Goal: Task Accomplishment & Management: Manage account settings

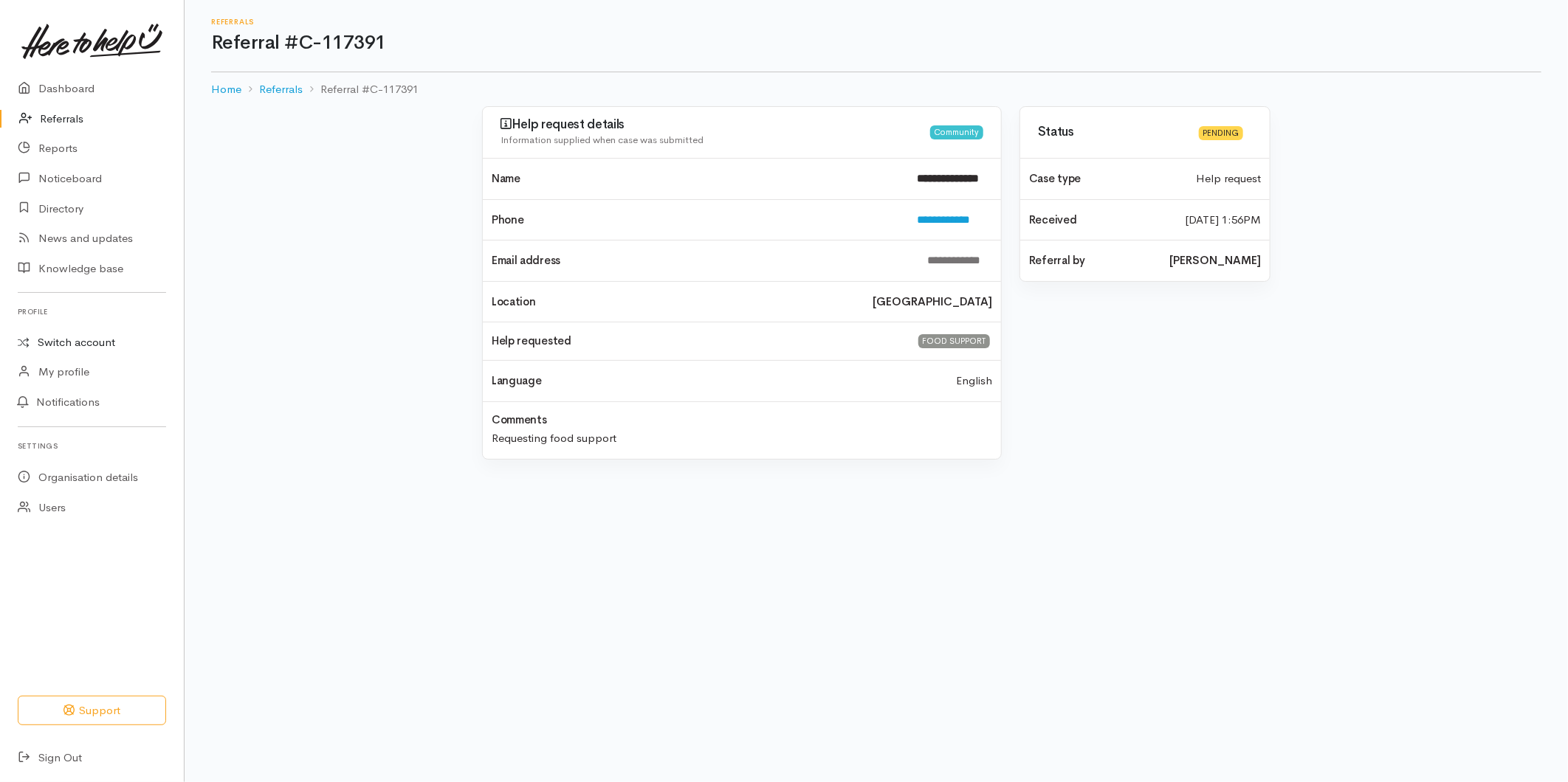
drag, startPoint x: 60, startPoint y: 338, endPoint x: 76, endPoint y: 336, distance: 16.1
click at [60, 338] on link "Switch account" at bounding box center [92, 342] width 184 height 29
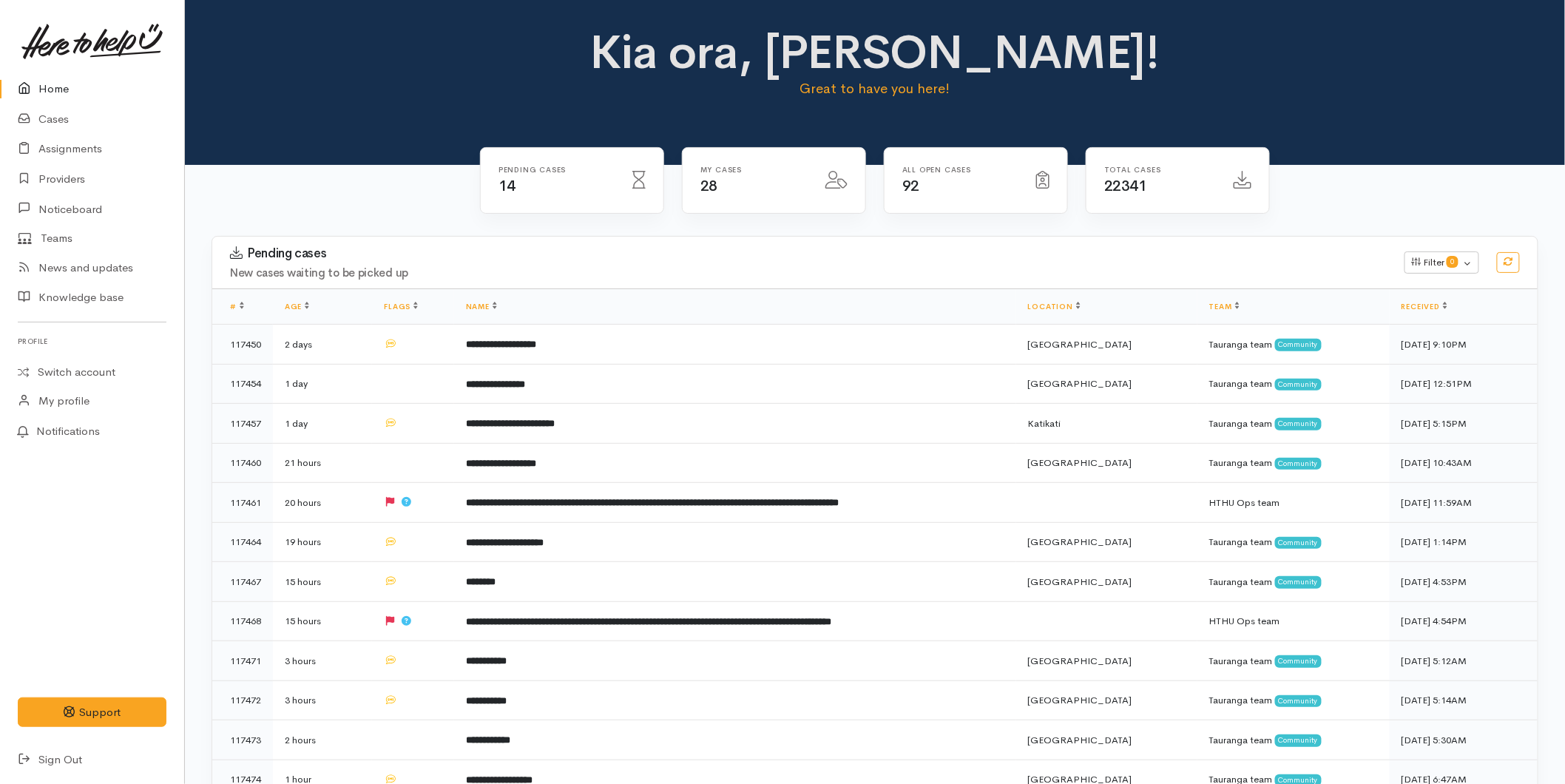
click at [61, 78] on link "Home" at bounding box center [92, 89] width 184 height 30
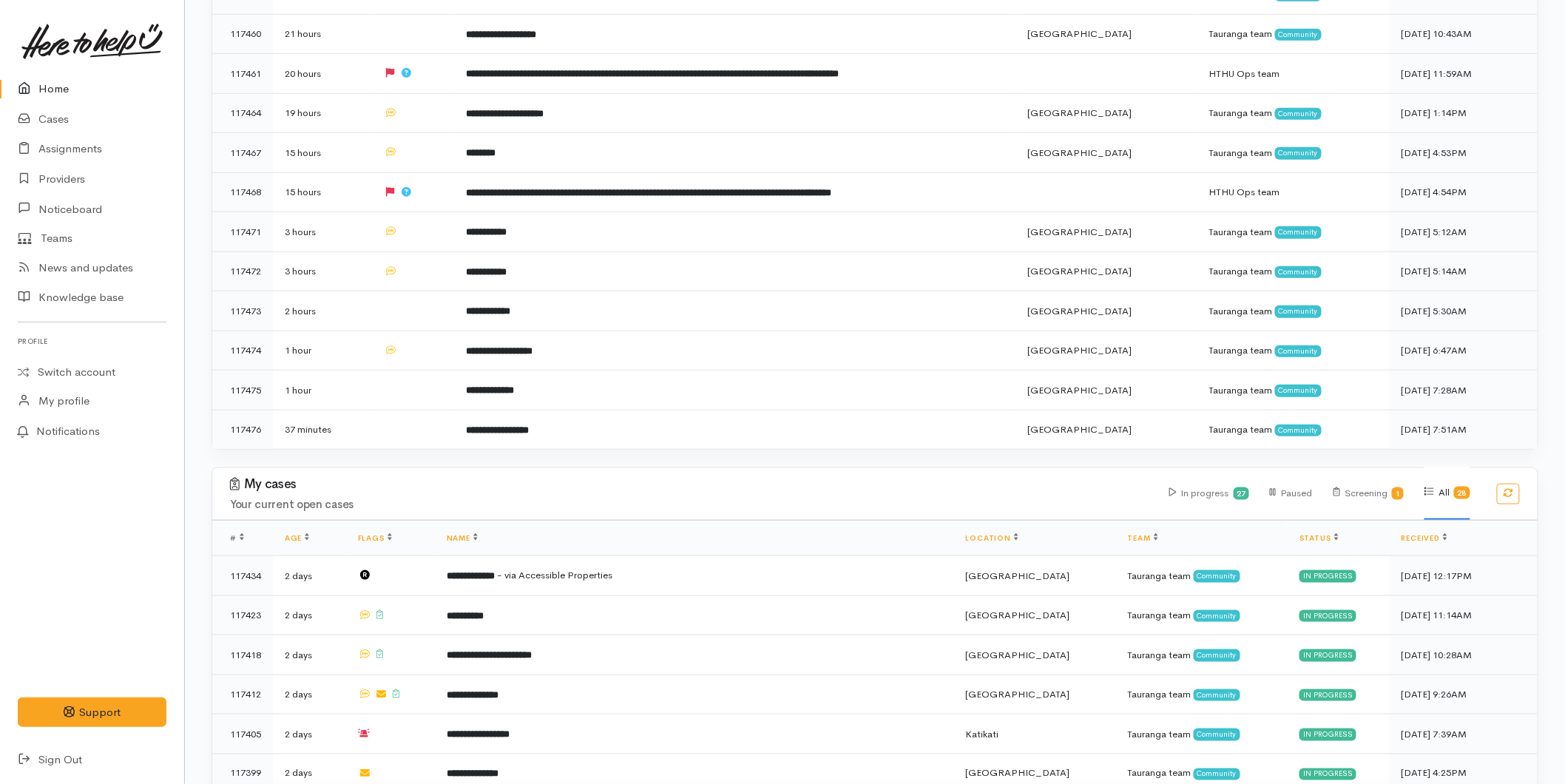
scroll to position [186, 0]
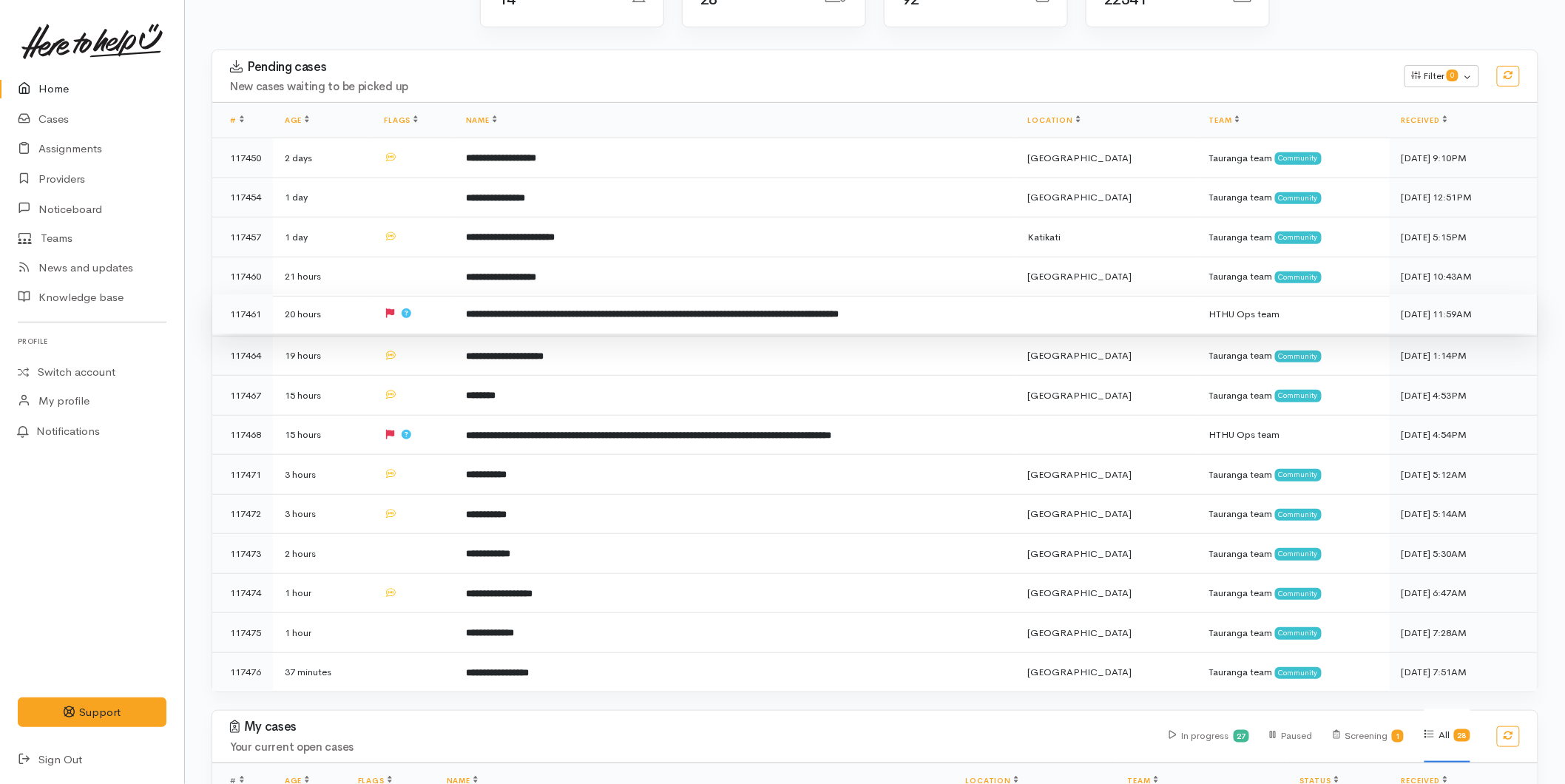
click at [477, 314] on b "**********" at bounding box center [652, 314] width 374 height 10
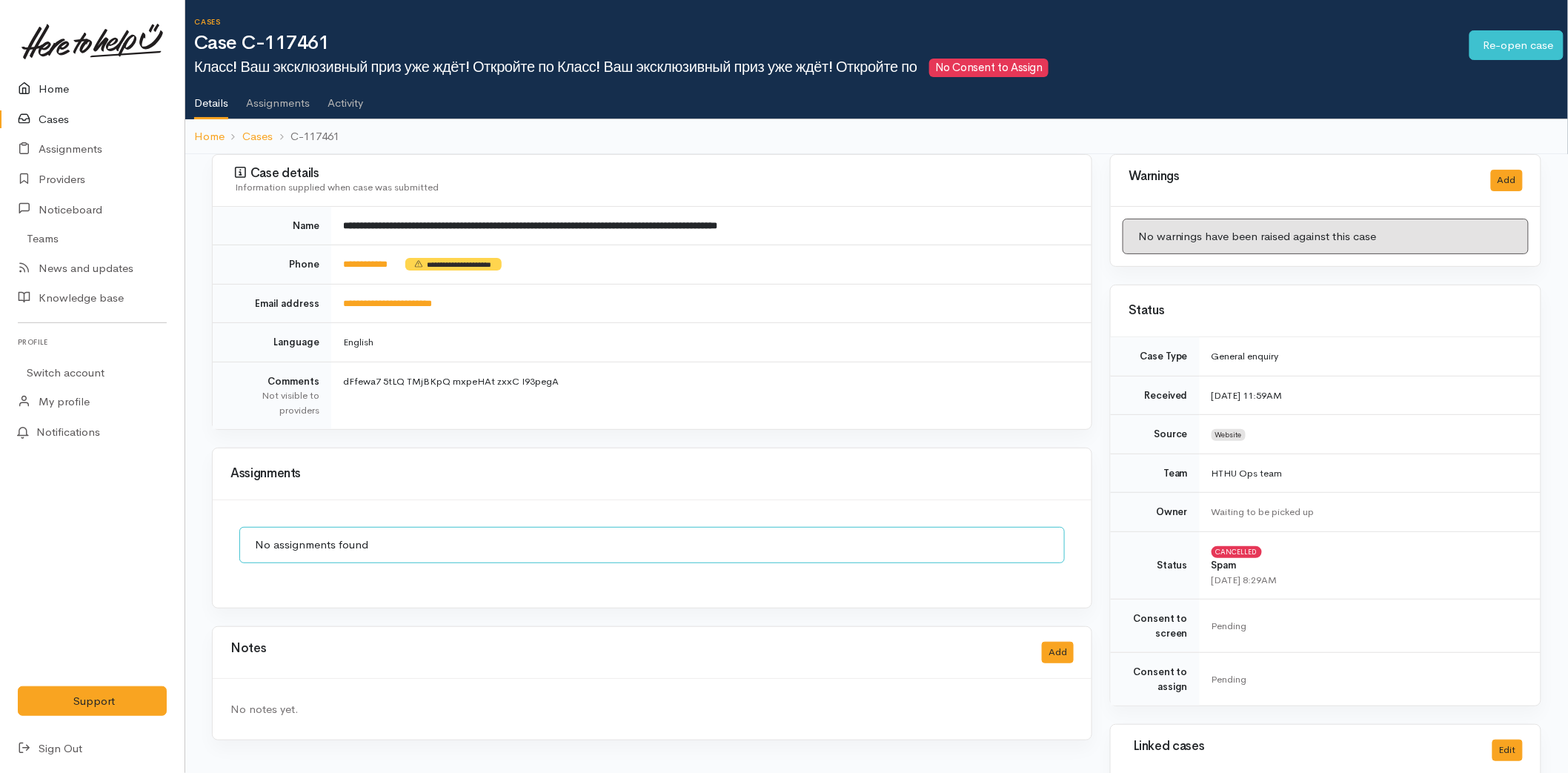
click at [60, 74] on link "Home" at bounding box center [92, 89] width 185 height 31
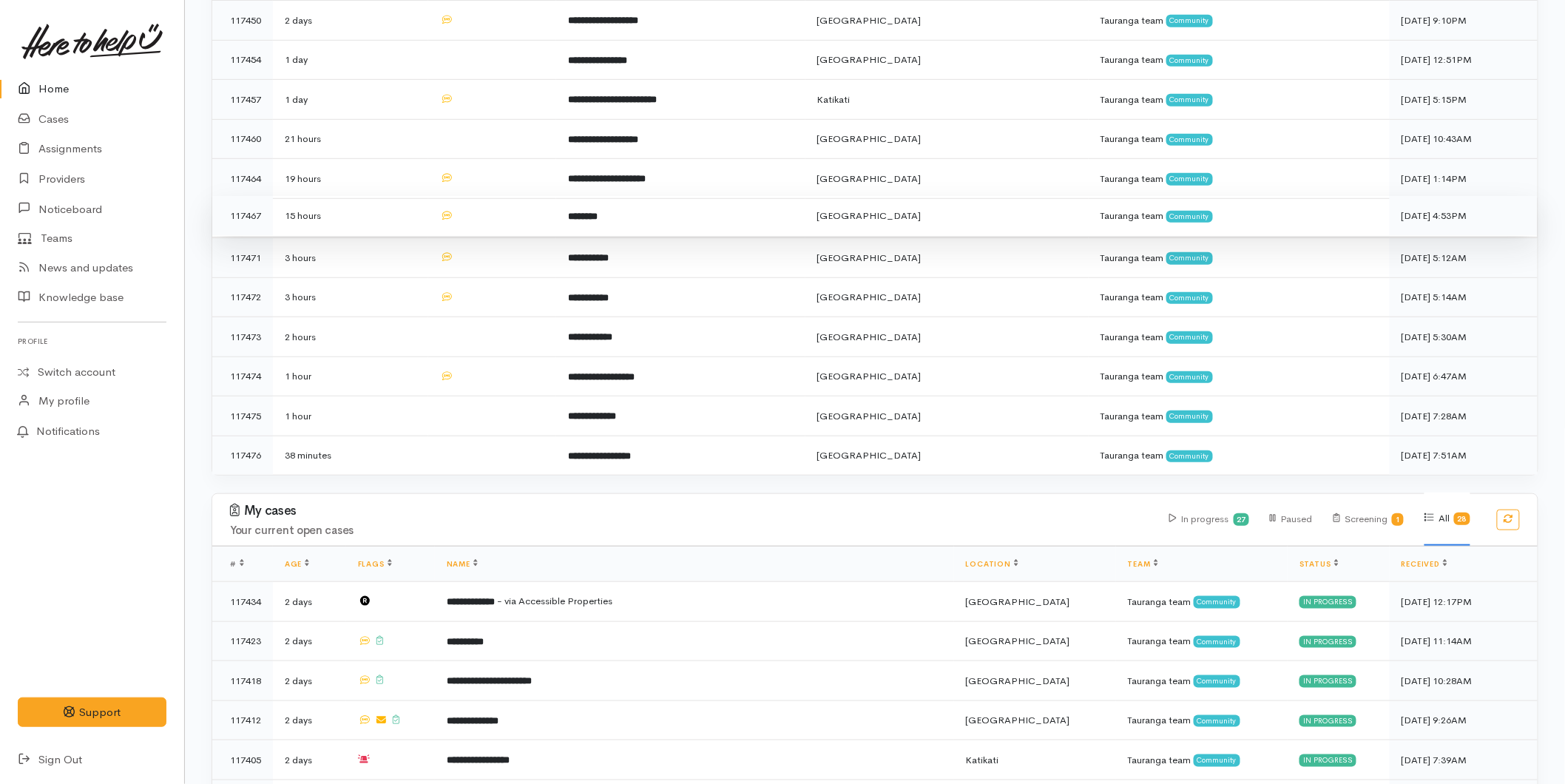
scroll to position [328, 0]
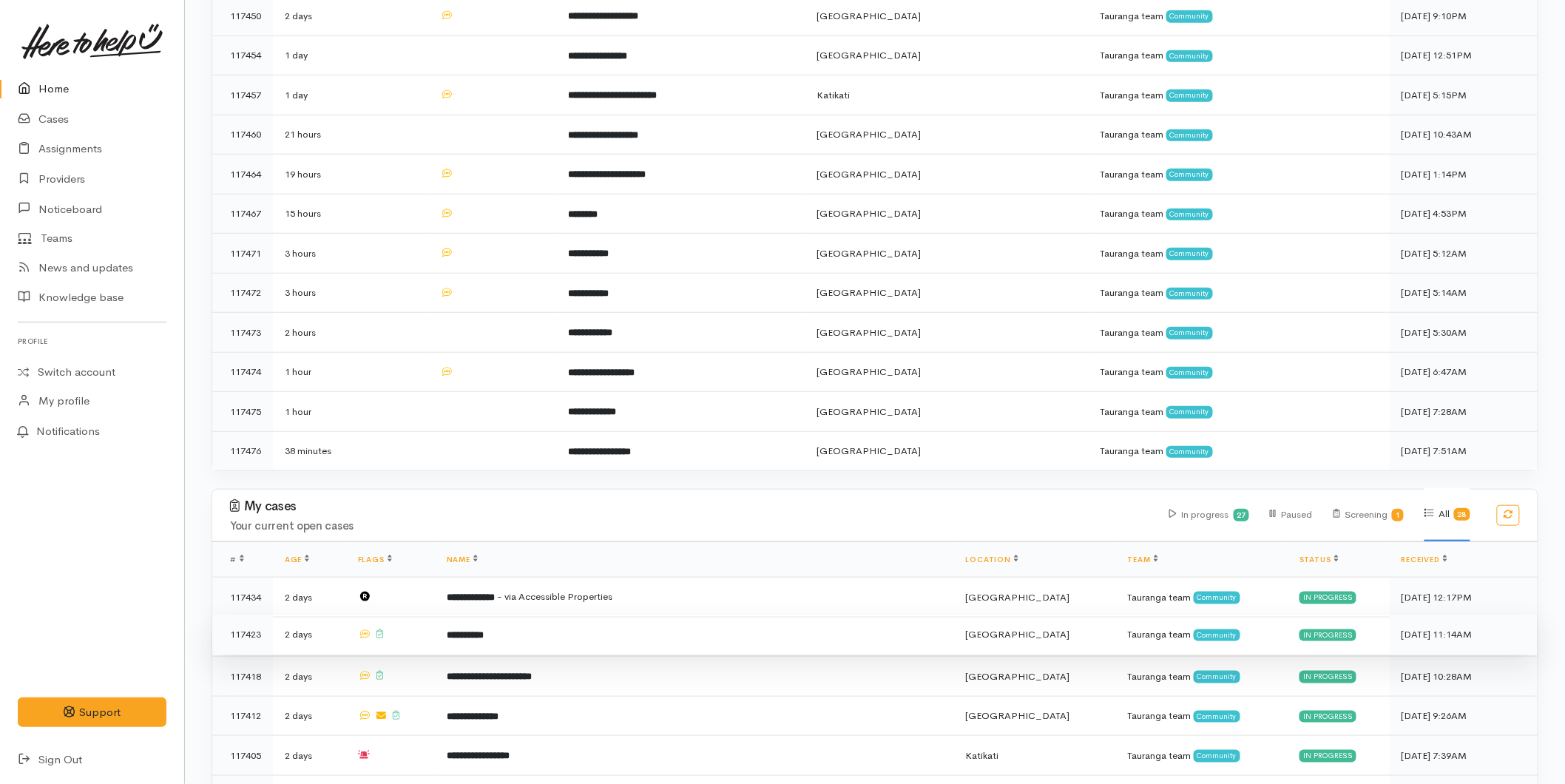
click at [483, 630] on b "**********" at bounding box center [465, 635] width 37 height 10
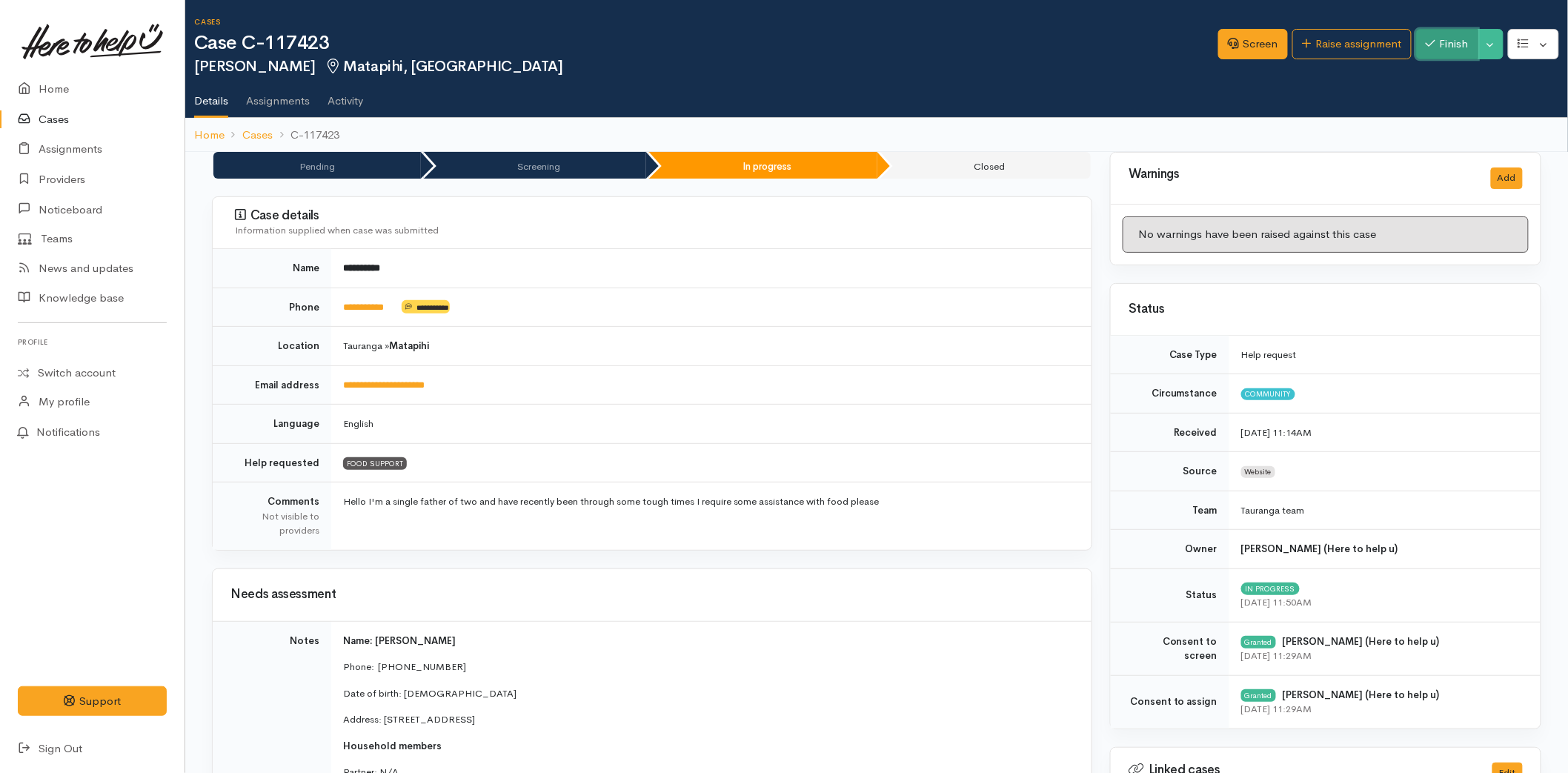
click at [1444, 53] on button "Finish" at bounding box center [1448, 44] width 63 height 31
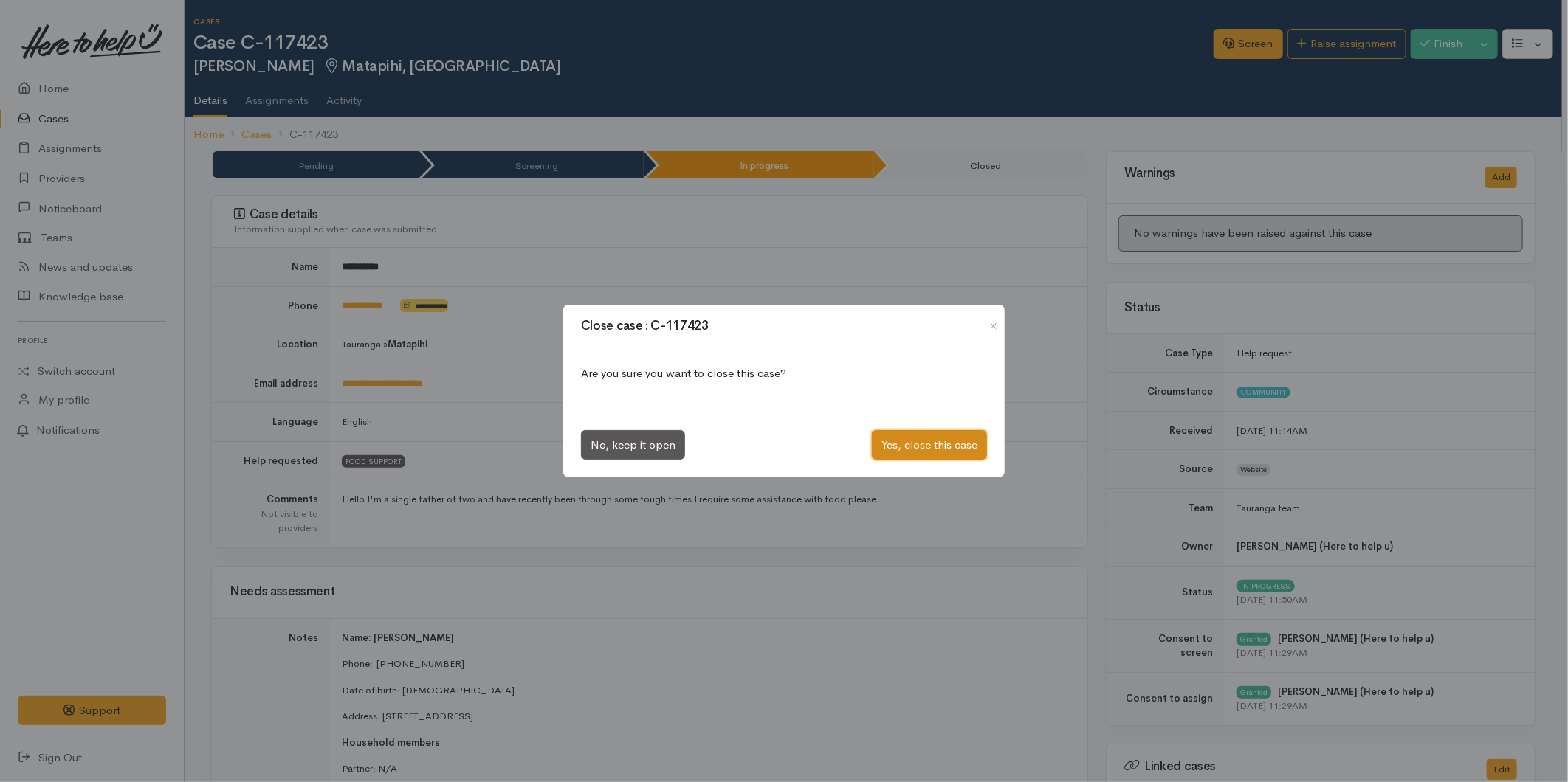
click at [923, 453] on button "Yes, close this case" at bounding box center [929, 445] width 115 height 30
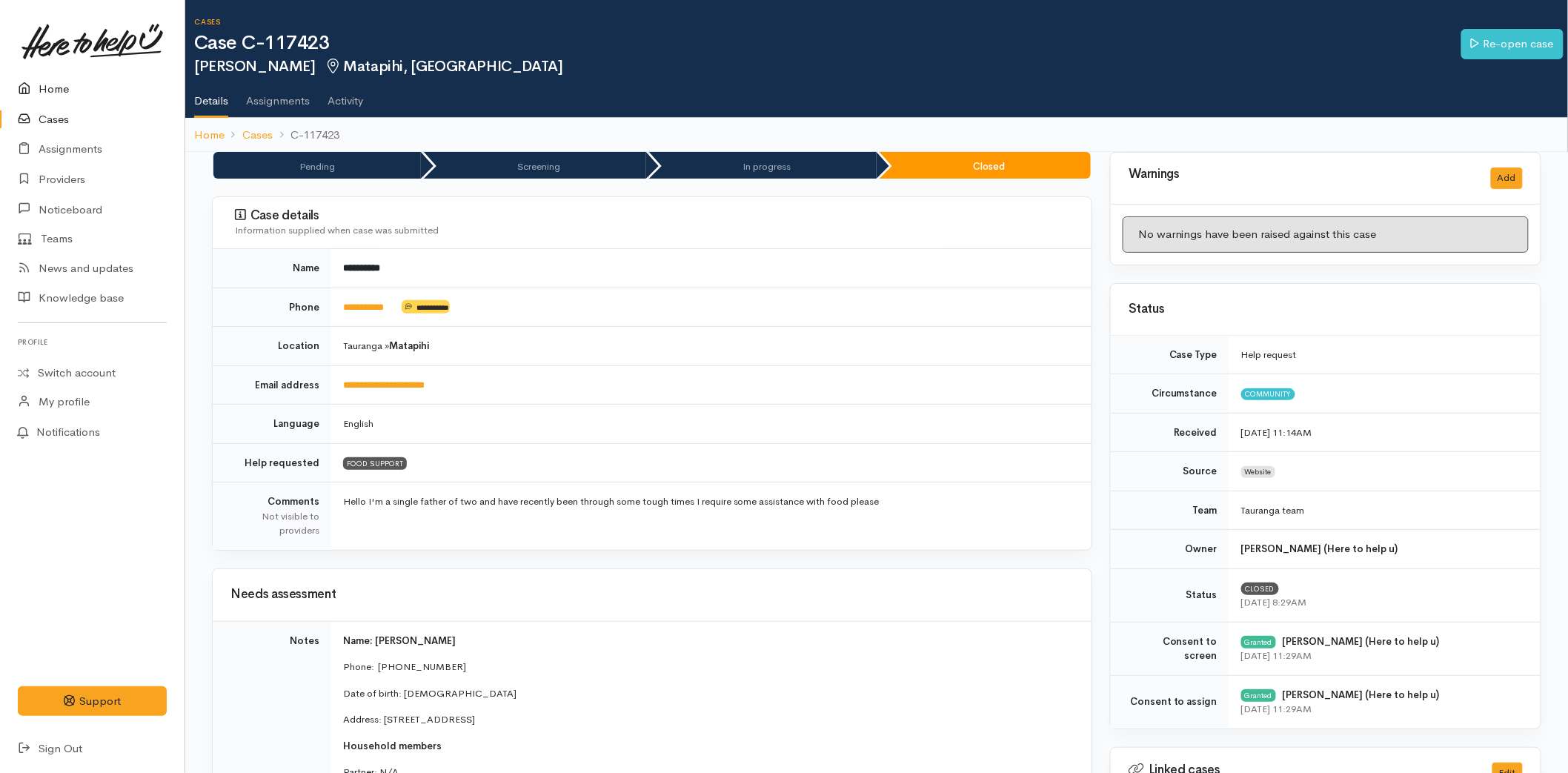
click at [64, 76] on link "Home" at bounding box center [92, 89] width 185 height 31
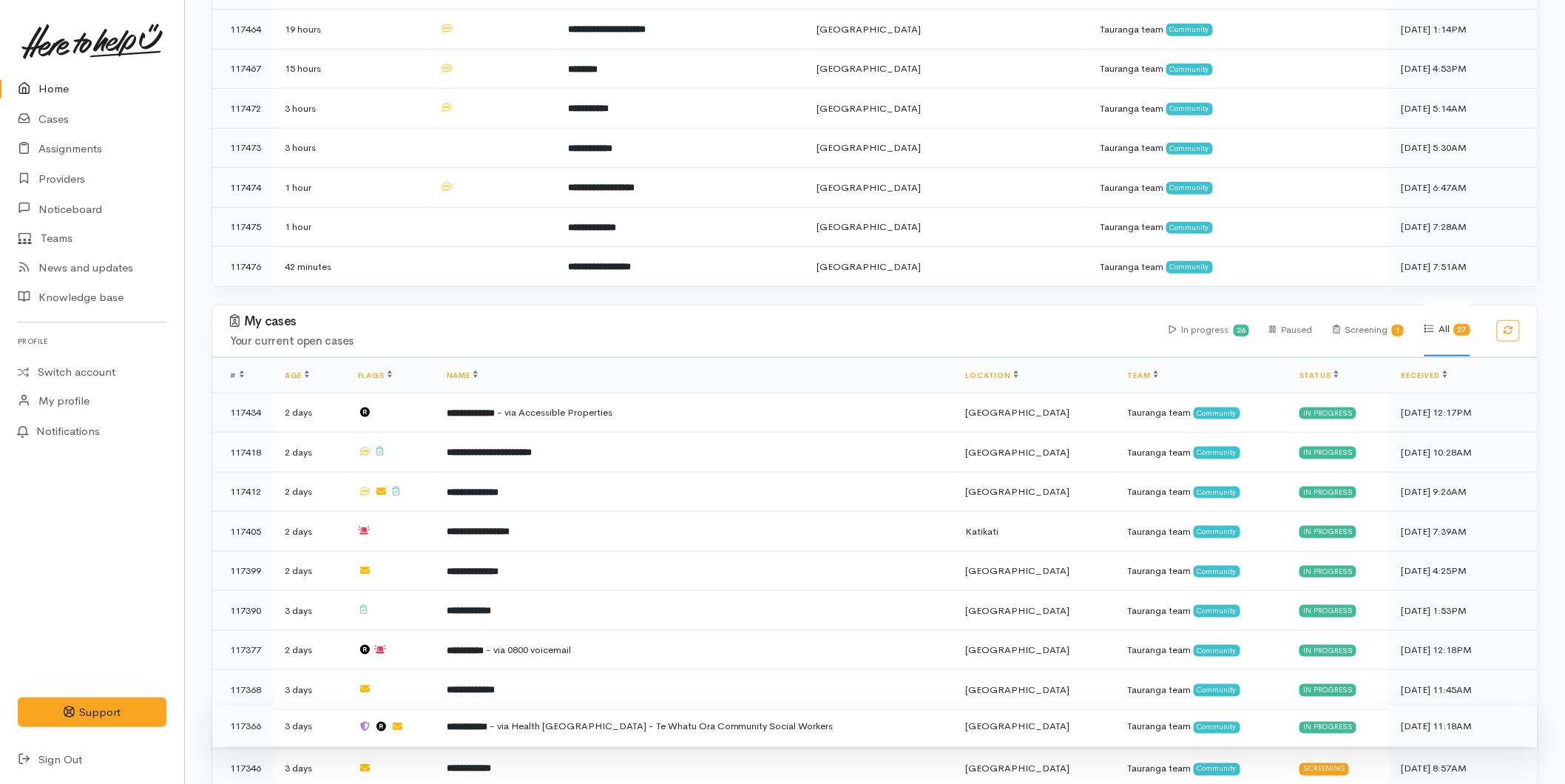
scroll to position [657, 0]
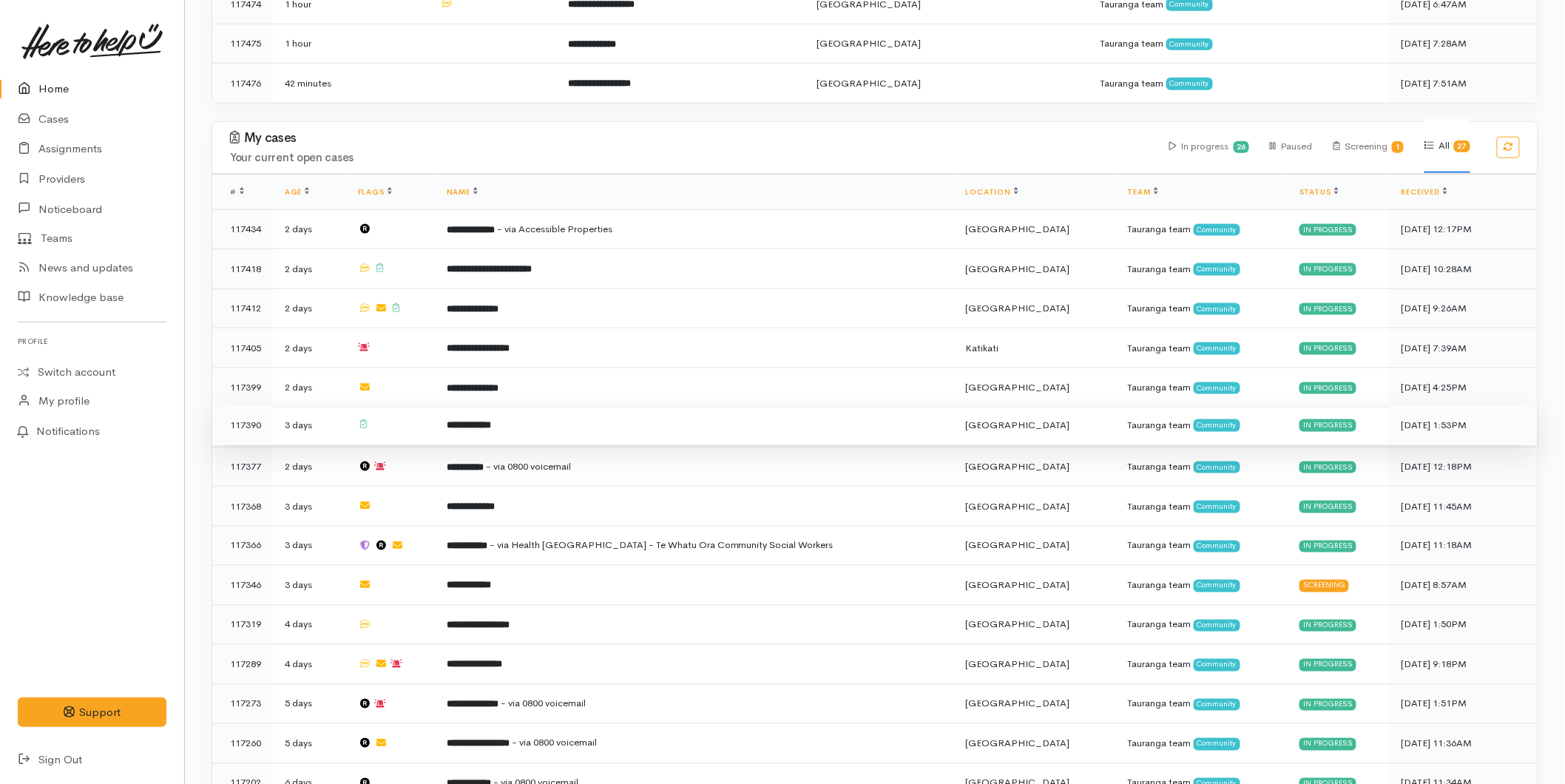
click at [479, 420] on b "**********" at bounding box center [469, 425] width 44 height 10
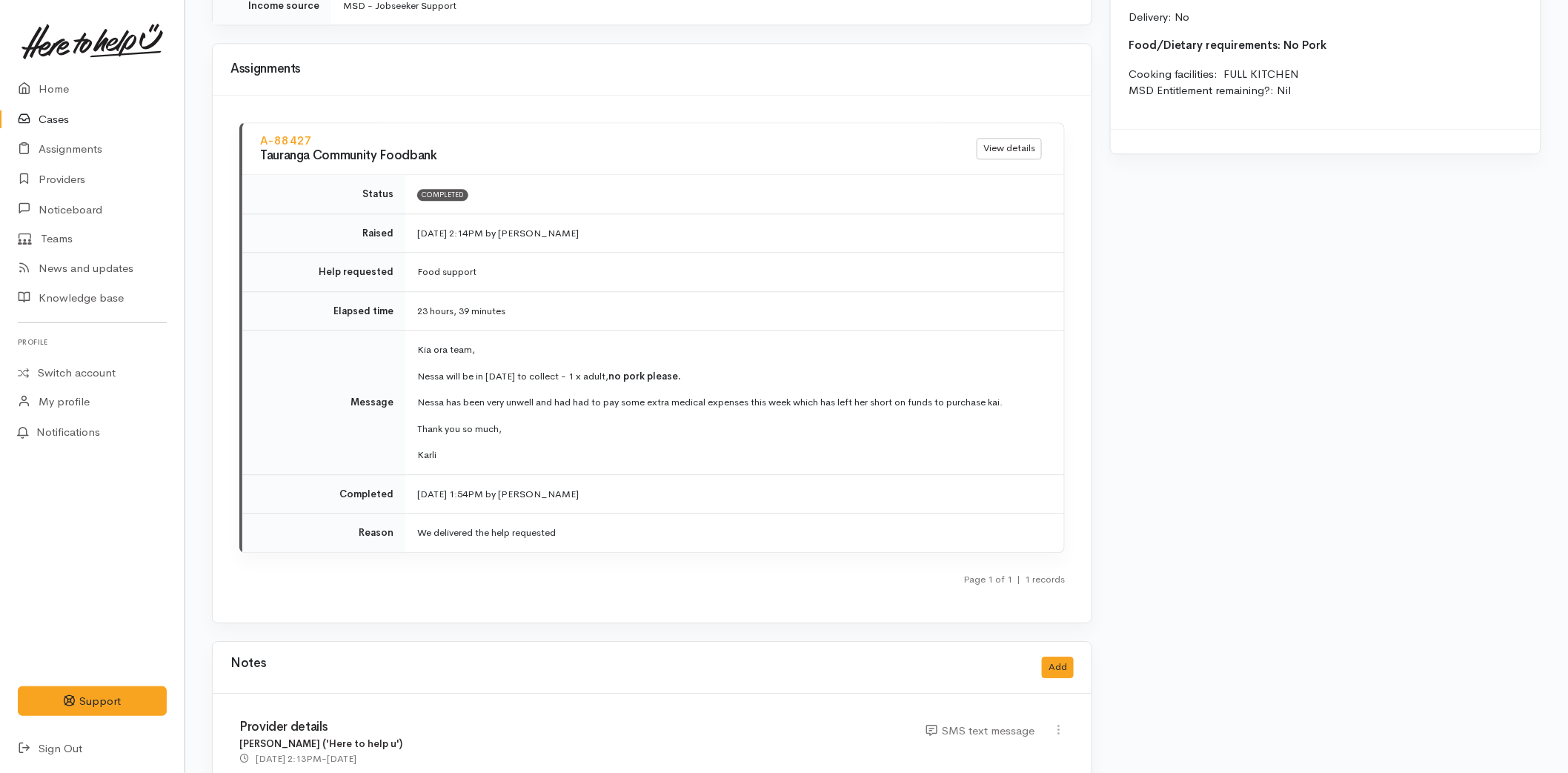
scroll to position [1544, 0]
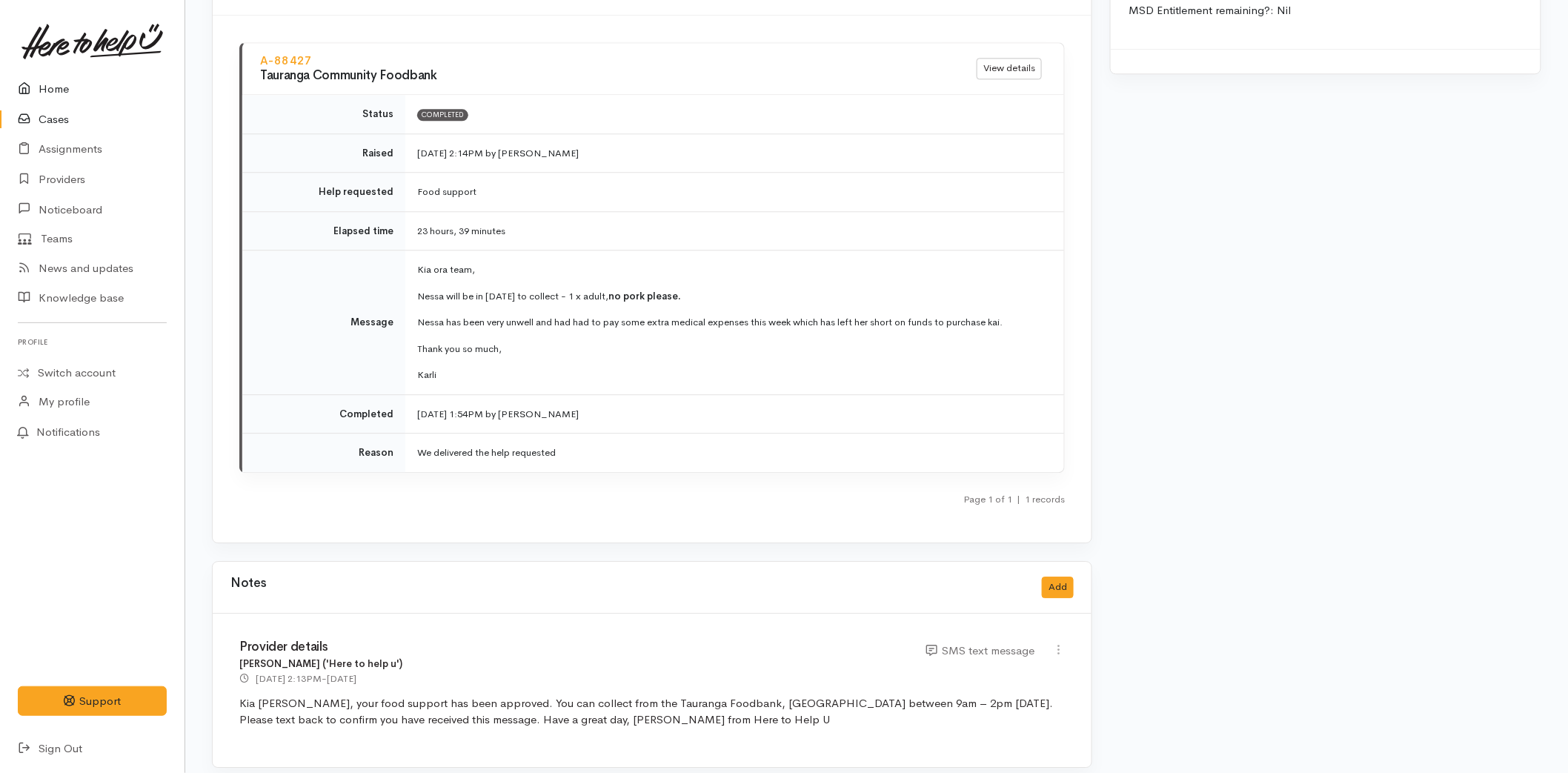
click at [66, 85] on link "Home" at bounding box center [92, 89] width 185 height 31
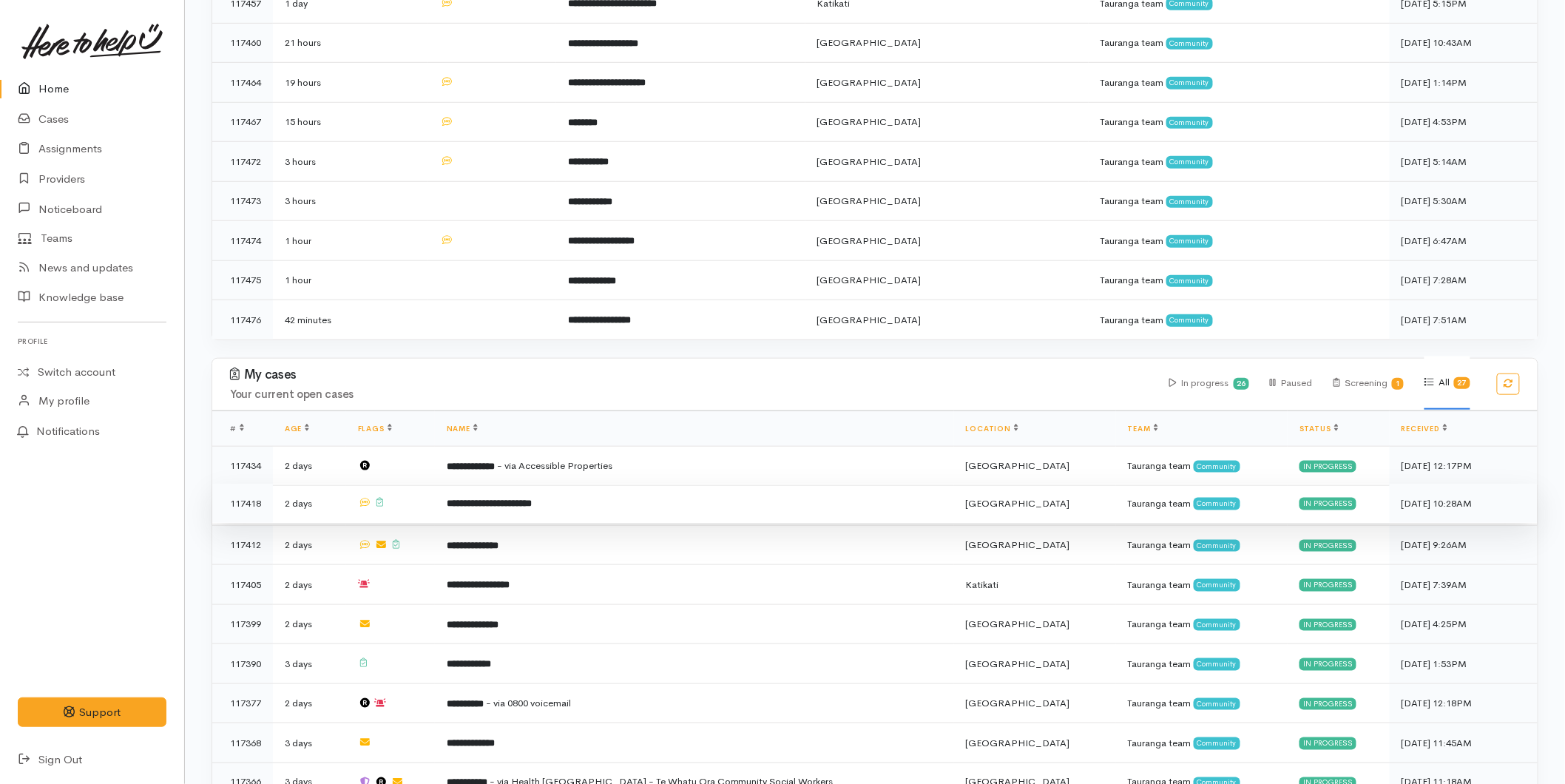
scroll to position [657, 0]
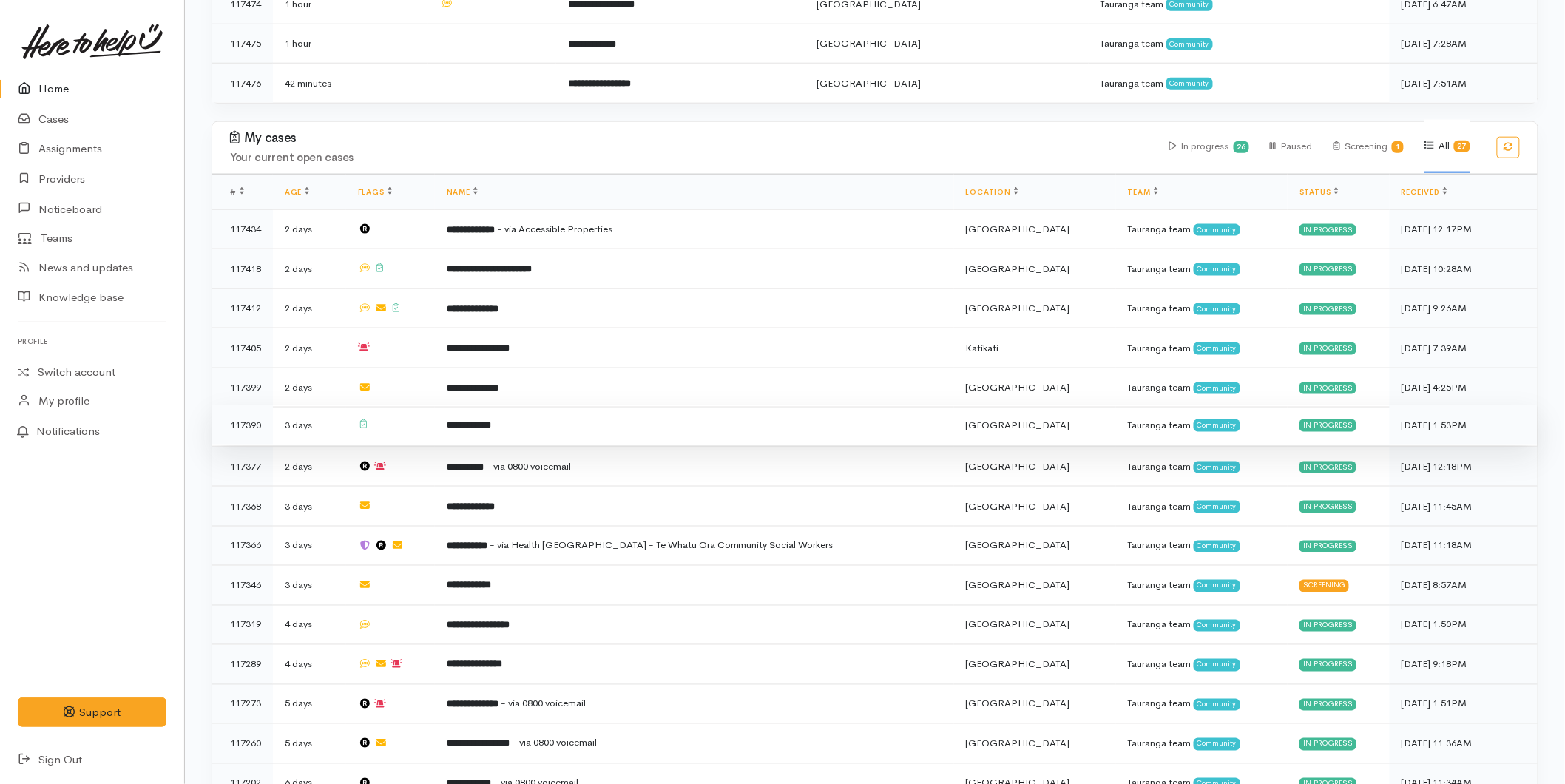
click at [550, 406] on td "**********" at bounding box center [694, 425] width 519 height 40
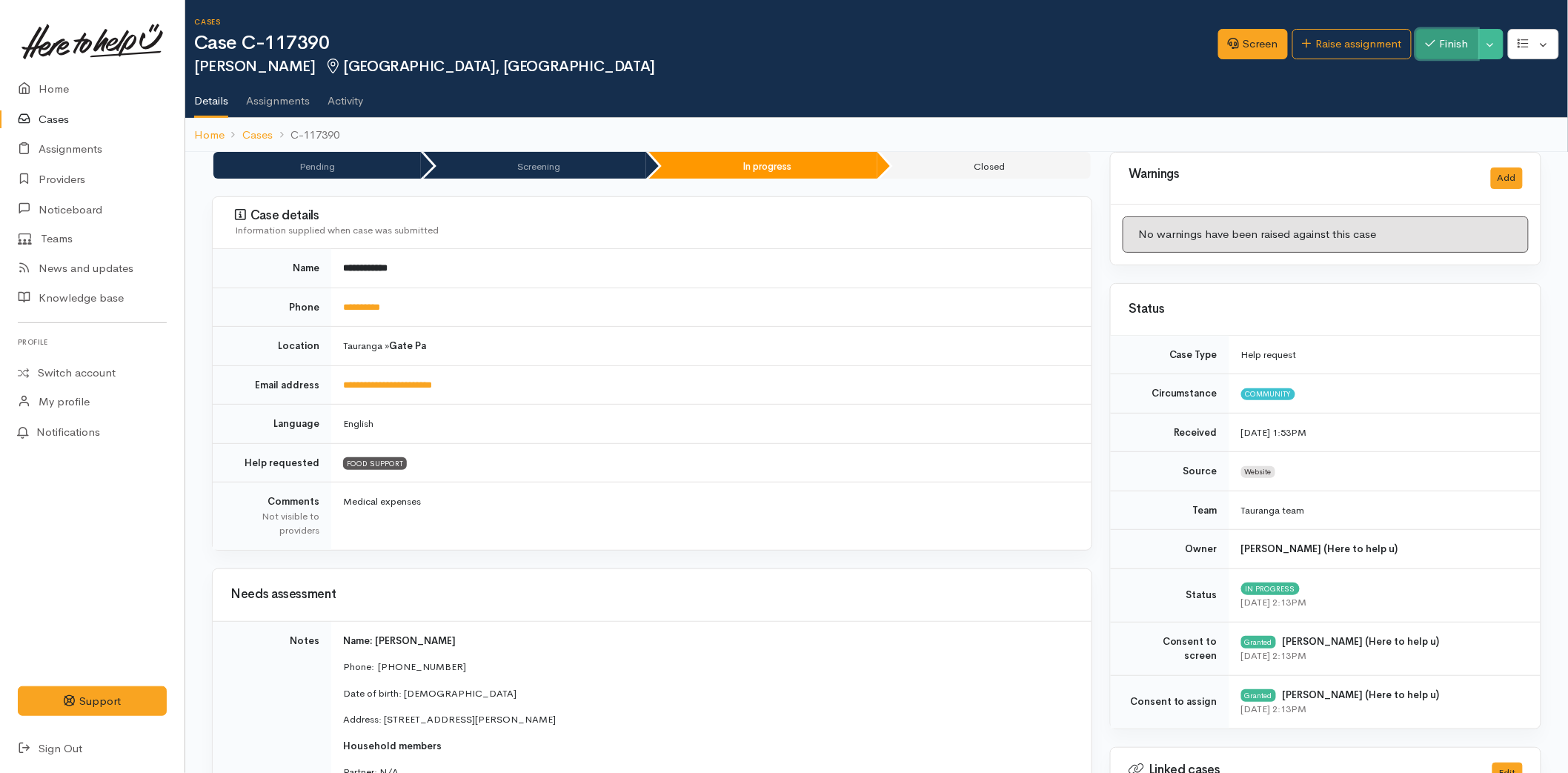
click at [1439, 47] on button "Finish" at bounding box center [1448, 44] width 63 height 31
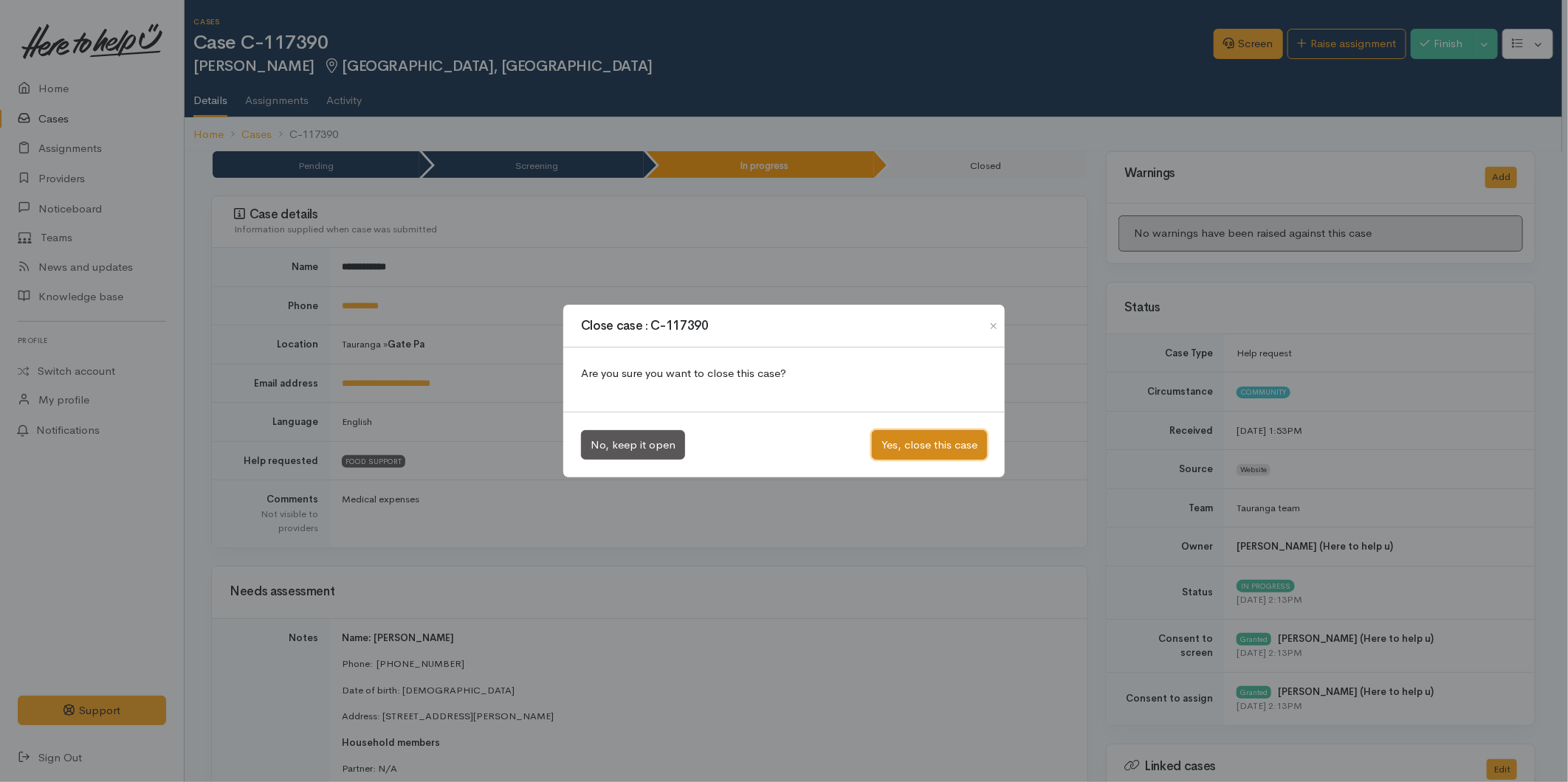
click at [958, 446] on button "Yes, close this case" at bounding box center [929, 445] width 115 height 30
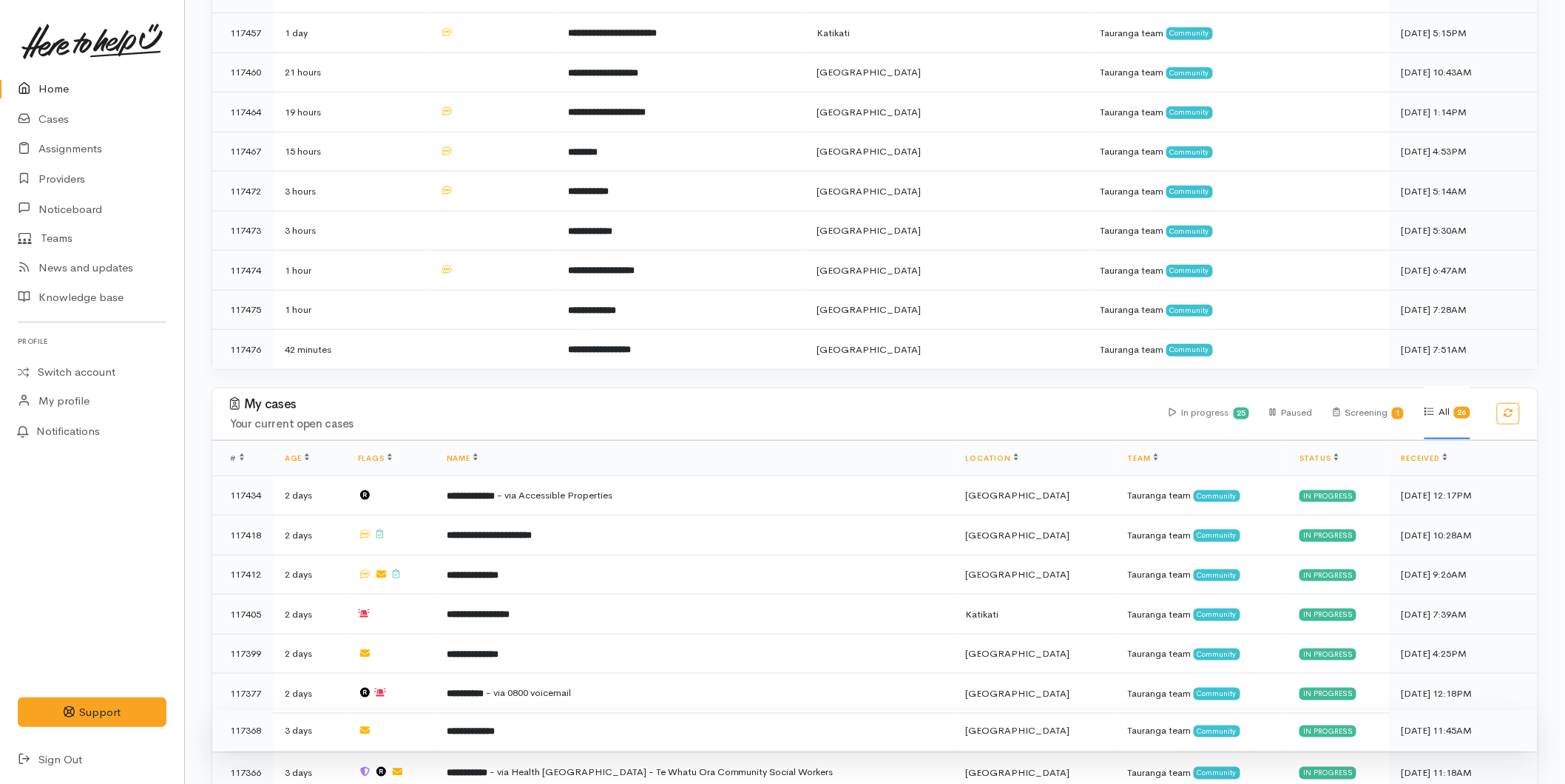
scroll to position [575, 0]
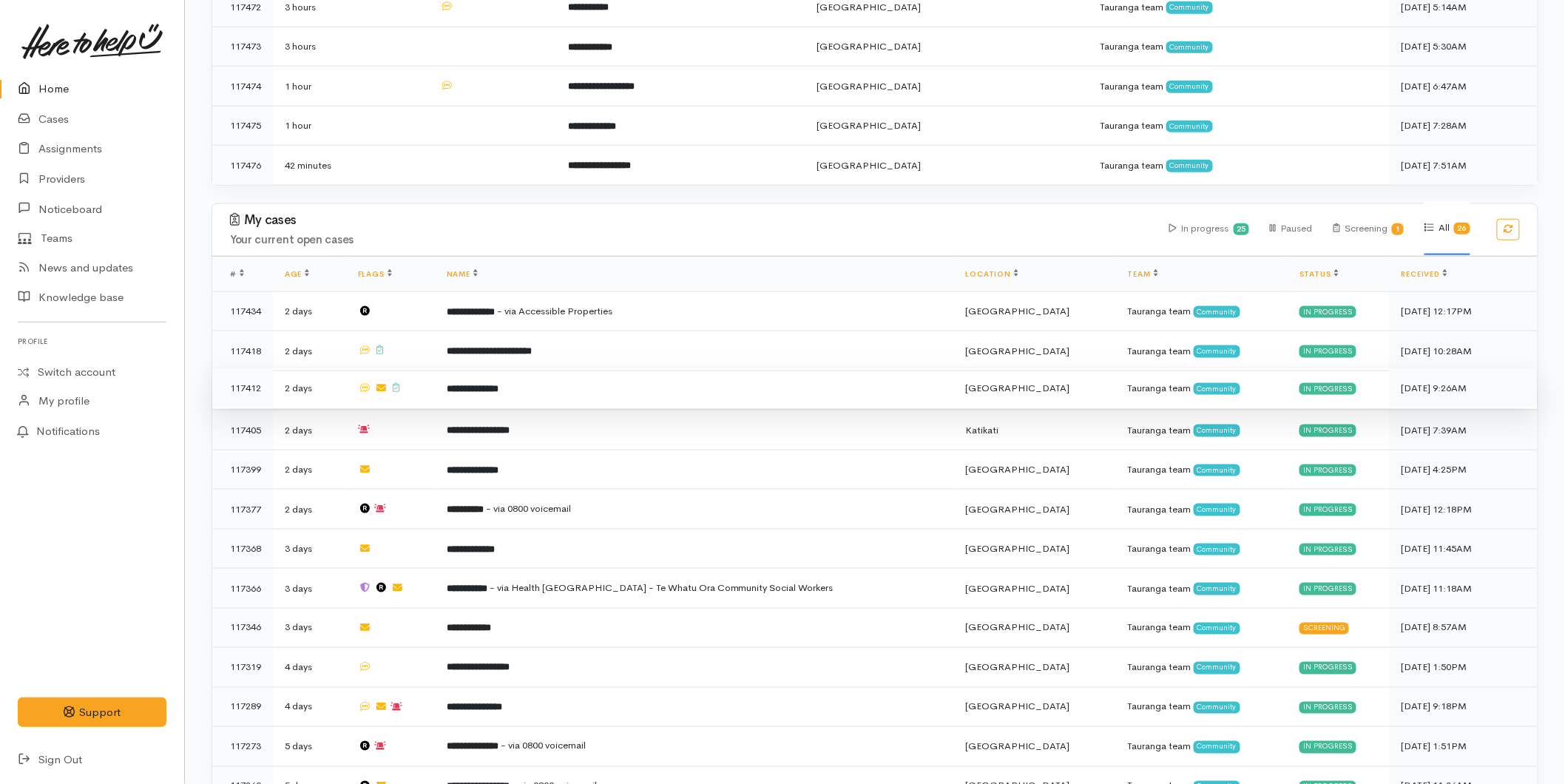
click at [491, 368] on td "**********" at bounding box center [694, 388] width 519 height 40
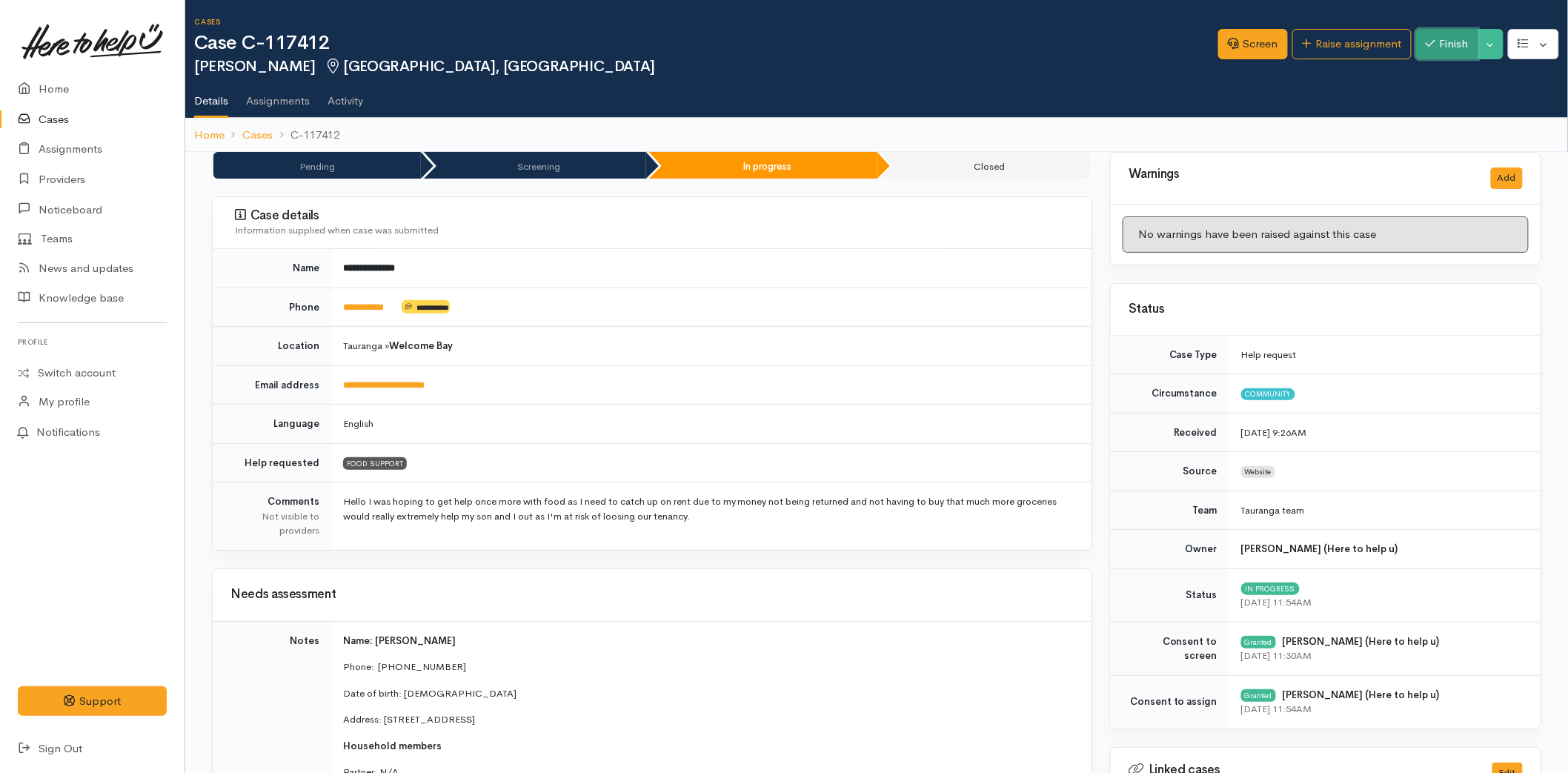
click at [1425, 48] on icon "button" at bounding box center [1430, 43] width 10 height 11
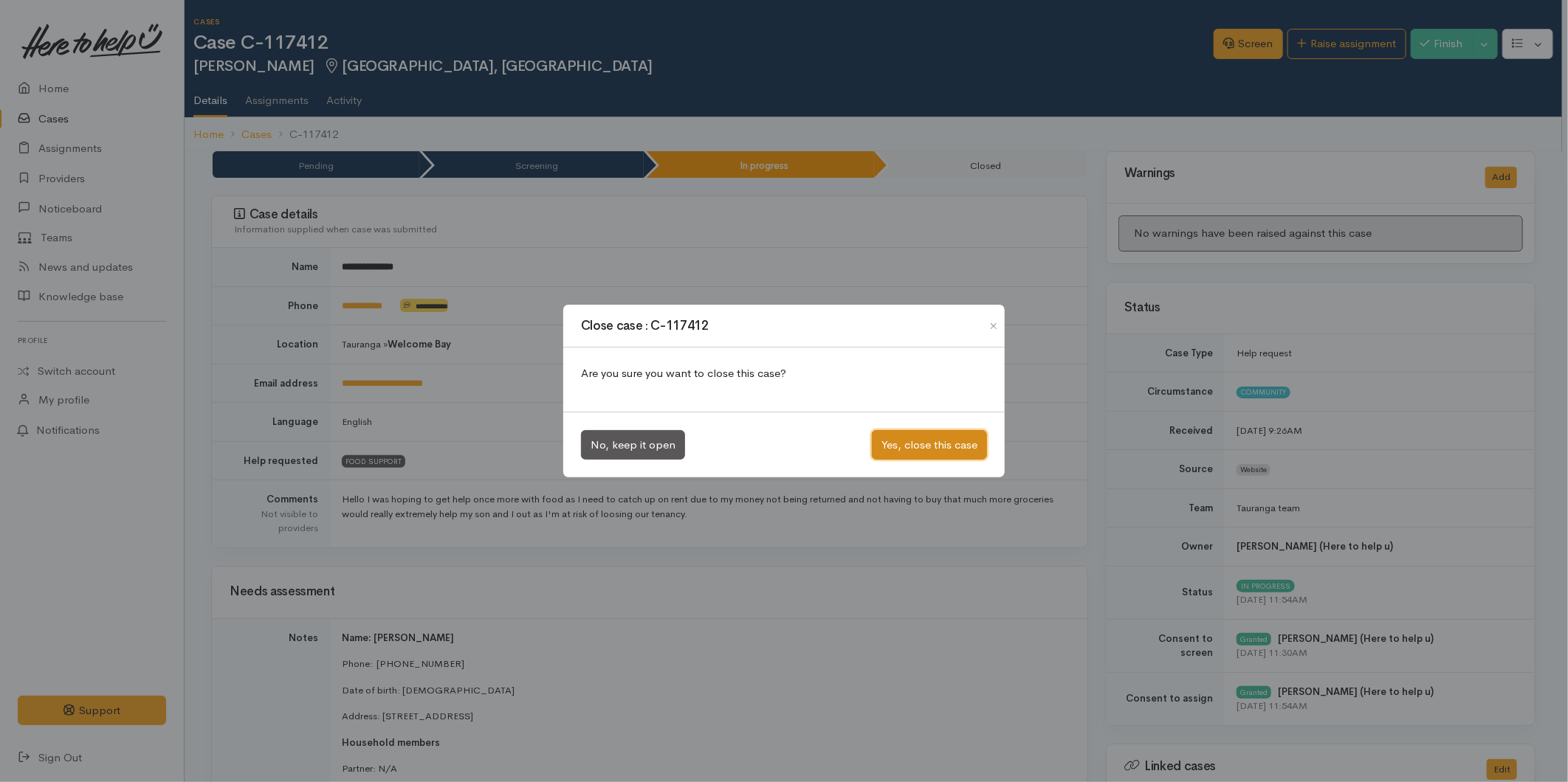
click at [923, 440] on button "Yes, close this case" at bounding box center [929, 445] width 115 height 30
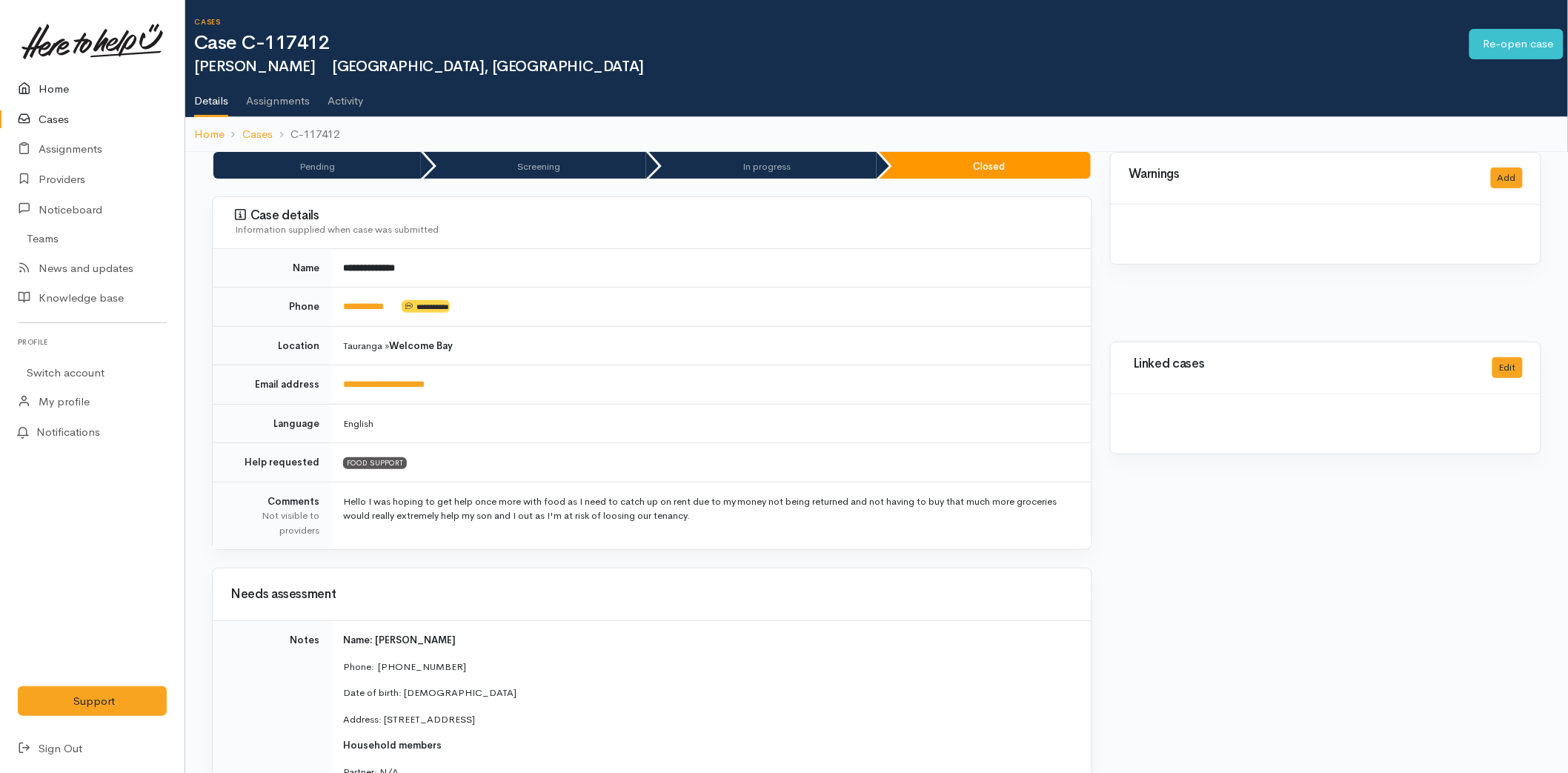
click at [38, 76] on link "Home" at bounding box center [92, 89] width 185 height 31
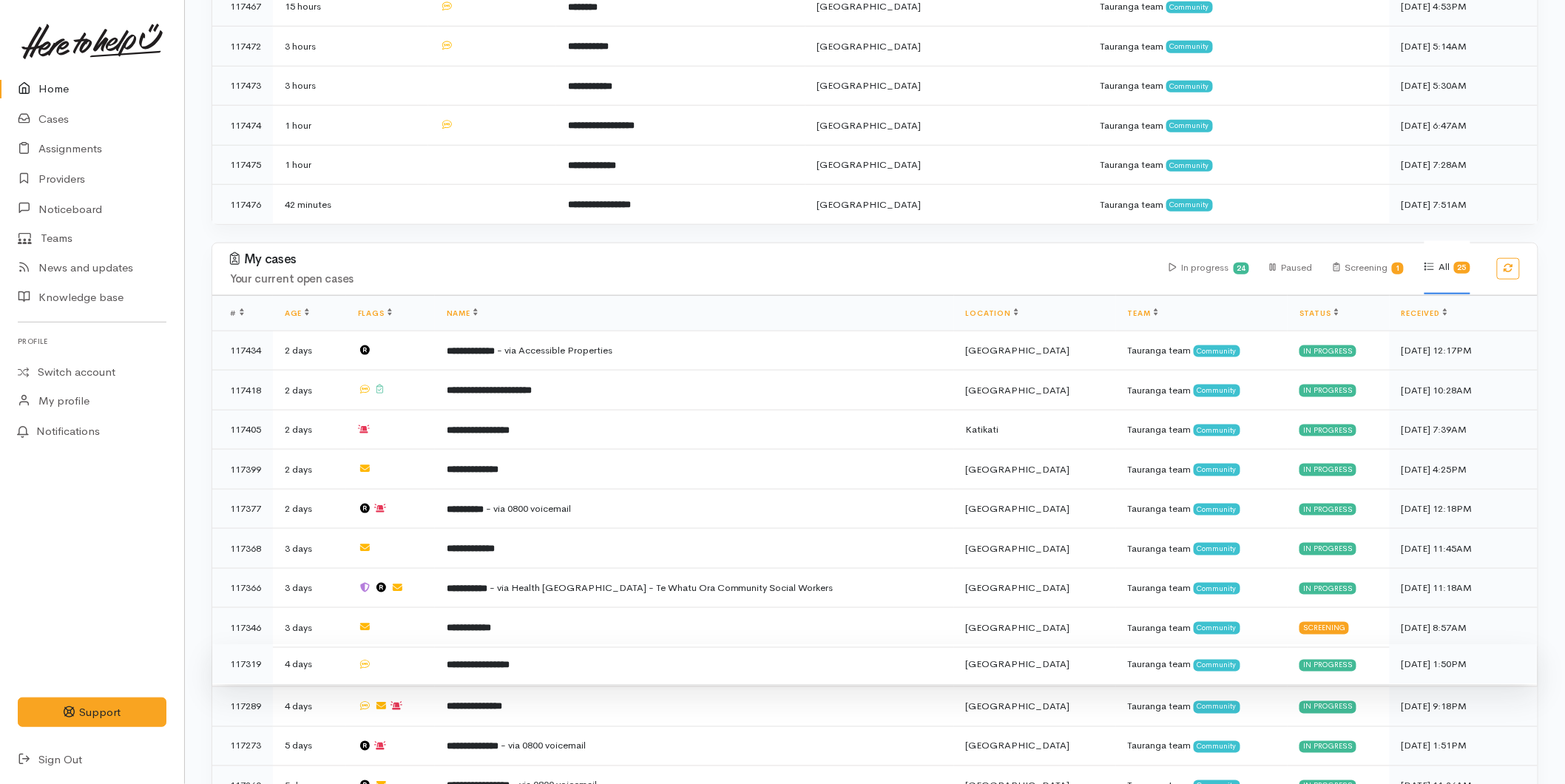
scroll to position [657, 0]
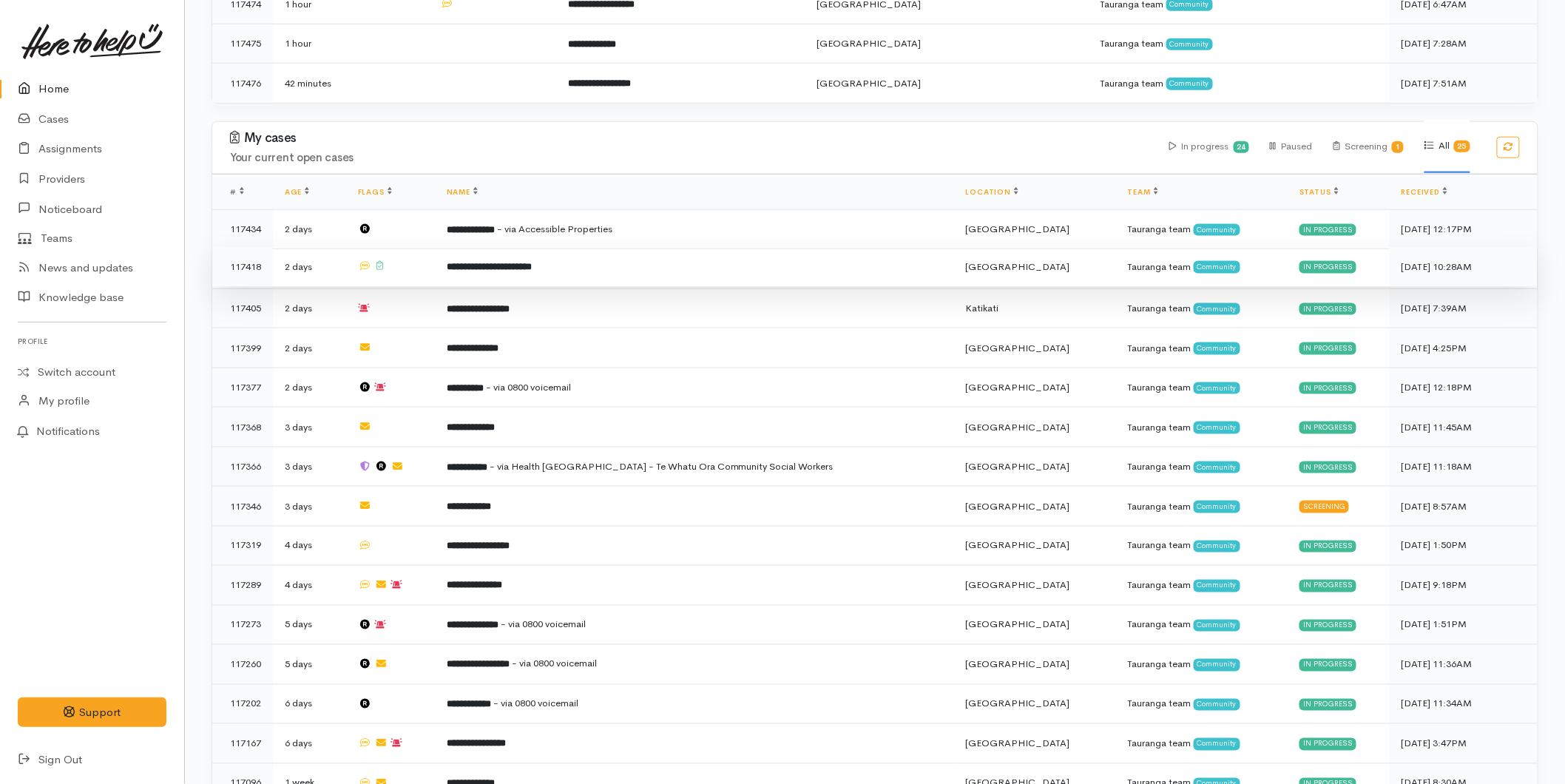
click at [435, 267] on td at bounding box center [390, 267] width 89 height 40
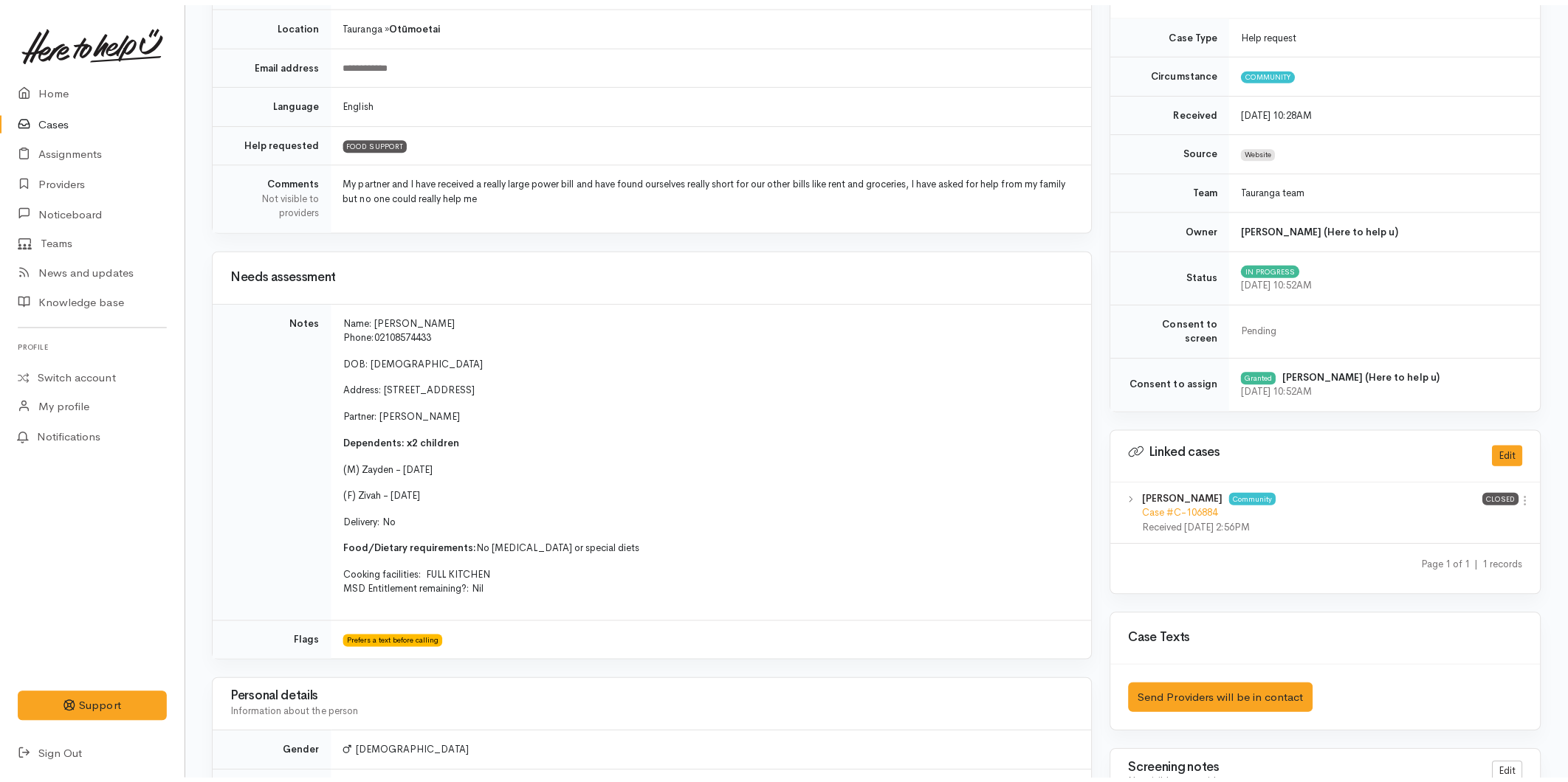
scroll to position [33, 0]
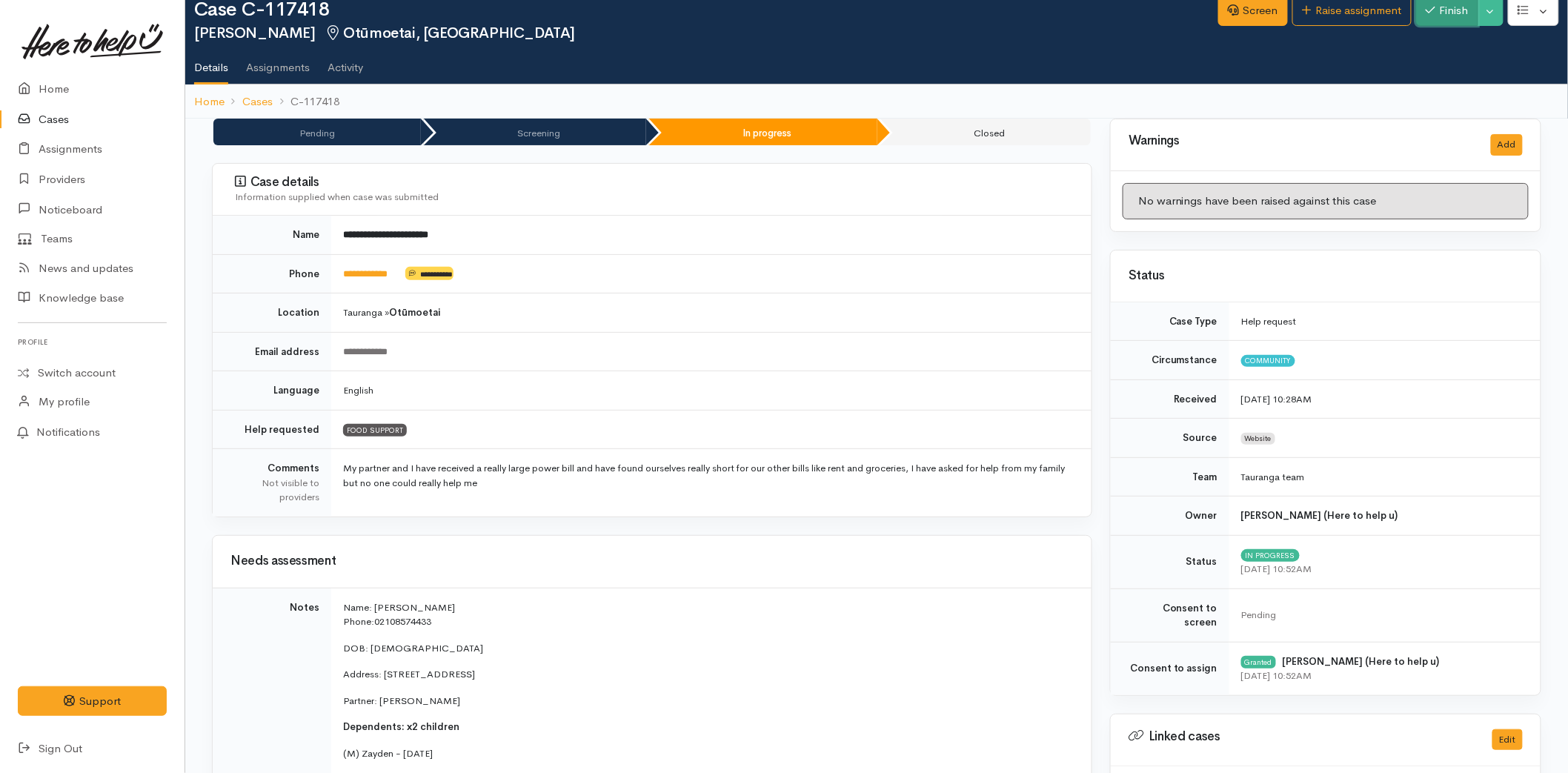
click at [1439, 18] on button "Finish" at bounding box center [1448, 11] width 63 height 31
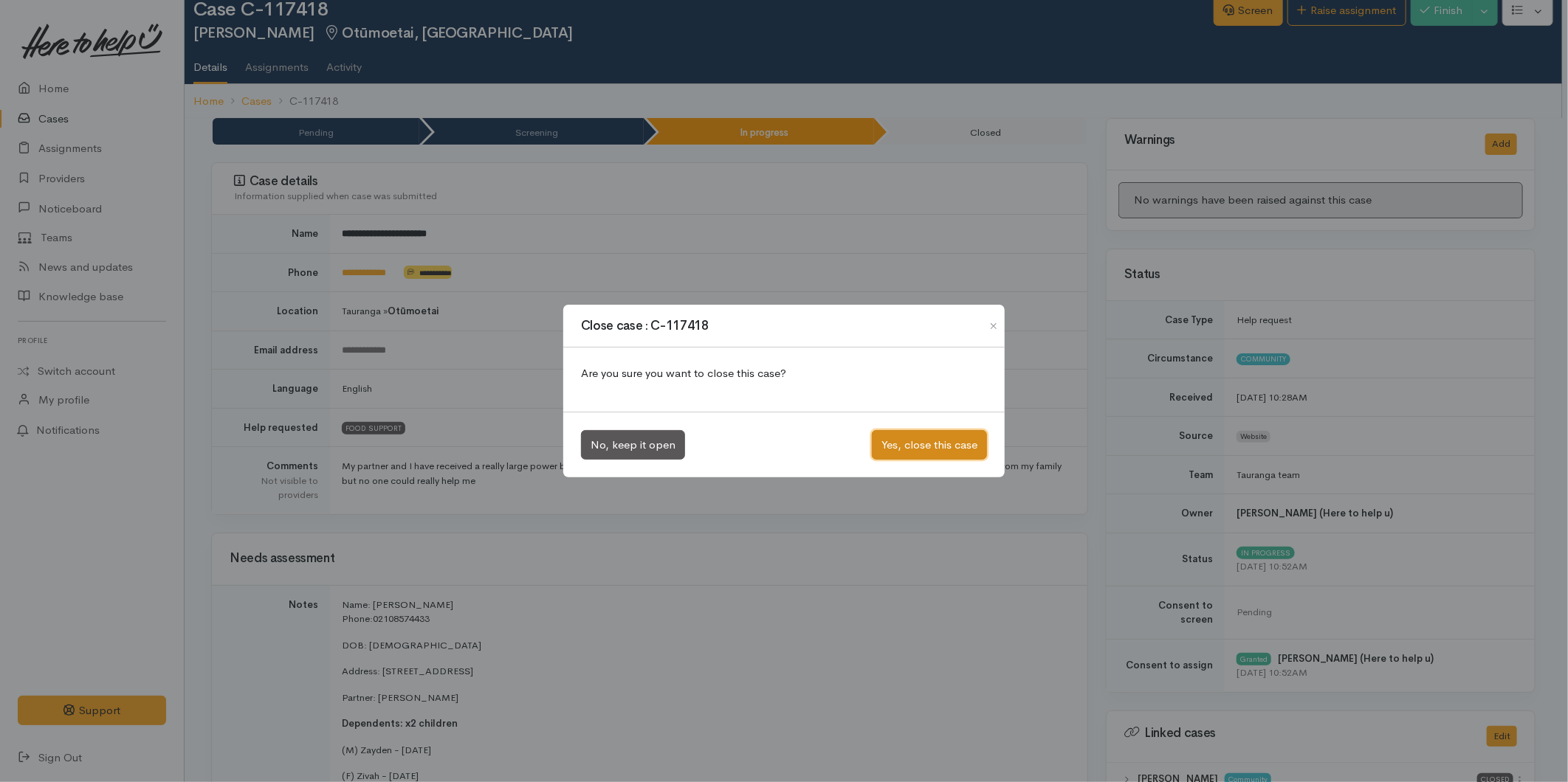
click at [918, 434] on button "Yes, close this case" at bounding box center [929, 445] width 115 height 30
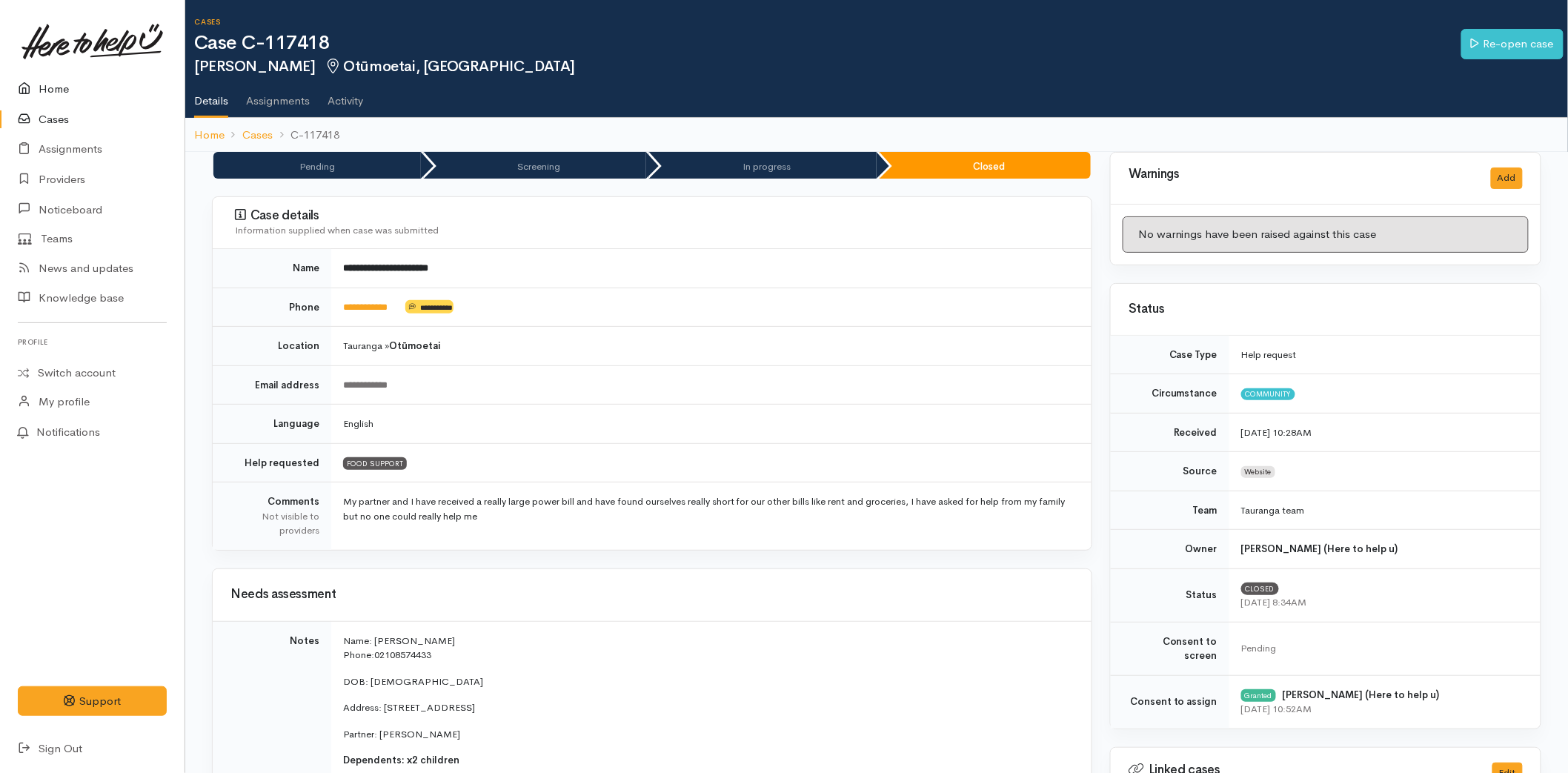
click at [39, 92] on link "Home" at bounding box center [92, 89] width 185 height 31
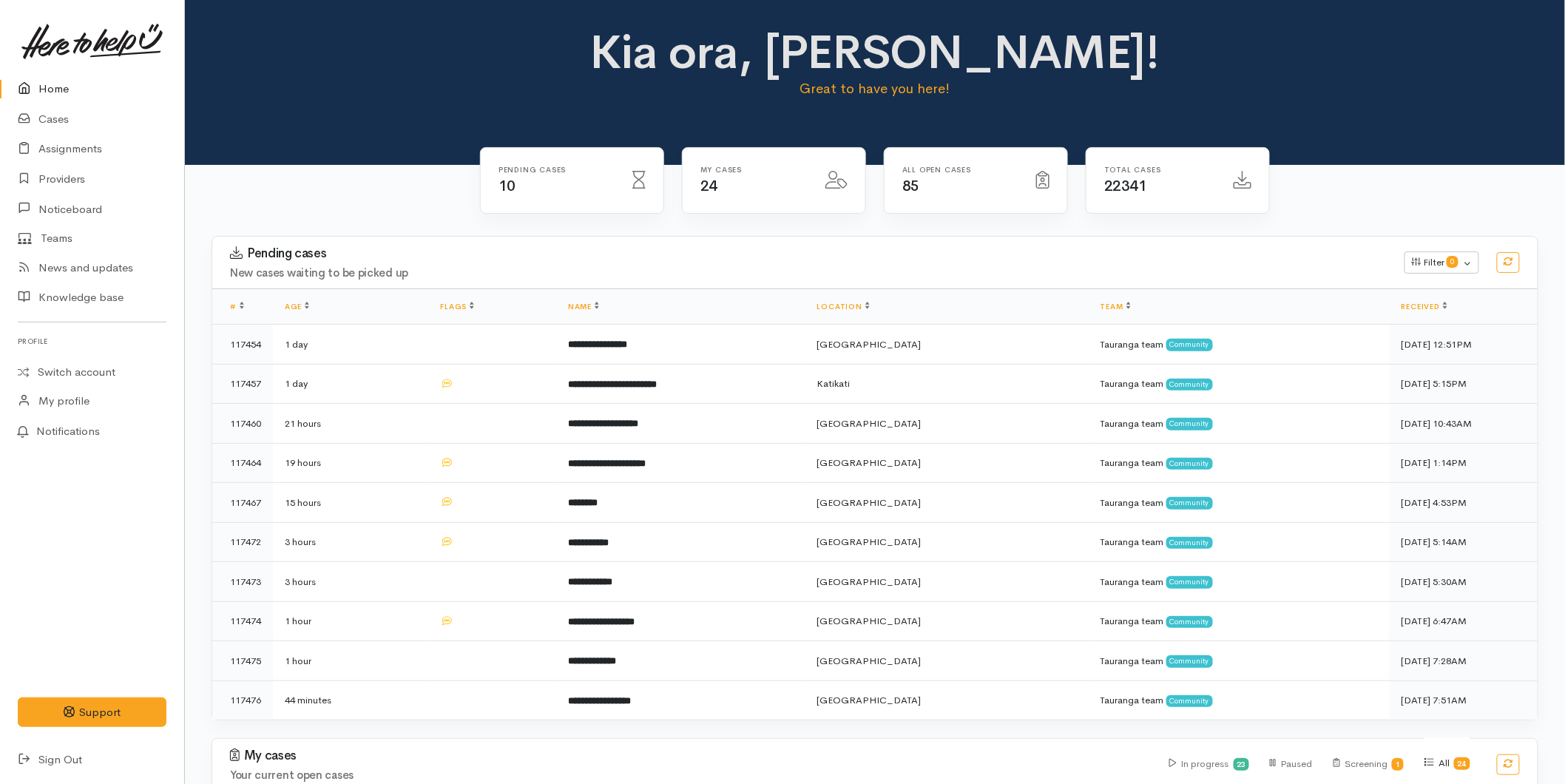
click at [72, 80] on link "Home" at bounding box center [92, 89] width 184 height 30
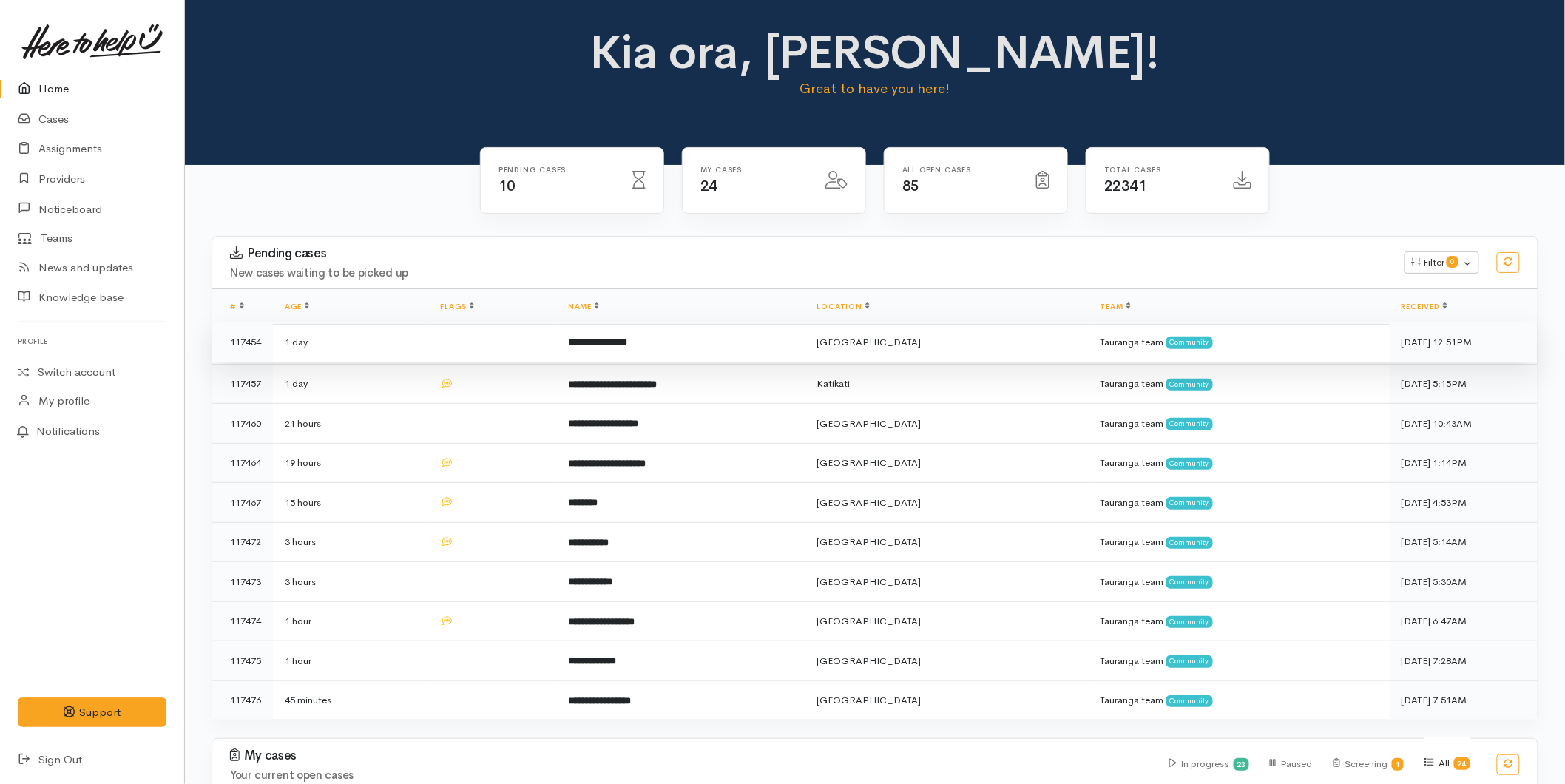
click at [627, 337] on b "**********" at bounding box center [598, 342] width 59 height 10
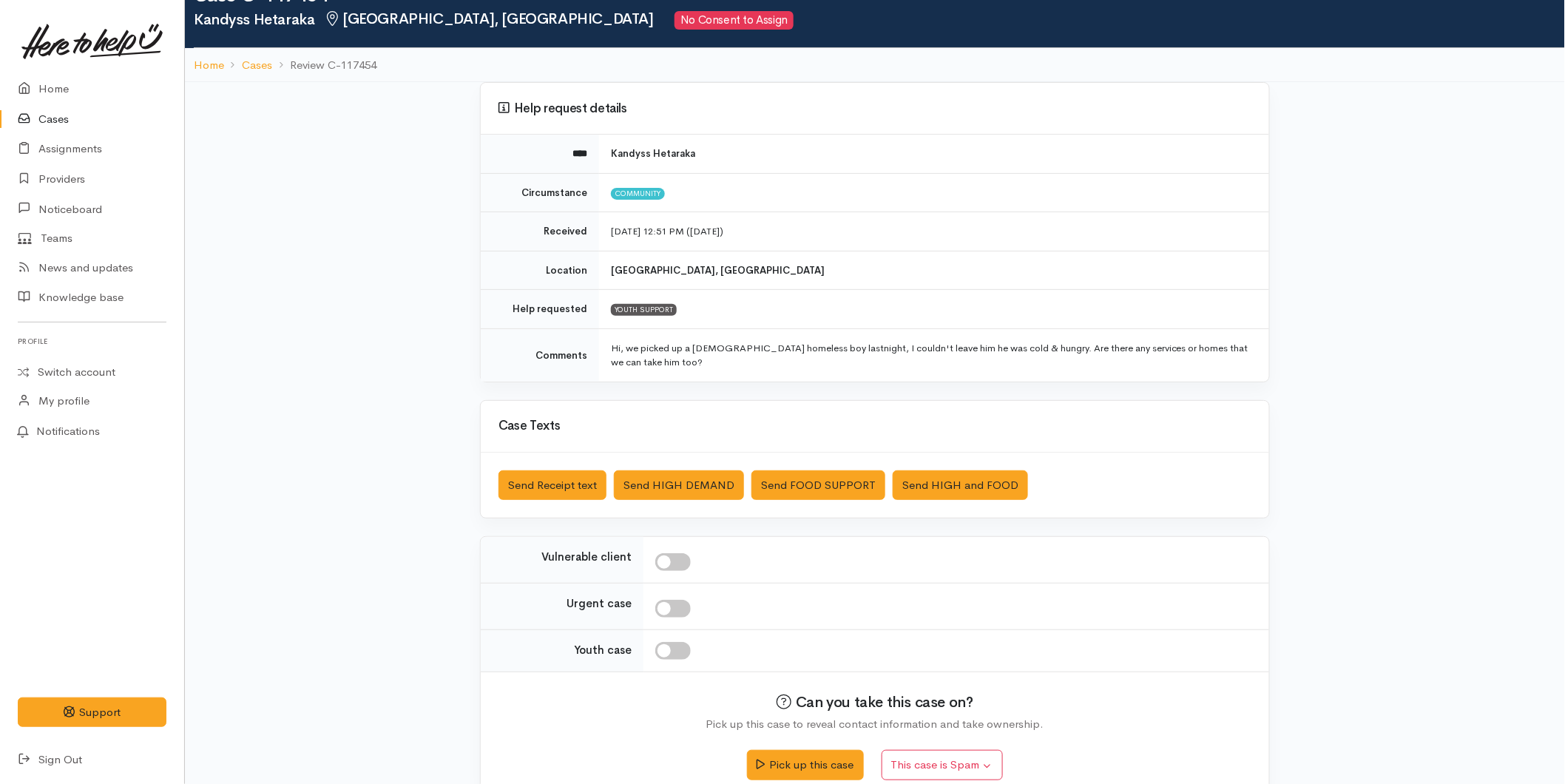
scroll to position [72, 0]
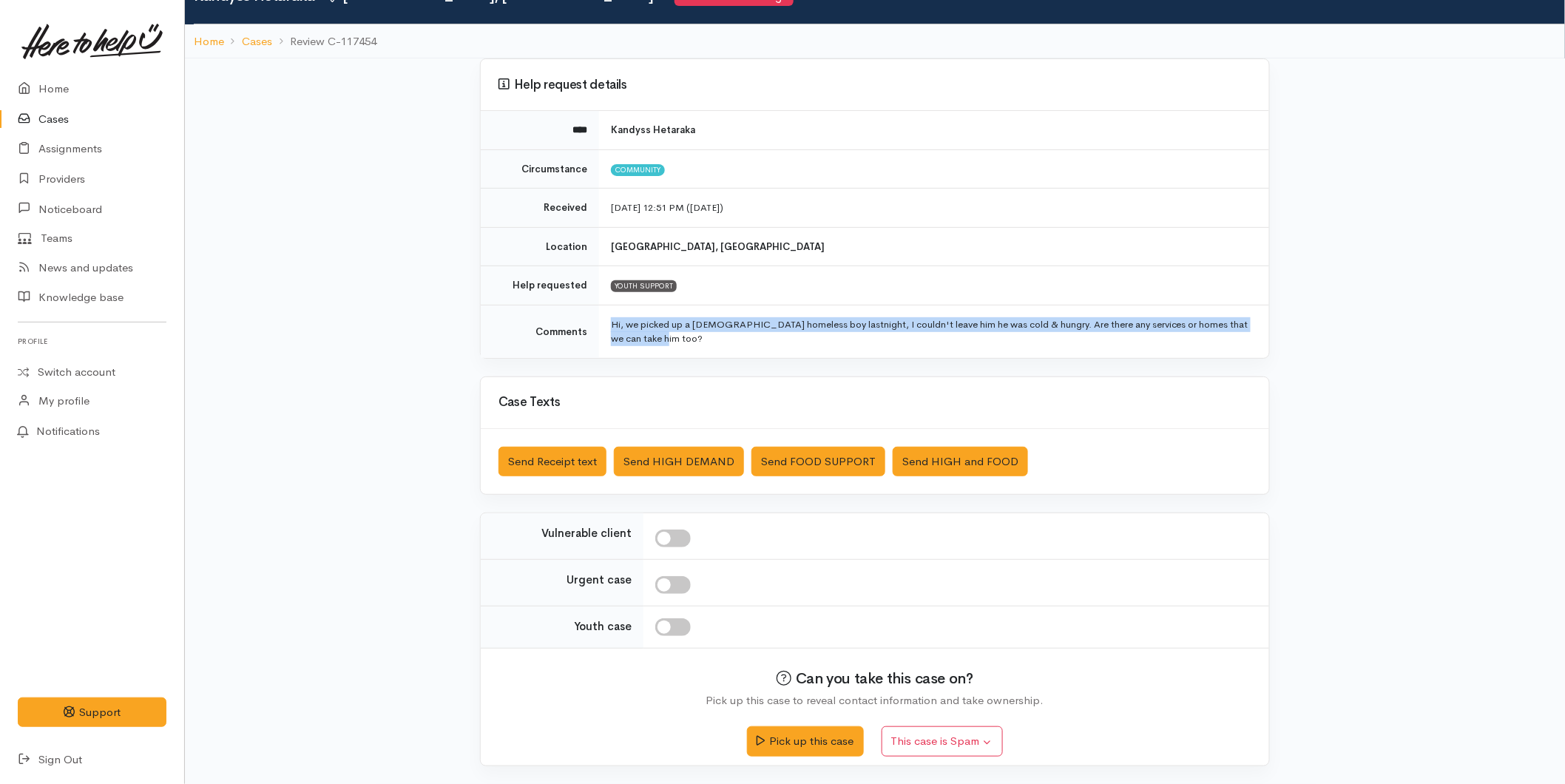
drag, startPoint x: 655, startPoint y: 337, endPoint x: 605, endPoint y: 321, distance: 52.5
click at [605, 321] on td "Hi, we picked up a [DEMOGRAPHIC_DATA] homeless boy lastnight, I couldn't leave …" at bounding box center [934, 331] width 670 height 53
click at [820, 735] on button "Pick up this case" at bounding box center [805, 739] width 116 height 30
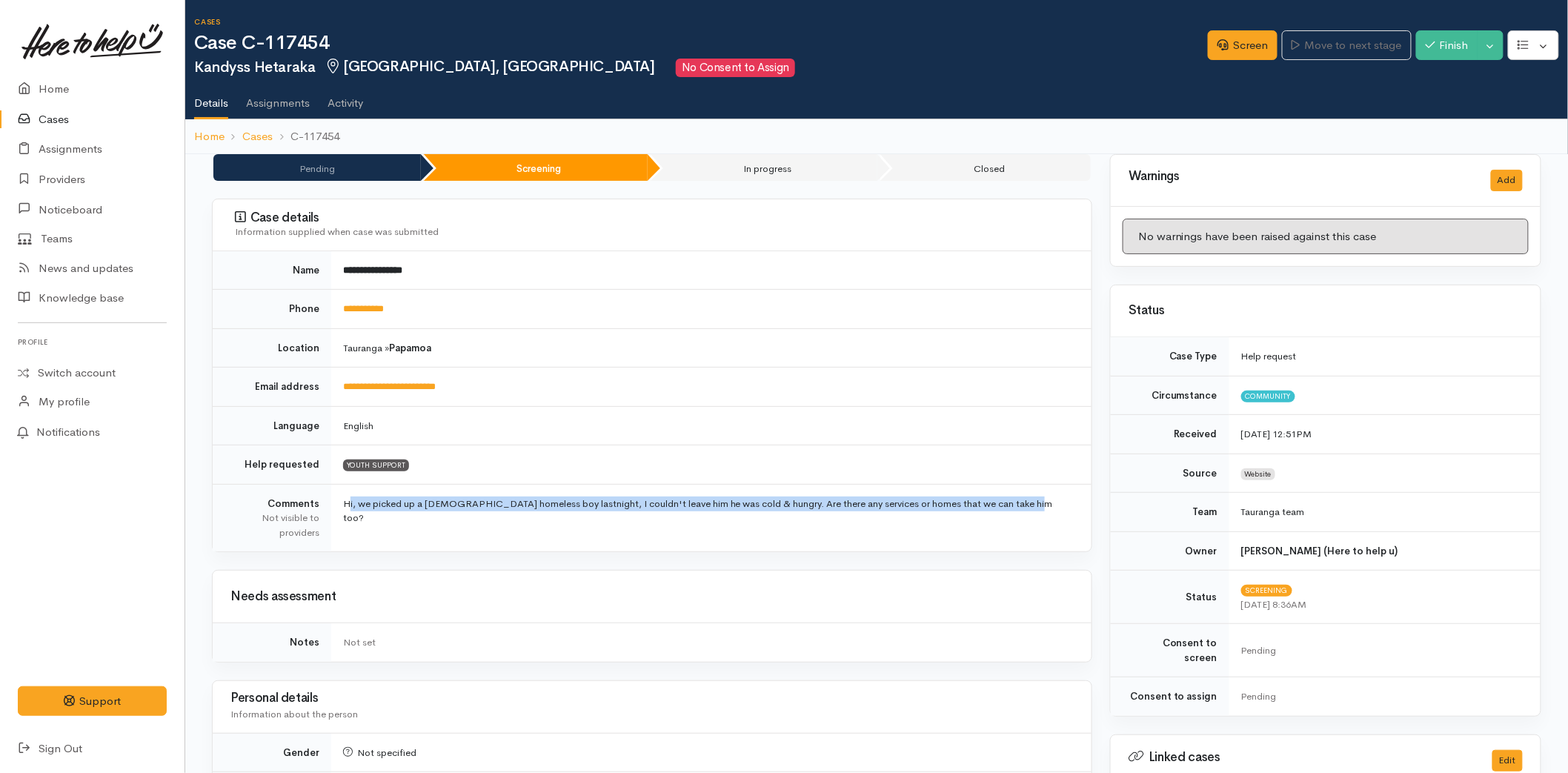
drag, startPoint x: 1032, startPoint y: 499, endPoint x: 339, endPoint y: 499, distance: 693.0
click at [339, 499] on td "Hi, we picked up a [DEMOGRAPHIC_DATA] homeless boy lastnight, I couldn't leave …" at bounding box center [711, 517] width 760 height 67
click at [371, 308] on link "**********" at bounding box center [363, 308] width 40 height 10
click at [1232, 50] on link "Screen" at bounding box center [1242, 46] width 69 height 31
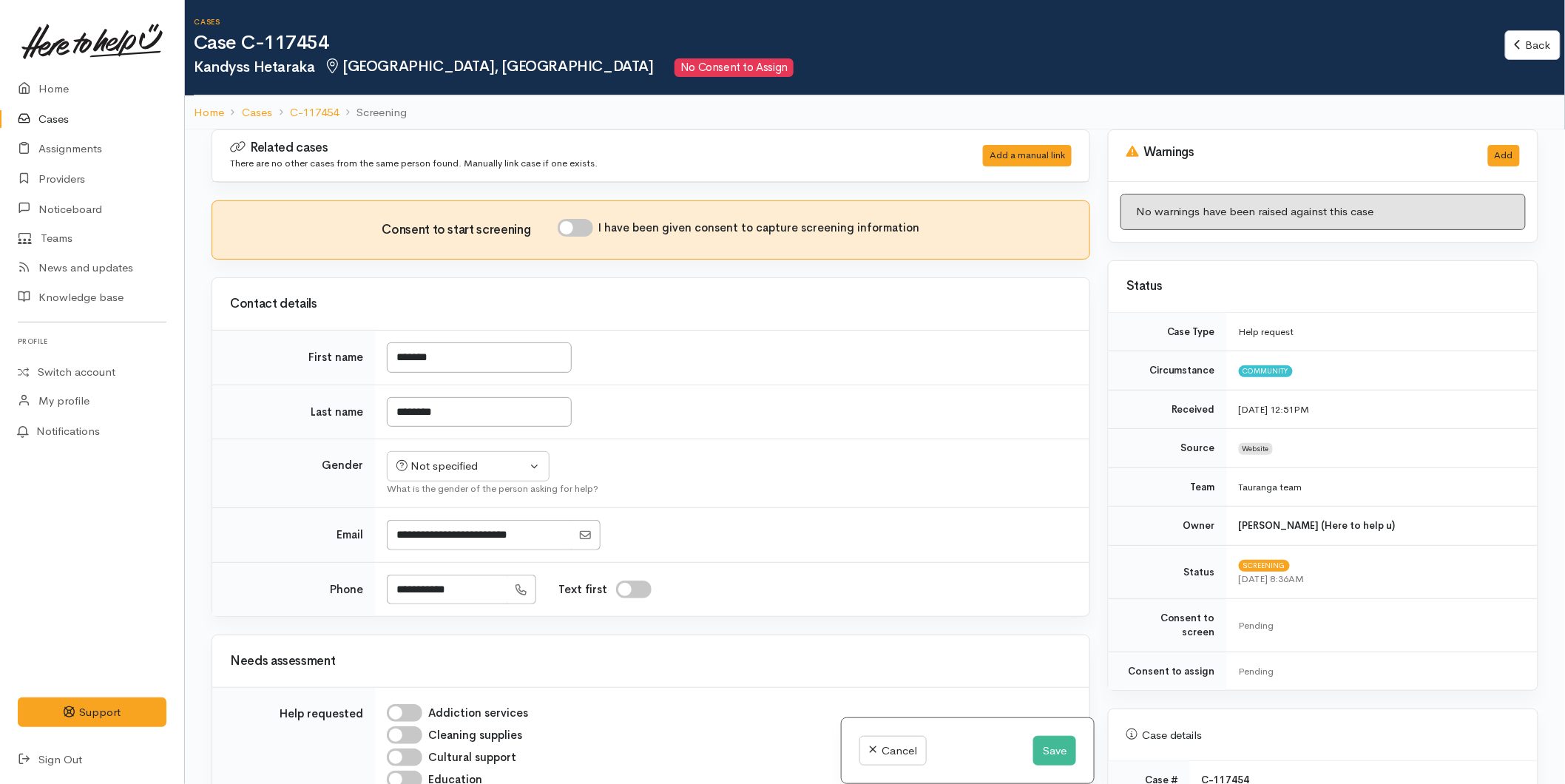
click at [578, 227] on input "I have been given consent to capture screening information" at bounding box center [575, 228] width 36 height 18
checkbox input "true"
click at [488, 482] on button "Not specified" at bounding box center [468, 467] width 163 height 30
click at [426, 550] on span "[DEMOGRAPHIC_DATA]" at bounding box center [480, 545] width 126 height 17
select select "[DEMOGRAPHIC_DATA]"
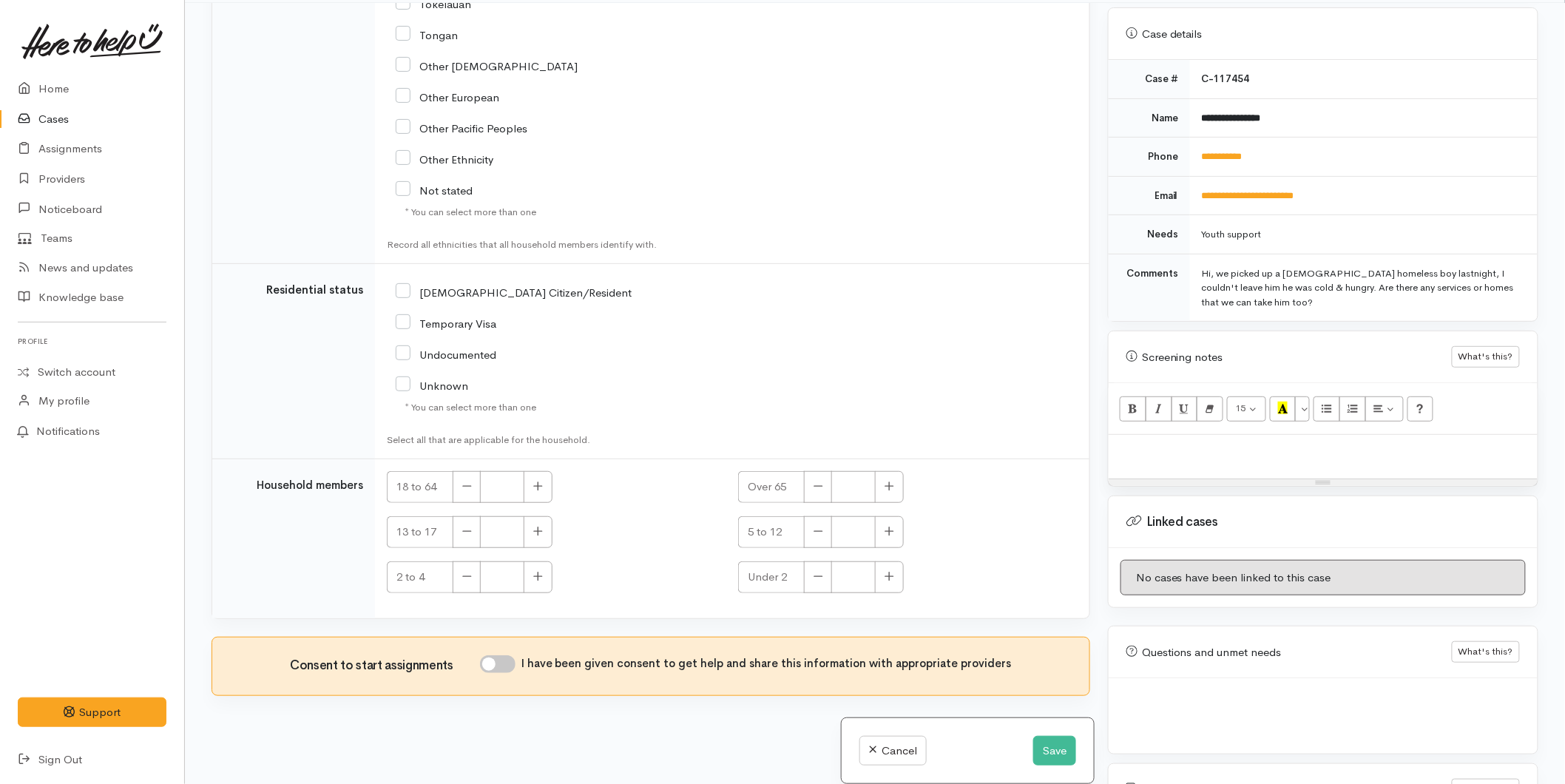
scroll to position [129, 0]
drag, startPoint x: 508, startPoint y: 663, endPoint x: 546, endPoint y: 609, distance: 66.0
click at [508, 662] on input "I have been given consent to get help and share this information with appropria…" at bounding box center [498, 661] width 36 height 18
checkbox input "true"
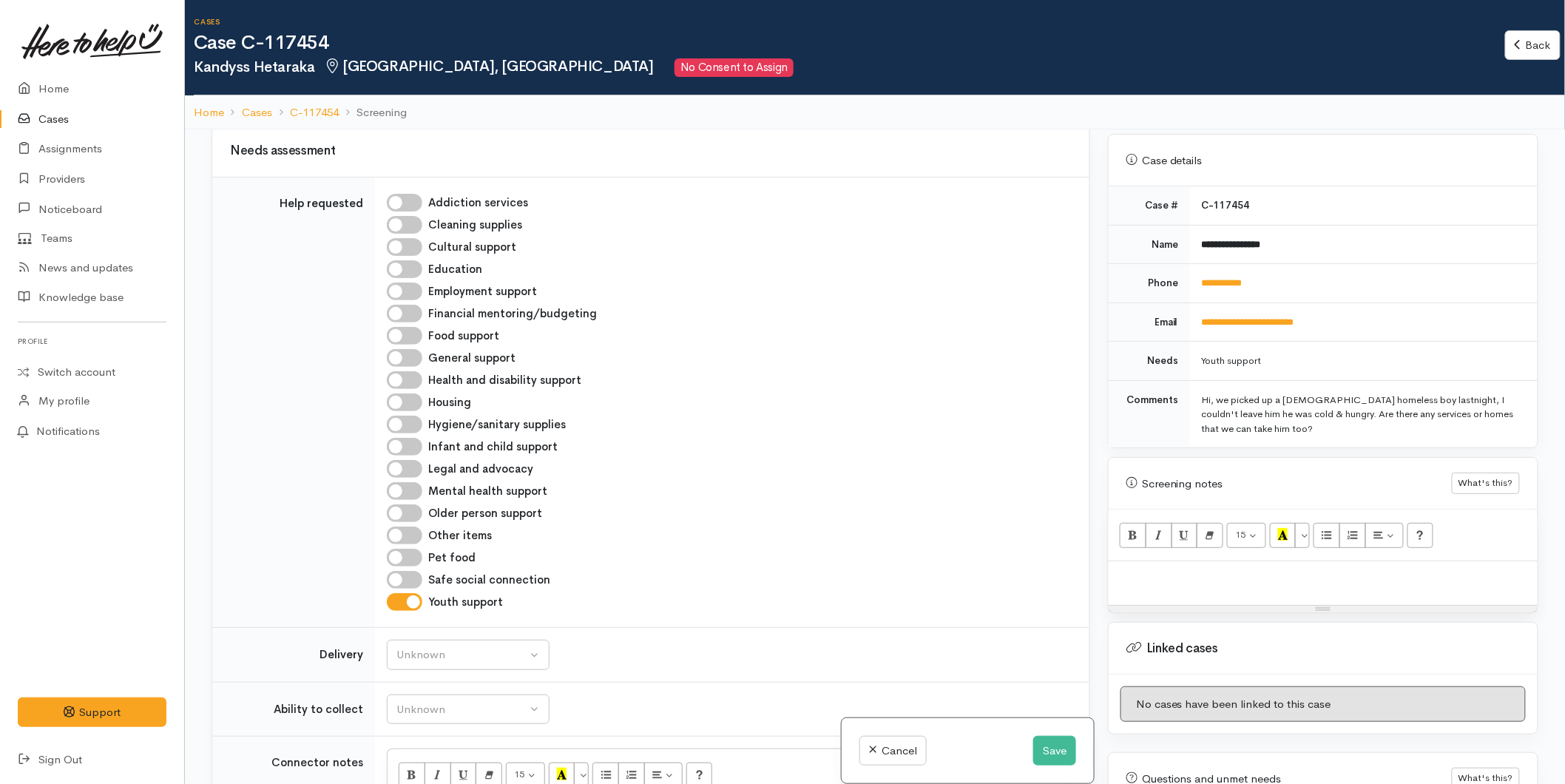
scroll to position [657, 0]
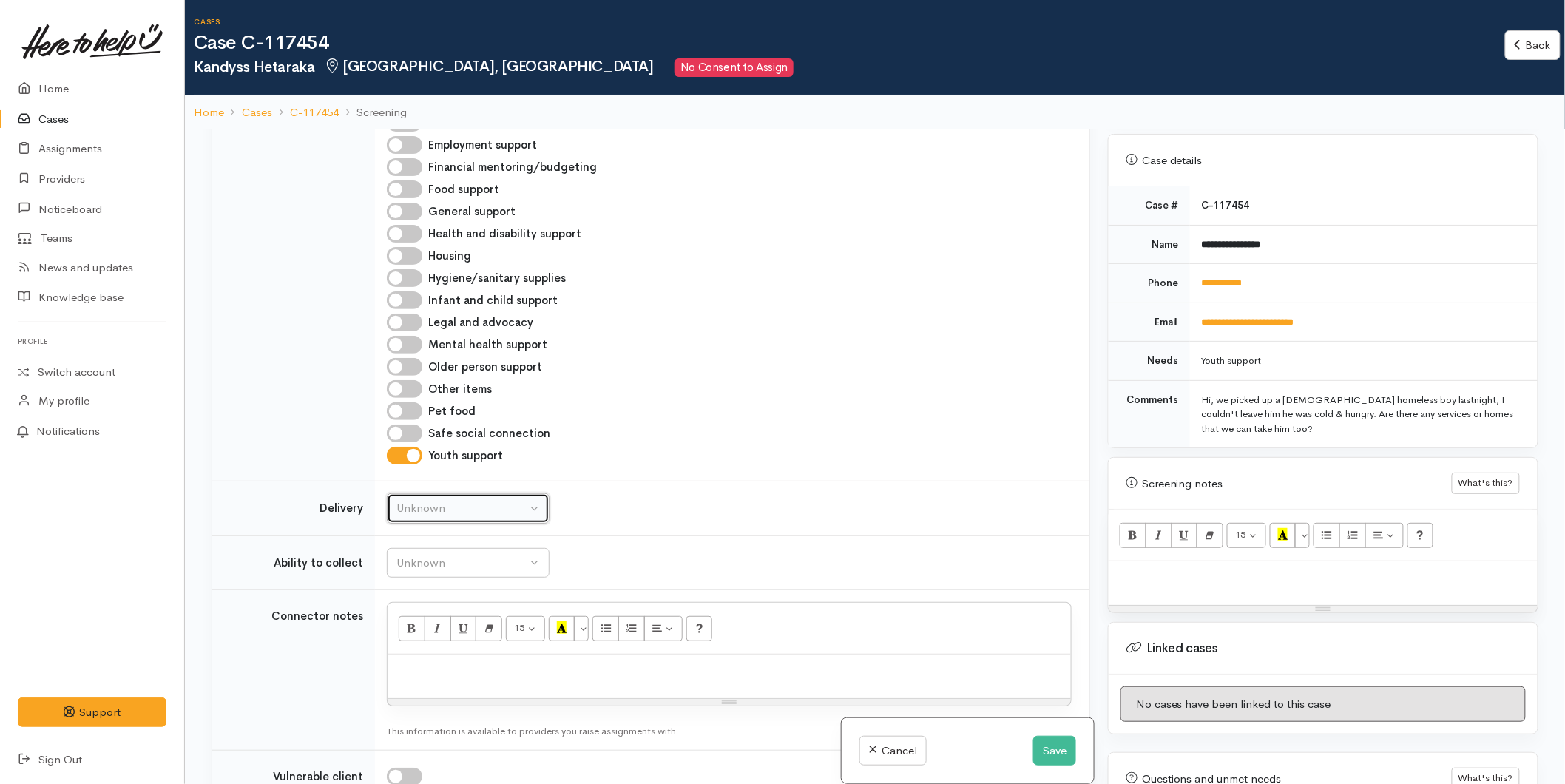
drag, startPoint x: 428, startPoint y: 499, endPoint x: 425, endPoint y: 521, distance: 22.2
click at [427, 499] on button "Unknown" at bounding box center [468, 508] width 163 height 30
click at [419, 649] on span "No" at bounding box center [413, 646] width 15 height 17
select select "1"
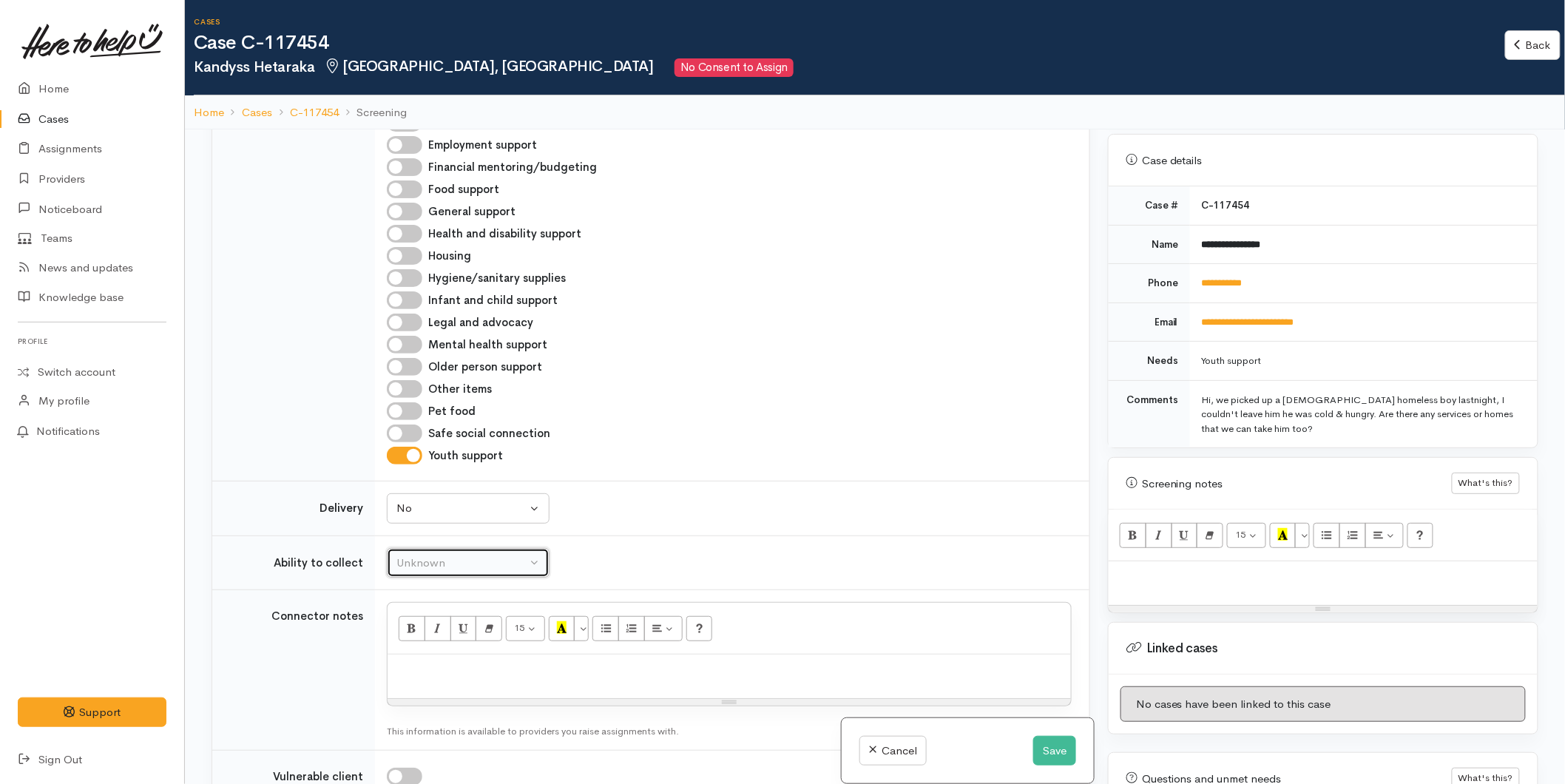
click at [428, 564] on div "Unknown" at bounding box center [461, 563] width 130 height 17
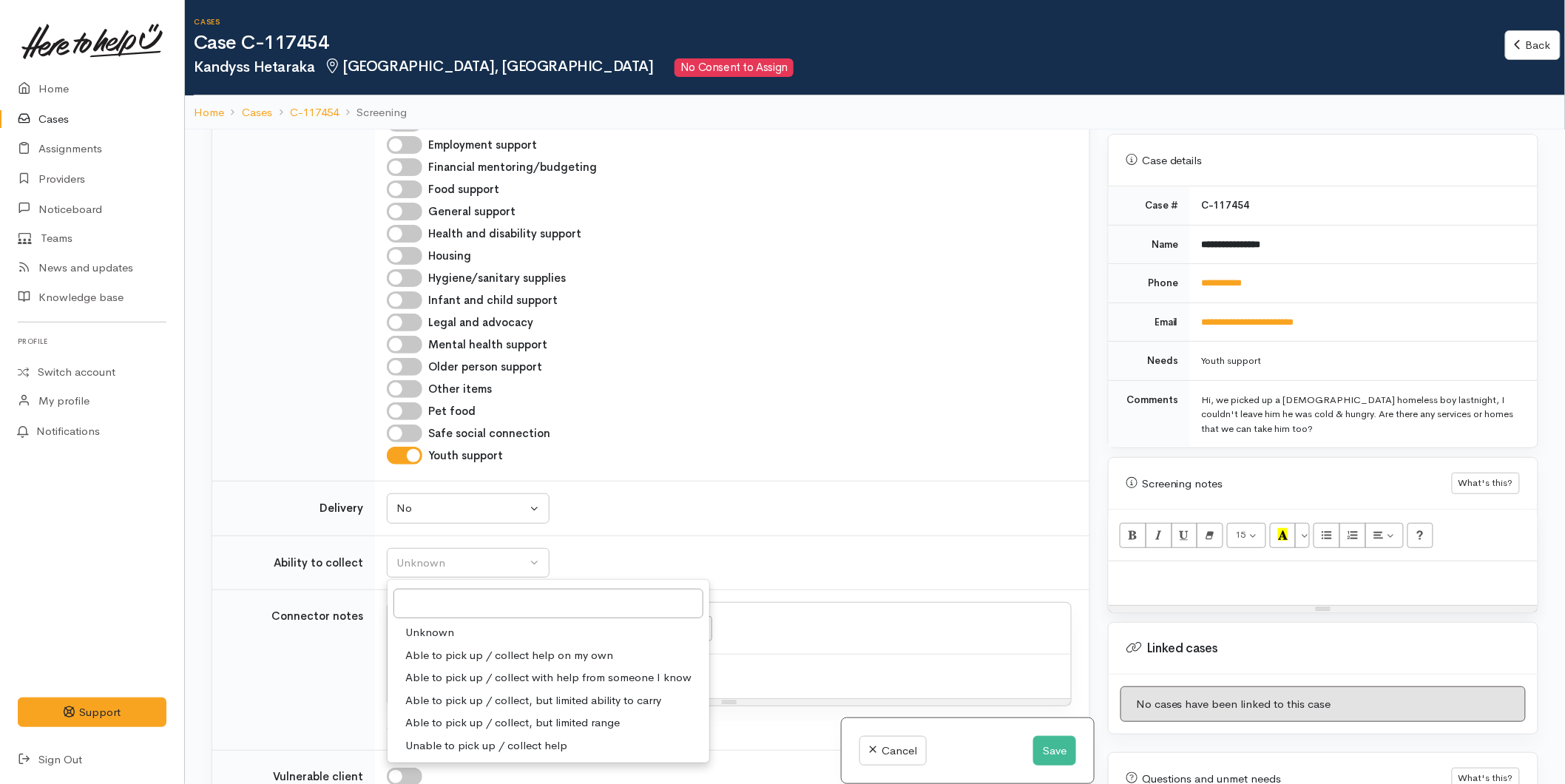
click at [480, 653] on span "Able to pick up / collect help on my own" at bounding box center [508, 655] width 208 height 17
select select "2"
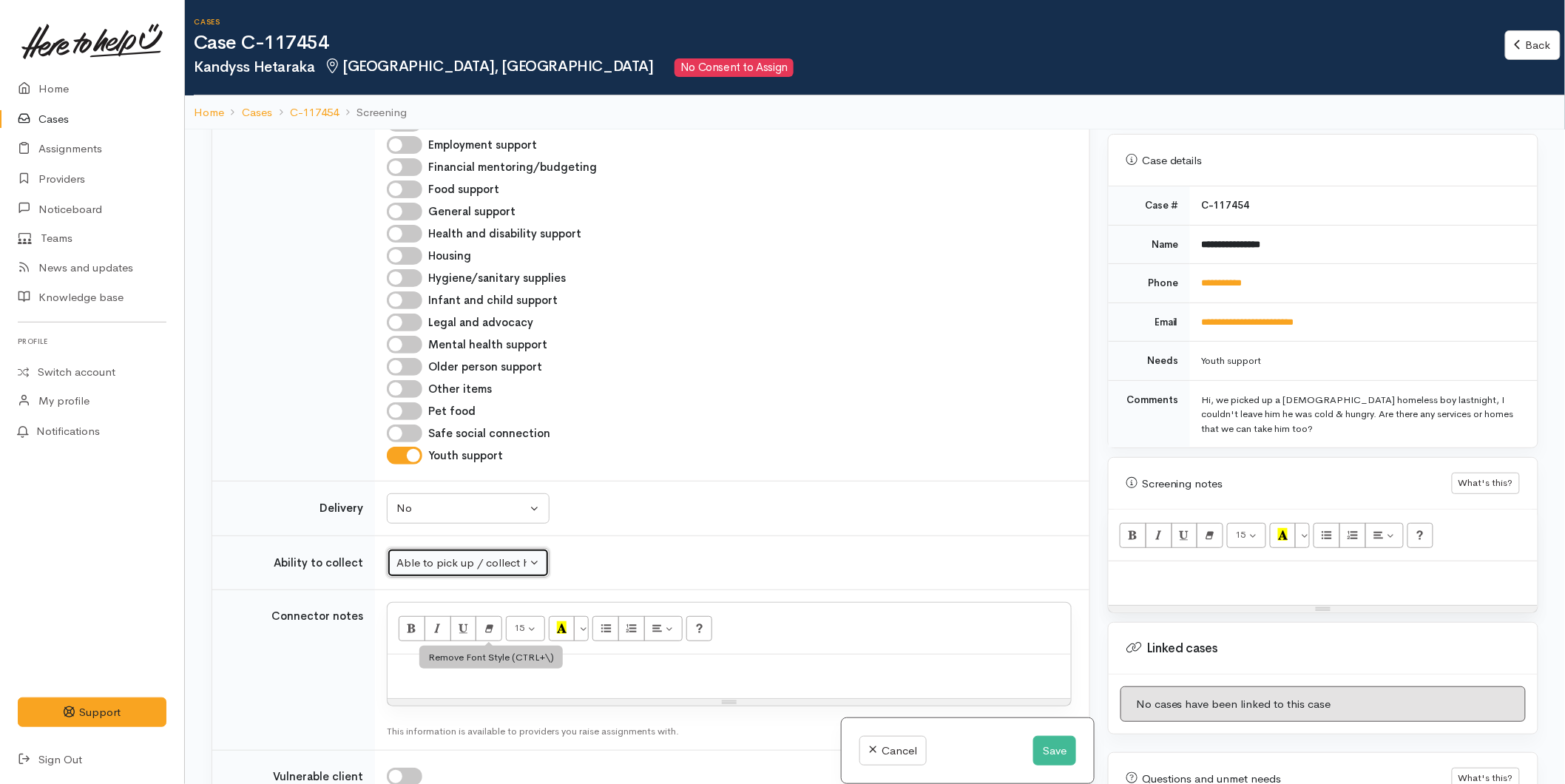
scroll to position [1232, 0]
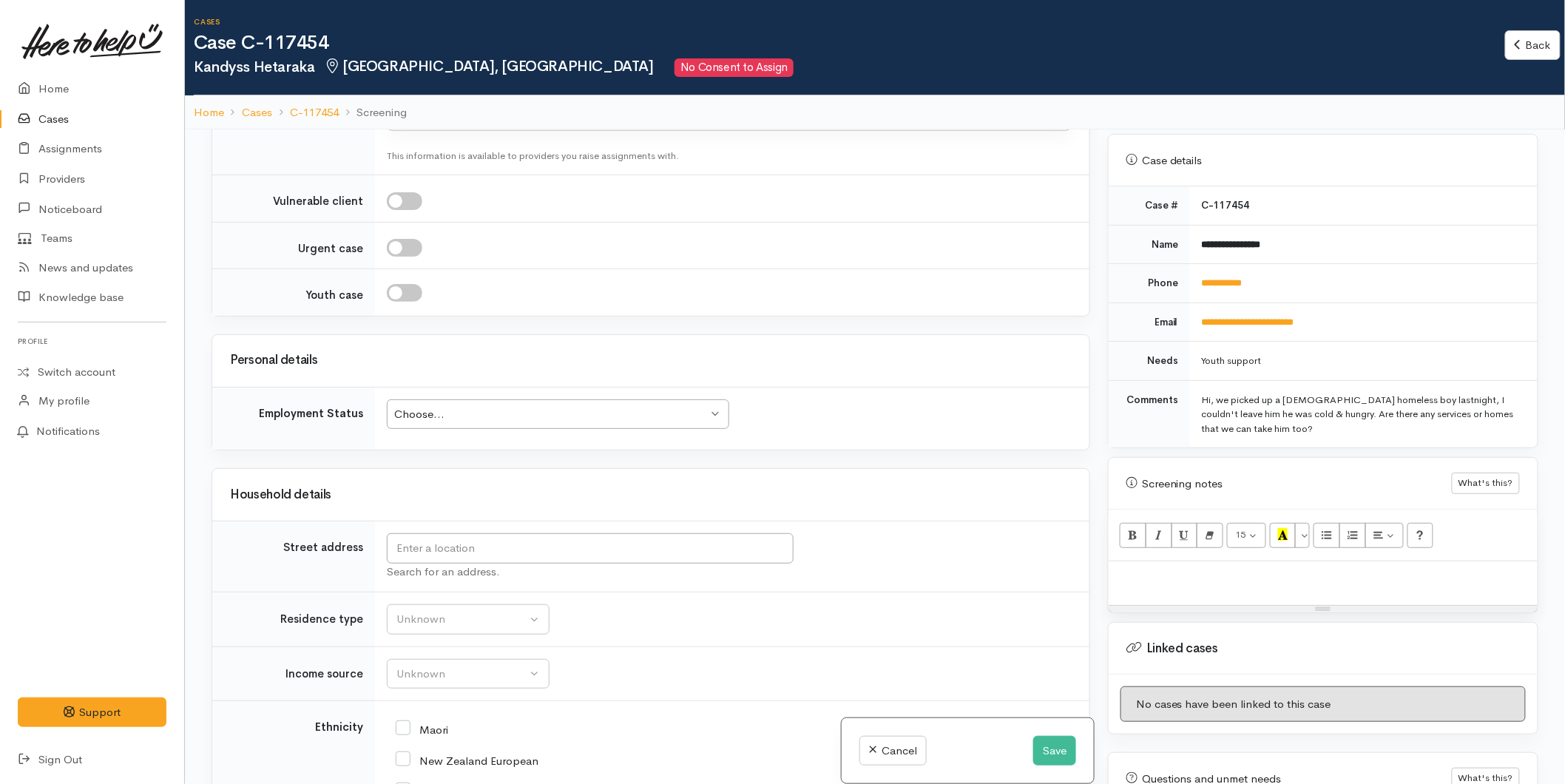
click at [474, 424] on div "Choose... Choose..." at bounding box center [558, 415] width 343 height 30
click at [448, 543] on input "text" at bounding box center [590, 549] width 406 height 30
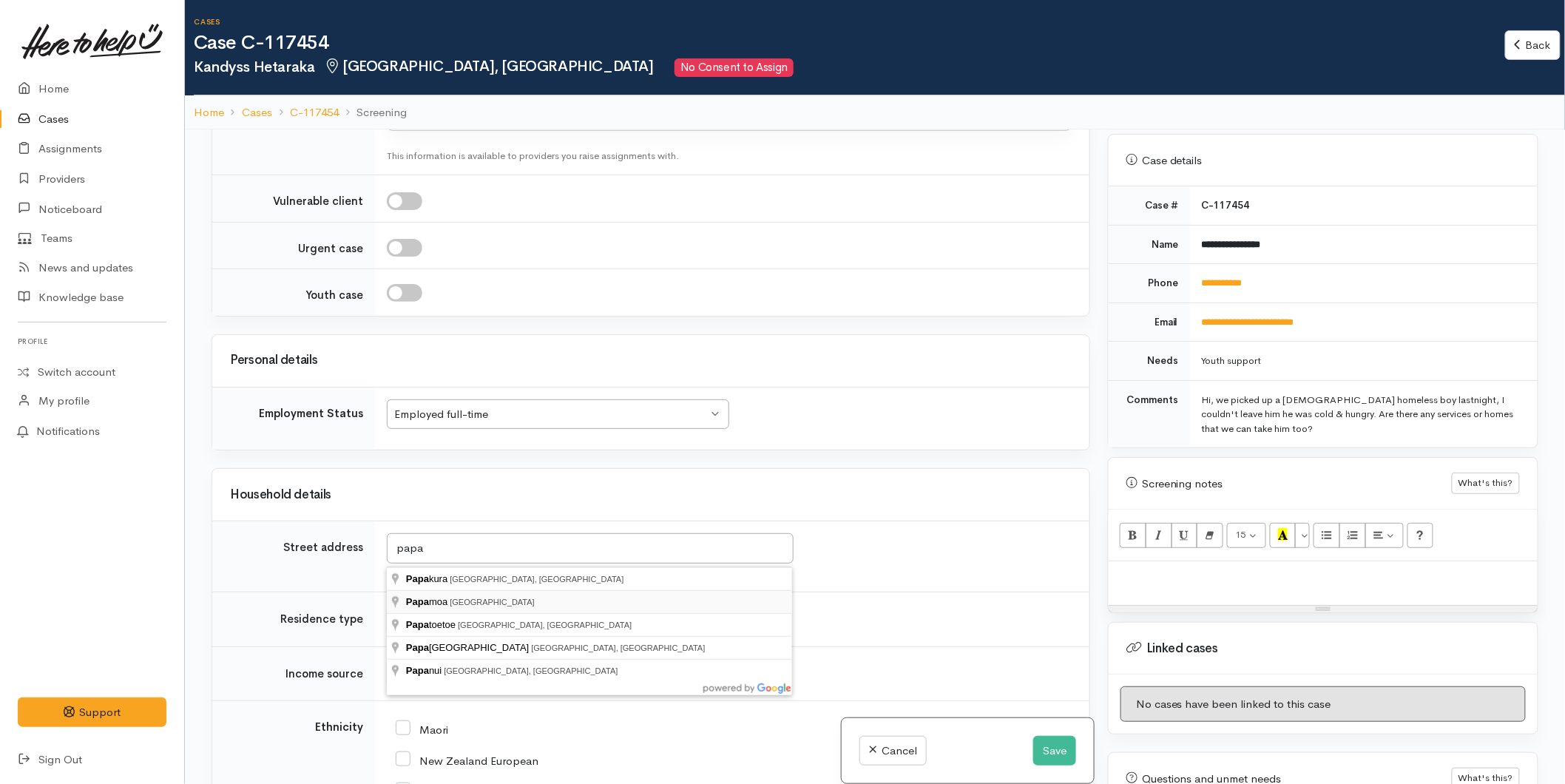
type input "Papamoa, New Zealand"
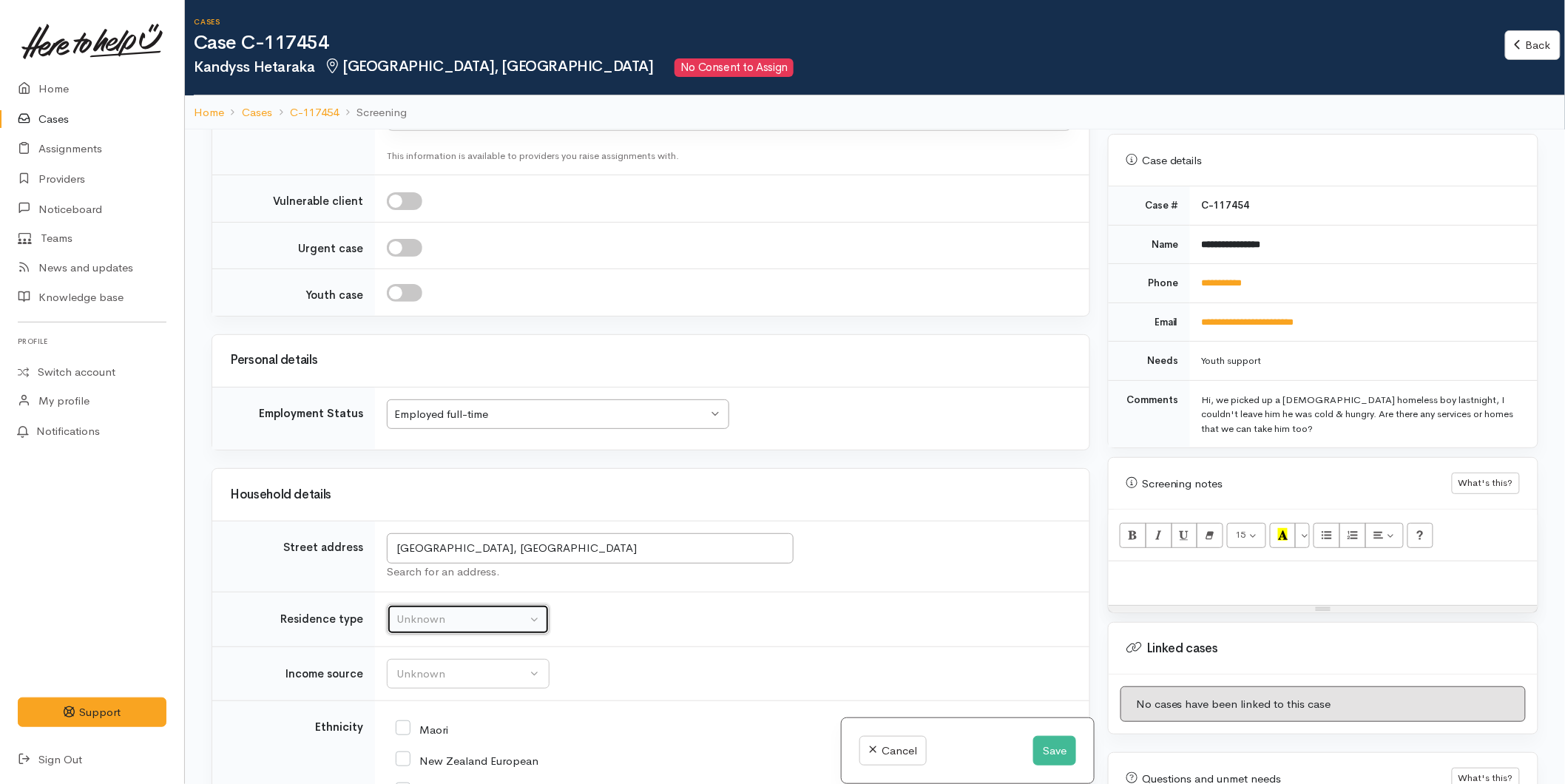
click at [430, 617] on div "Unknown" at bounding box center [461, 620] width 130 height 17
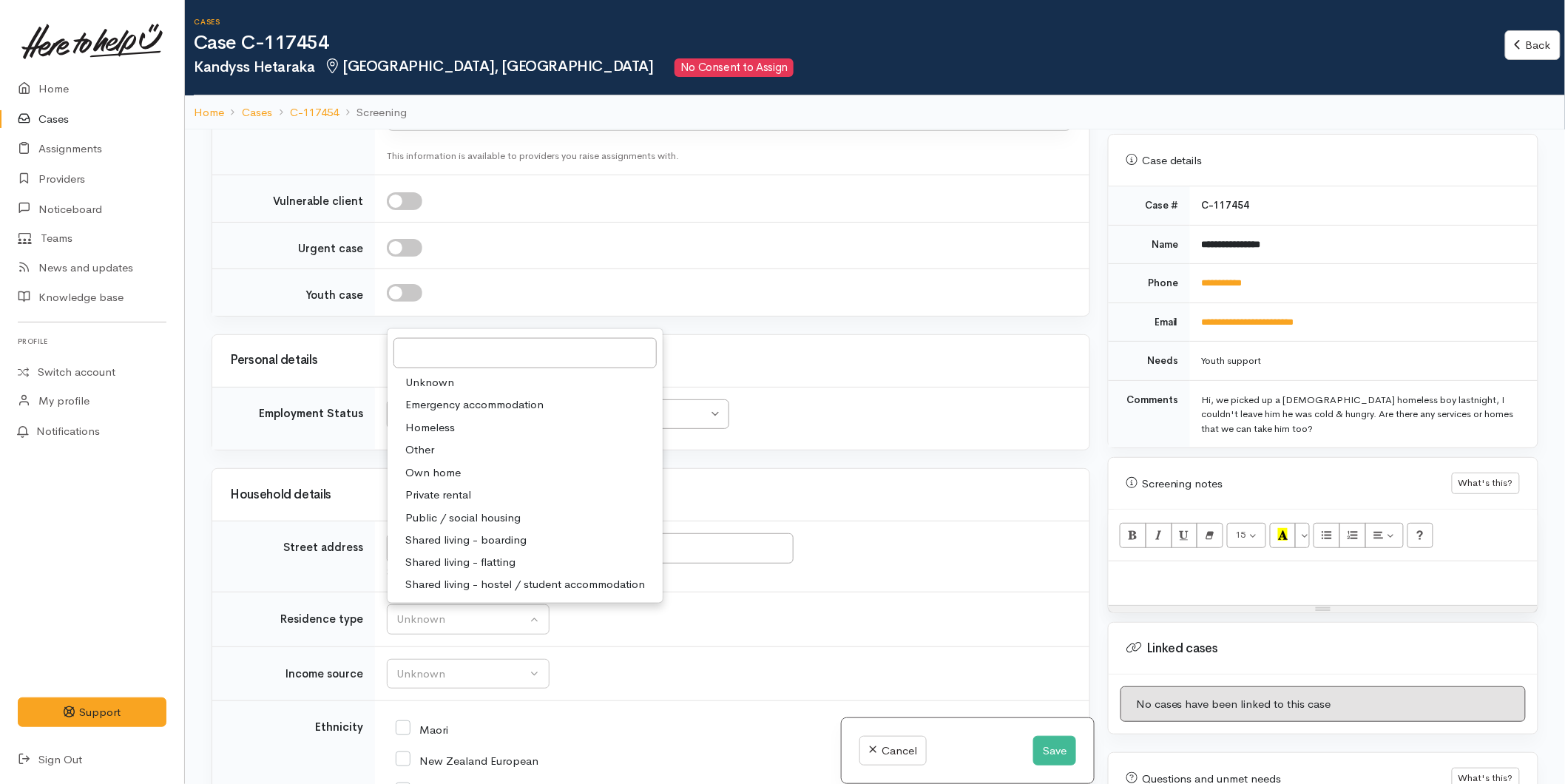
click at [441, 472] on span "Own home" at bounding box center [432, 473] width 56 height 17
select select "1"
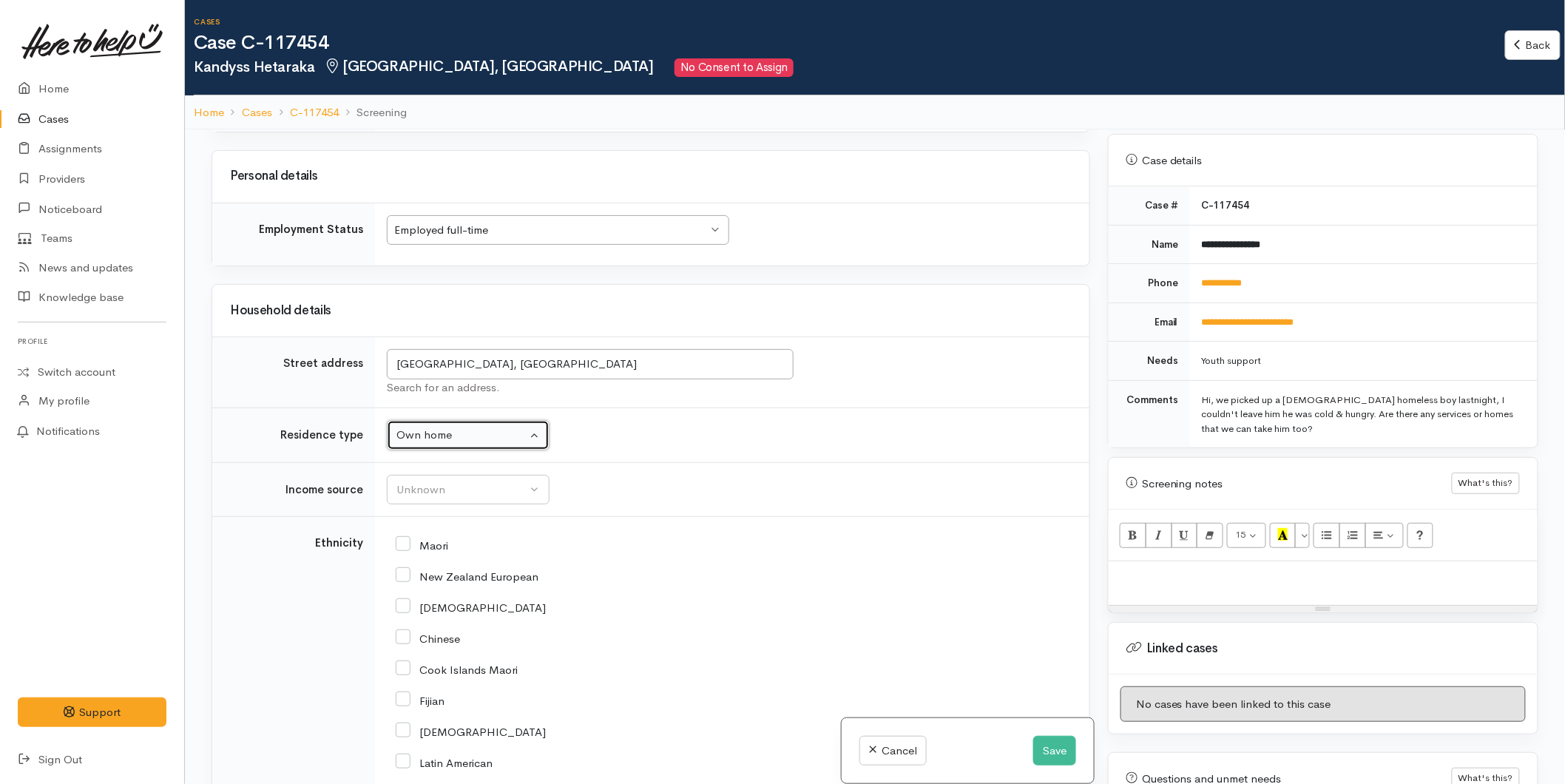
scroll to position [1726, 0]
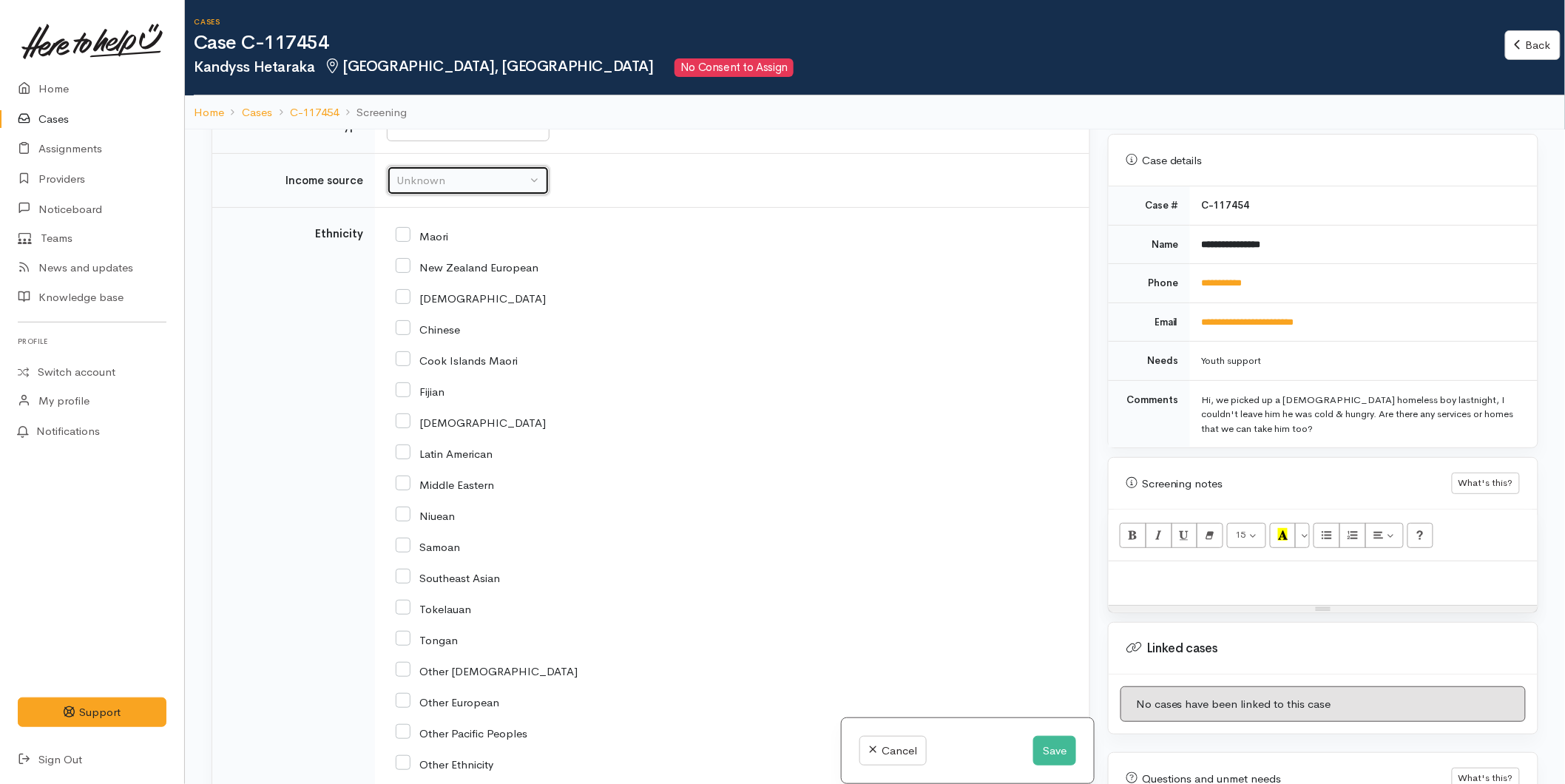
click at [422, 188] on div "Unknown" at bounding box center [461, 180] width 130 height 17
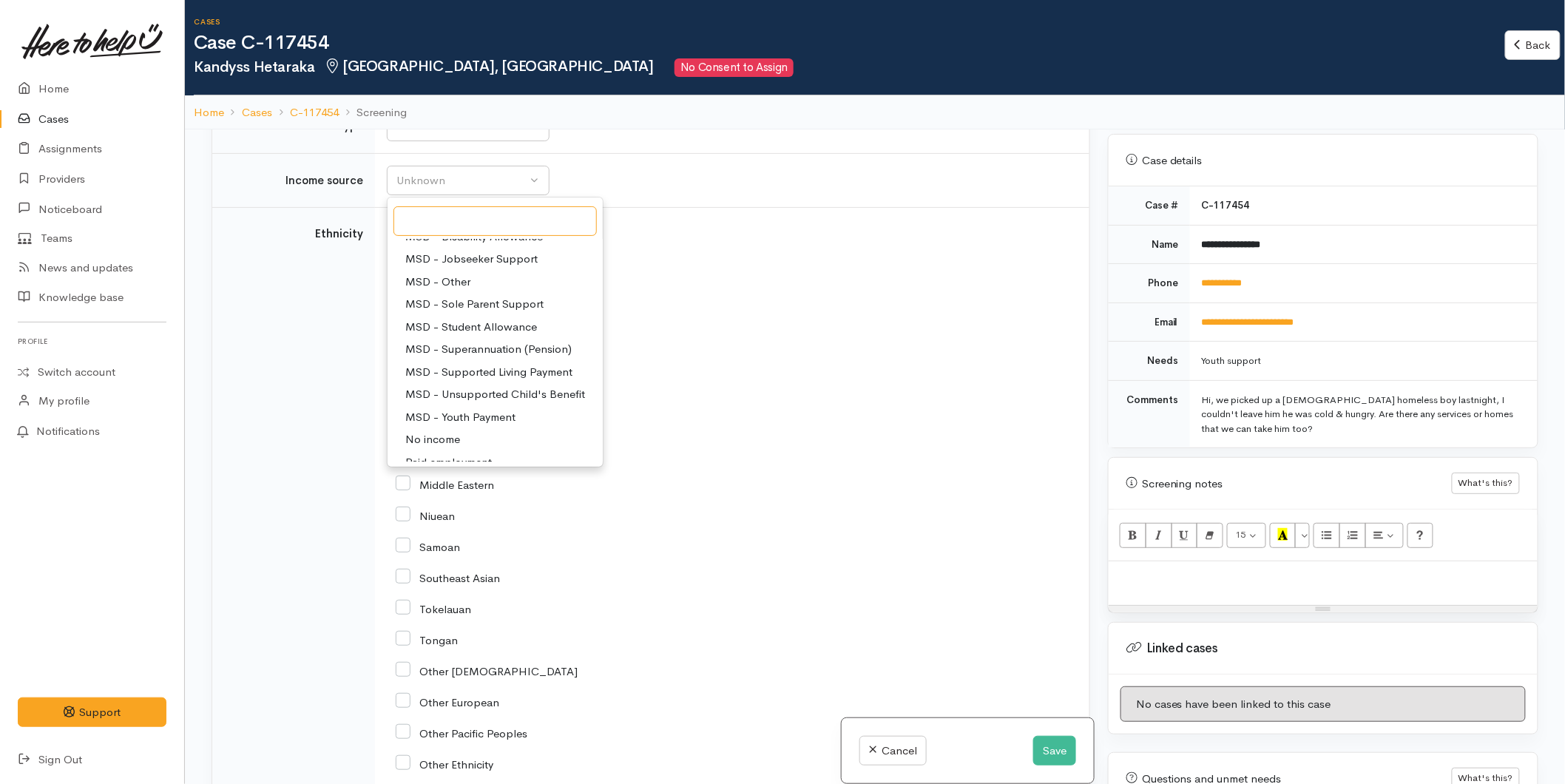
scroll to position [229, 0]
click at [437, 359] on span "Paid employment" at bounding box center [448, 360] width 87 height 17
select select "1"
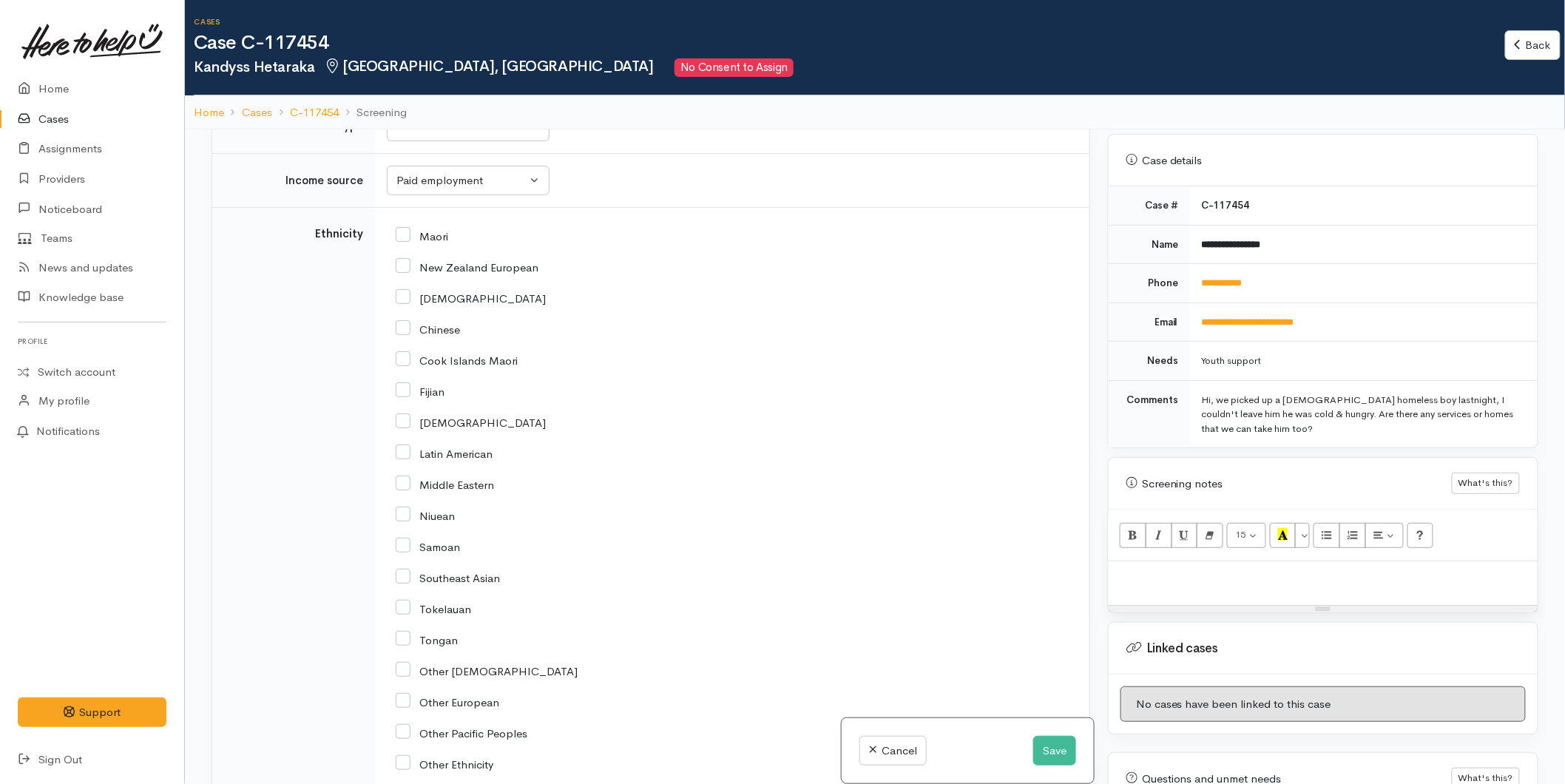
click at [404, 242] on input "Maori" at bounding box center [422, 234] width 53 height 13
checkbox input "true"
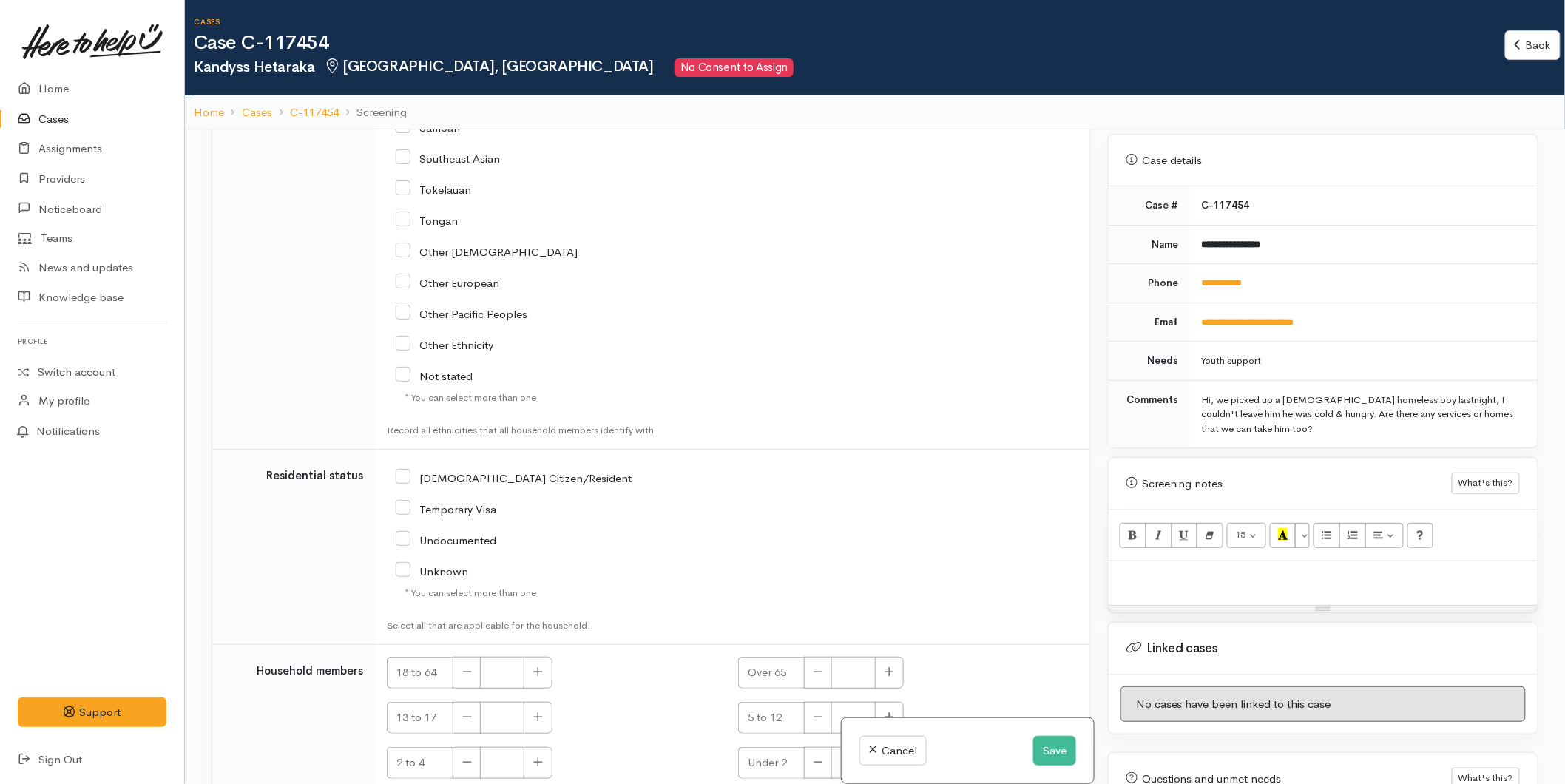
scroll to position [2207, 0]
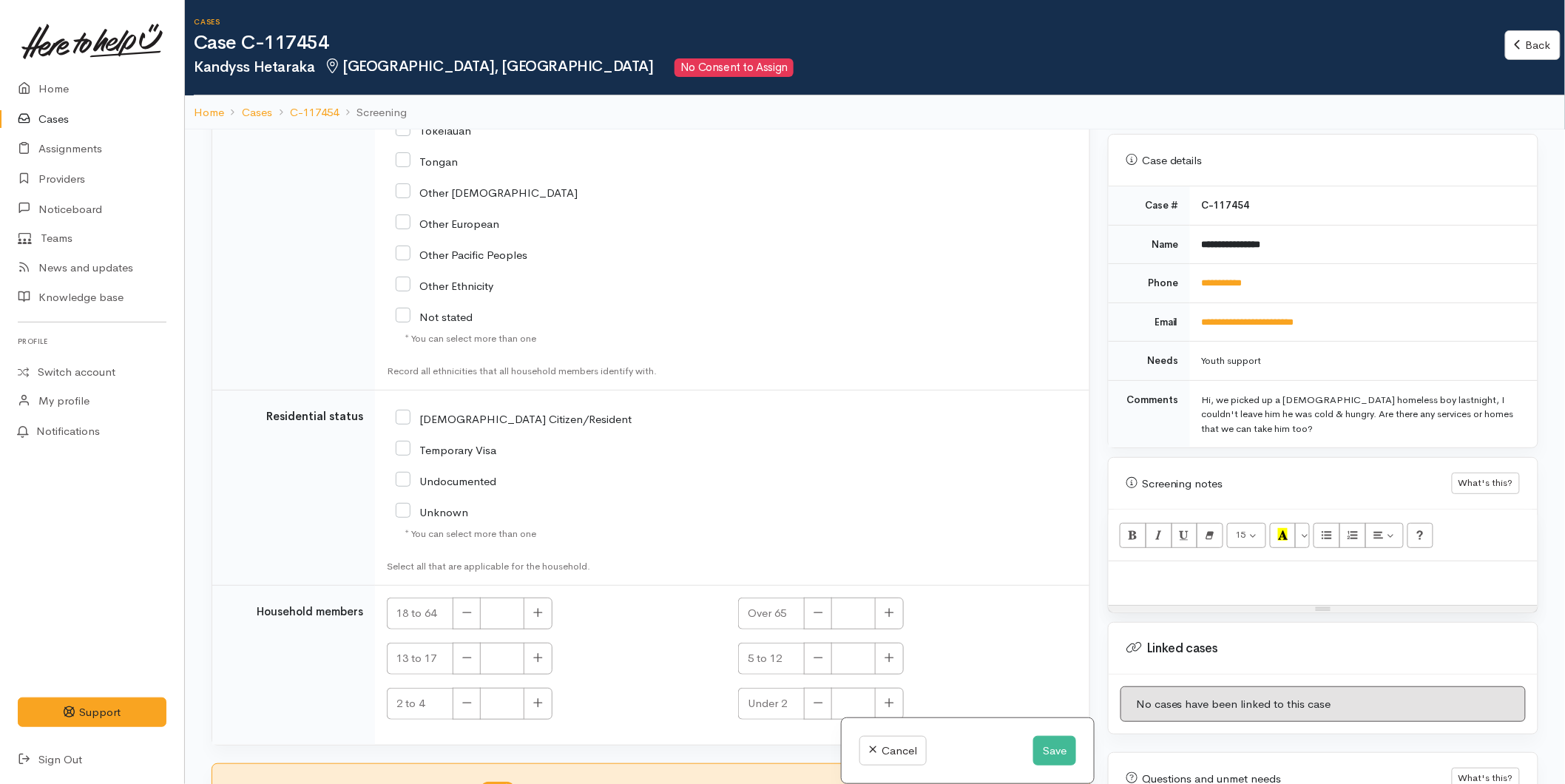
click at [410, 415] on input "NZ Citizen/Resident" at bounding box center [514, 417] width 236 height 13
checkbox input "true"
click at [536, 601] on button "button" at bounding box center [538, 613] width 29 height 32
type input "1"
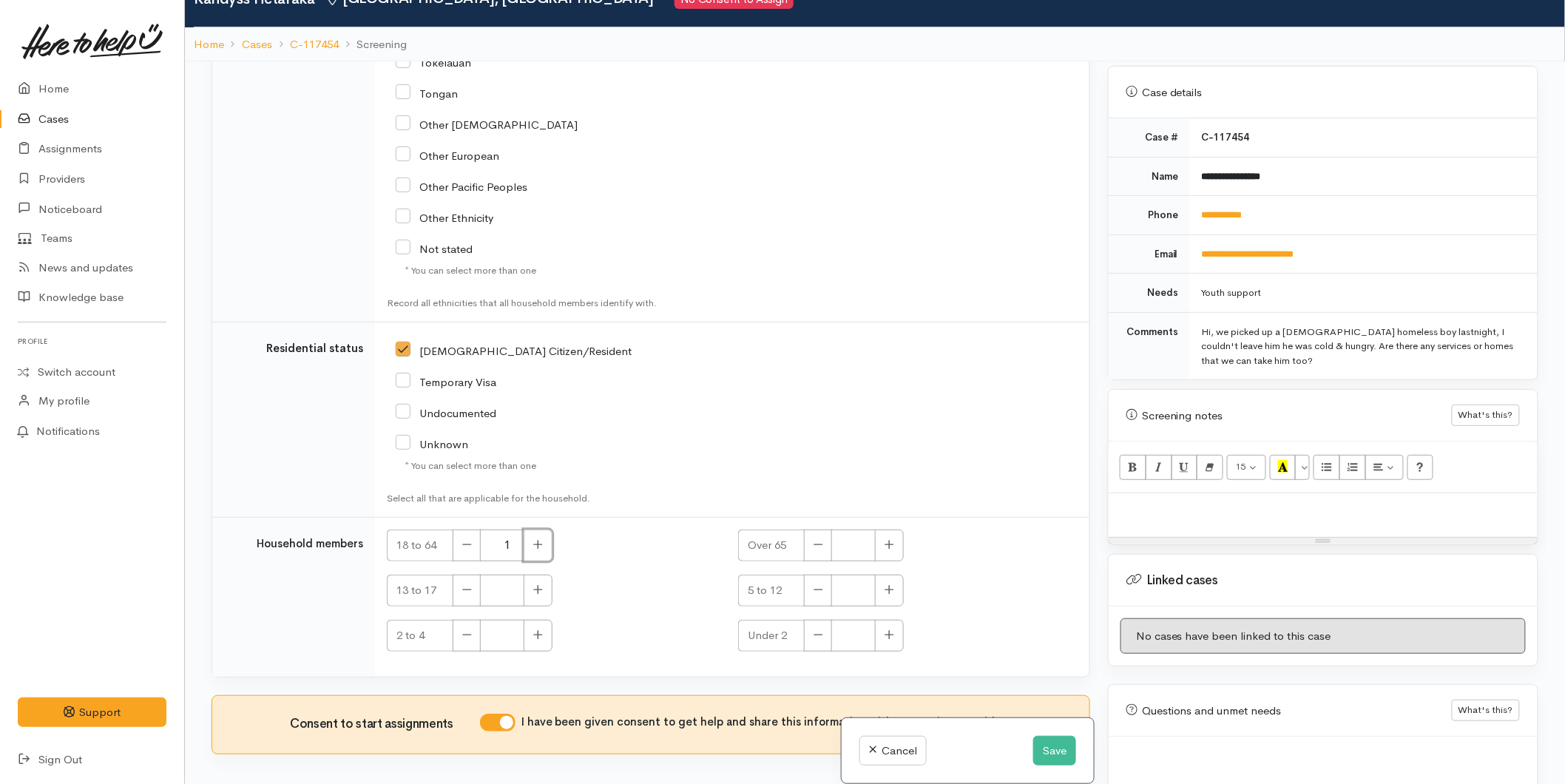
scroll to position [129, 0]
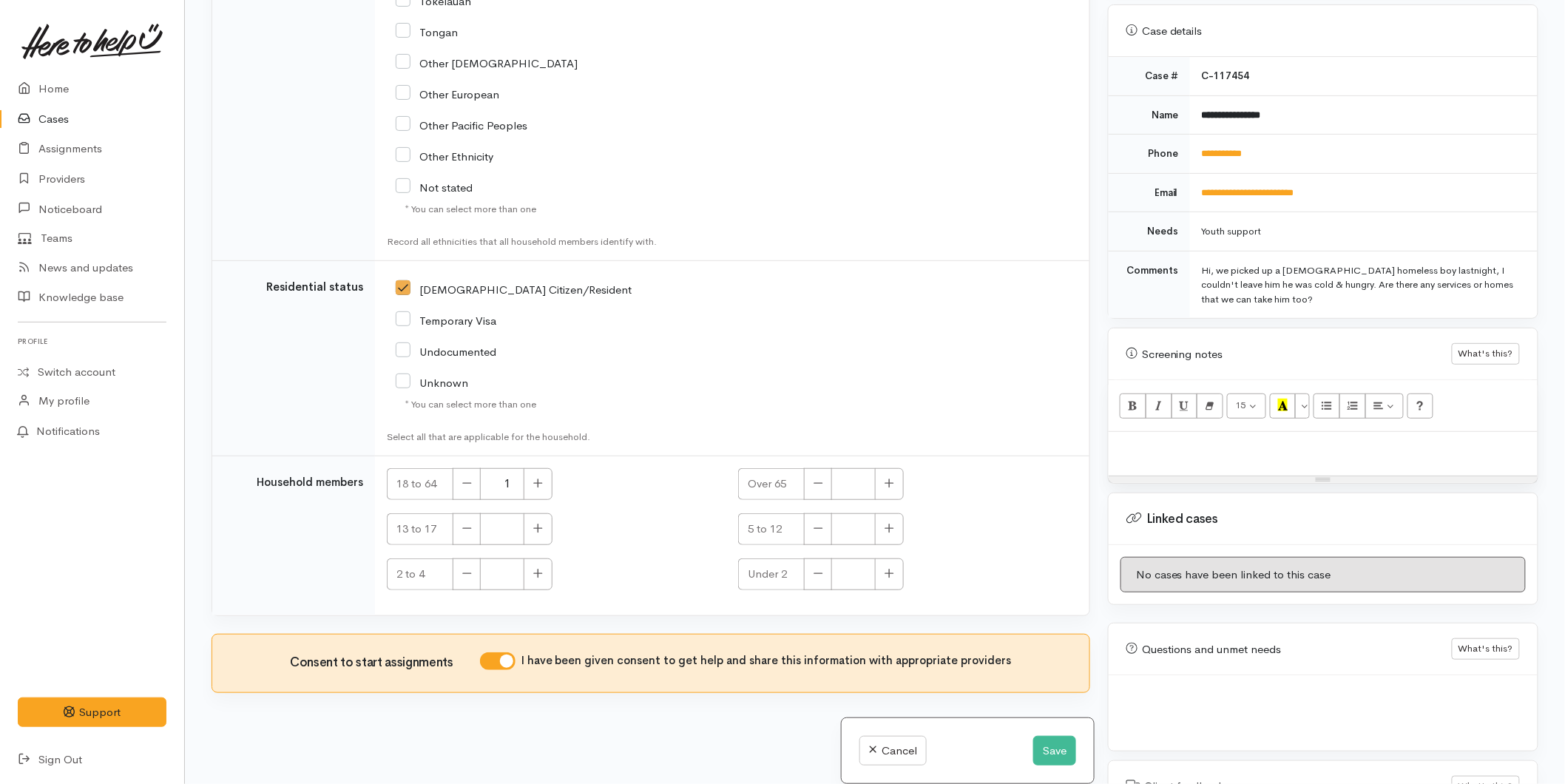
click at [1182, 432] on div at bounding box center [1323, 453] width 429 height 43
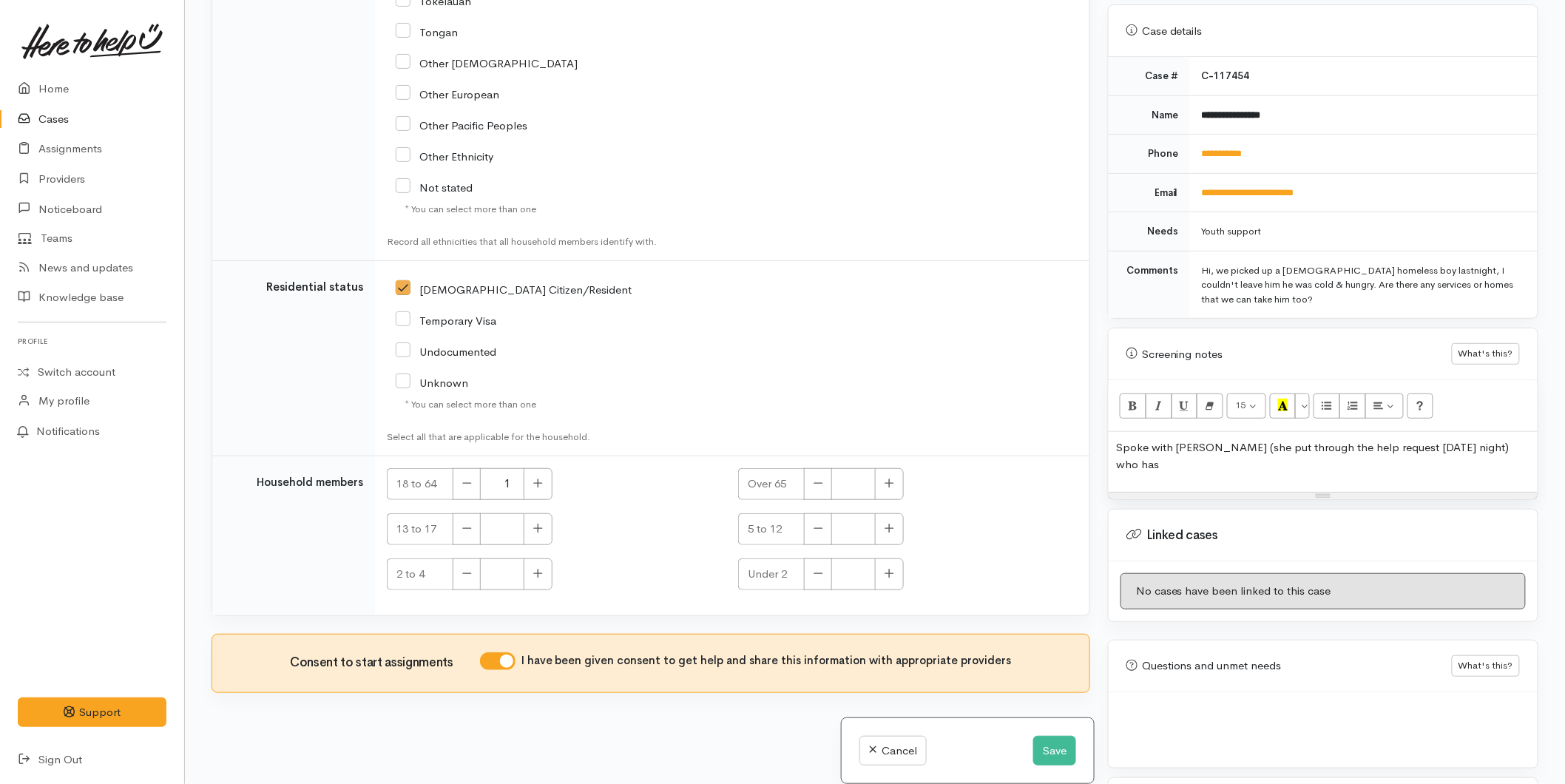
click at [1515, 439] on p "Spoke with Kandyss (she put through the help request on Friday night) who has" at bounding box center [1323, 456] width 414 height 33
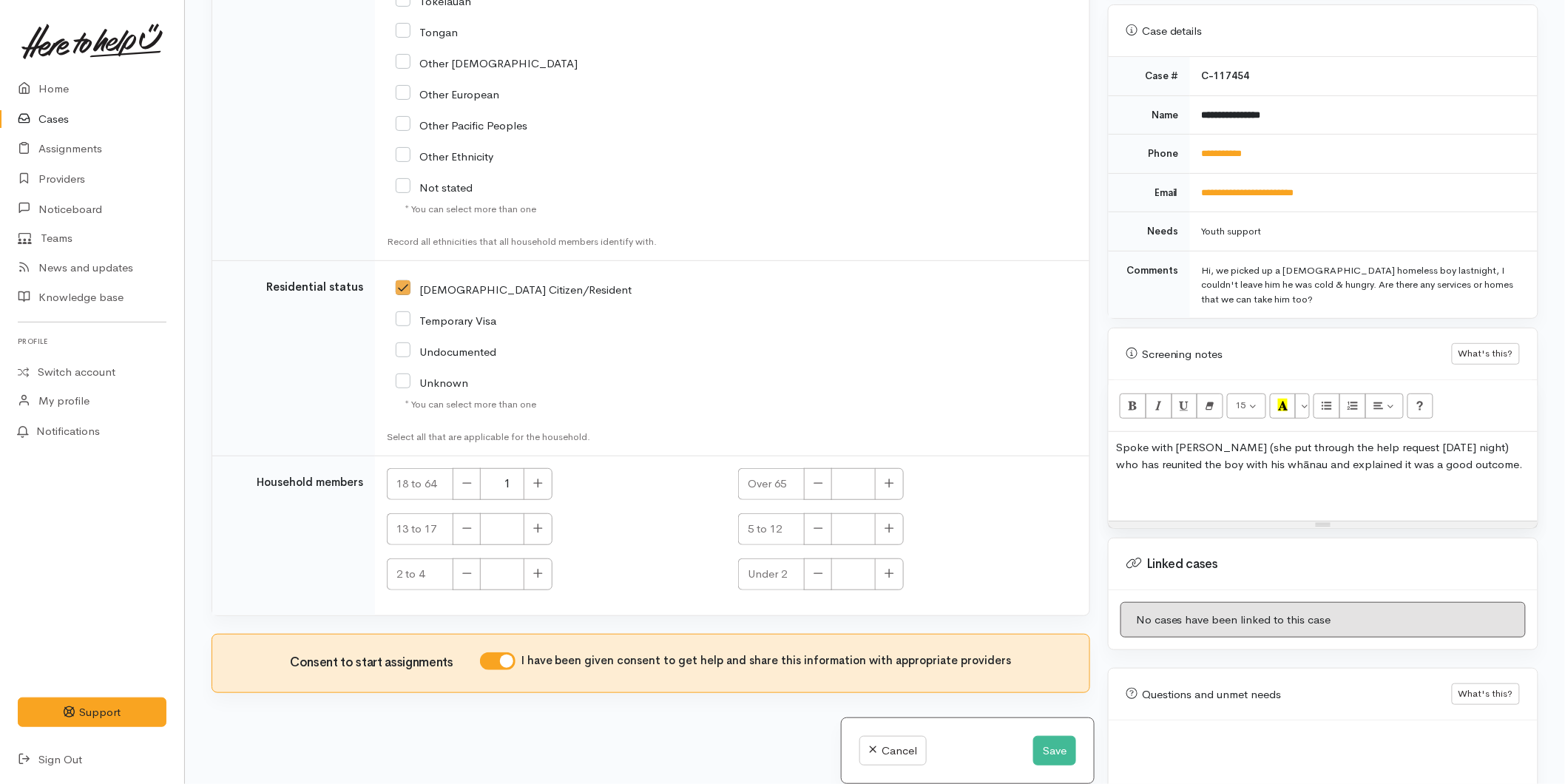
click at [1121, 484] on p at bounding box center [1323, 492] width 414 height 17
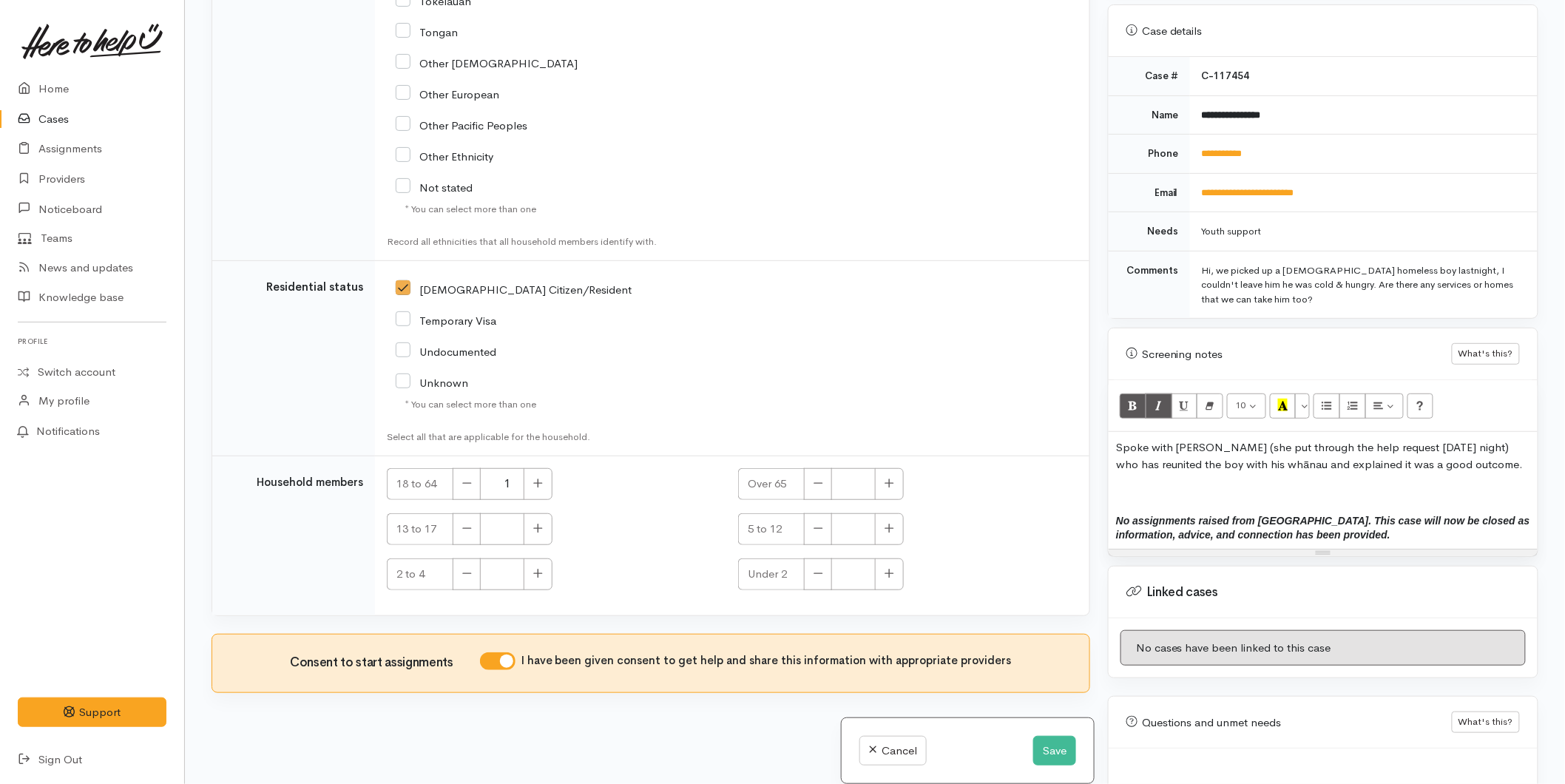
click at [1184, 460] on div "Spoke with Kandyss (she put through the help request on Friday night) who has r…" at bounding box center [1323, 490] width 429 height 117
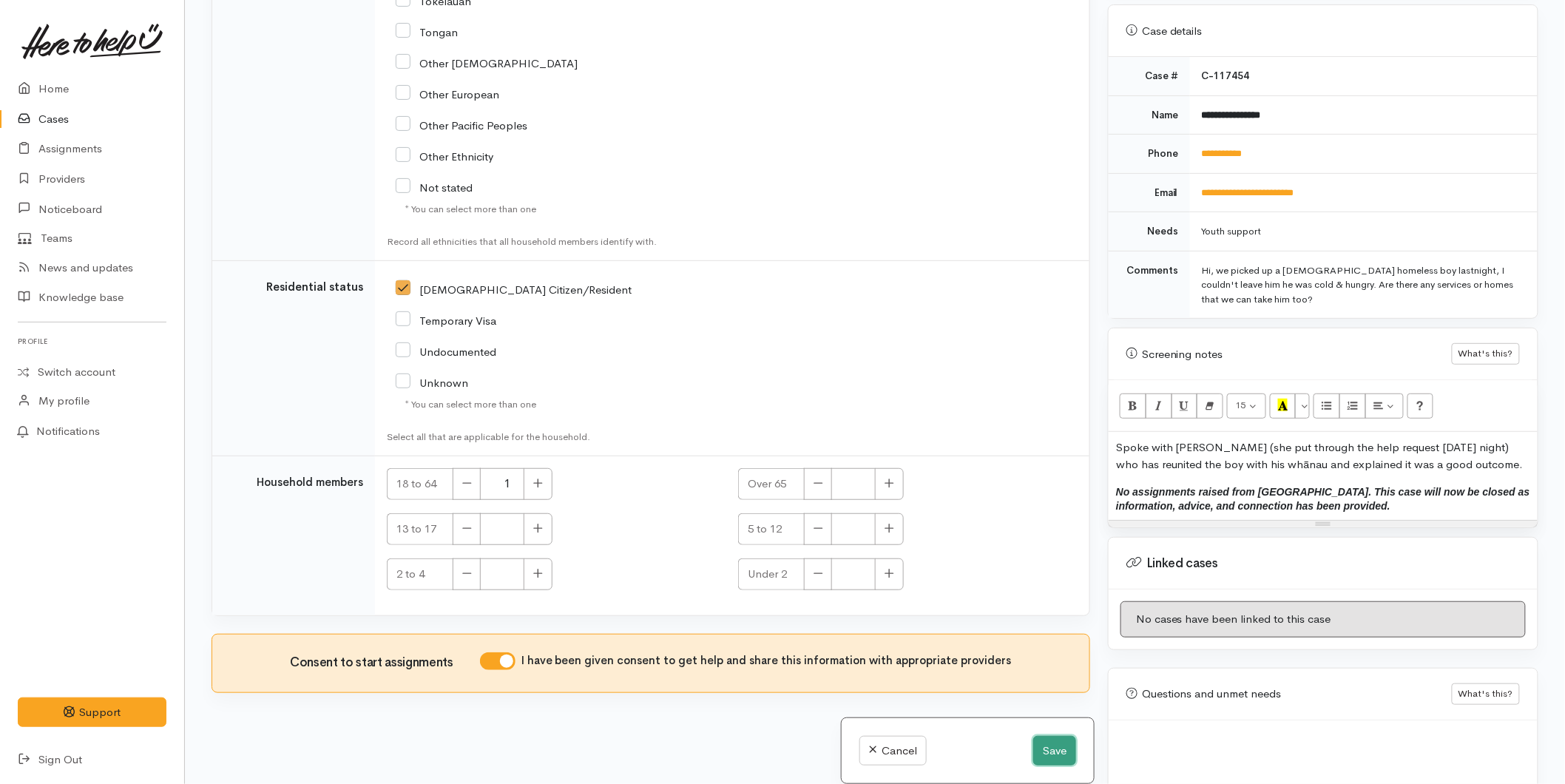
click at [1055, 753] on button "Save" at bounding box center [1054, 751] width 43 height 30
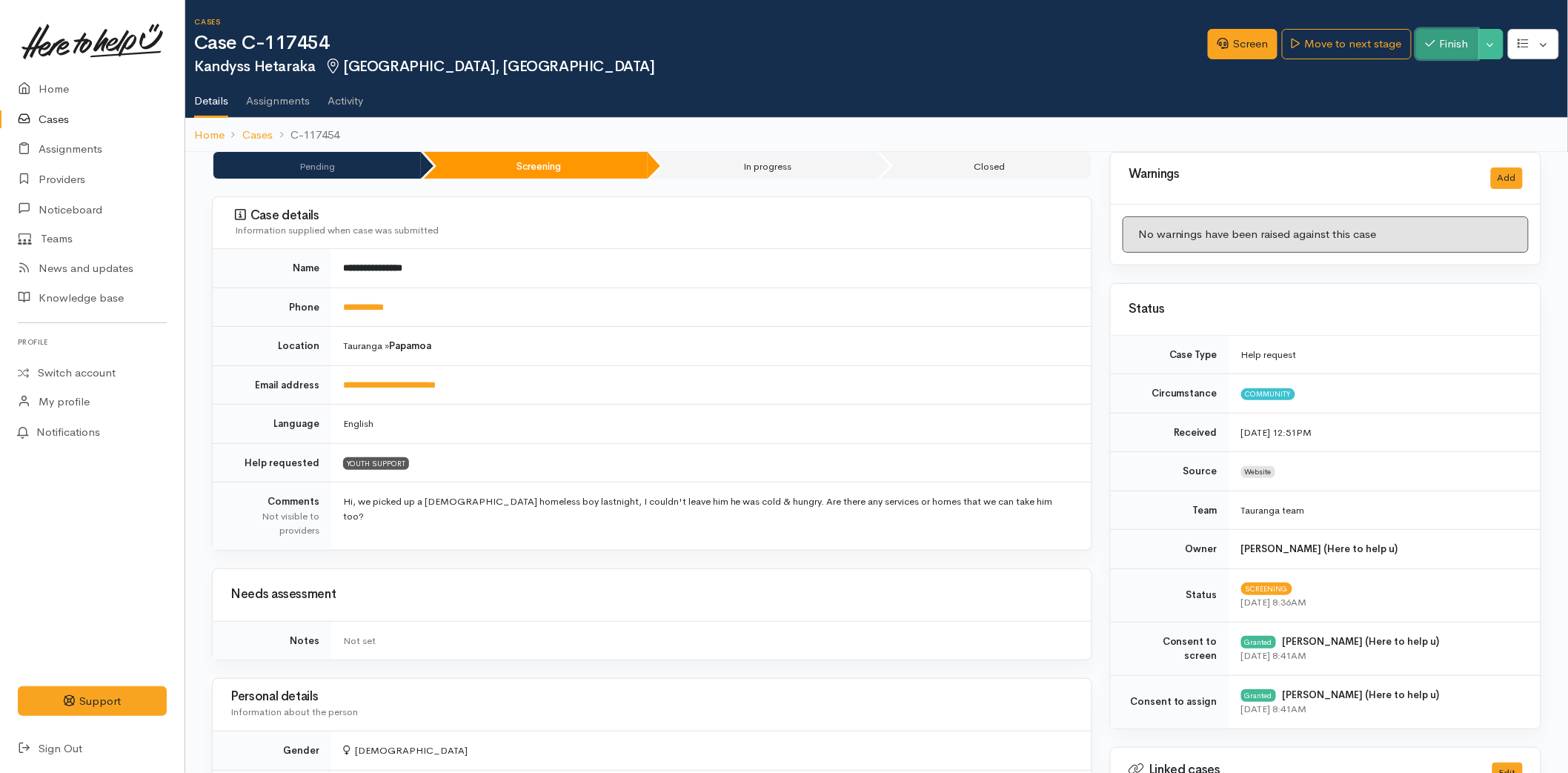
click at [1430, 43] on icon "button" at bounding box center [1430, 43] width 10 height 11
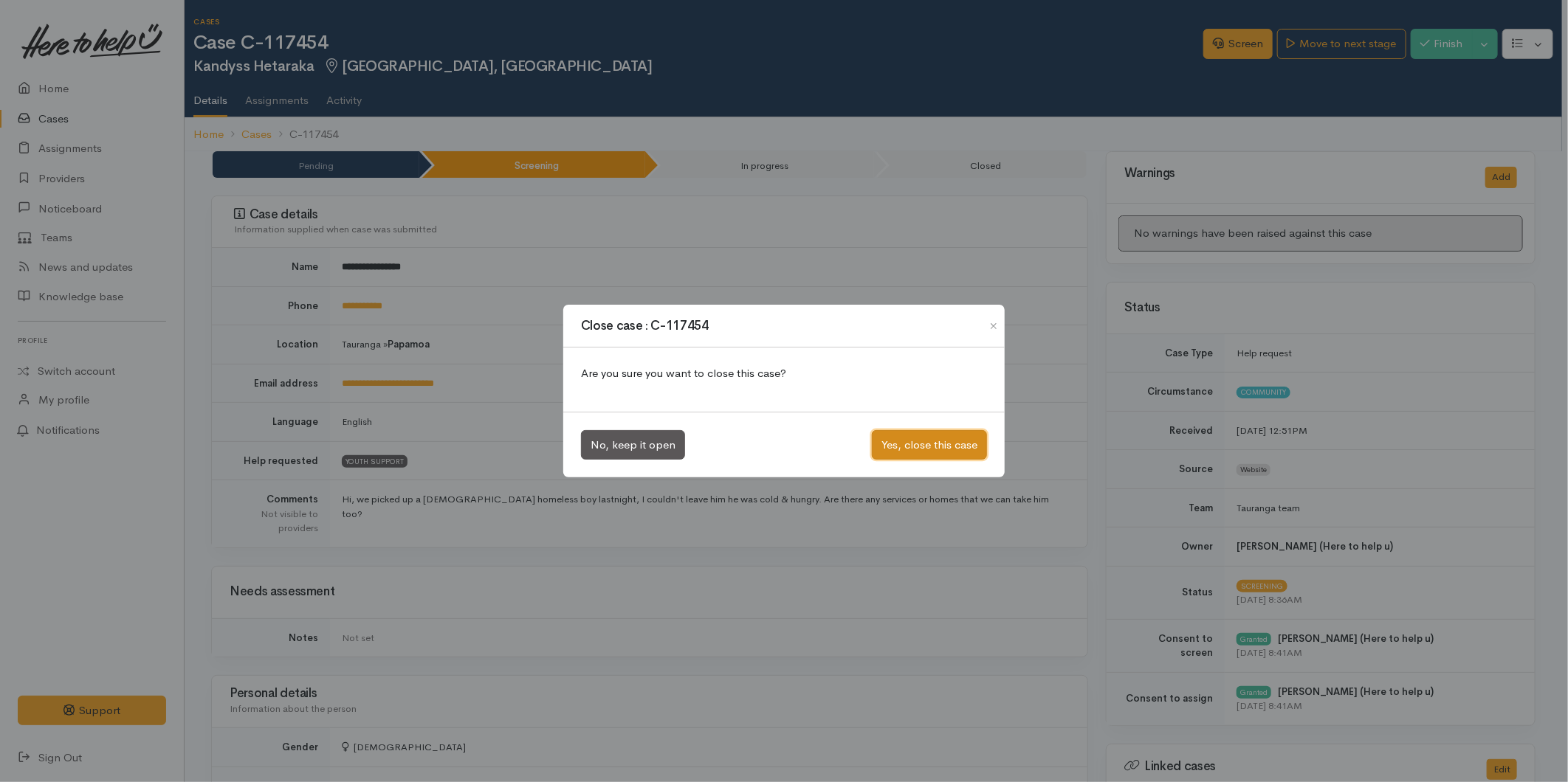
click at [904, 443] on button "Yes, close this case" at bounding box center [929, 445] width 115 height 30
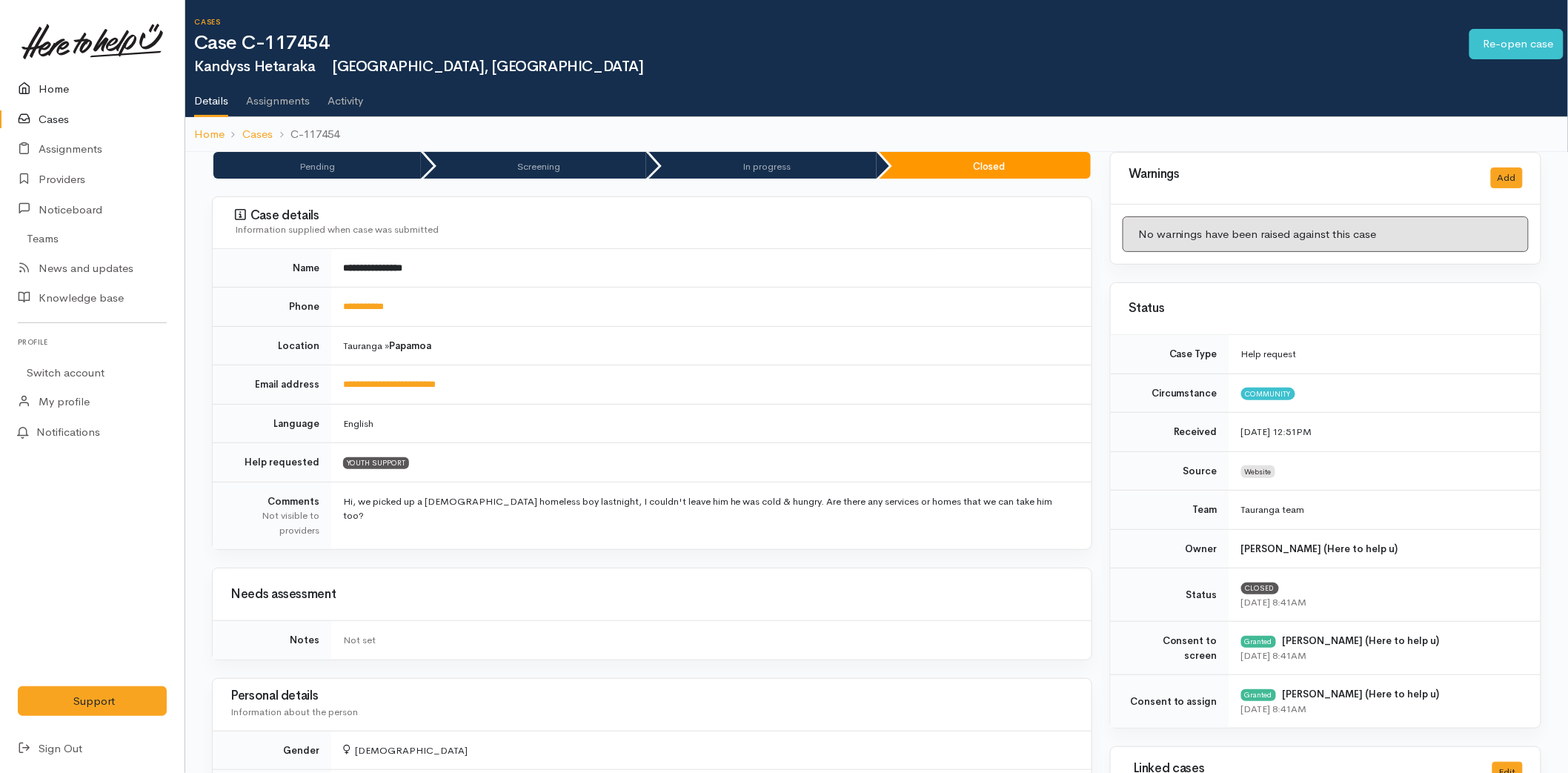
click at [53, 92] on link "Home" at bounding box center [92, 89] width 185 height 31
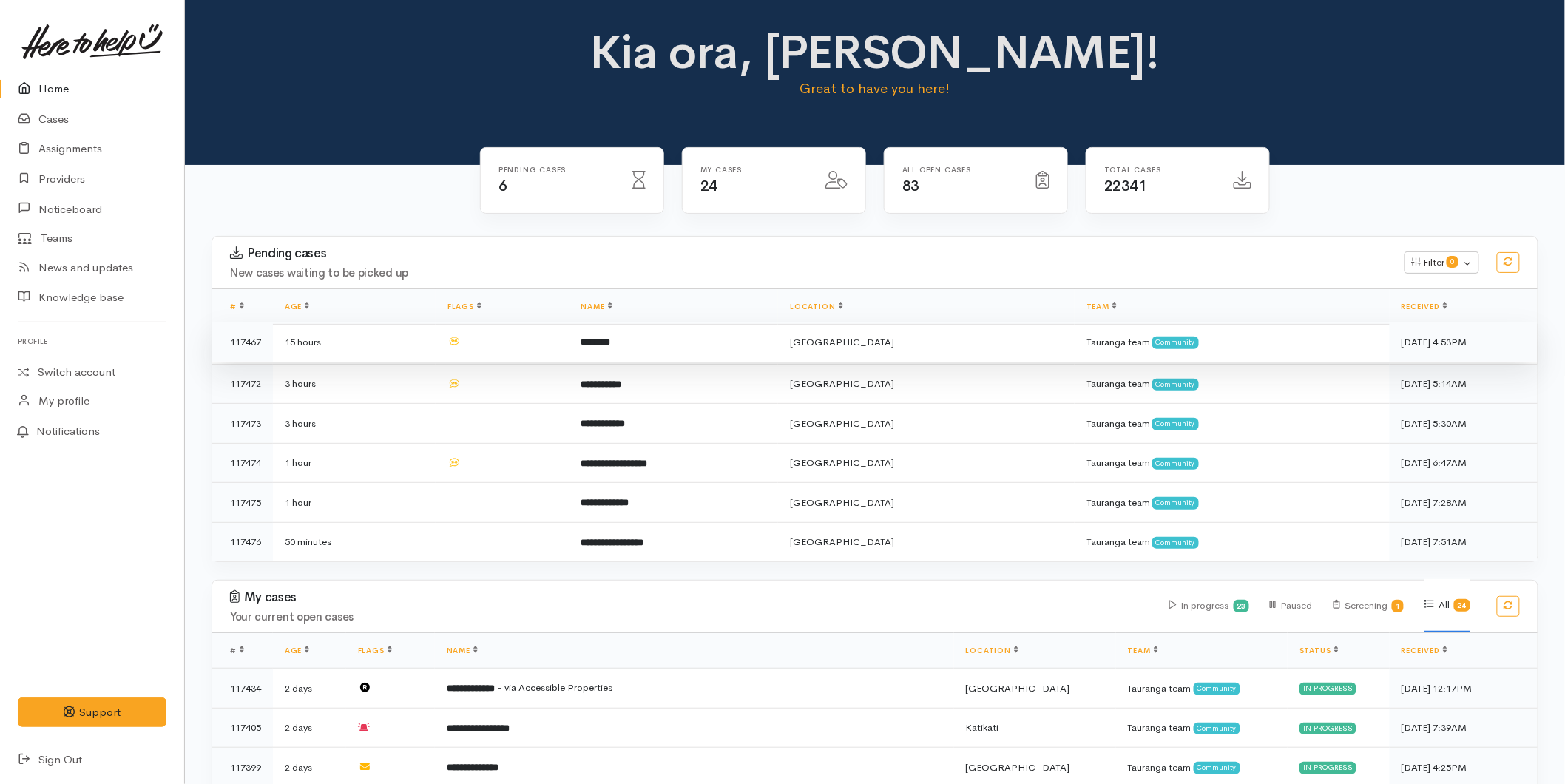
click at [661, 352] on td "********" at bounding box center [674, 343] width 209 height 40
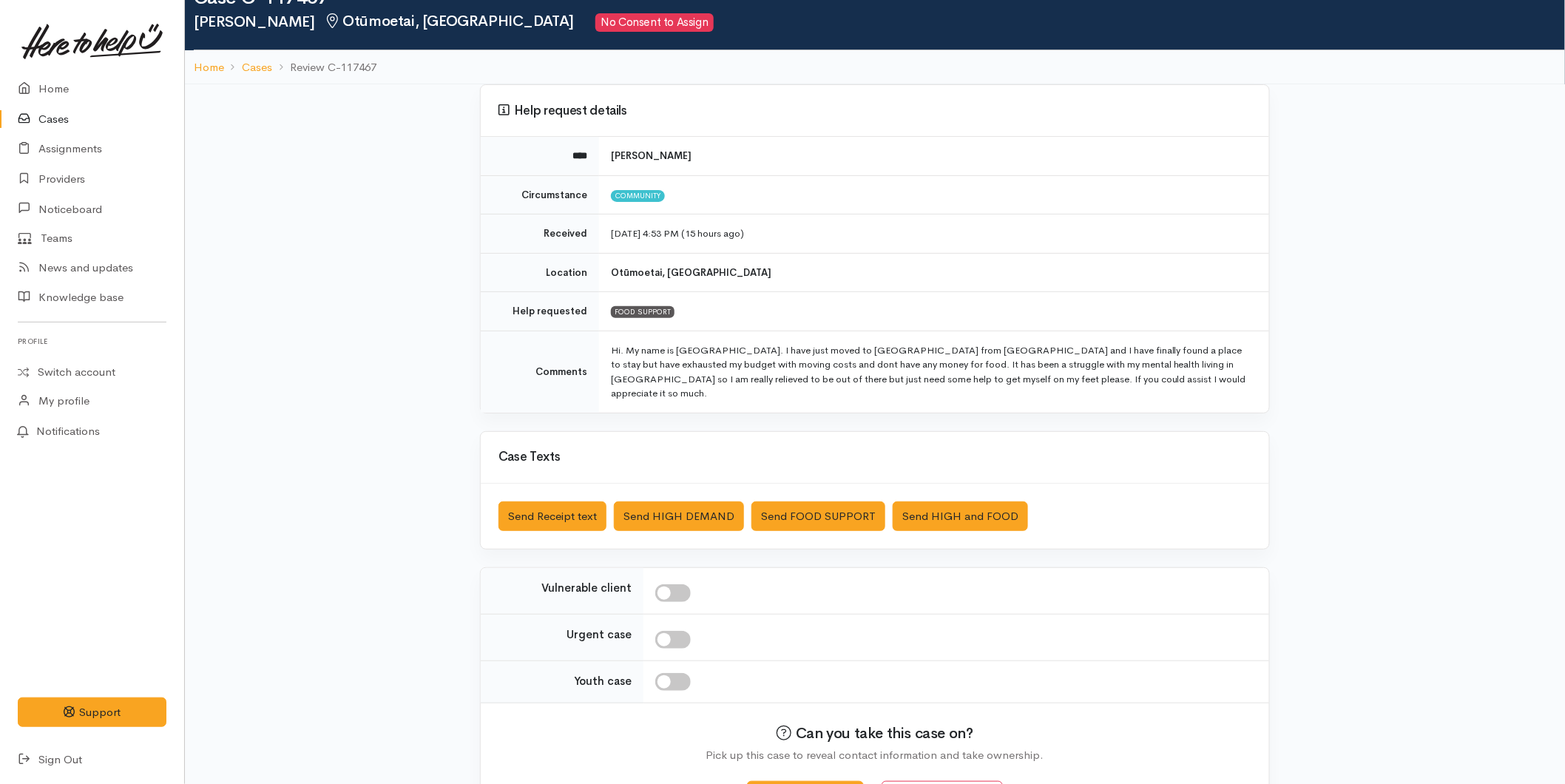
scroll to position [87, 0]
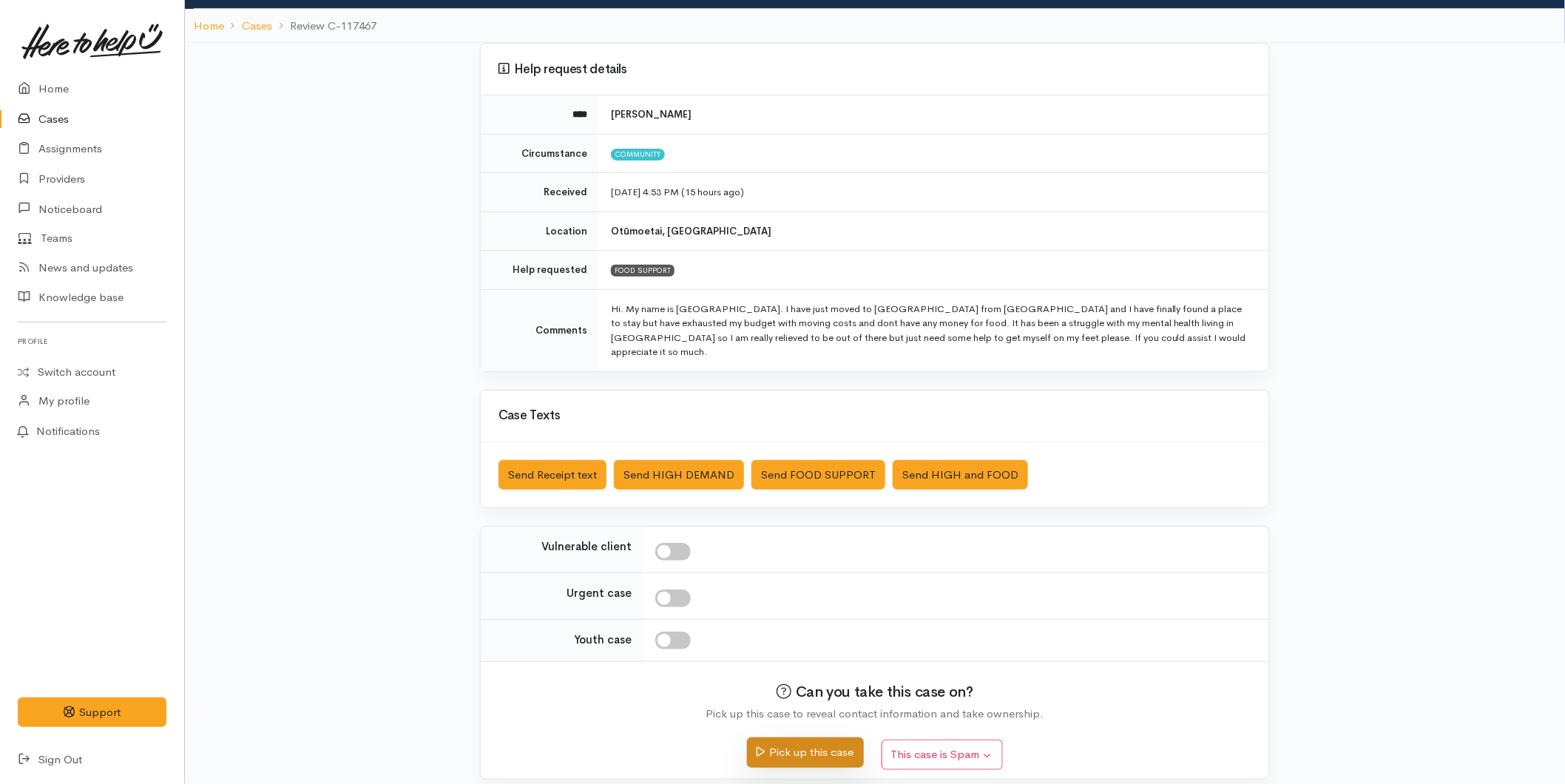
click at [786, 743] on button "Pick up this case" at bounding box center [805, 753] width 116 height 30
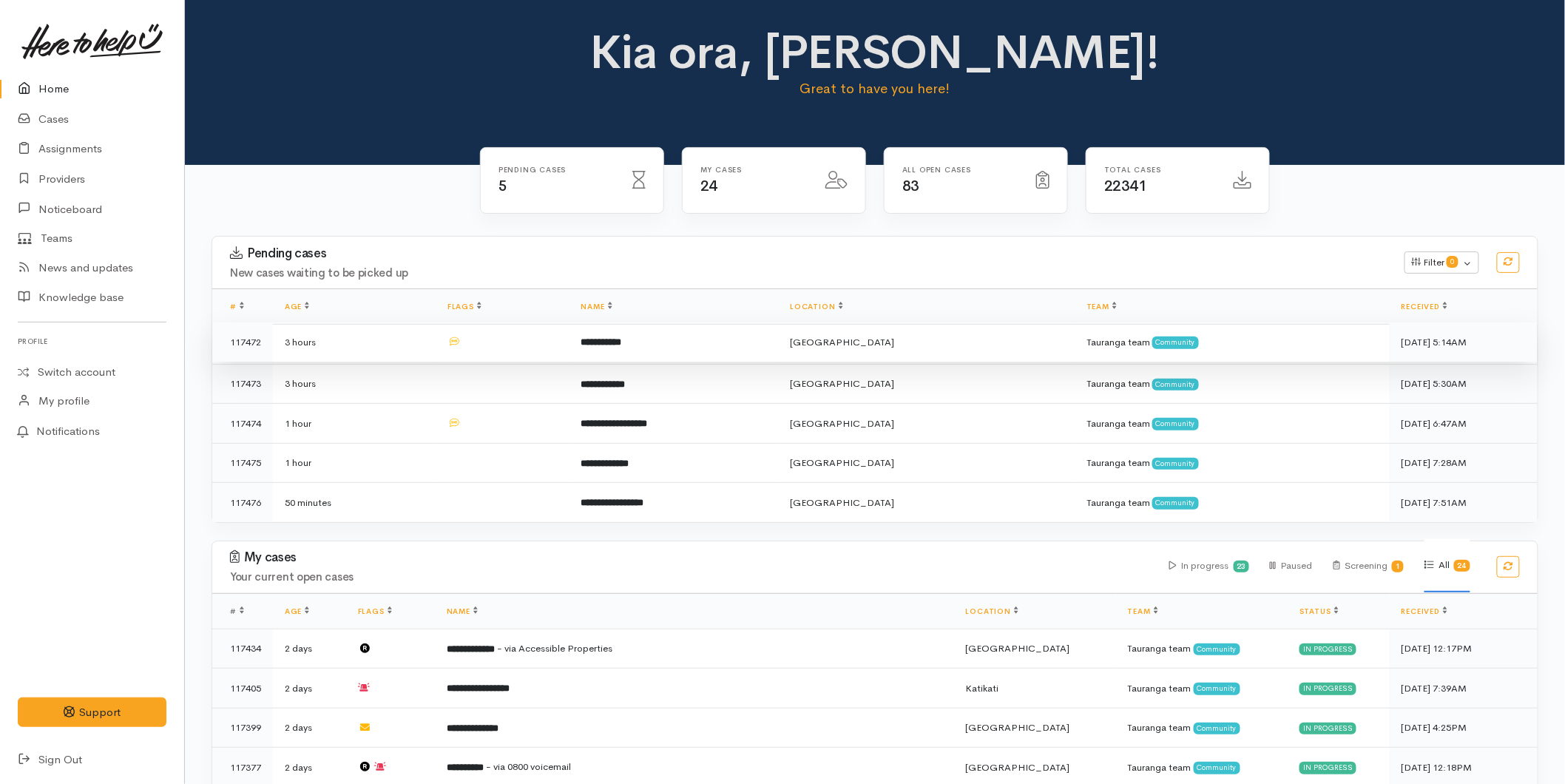
click at [590, 331] on td "**********" at bounding box center [674, 343] width 209 height 40
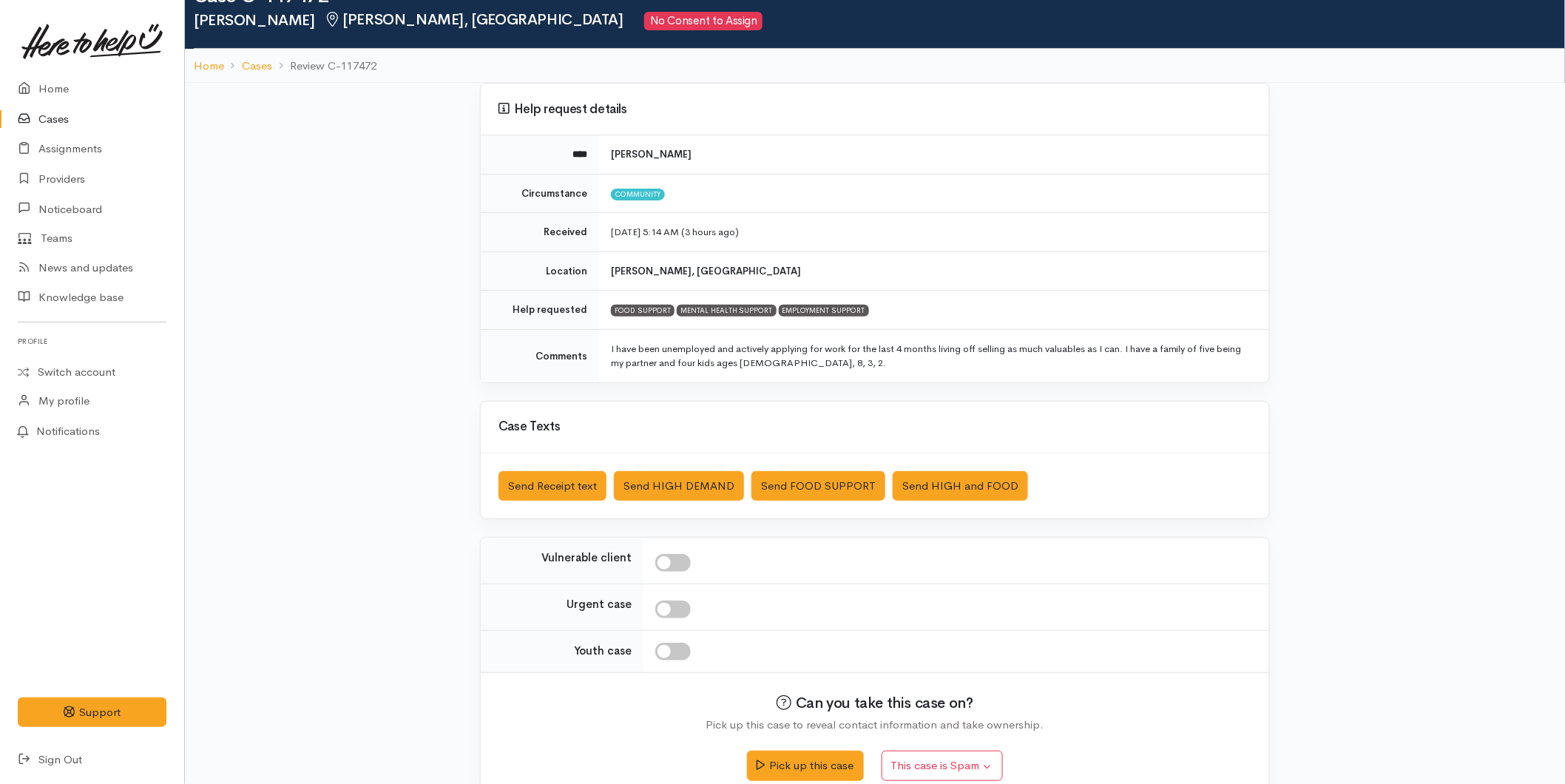
scroll to position [72, 0]
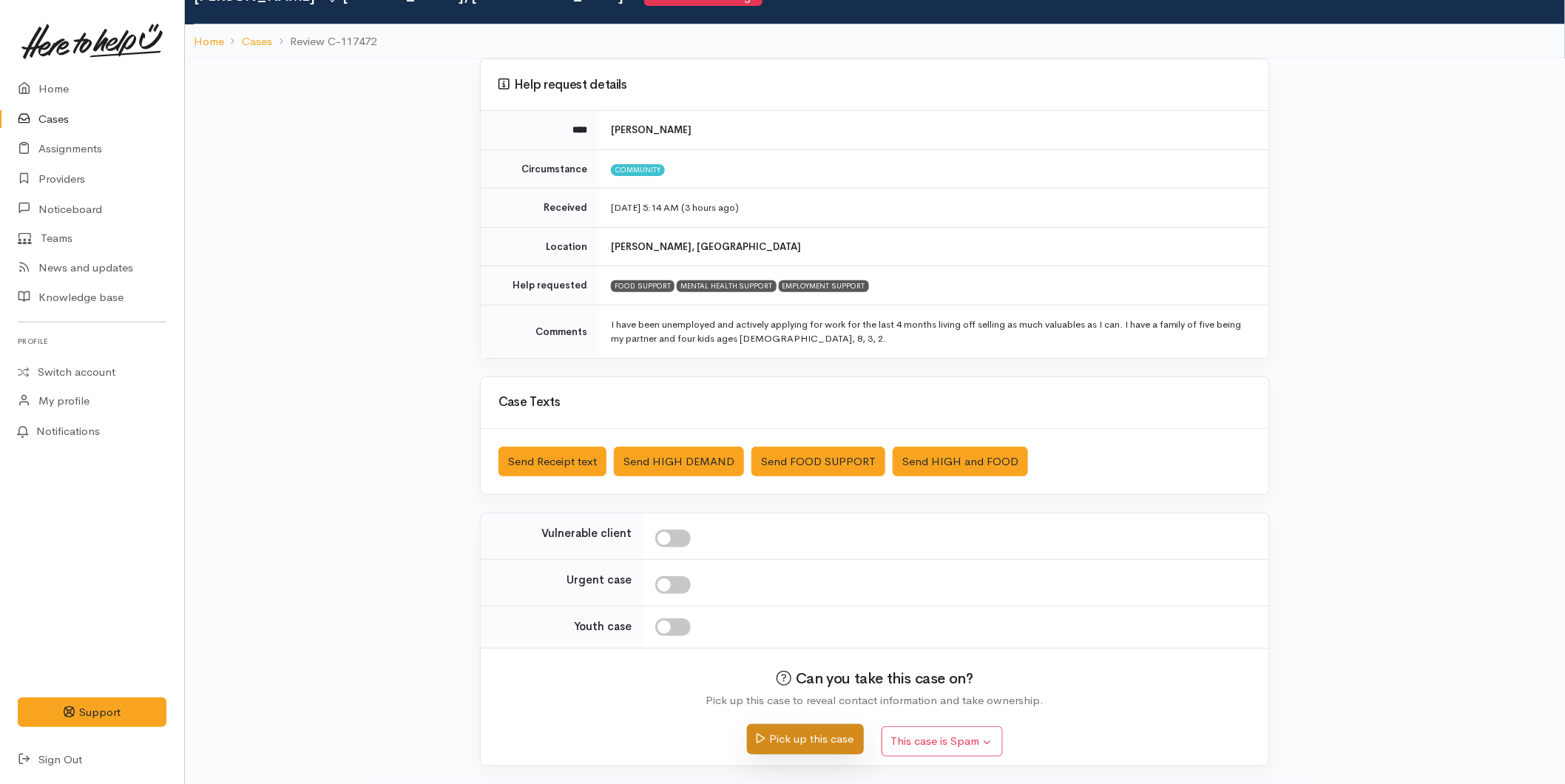
click at [784, 747] on button "Pick up this case" at bounding box center [805, 739] width 116 height 30
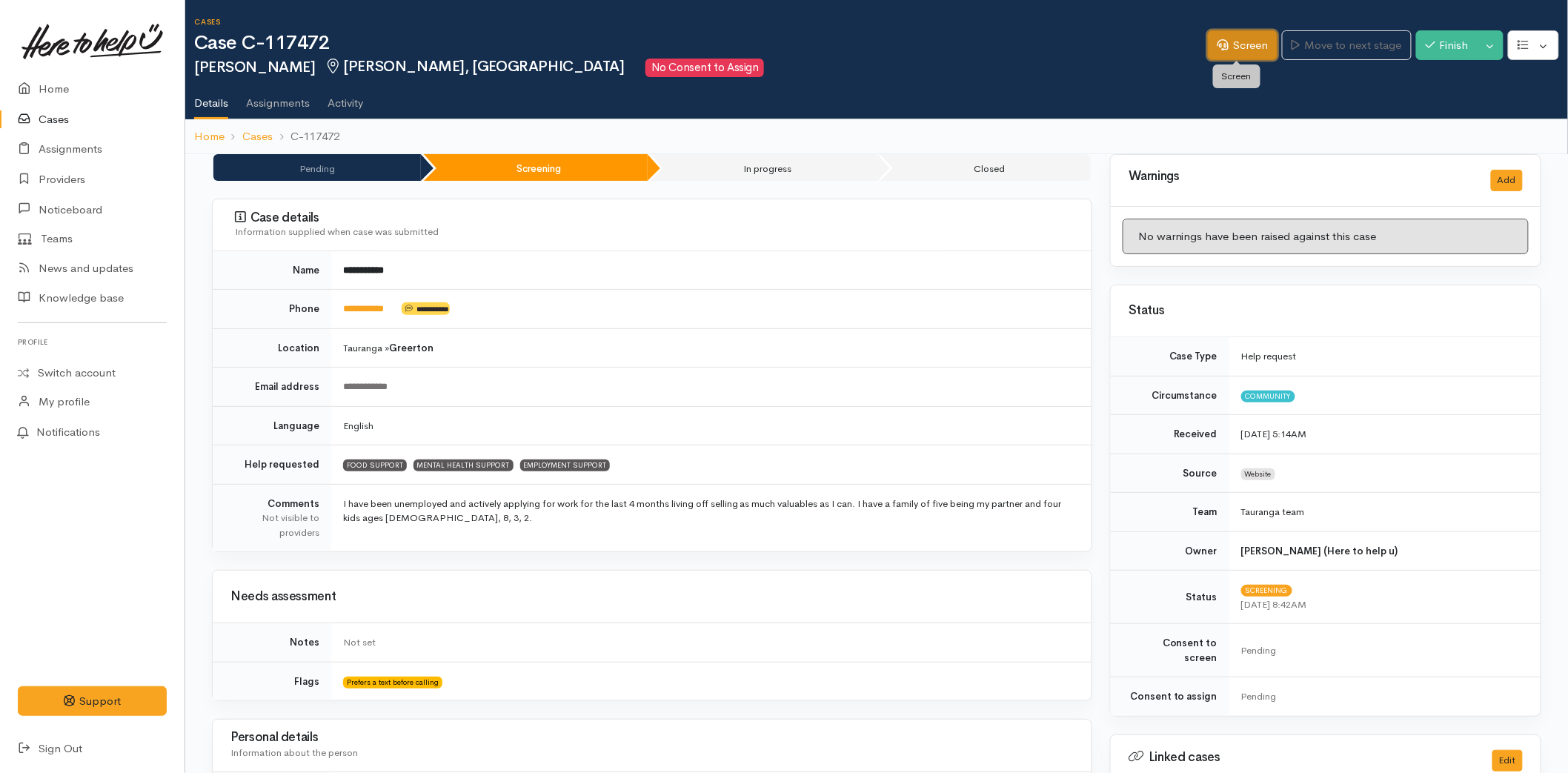
click at [1235, 54] on link "Screen" at bounding box center [1242, 46] width 69 height 31
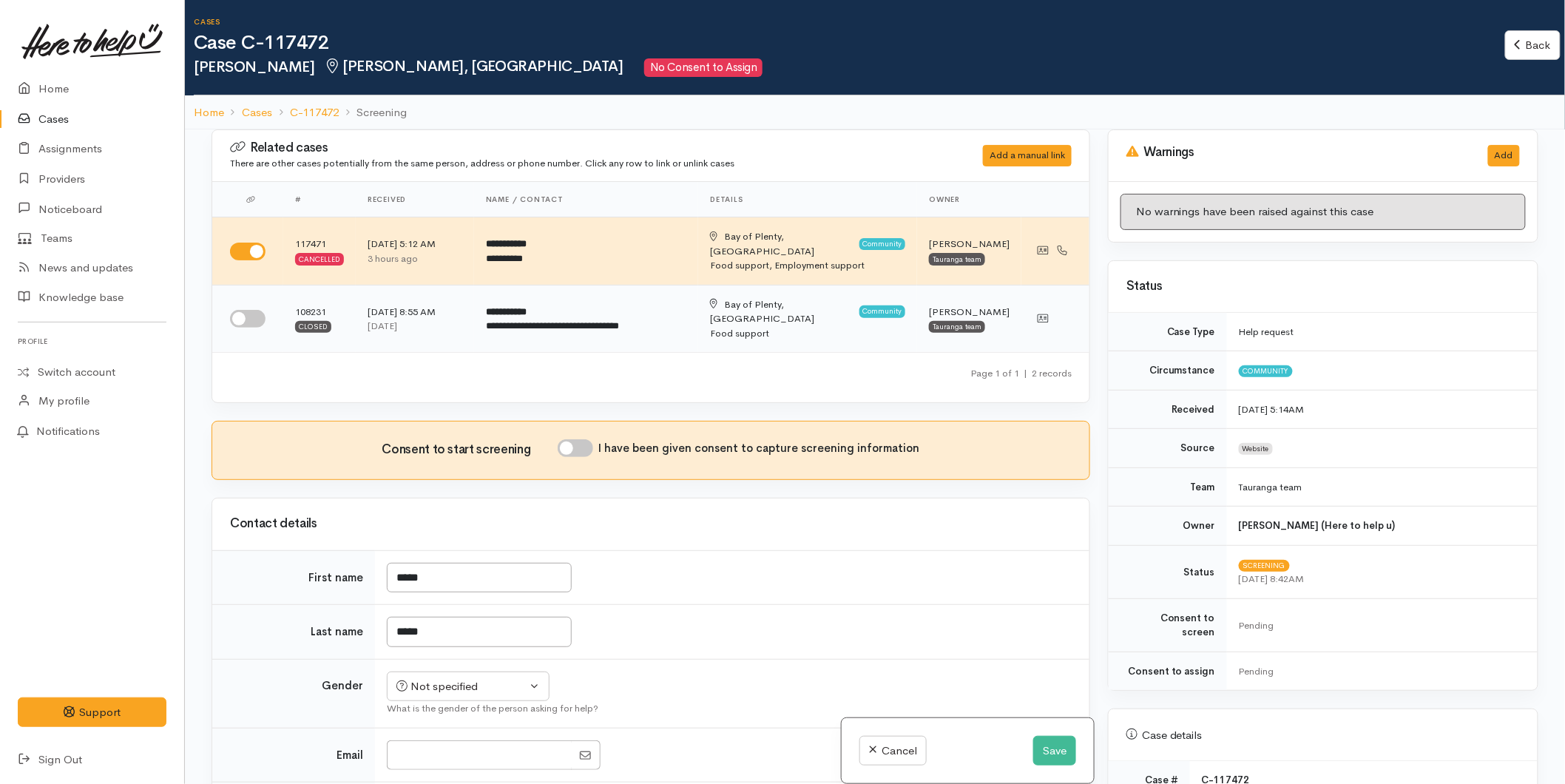
click at [248, 310] on input "checkbox" at bounding box center [247, 318] width 36 height 18
checkbox input "true"
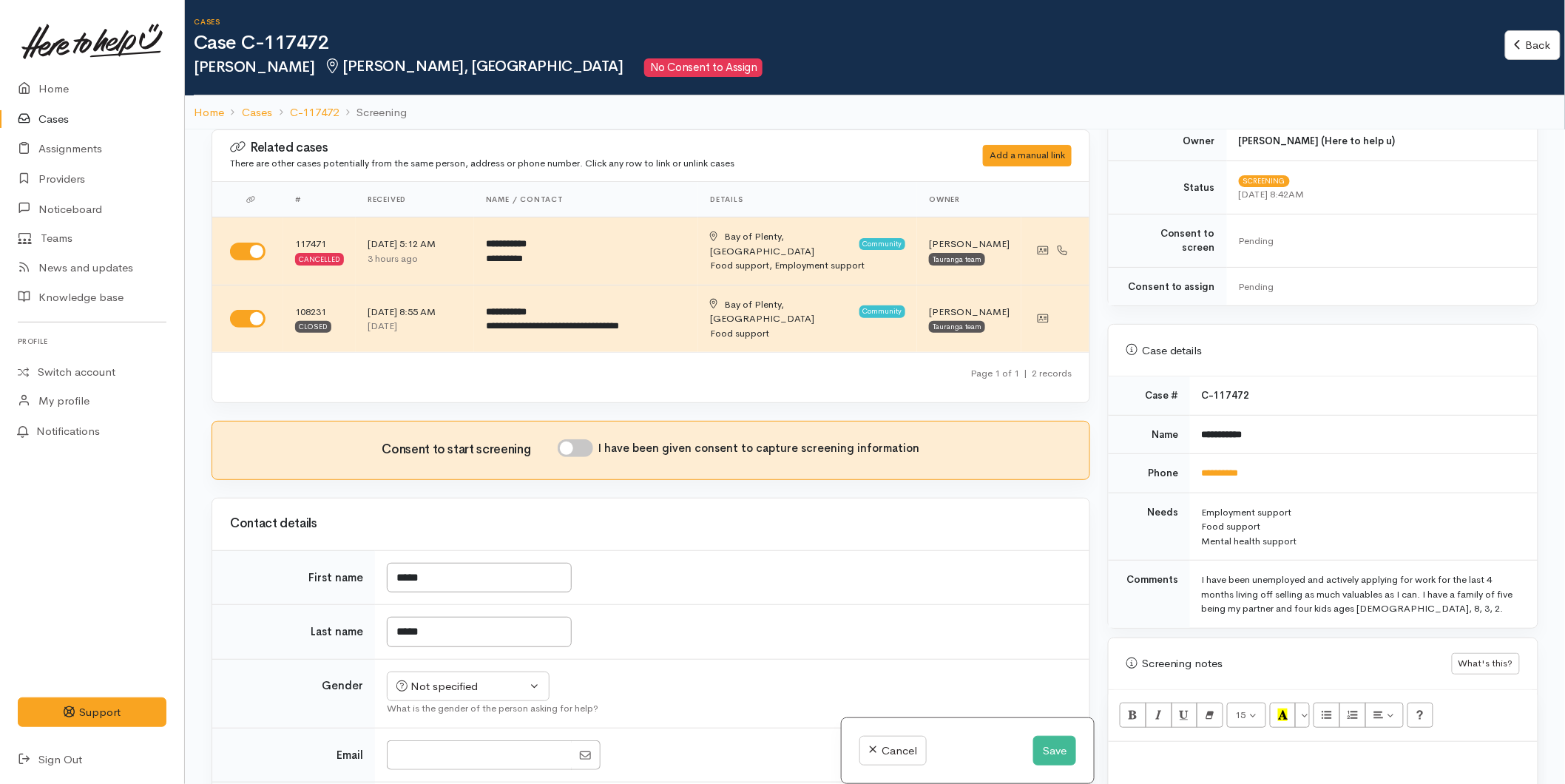
scroll to position [575, 0]
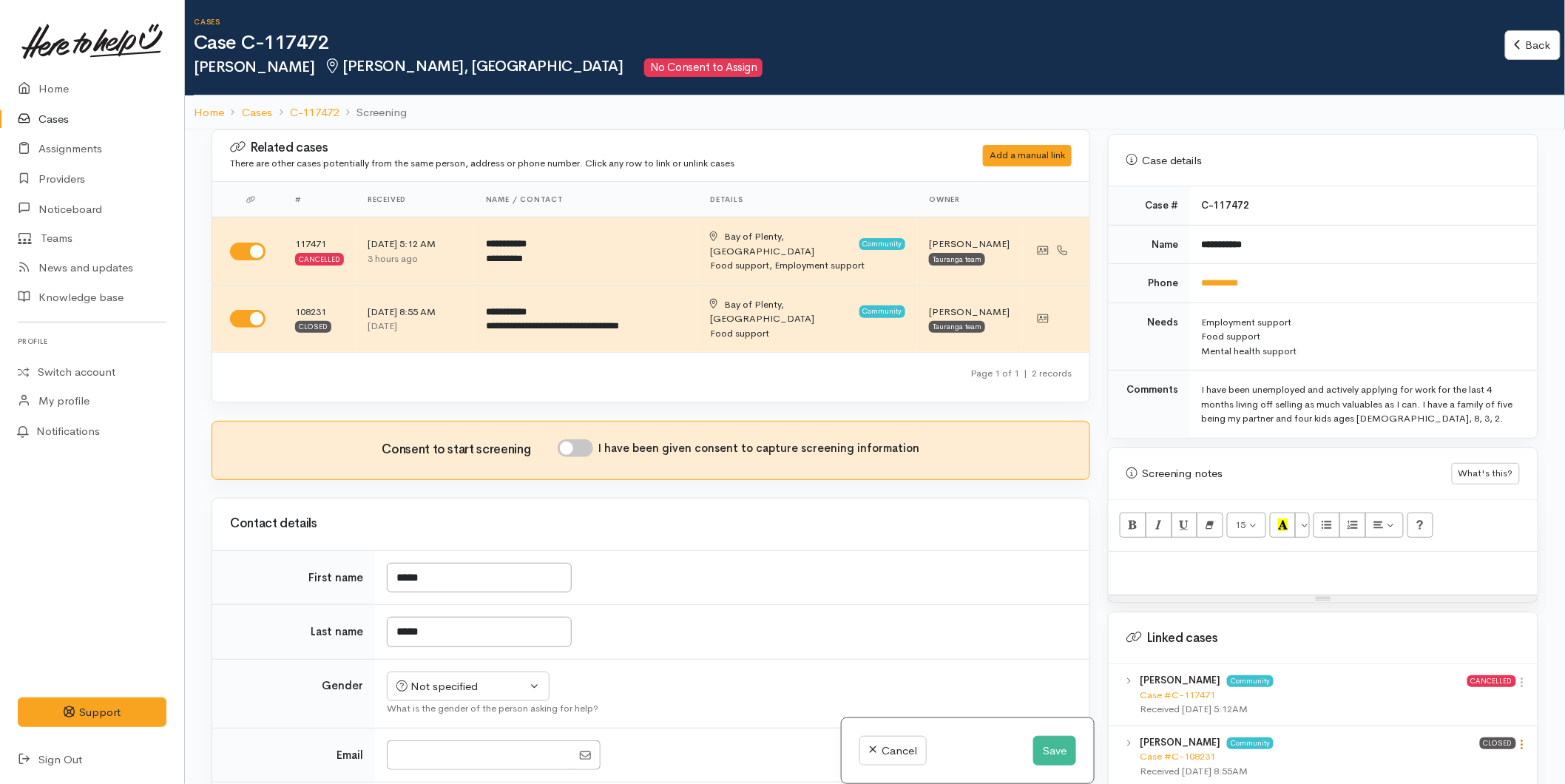
click at [1518, 738] on link at bounding box center [1522, 746] width 13 height 15
click at [1476, 684] on link "View case" at bounding box center [1470, 695] width 117 height 23
click at [1229, 264] on td "**********" at bounding box center [1363, 283] width 348 height 39
click at [1229, 278] on link "**********" at bounding box center [1220, 282] width 37 height 10
click at [1166, 559] on p at bounding box center [1323, 568] width 414 height 17
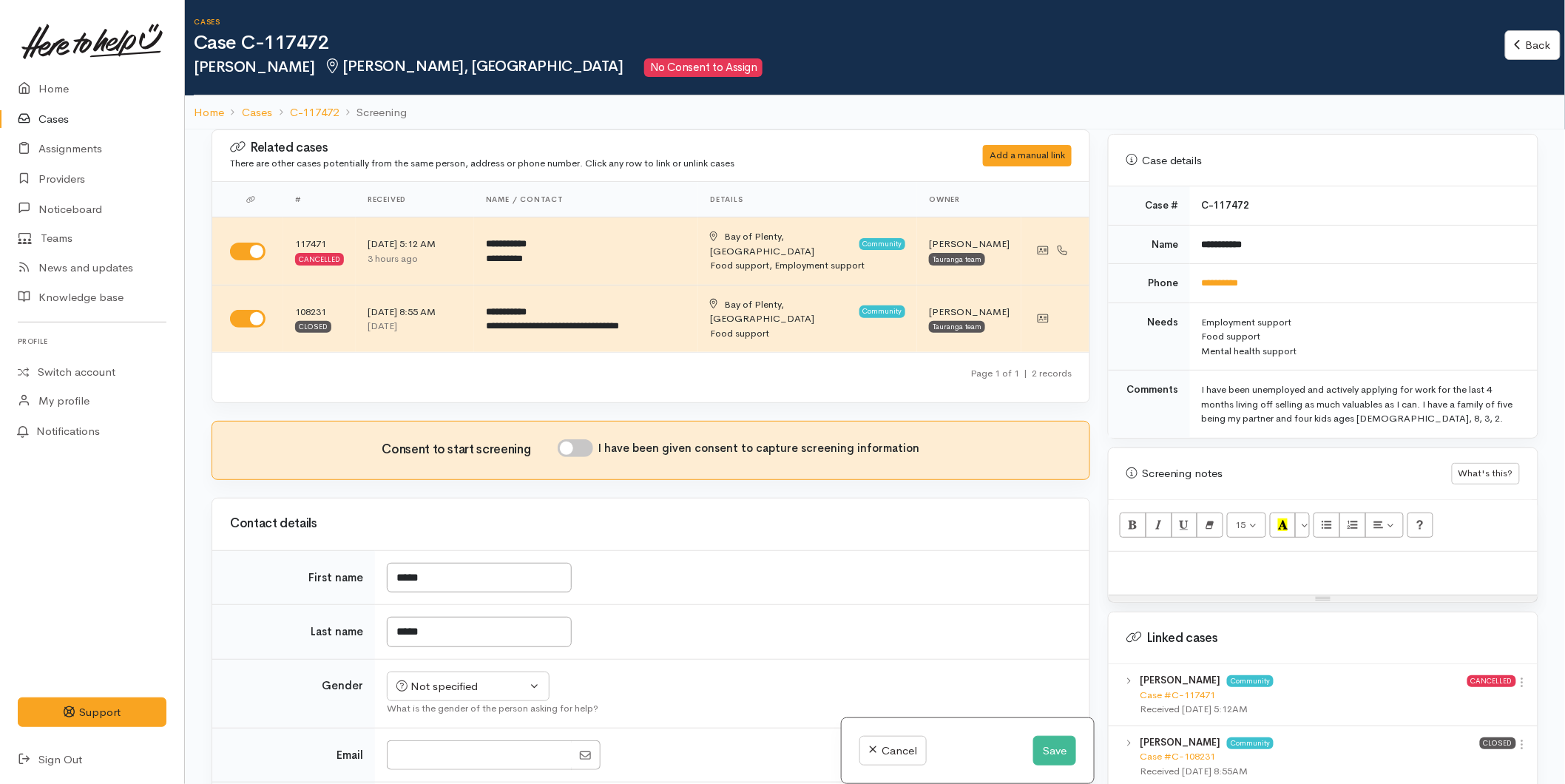
paste div
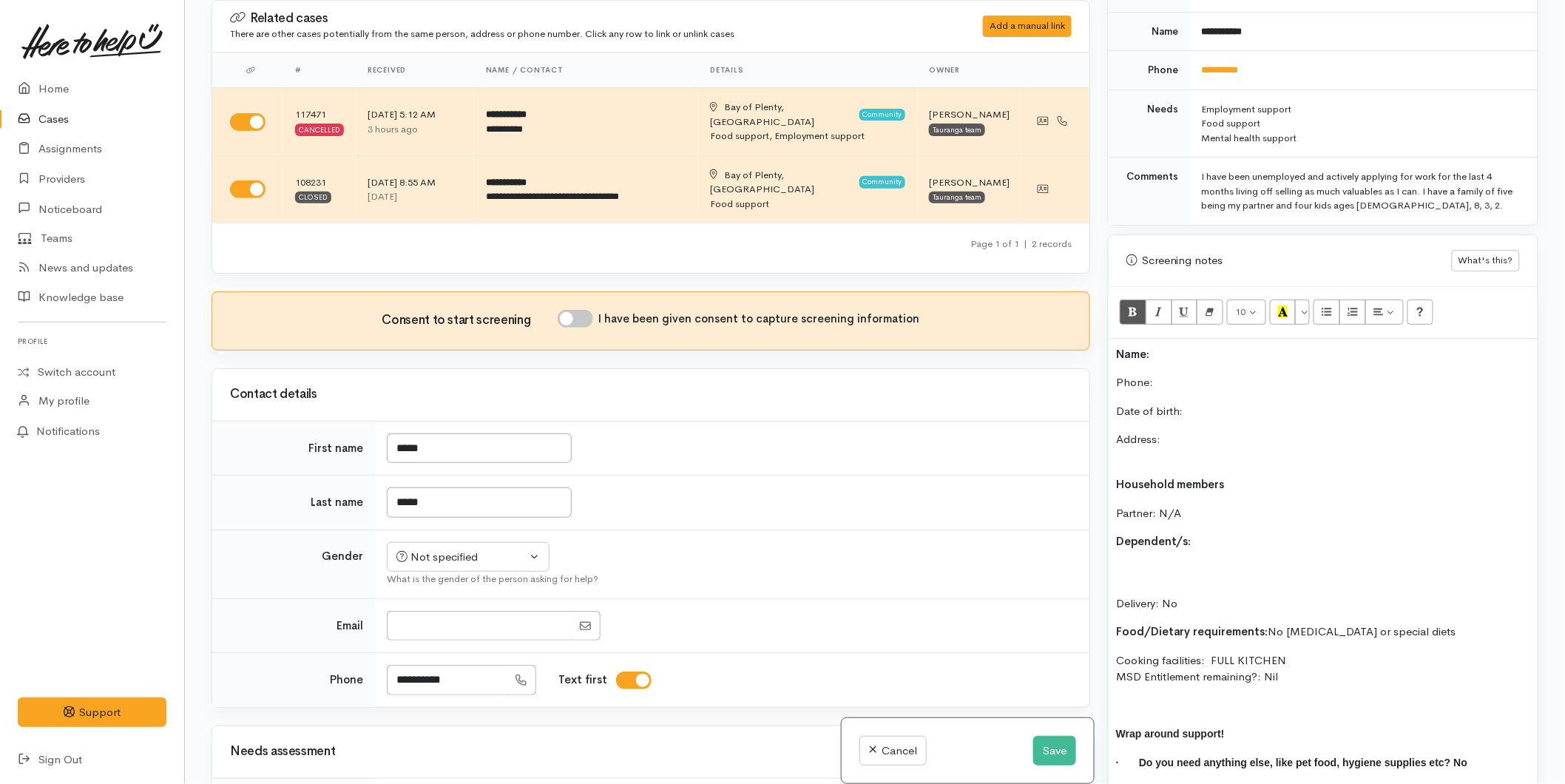
click at [575, 310] on input "I have been given consent to capture screening information" at bounding box center [575, 318] width 36 height 18
checkbox input "true"
click at [1180, 346] on p "Name:" at bounding box center [1323, 355] width 414 height 17
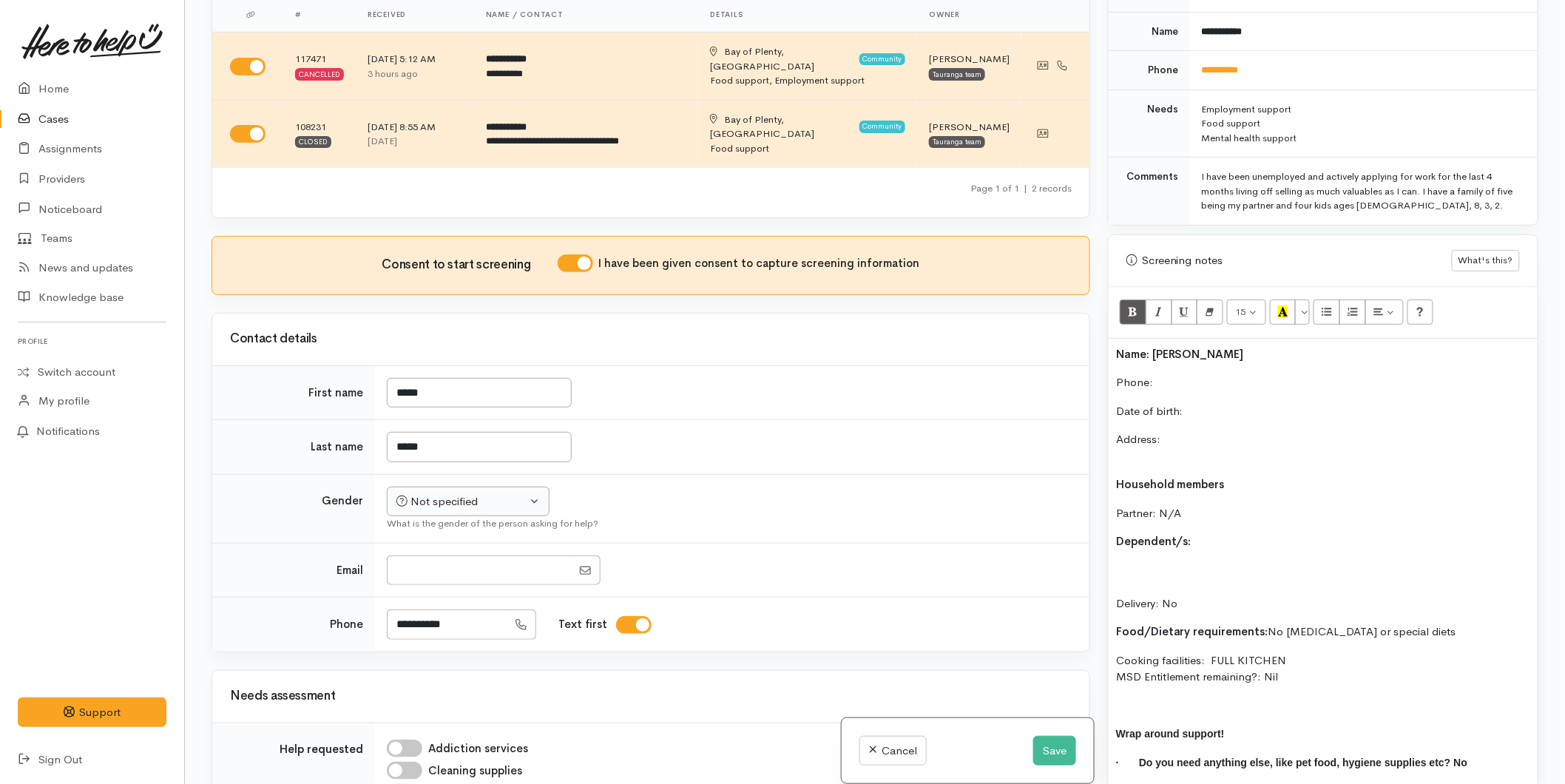
scroll to position [82, 0]
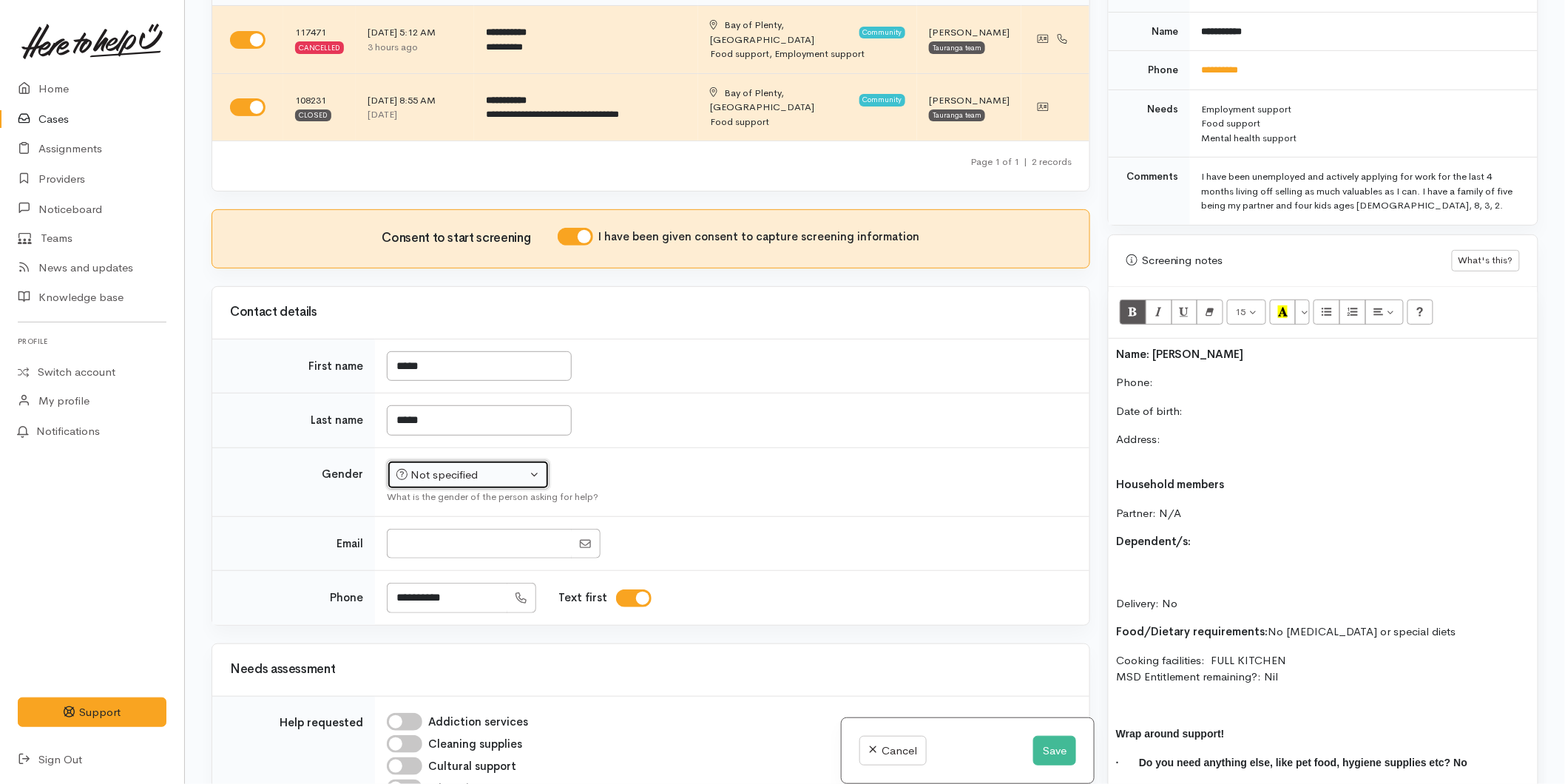
click at [456, 467] on div "Not specified" at bounding box center [461, 475] width 130 height 17
click at [437, 523] on span "Male" at bounding box center [481, 531] width 126 height 17
select select "Male"
click at [1173, 374] on p "Phone:" at bounding box center [1323, 383] width 414 height 17
click at [1265, 403] on p "Date of birth:" at bounding box center [1323, 412] width 414 height 17
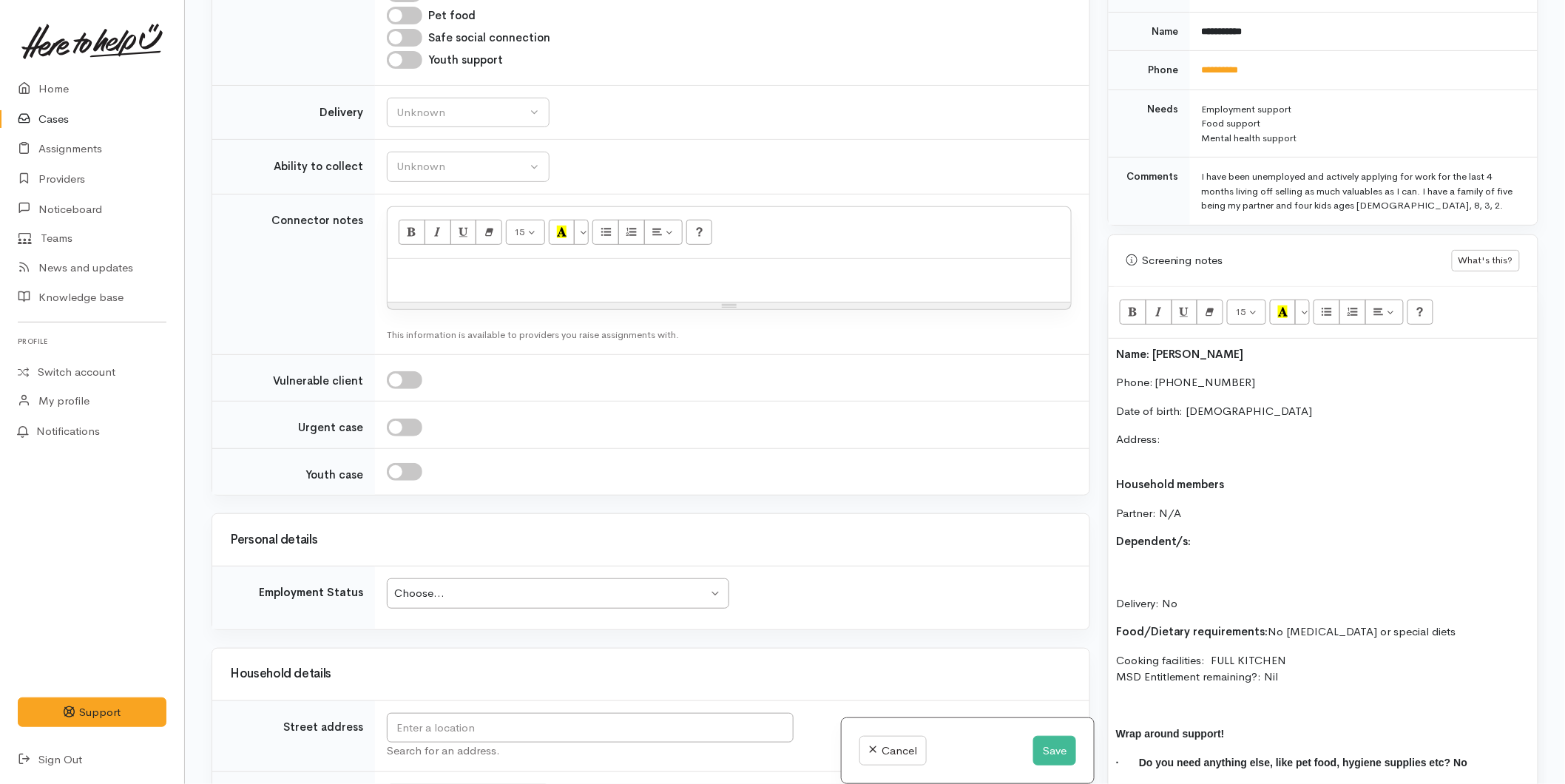
scroll to position [1150, 0]
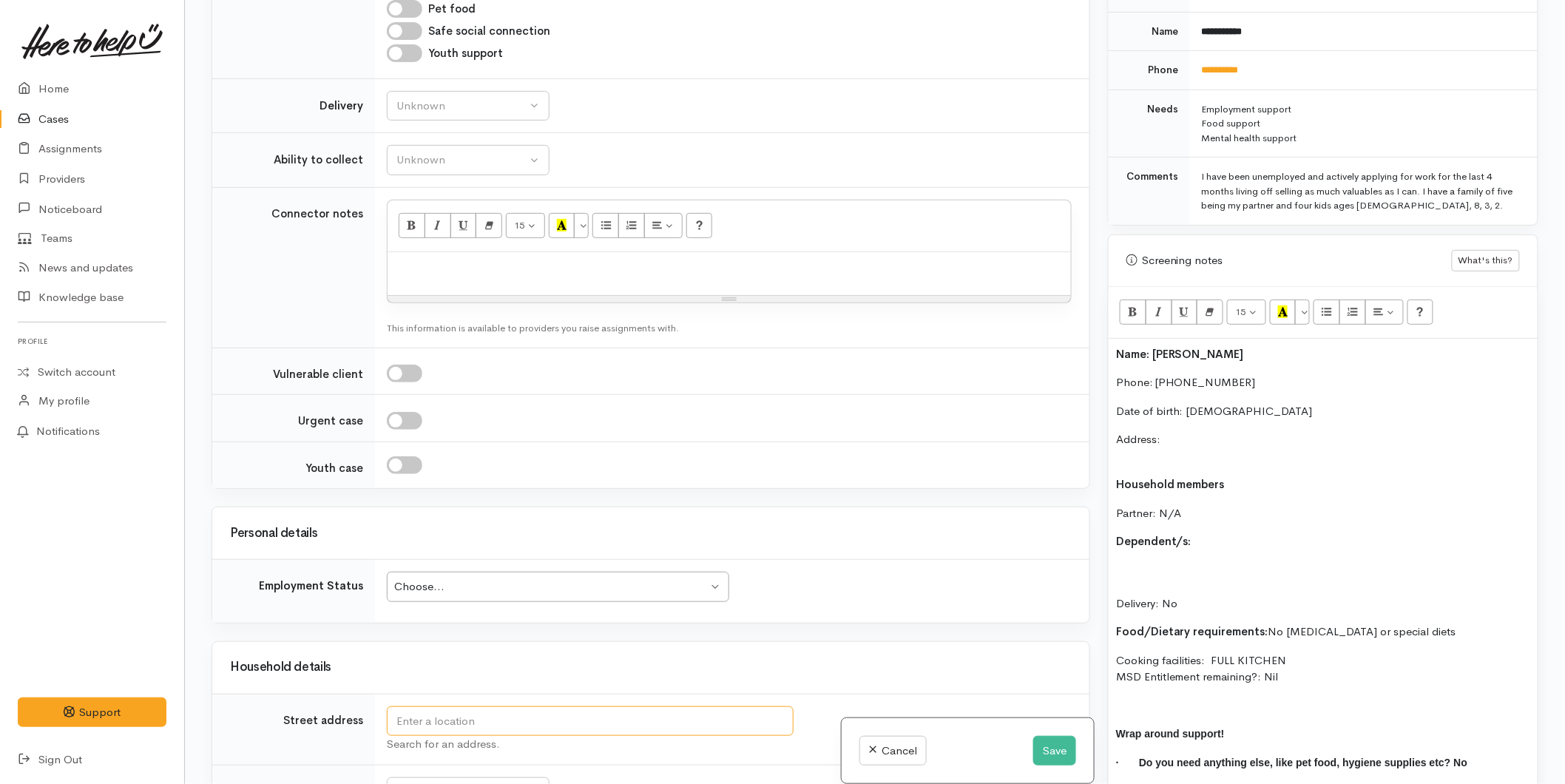
click at [464, 706] on input "text" at bounding box center [590, 722] width 406 height 30
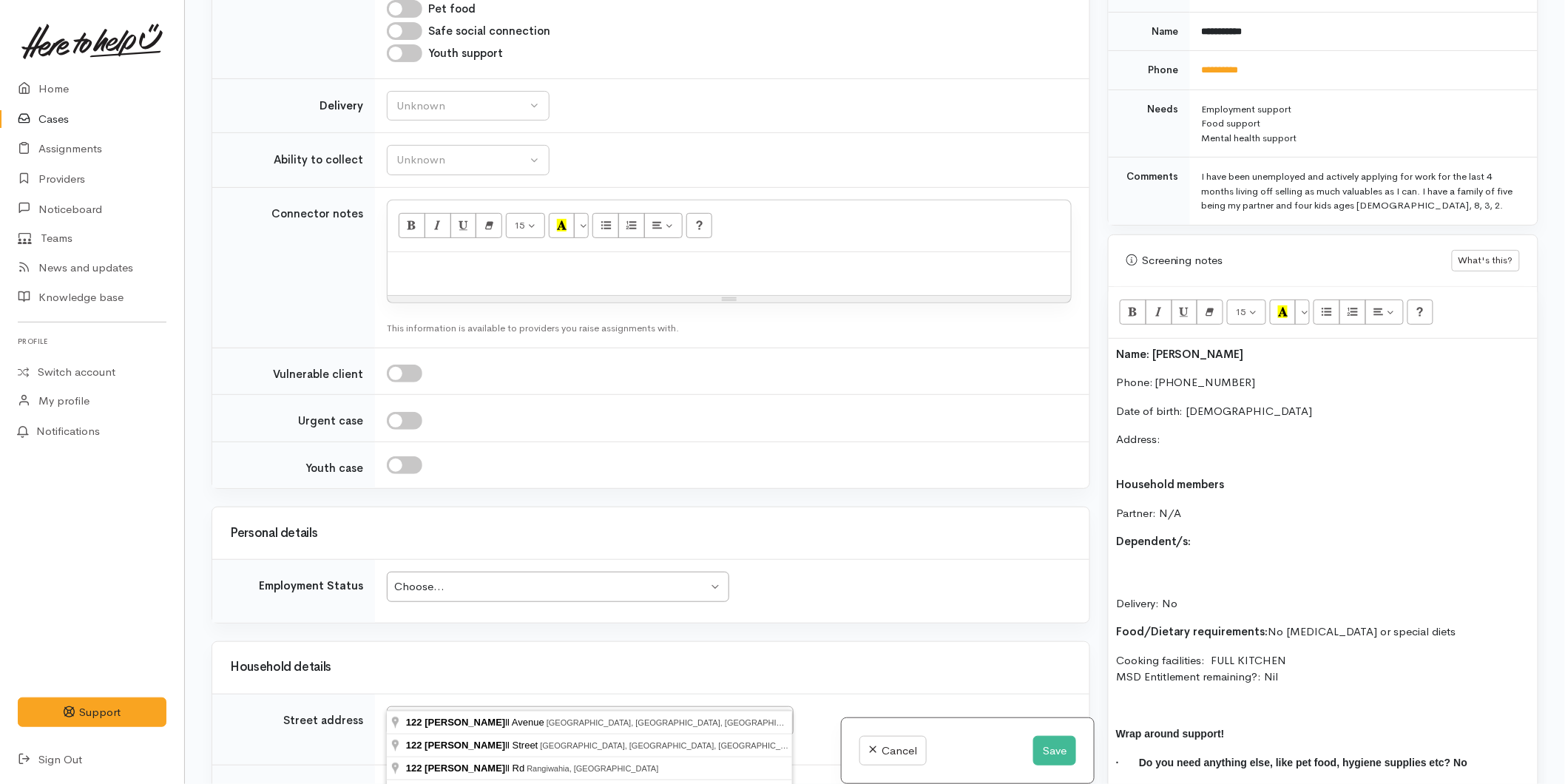
type input "122 Marshall Avenue, Greerton, Tauranga, New Zealand"
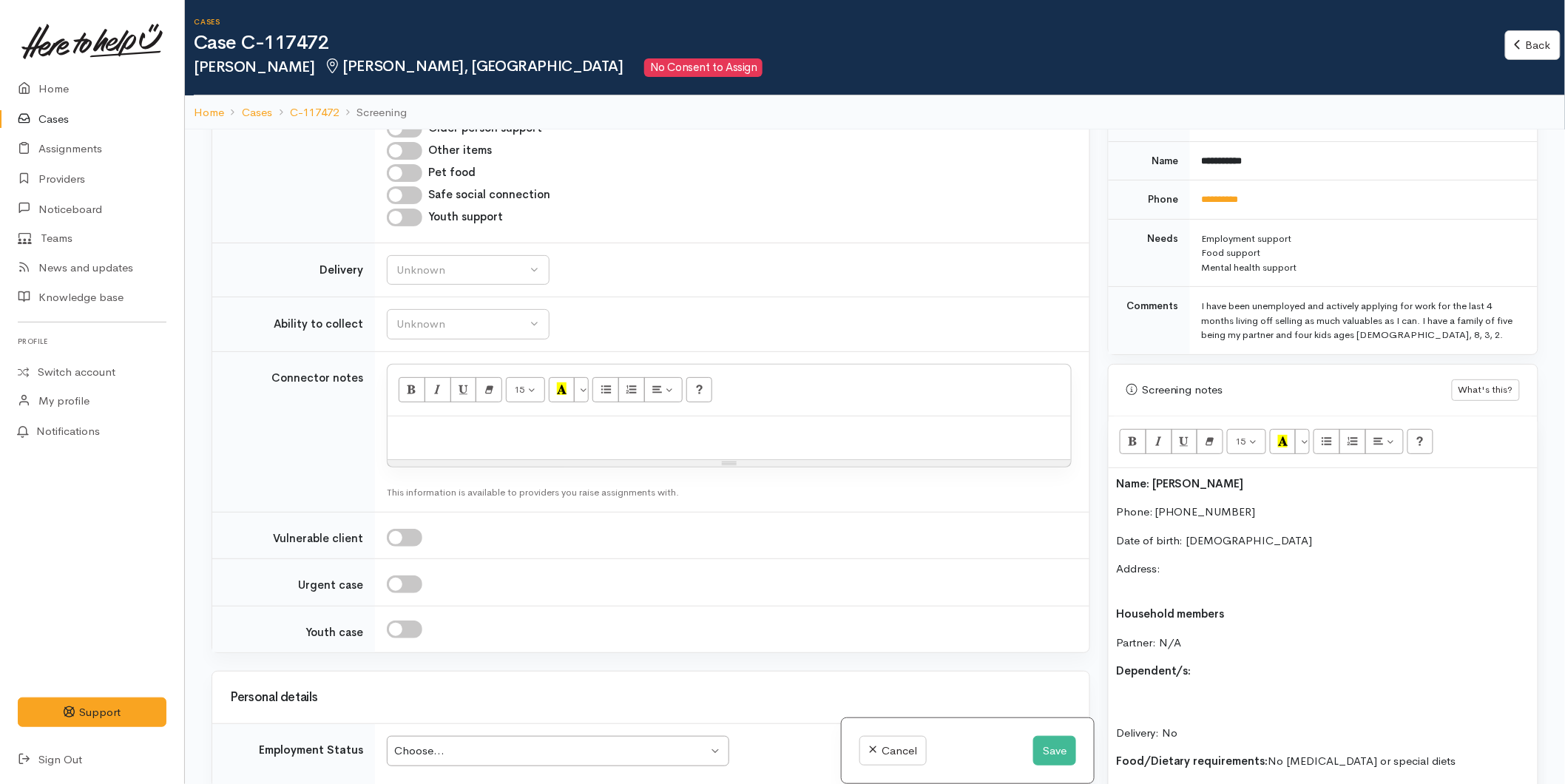
scroll to position [1860, 0]
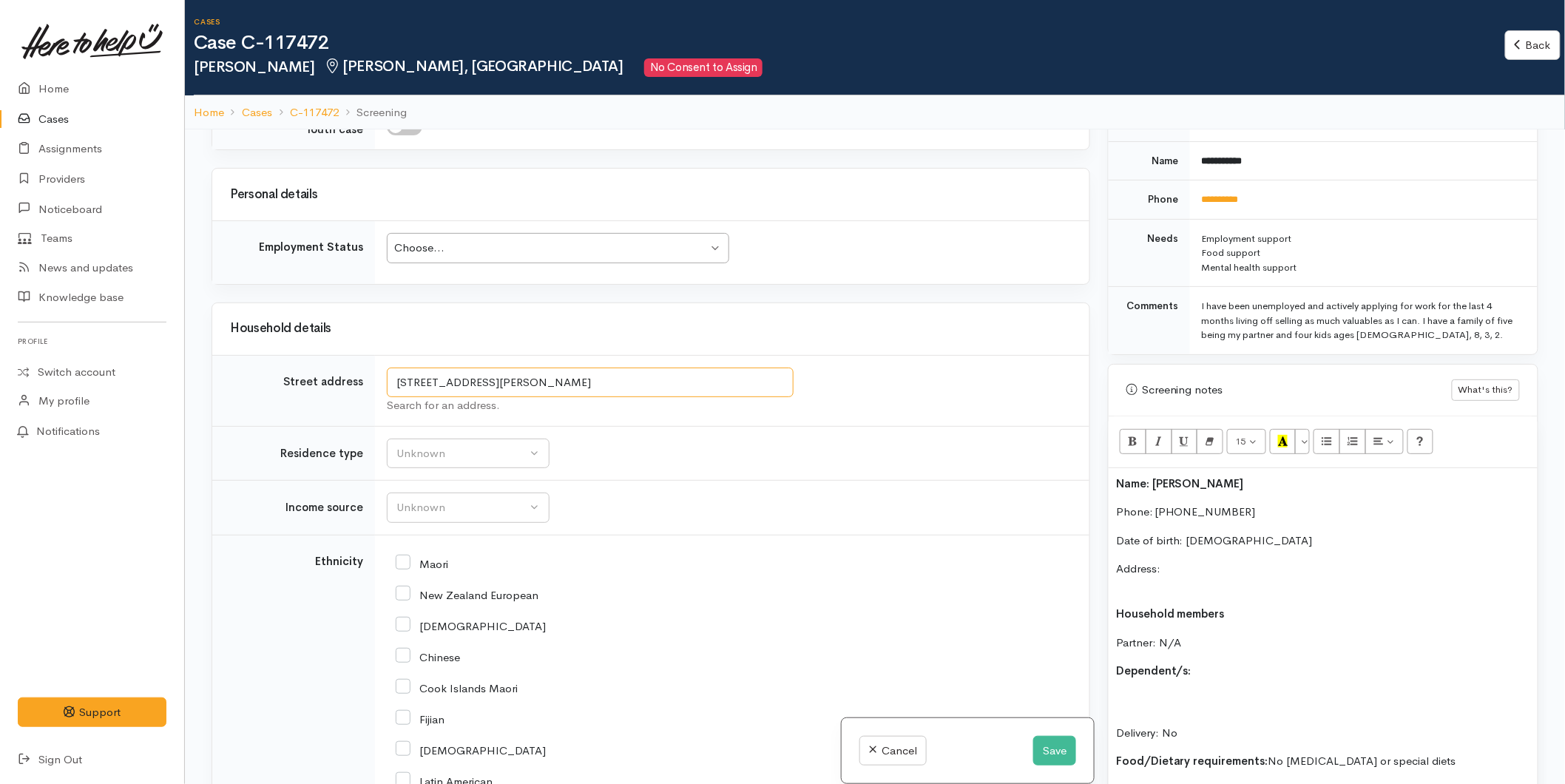
drag, startPoint x: 705, startPoint y: 406, endPoint x: 350, endPoint y: 398, distance: 355.1
click at [350, 398] on tr "Street address 122 Marshall Avenue, Greerton, Tauranga, New Zealand Search for …" at bounding box center [651, 390] width 877 height 71
click at [1172, 560] on p "Address:" at bounding box center [1323, 577] width 414 height 33
click at [1163, 572] on p "Address: 122 Marshall Avenue, Greerton, Tauranga, New Zealand" at bounding box center [1323, 577] width 414 height 33
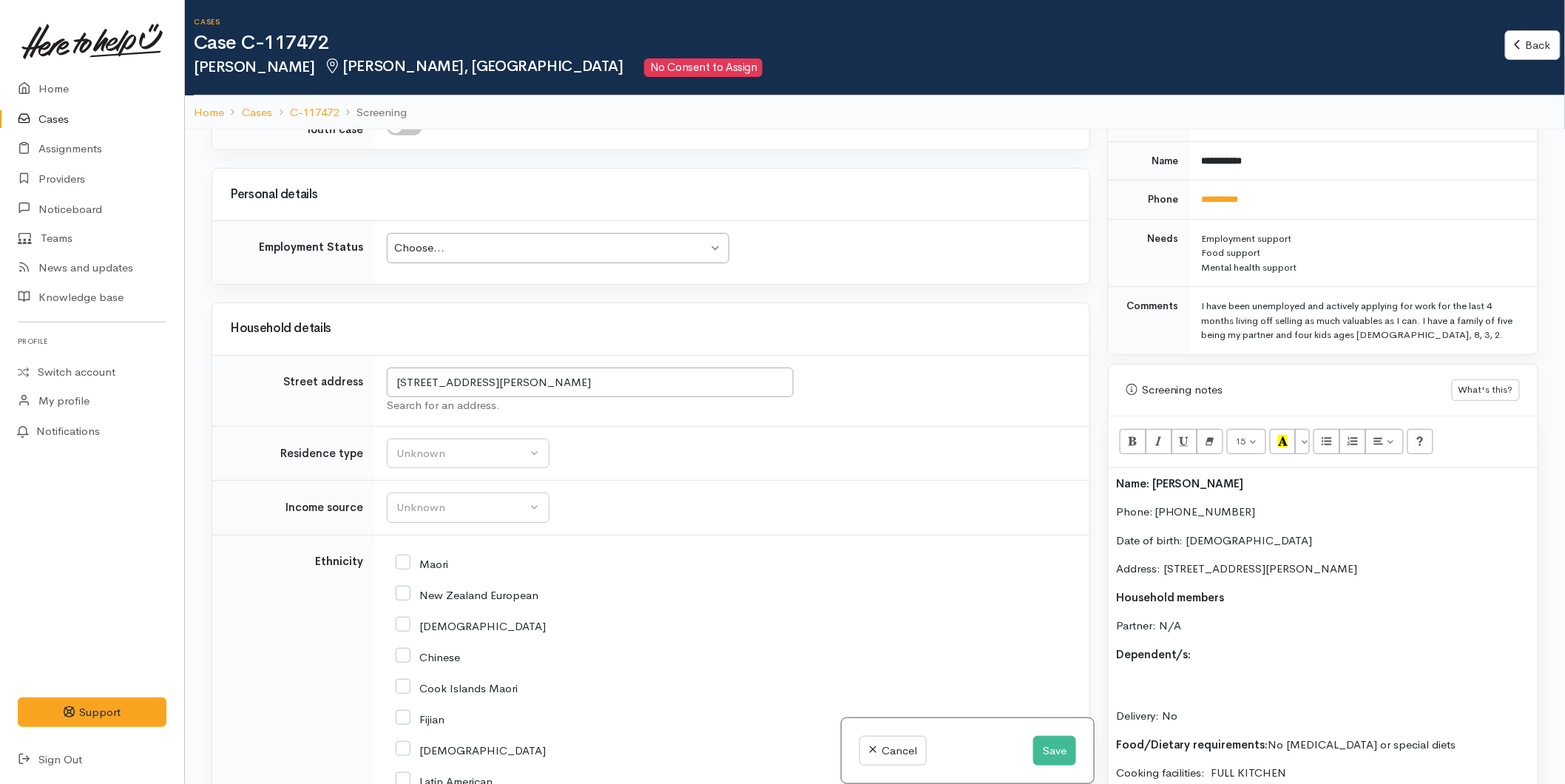
click at [1201, 617] on p "Partner: N/A" at bounding box center [1323, 626] width 414 height 17
click at [1219, 646] on p "Dependent/s:" at bounding box center [1323, 655] width 414 height 17
click at [1252, 727] on p "Olive Smith 04/May/2022" at bounding box center [1323, 734] width 414 height 14
click at [1199, 674] on p "Nico Smith 02/May/2014" at bounding box center [1323, 681] width 414 height 14
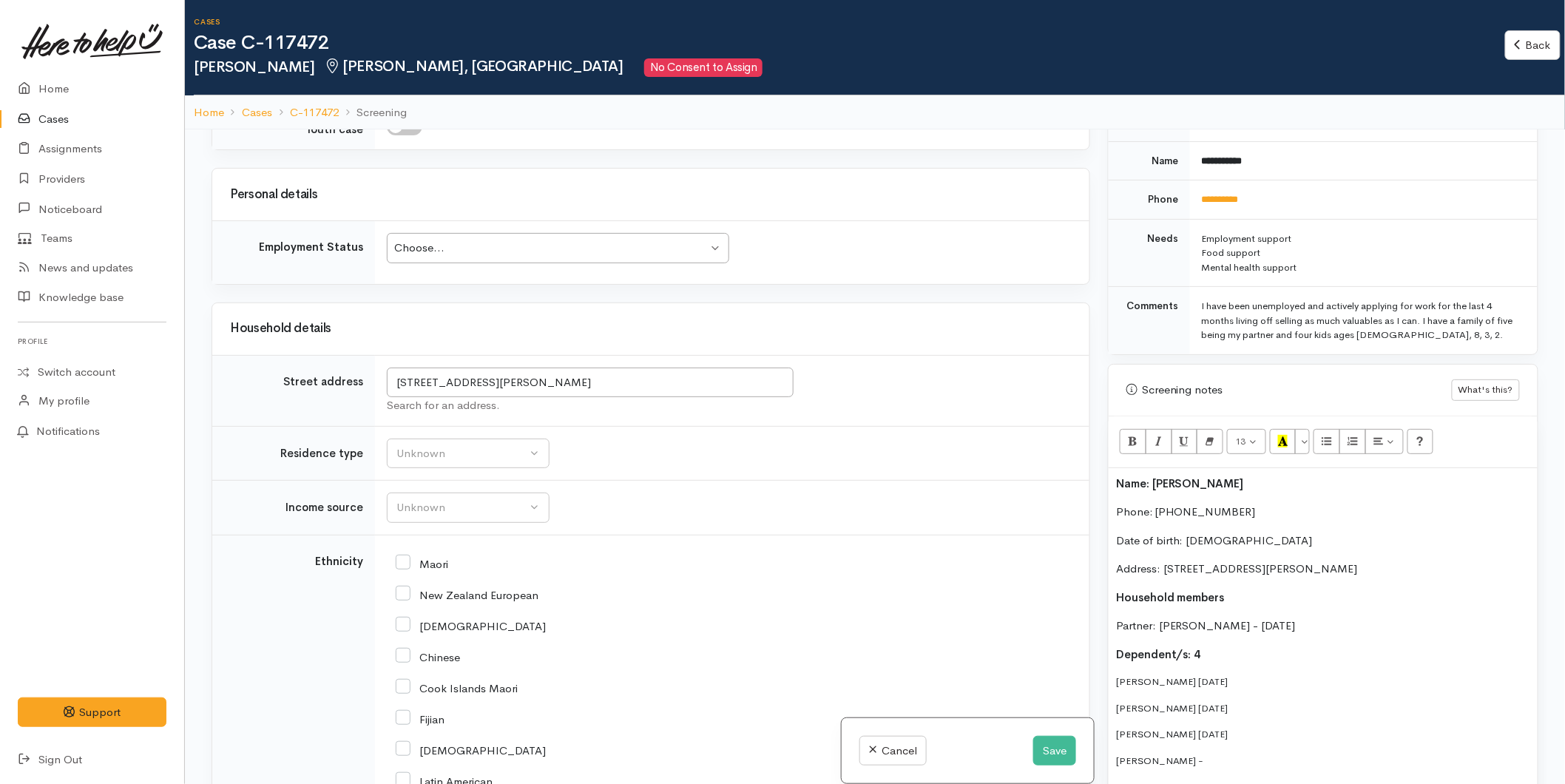
click at [1202, 674] on p "Nico Smith 02/May/2014" at bounding box center [1323, 681] width 414 height 14
drag, startPoint x: 1216, startPoint y: 690, endPoint x: 1201, endPoint y: 691, distance: 15.0
click at [1201, 701] on p "Malachi Smith 16/ Dec/ 2017" at bounding box center [1323, 708] width 414 height 14
drag, startPoint x: 1203, startPoint y: 718, endPoint x: 1185, endPoint y: 719, distance: 18.0
click at [1185, 727] on p "Olive Smith 04/May/2022" at bounding box center [1323, 734] width 414 height 14
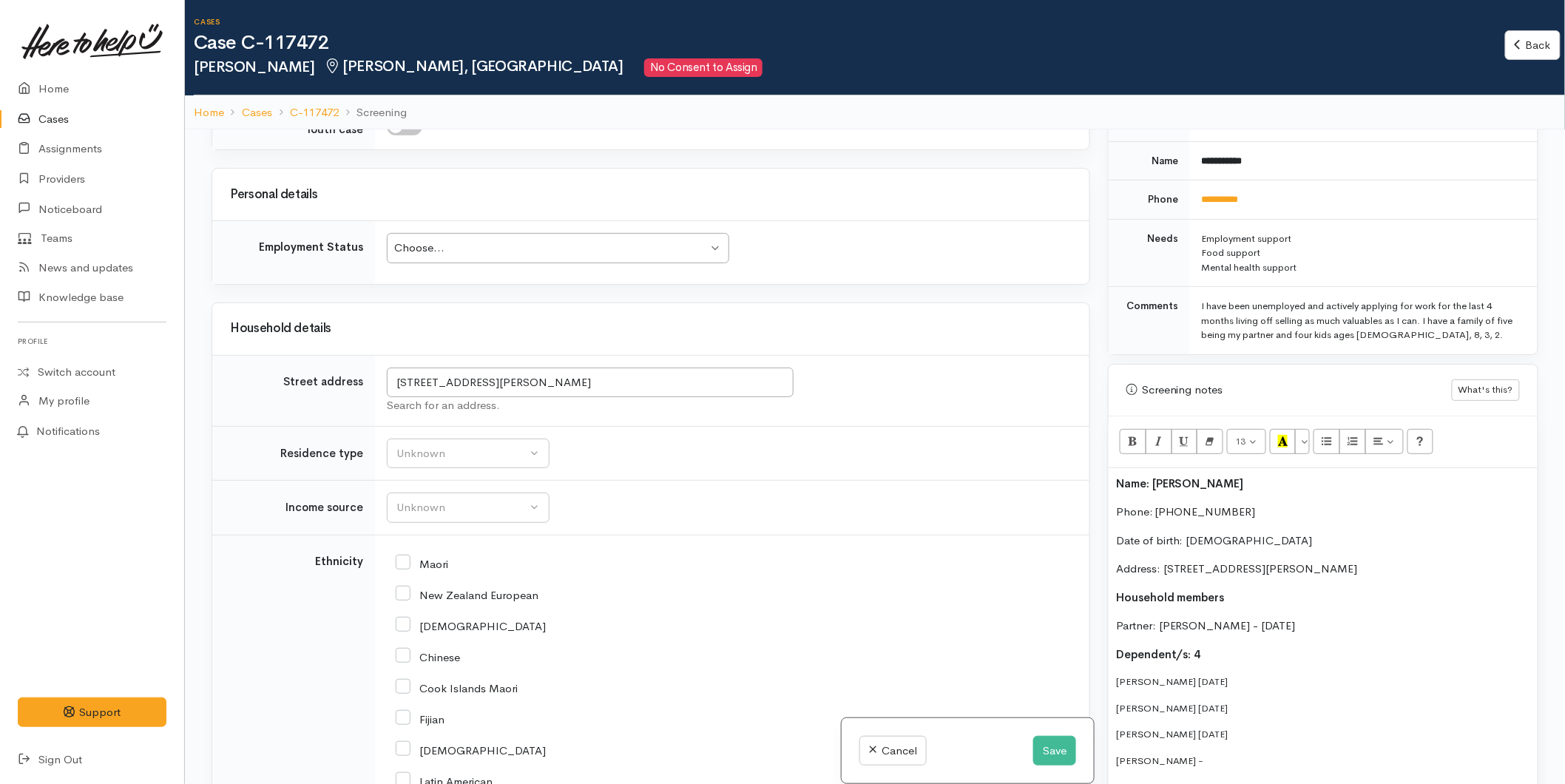
click at [1213, 754] on p "Ngatai Smith -" at bounding box center [1323, 760] width 414 height 14
drag, startPoint x: 1216, startPoint y: 755, endPoint x: 1109, endPoint y: 671, distance: 136.0
click at [1109, 671] on div "Name: Tyran Smith Phone: 0273797010 Date of birth: 24/02/1997 Address: 122 Mars…" at bounding box center [1323, 752] width 429 height 569
click at [1309, 432] on button "More Color" at bounding box center [1302, 441] width 14 height 25
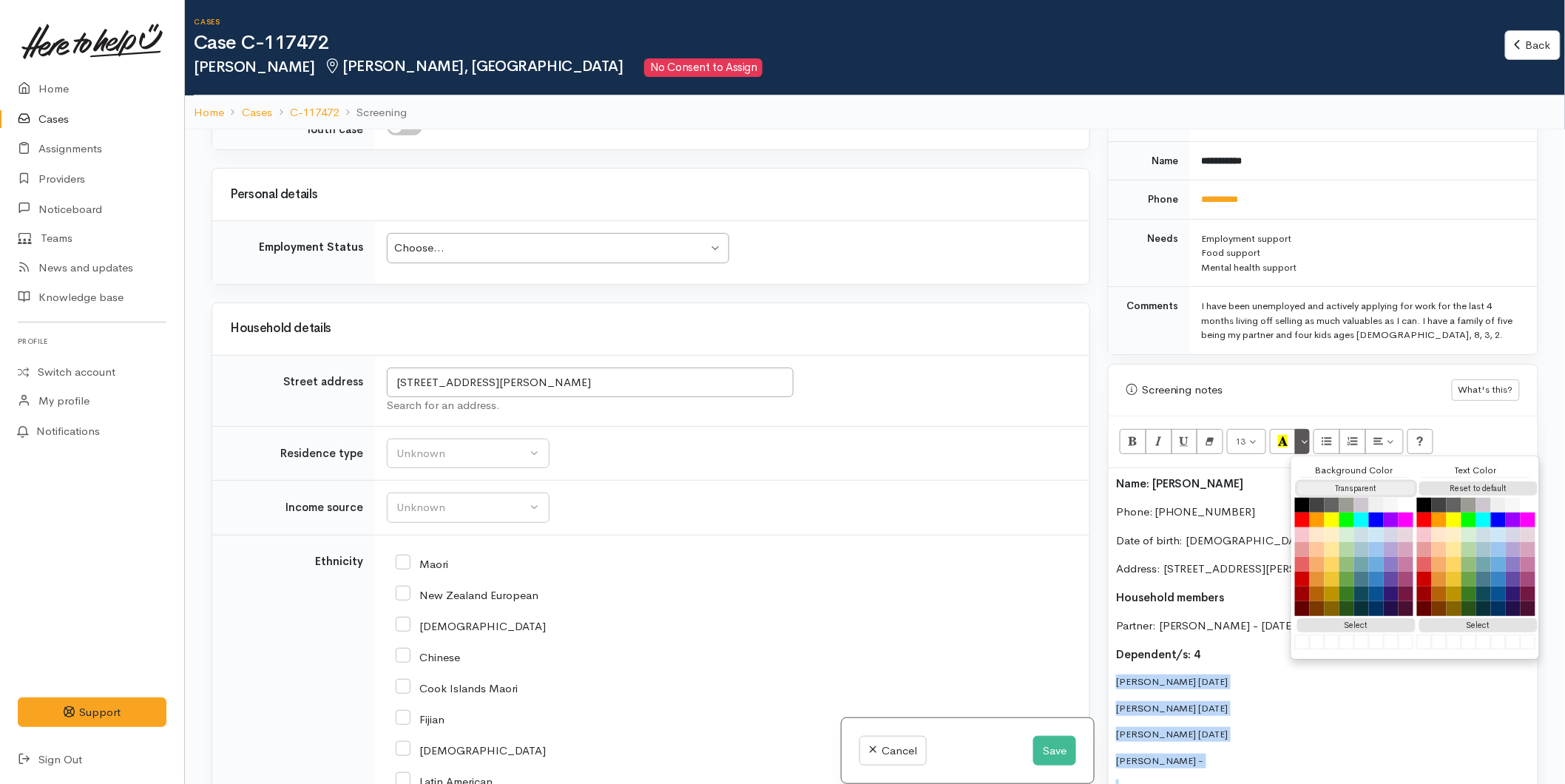
click at [1328, 482] on button "Transparent" at bounding box center [1356, 489] width 118 height 14
click at [1463, 482] on button "Reset to default" at bounding box center [1478, 489] width 118 height 14
click at [1146, 679] on div "Name: Tyran Smith Phone: 0273797010 Date of birth: 24/02/1997 Address: 122 Mars…" at bounding box center [1323, 757] width 429 height 578
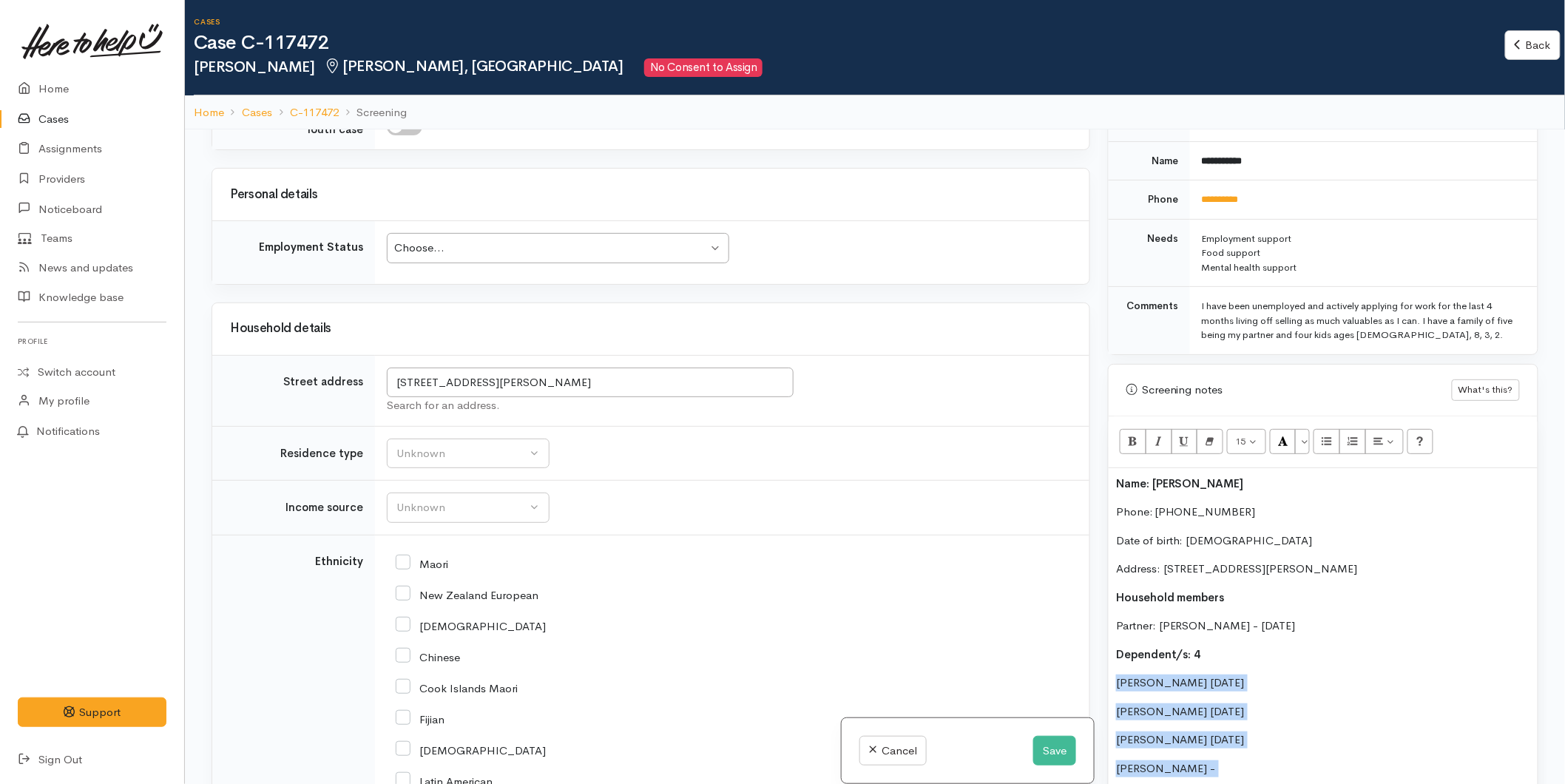
click at [1176, 674] on p "Nico Smith 02/05/2014" at bounding box center [1323, 683] width 414 height 17
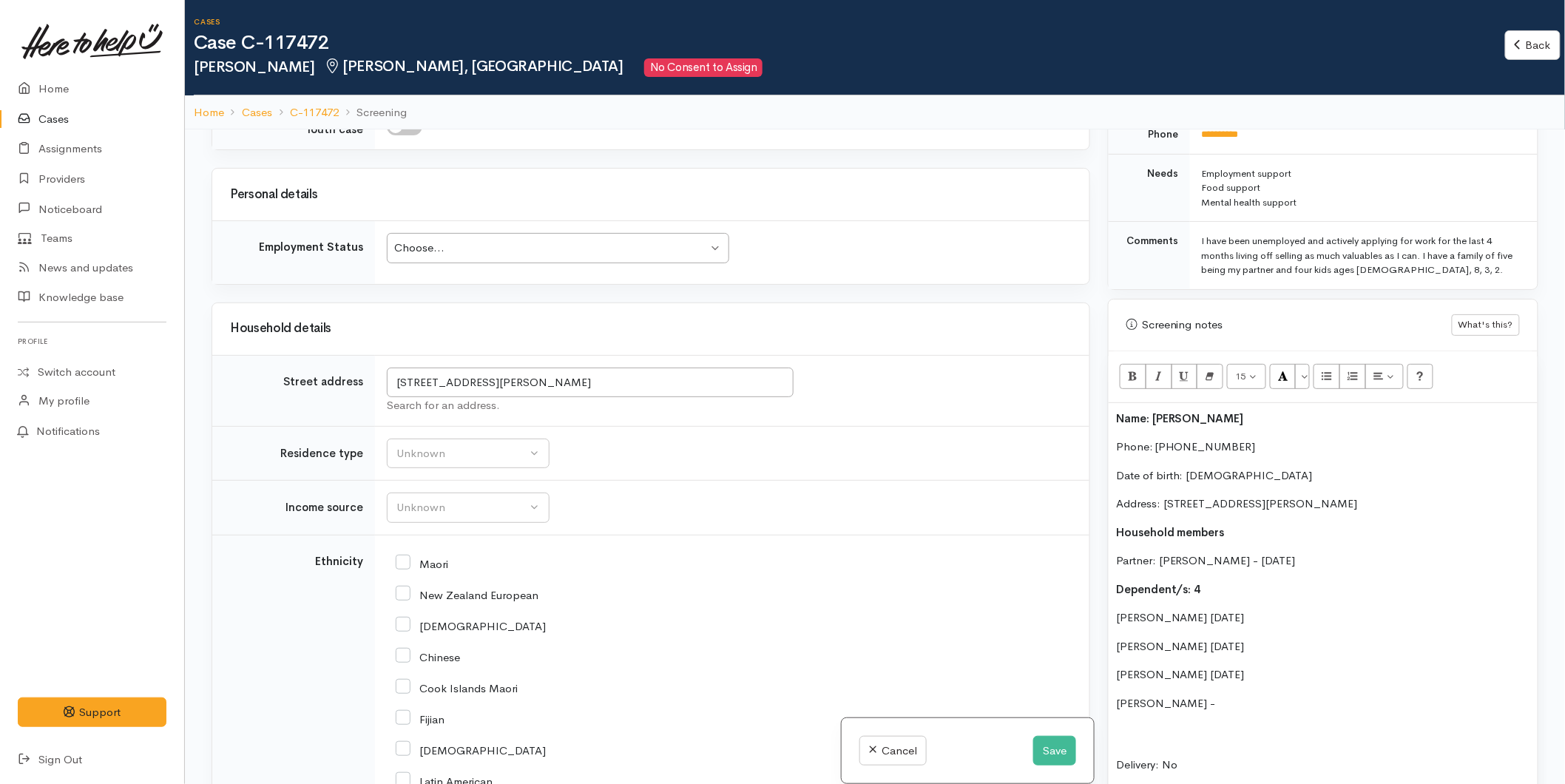
scroll to position [822, 0]
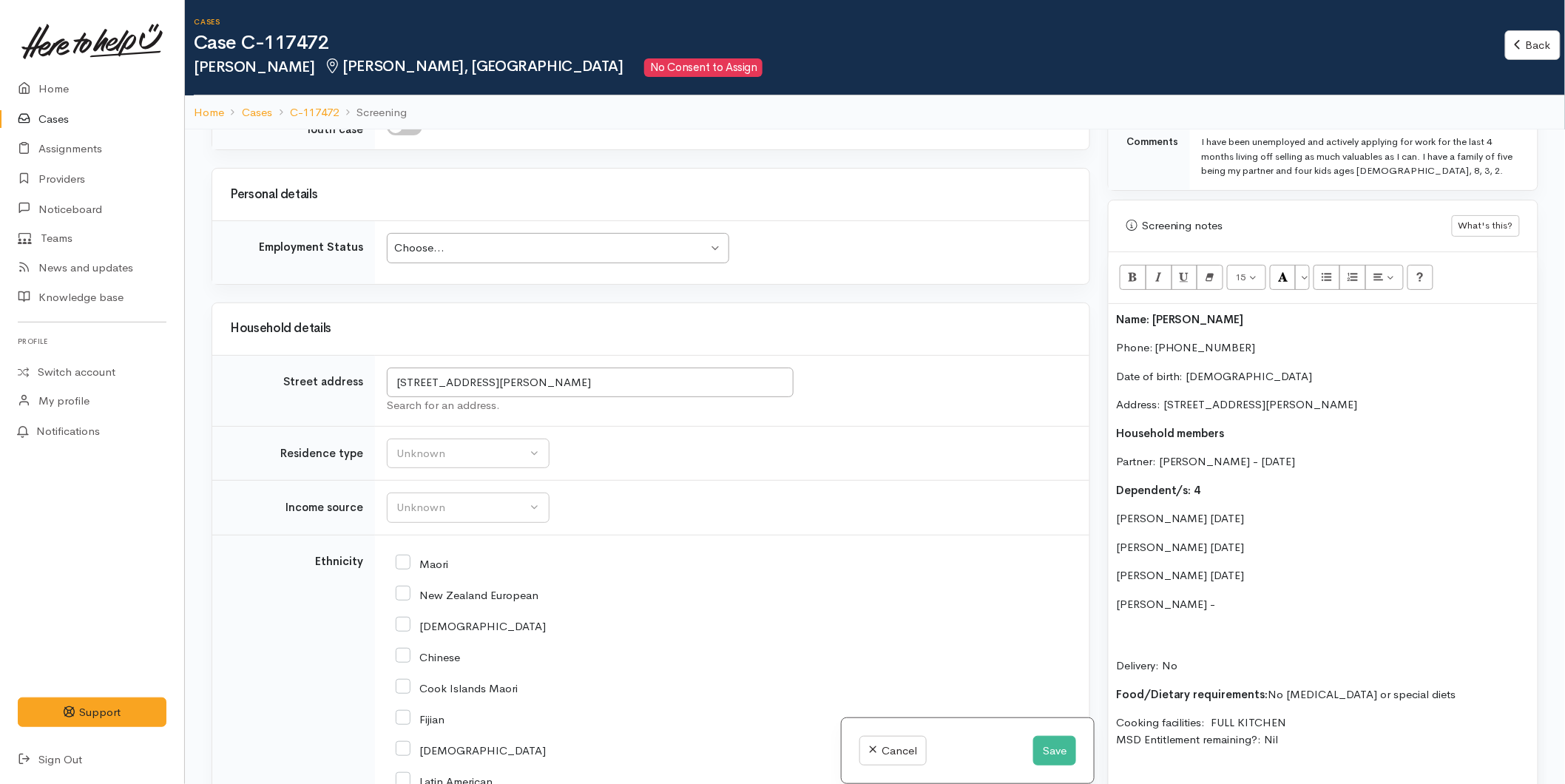
click at [1122, 624] on p "Delivery: No" at bounding box center [1323, 649] width 414 height 50
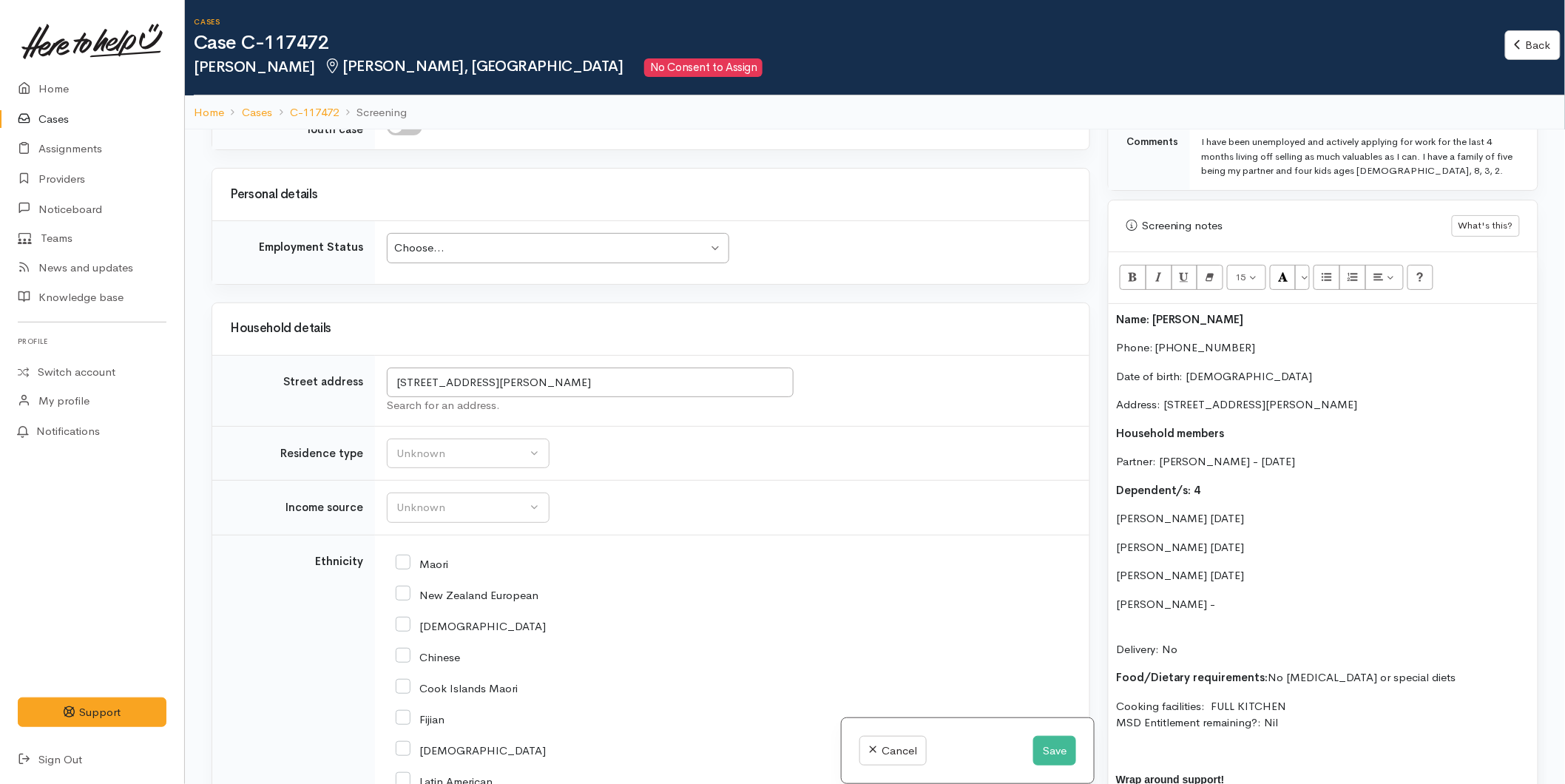
click at [1111, 500] on div "Name: Tyran Smith Phone: 0273797010 Date of birth: 24/02/1997 Address: 122 Mars…" at bounding box center [1323, 584] width 429 height 560
click at [1111, 530] on div "Name: Tyran Smith Phone: 0273797010 Date of birth: 24/02/1997 Address: 122 Mars…" at bounding box center [1323, 584] width 429 height 560
click at [1117, 567] on p "Olive Smith 04/05/2022" at bounding box center [1323, 575] width 414 height 17
click at [1226, 596] on p "(M) Ngatai Smith -" at bounding box center [1323, 604] width 414 height 17
drag, startPoint x: 1201, startPoint y: 588, endPoint x: 1175, endPoint y: 588, distance: 26.0
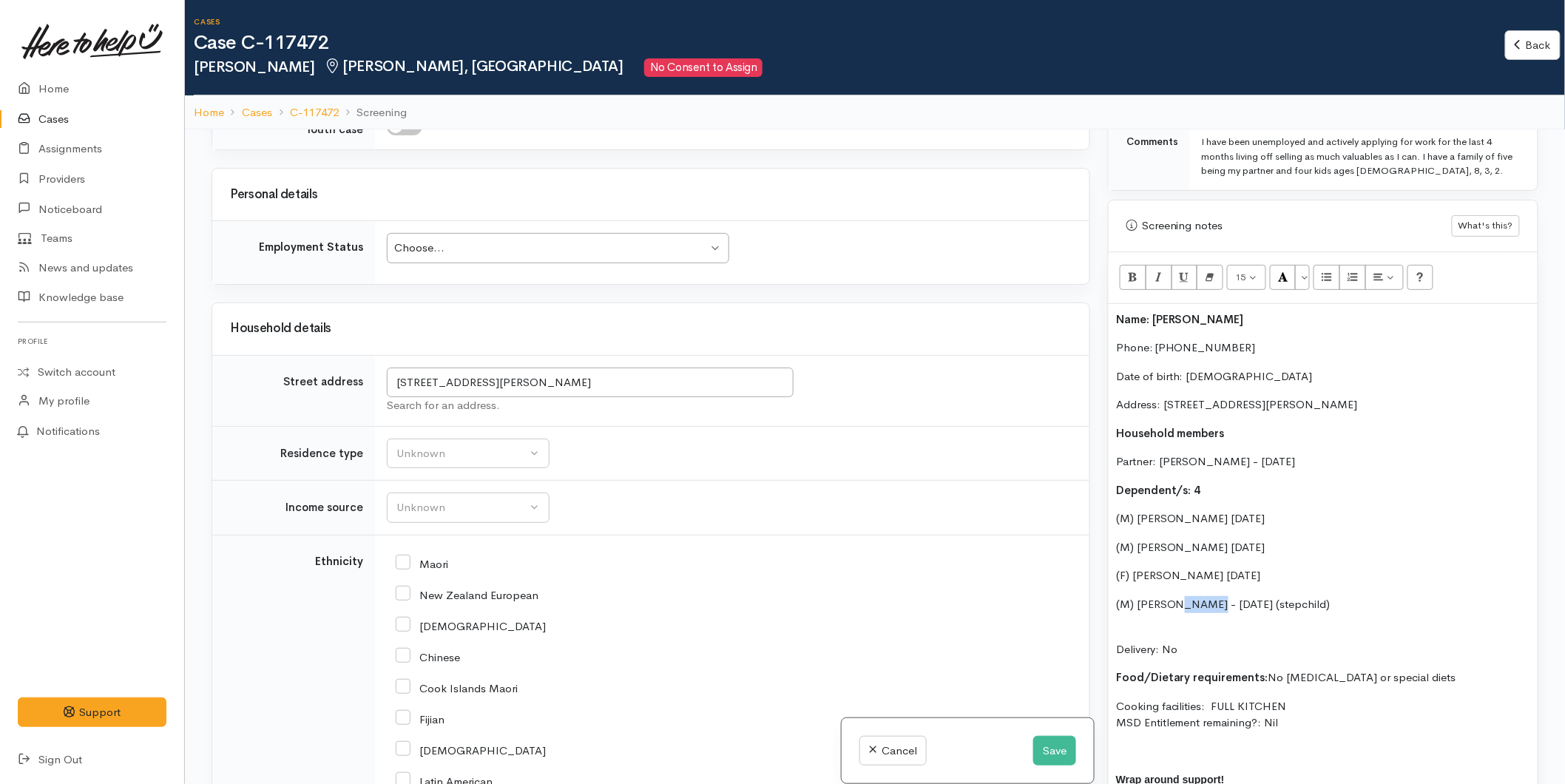
click at [1175, 596] on p "(M) Ngatai Smith - 13/12/2022 (stepchild)" at bounding box center [1323, 604] width 414 height 17
click at [459, 462] on div "Unknown" at bounding box center [461, 454] width 130 height 17
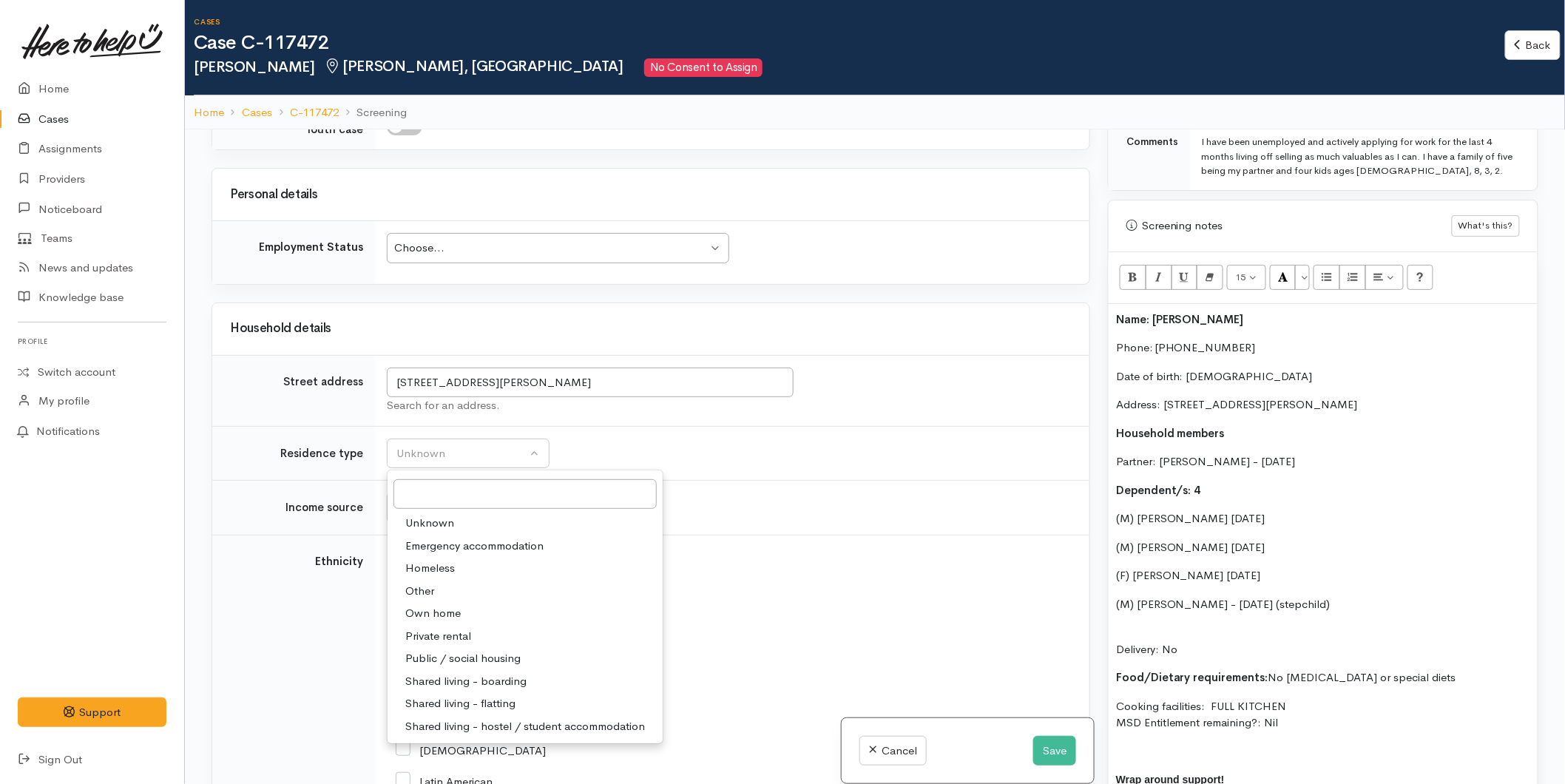
click at [464, 645] on span "Private rental" at bounding box center [438, 636] width 65 height 17
select select "2"
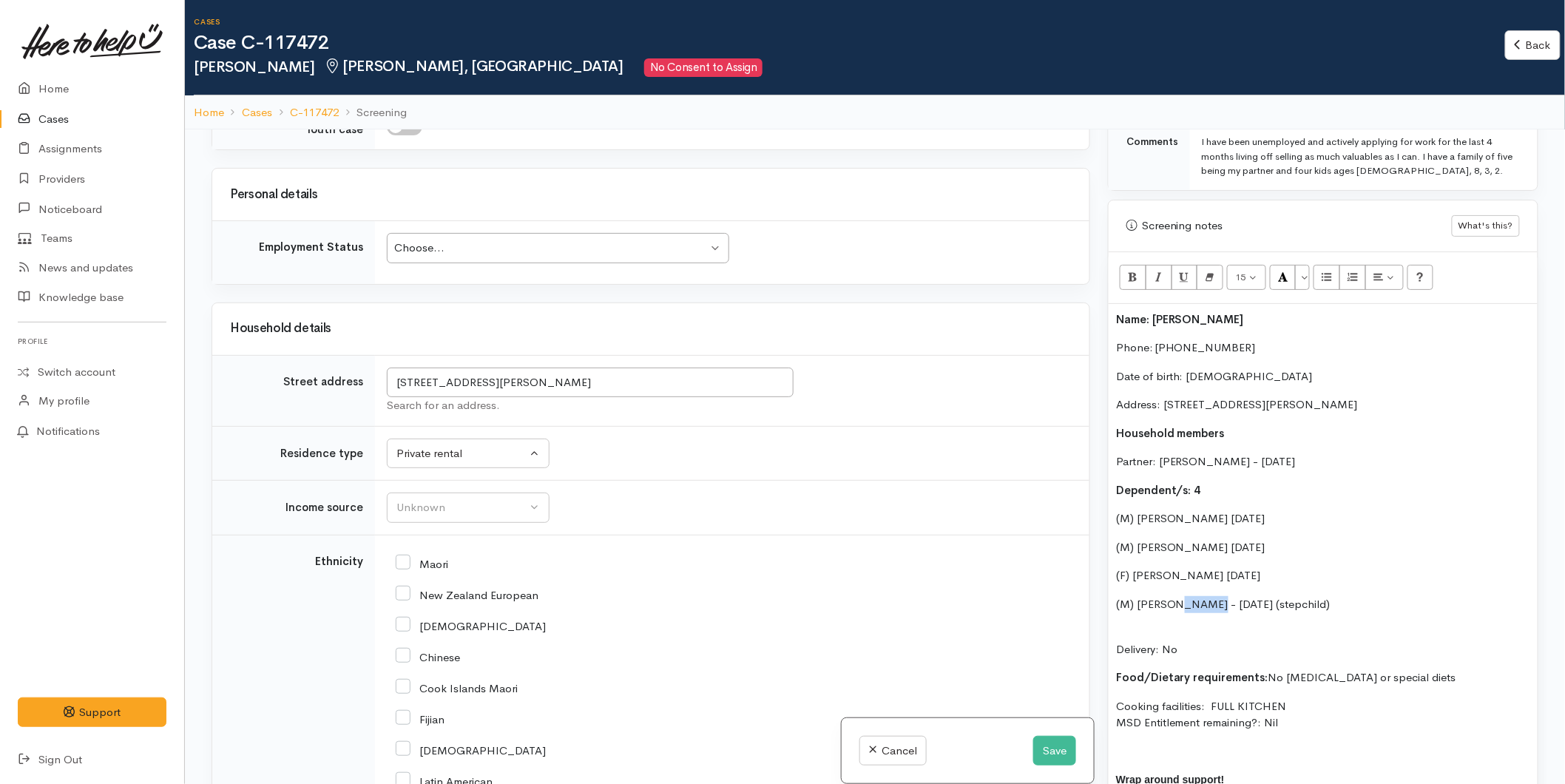
drag, startPoint x: 1203, startPoint y: 582, endPoint x: 1174, endPoint y: 586, distance: 29.3
click at [1174, 596] on p "(M) Ngatai Smith - 13/12/2022 (stepchild)" at bounding box center [1323, 604] width 414 height 17
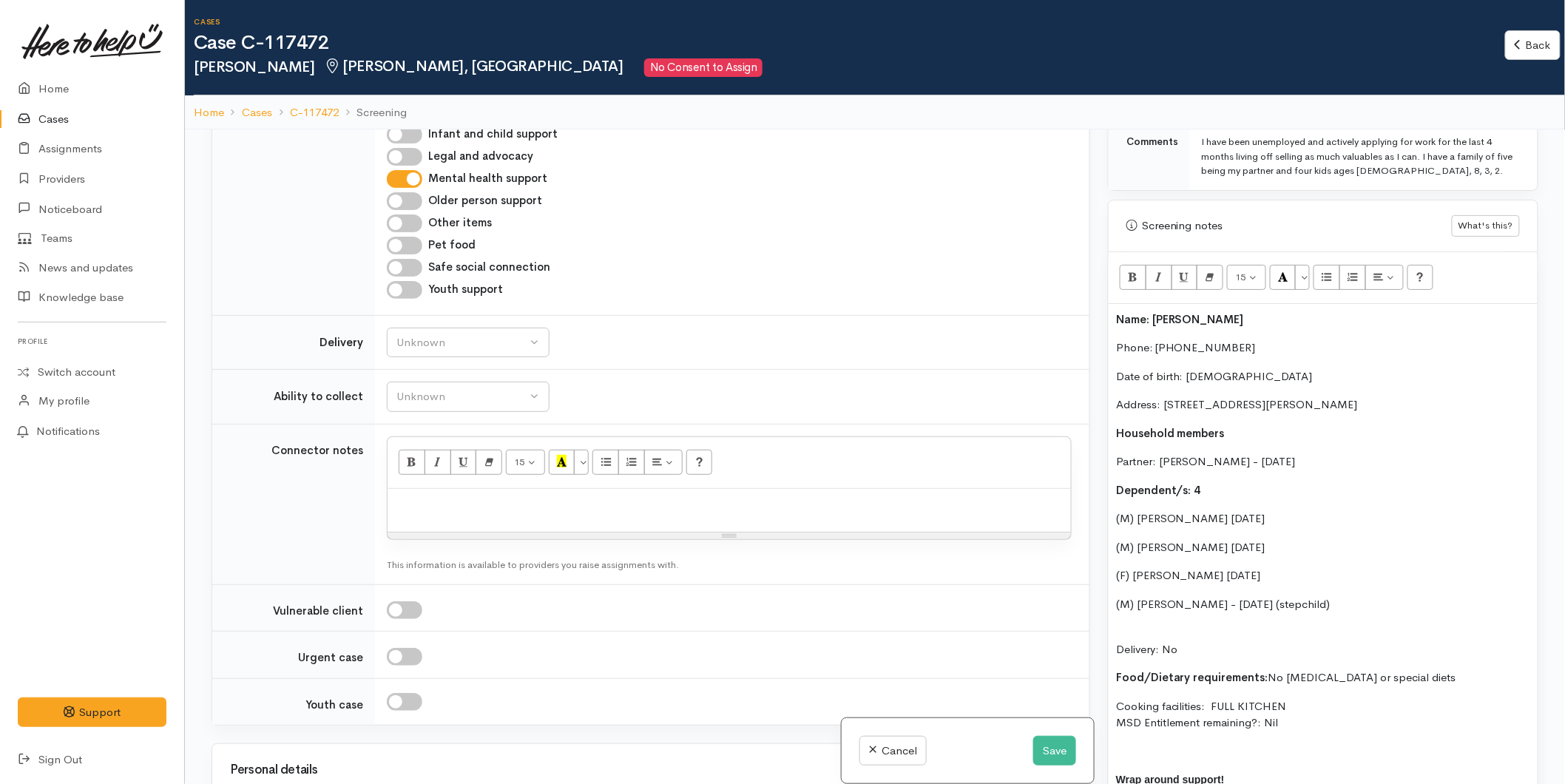
scroll to position [1367, 0]
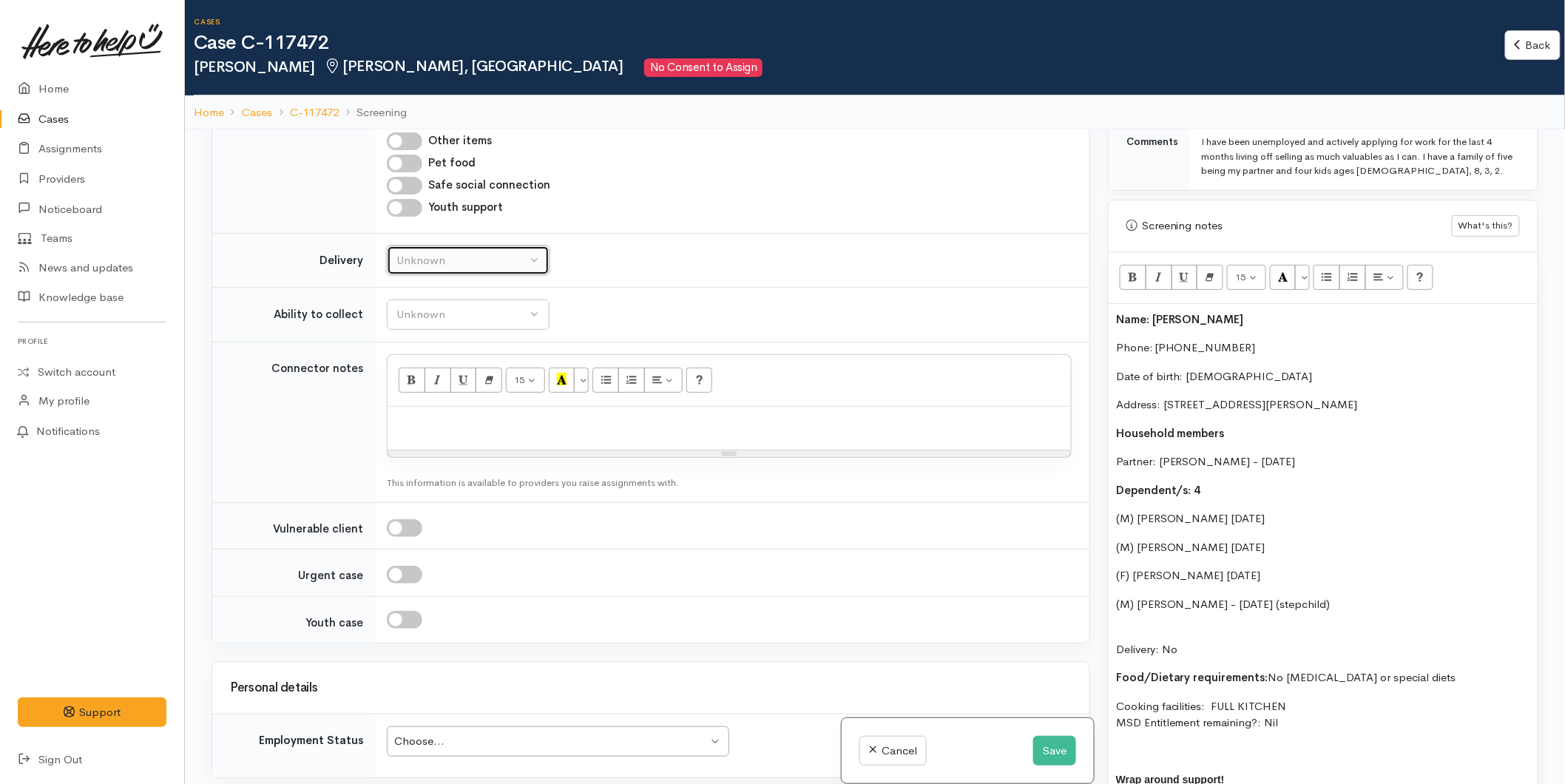
click at [440, 269] on div "Unknown" at bounding box center [461, 260] width 130 height 17
click at [406, 410] on link "No" at bounding box center [468, 398] width 161 height 23
select select "1"
click at [434, 330] on button "Unknown" at bounding box center [468, 315] width 163 height 30
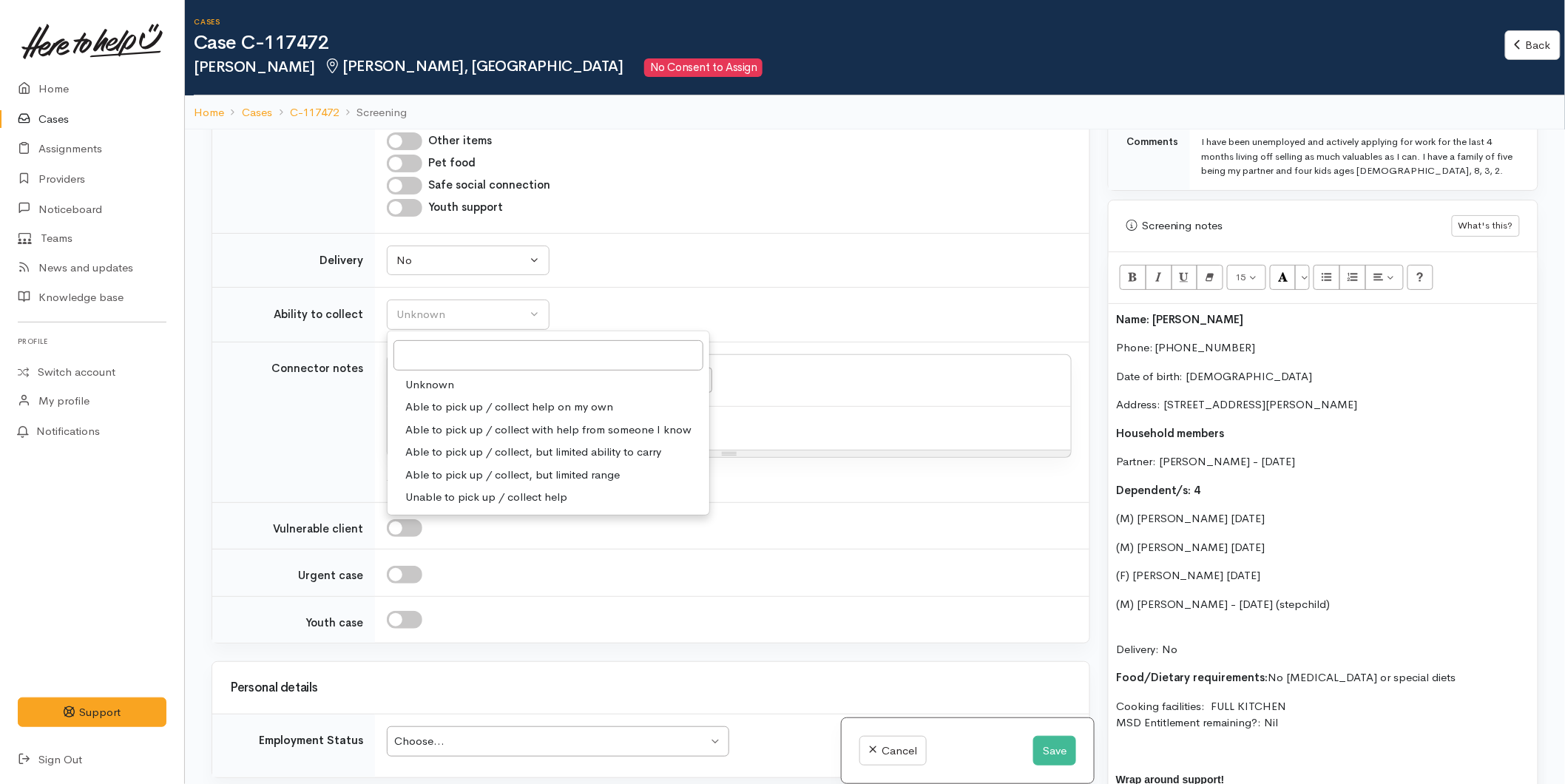
click at [456, 416] on span "Able to pick up / collect help on my own" at bounding box center [508, 407] width 208 height 17
select select "2"
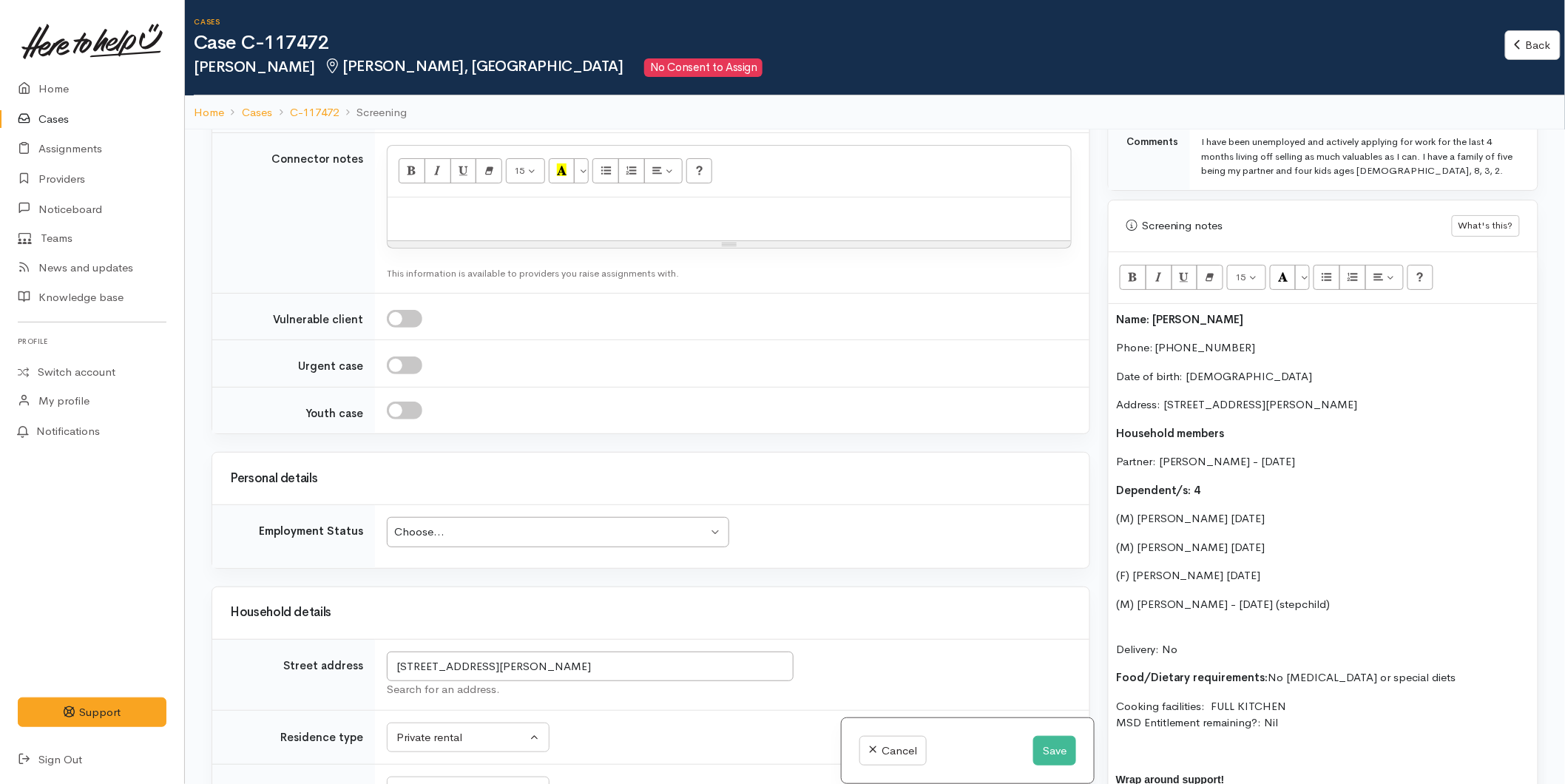
scroll to position [1696, 0]
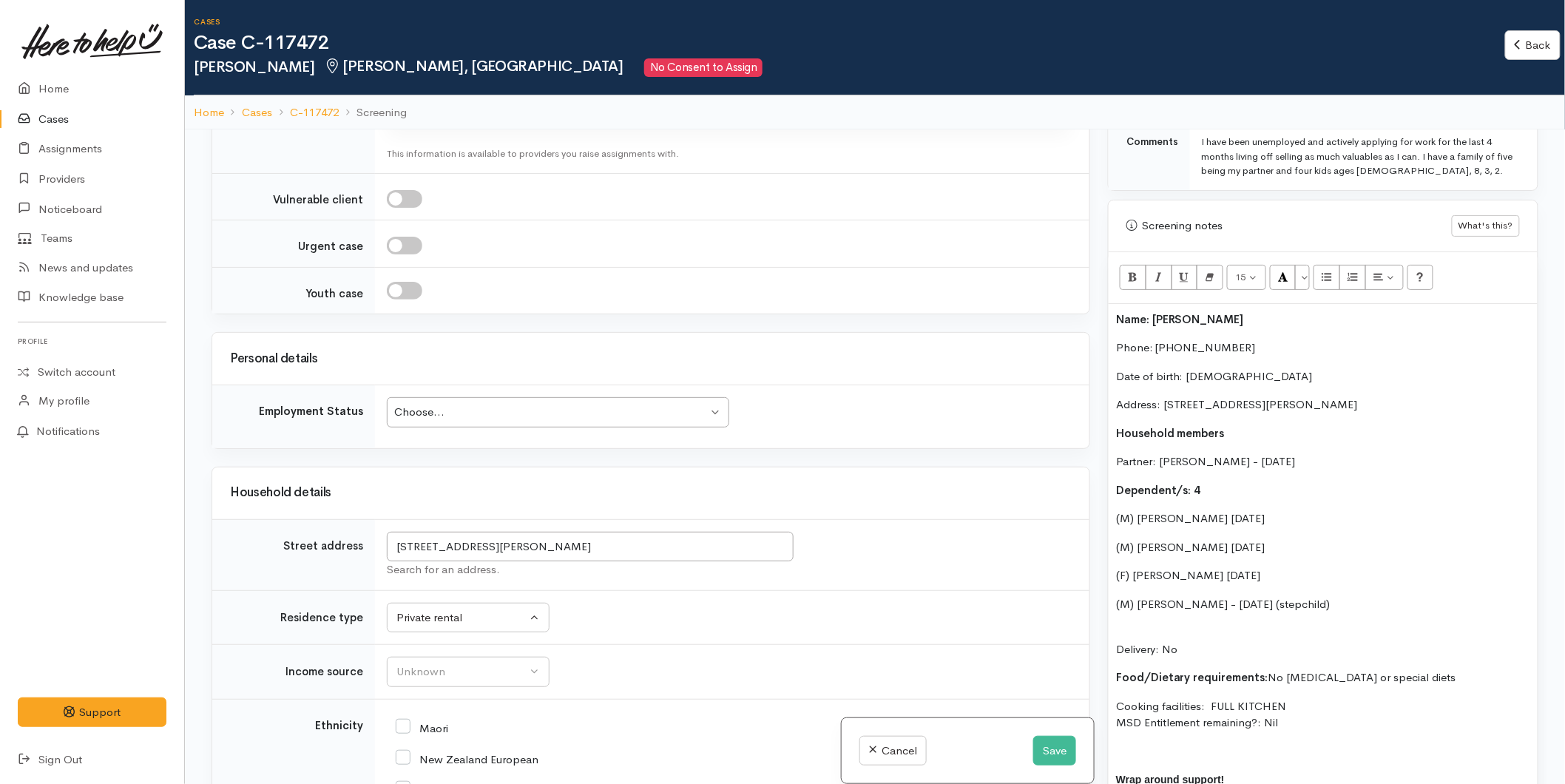
click at [432, 428] on div "Choose... Choose..." at bounding box center [558, 413] width 343 height 30
click at [440, 687] on button "Unknown" at bounding box center [468, 672] width 163 height 30
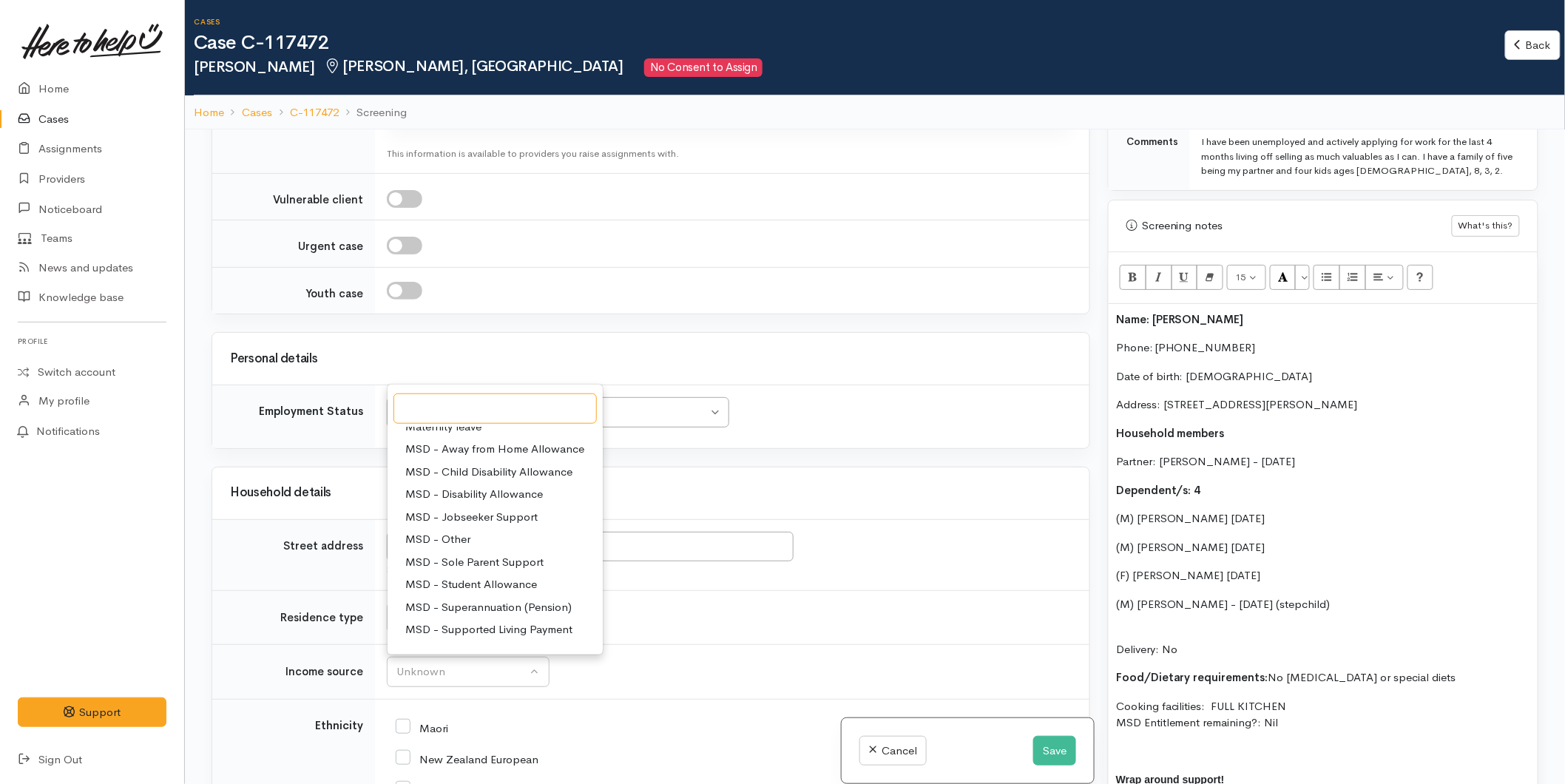
scroll to position [82, 0]
click at [690, 499] on div "Household details" at bounding box center [651, 493] width 877 height 52
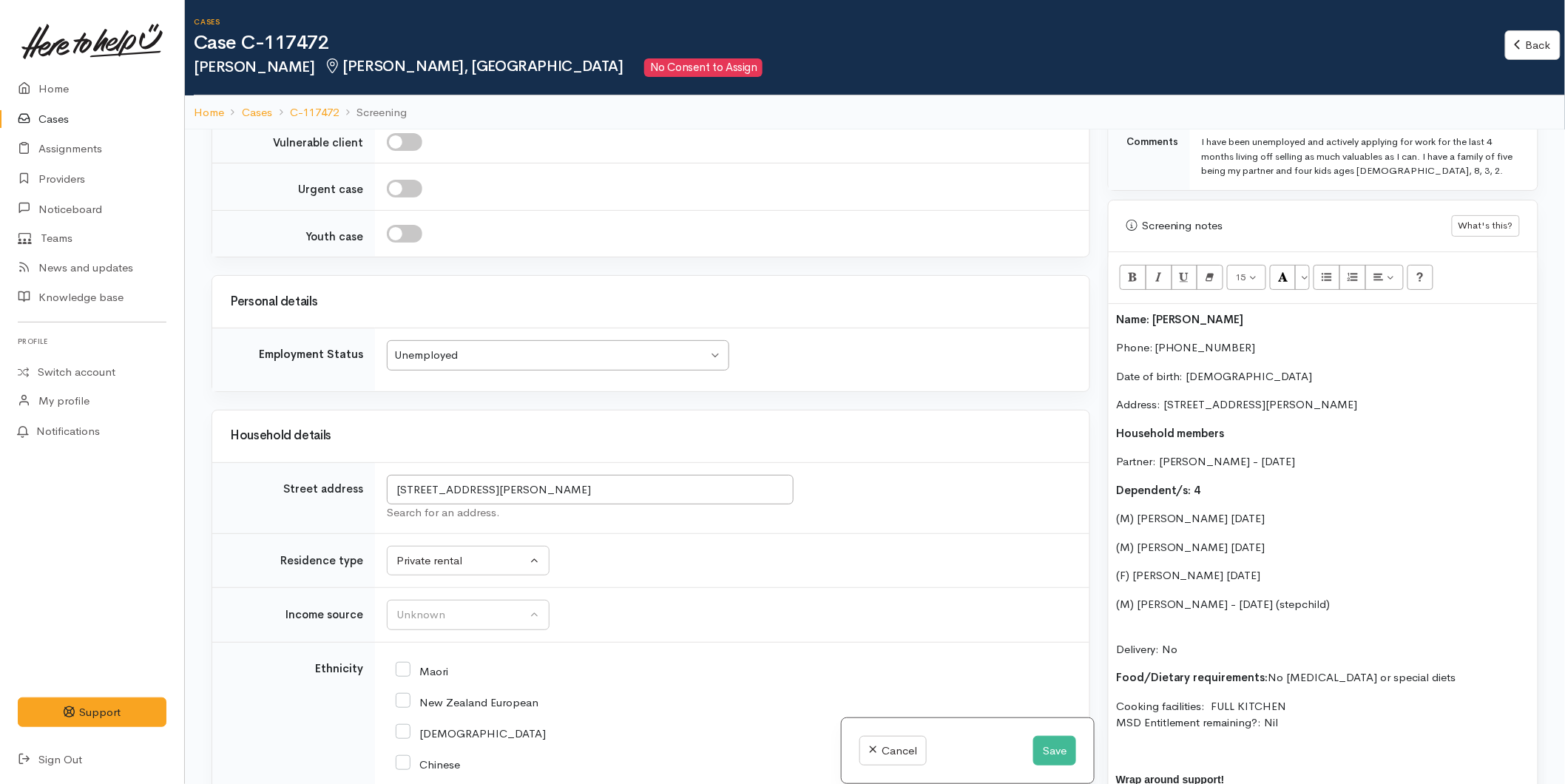
scroll to position [1778, 0]
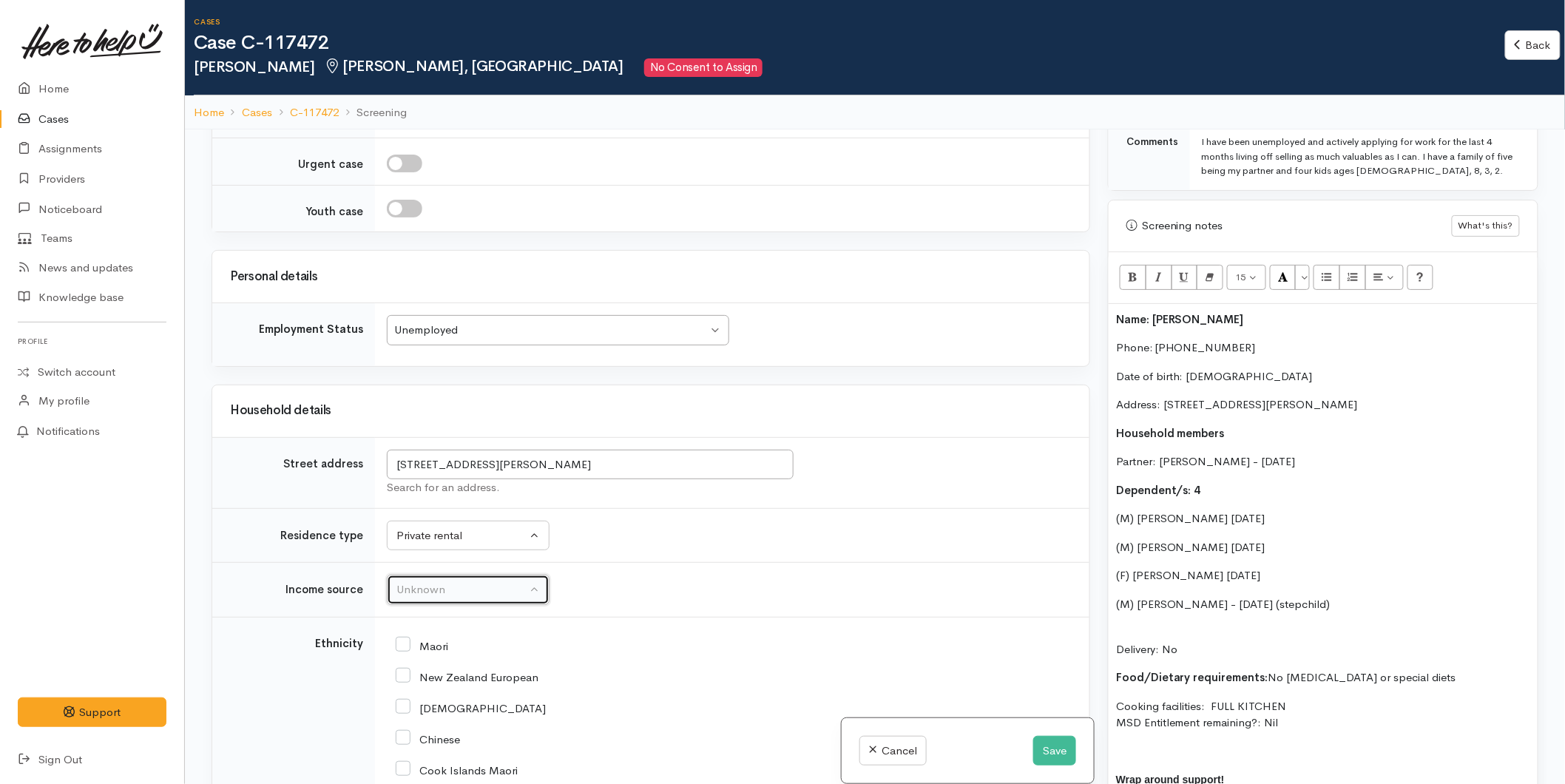
click at [430, 598] on div "Unknown" at bounding box center [461, 590] width 130 height 17
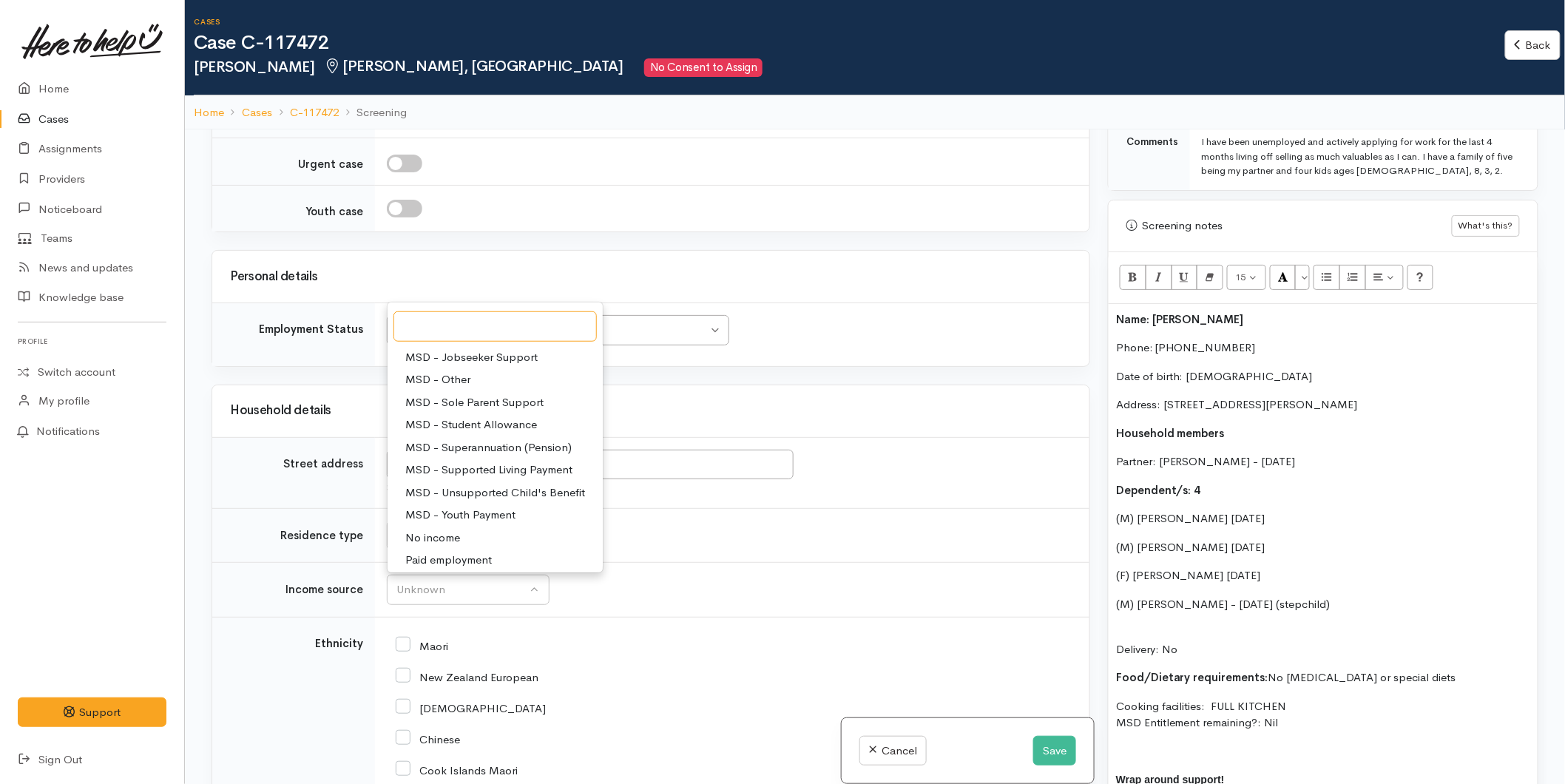
scroll to position [0, 0]
click at [457, 499] on span "MSD - Jobseeker Support" at bounding box center [471, 490] width 132 height 17
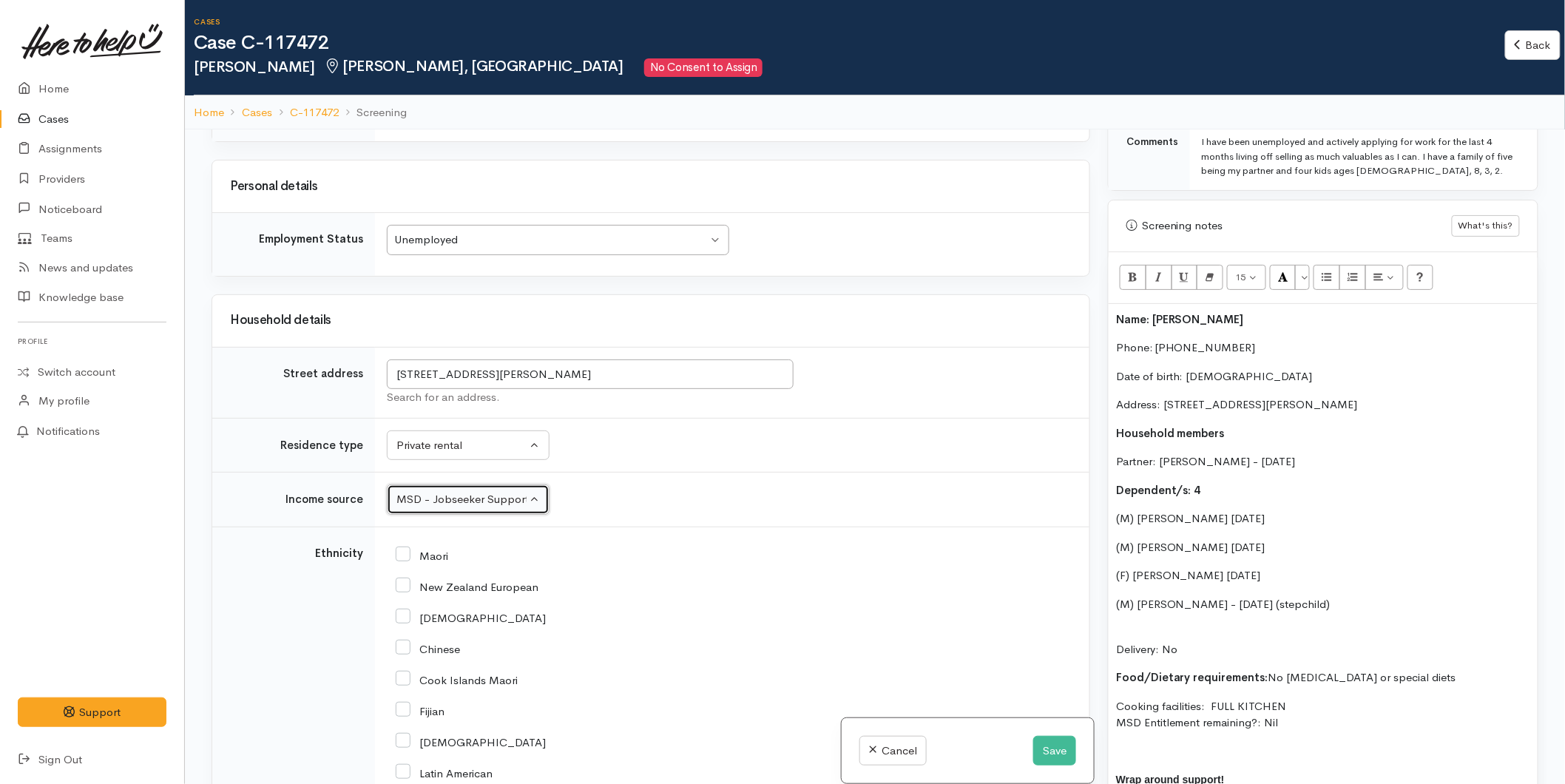
scroll to position [2024, 0]
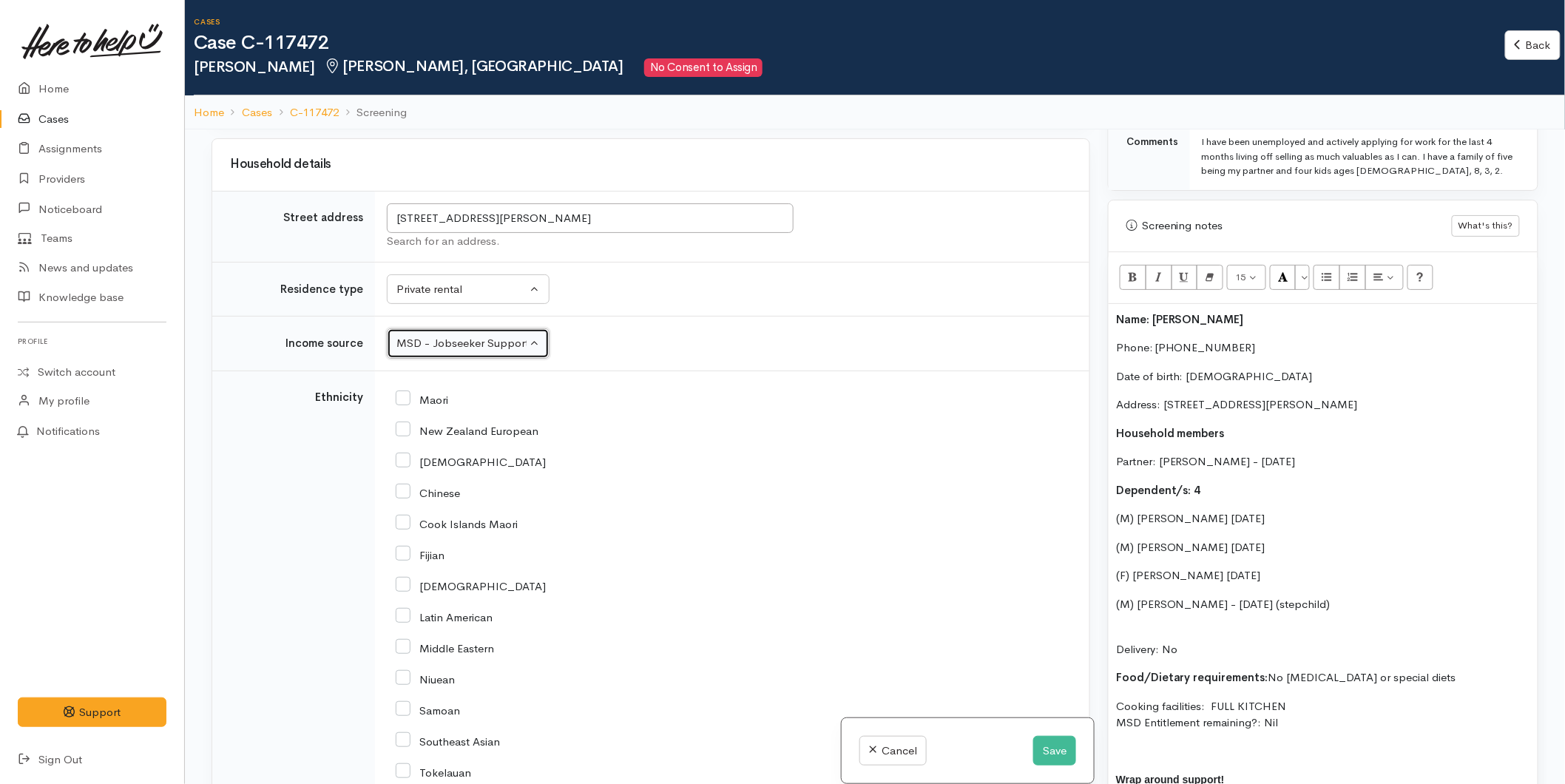
click at [444, 359] on button "MSD - Jobseeker Support" at bounding box center [468, 343] width 163 height 30
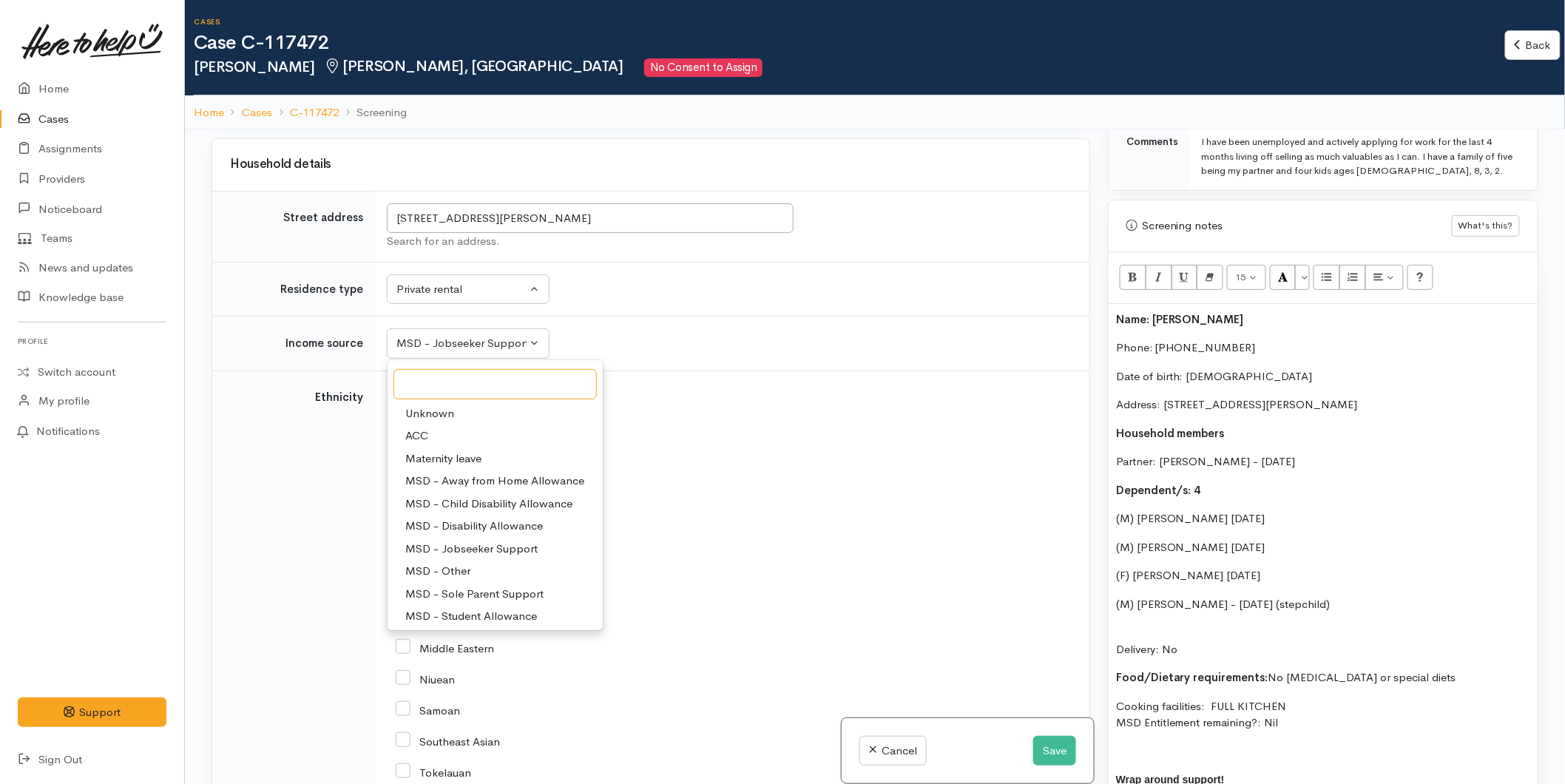
scroll to position [164, 0]
click at [447, 574] on span "No income" at bounding box center [432, 566] width 55 height 17
select select "5"
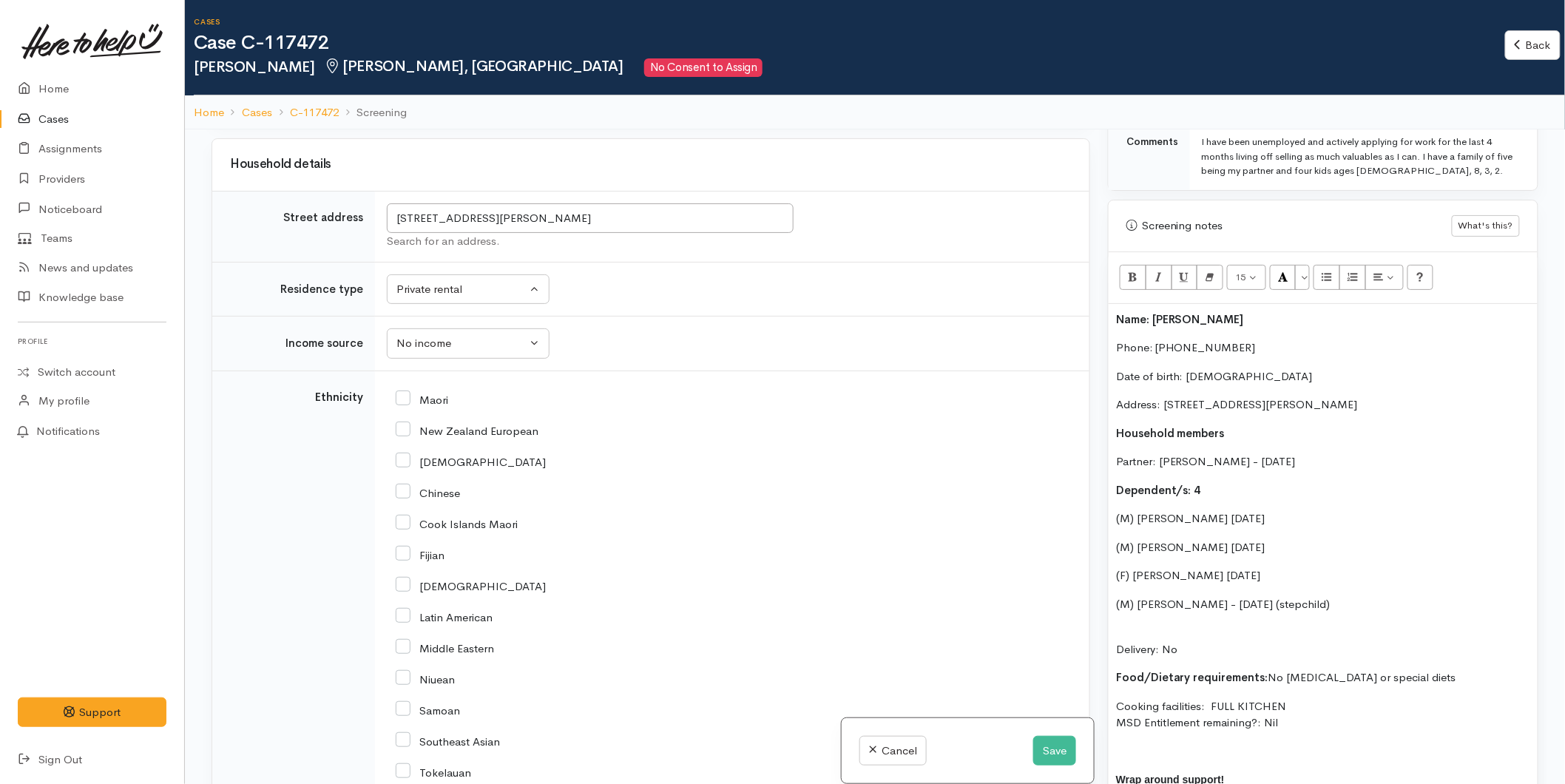
click at [398, 405] on input "Maori" at bounding box center [422, 398] width 53 height 13
checkbox input "true"
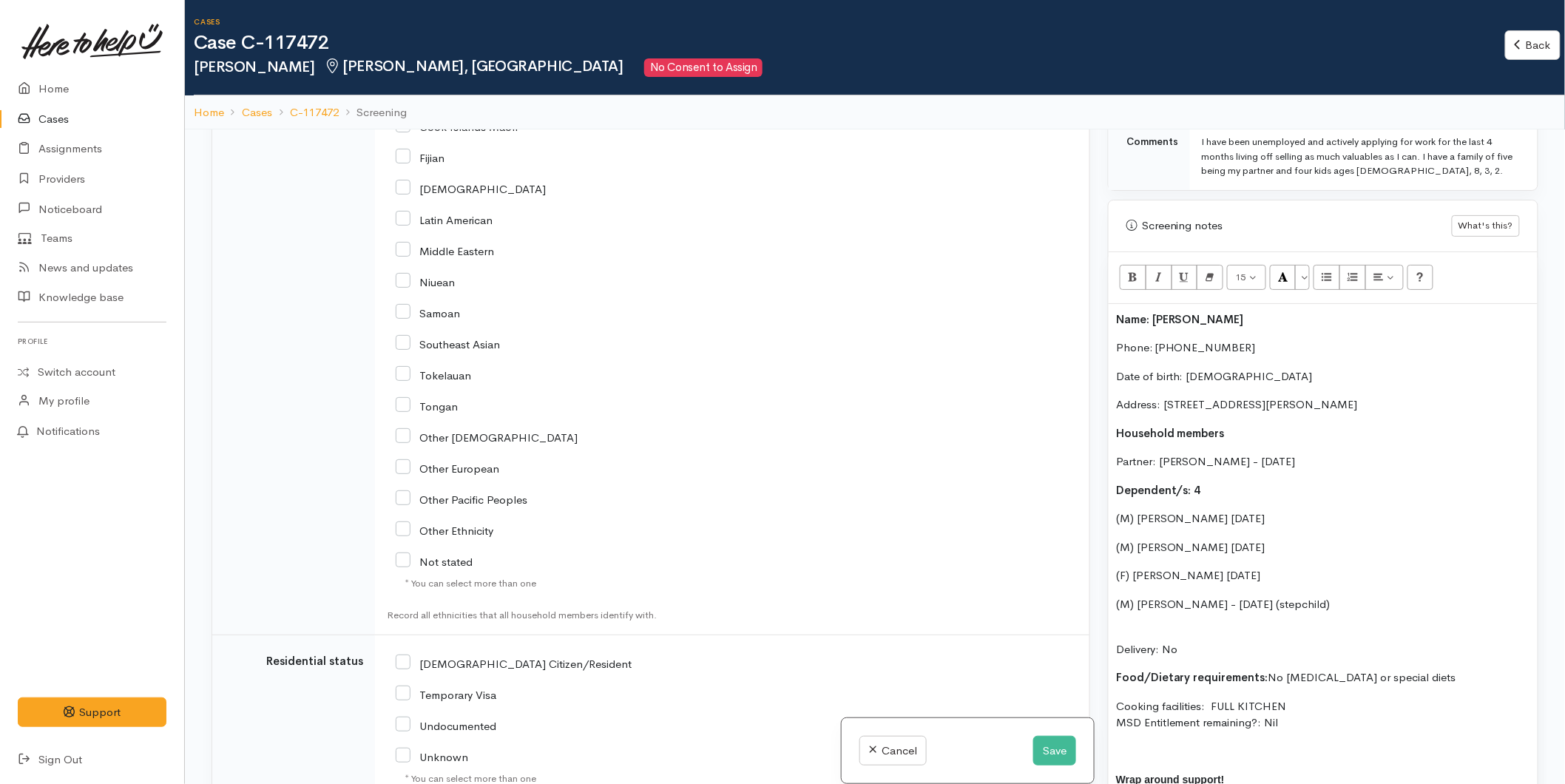
scroll to position [2599, 0]
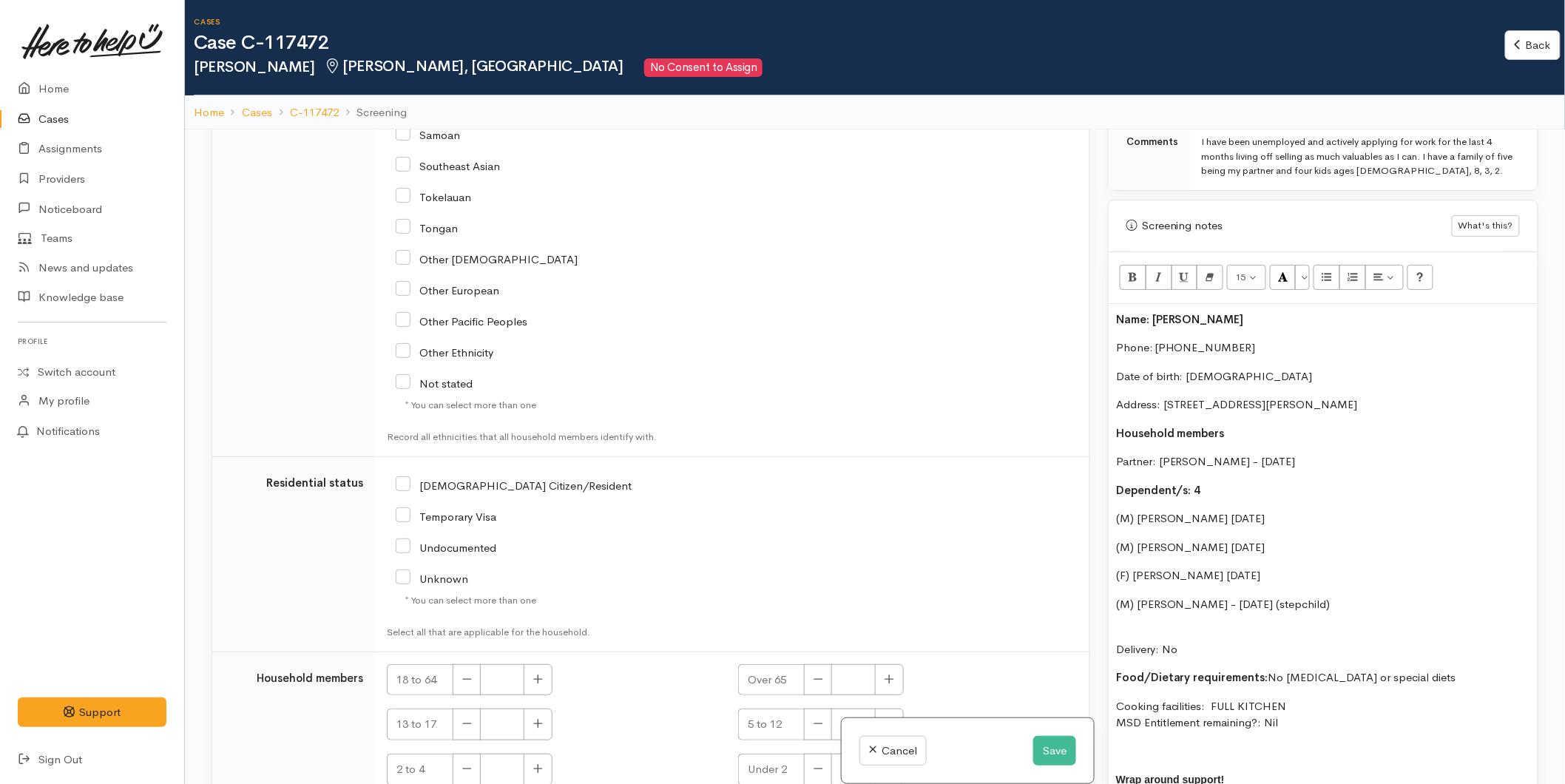
click at [400, 491] on input "[DEMOGRAPHIC_DATA] Citizen/Resident" at bounding box center [514, 484] width 236 height 13
checkbox input "true"
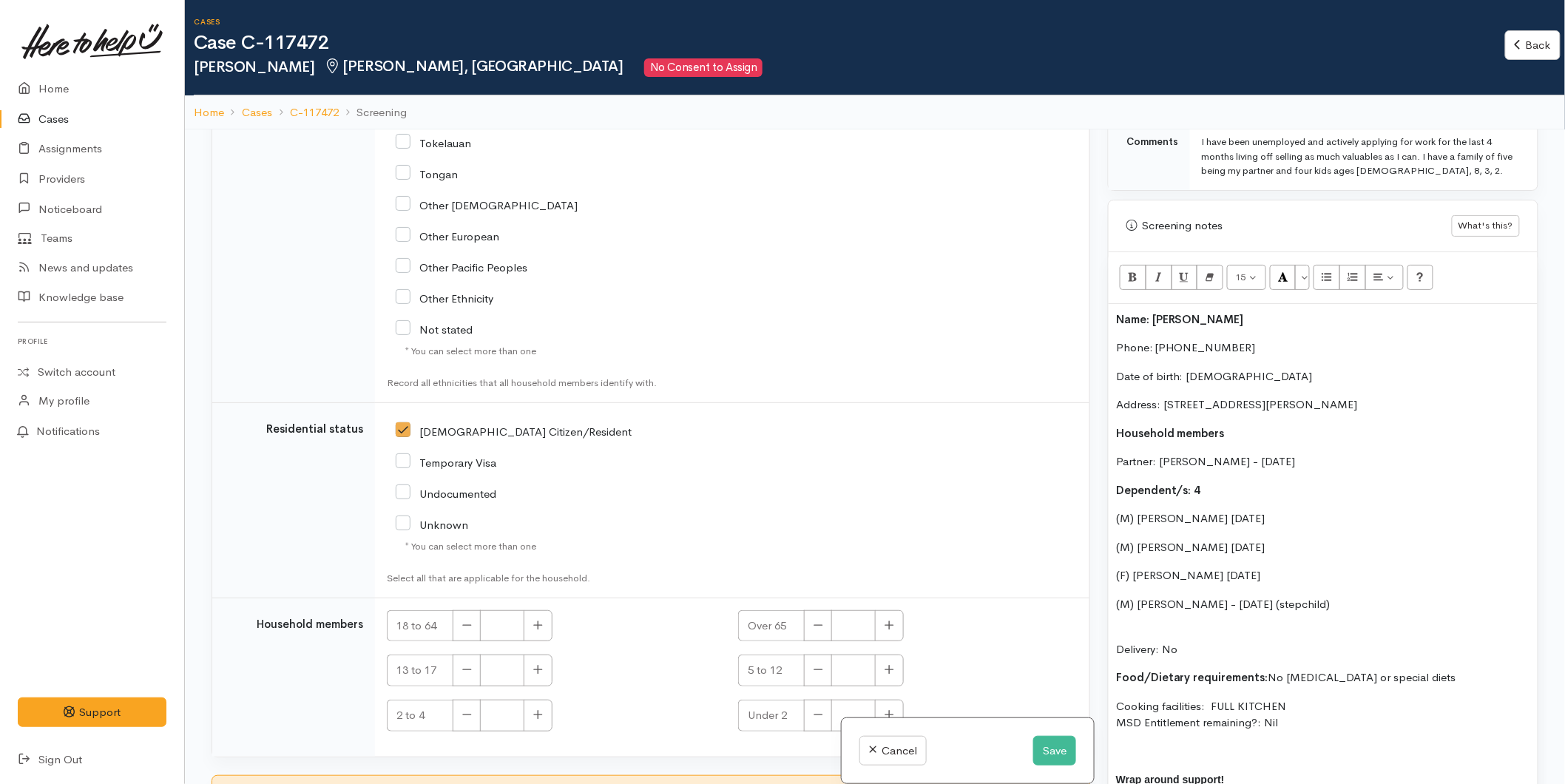
scroll to position [2698, 0]
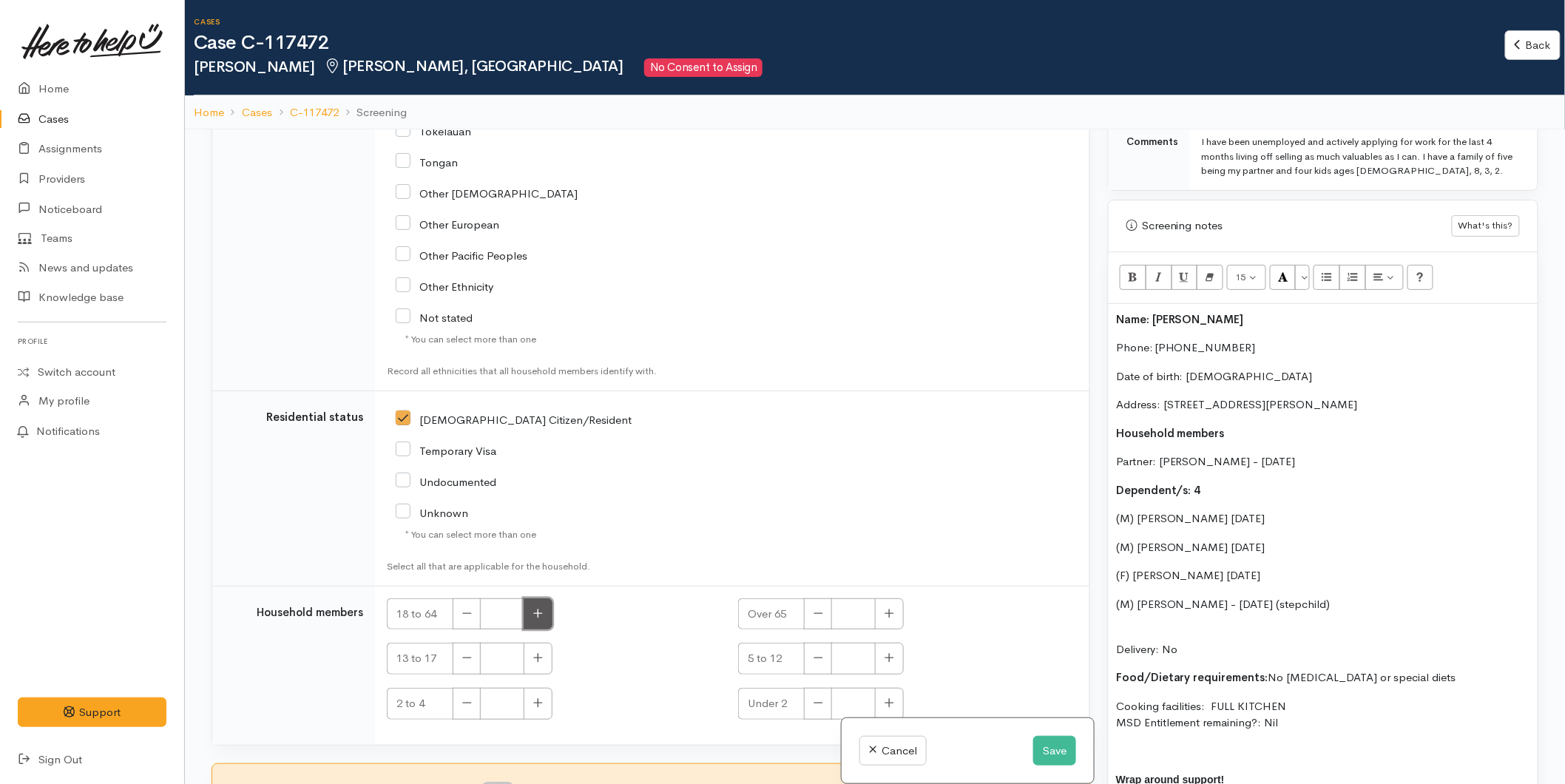
click at [529, 605] on button "button" at bounding box center [538, 614] width 29 height 32
type input "1"
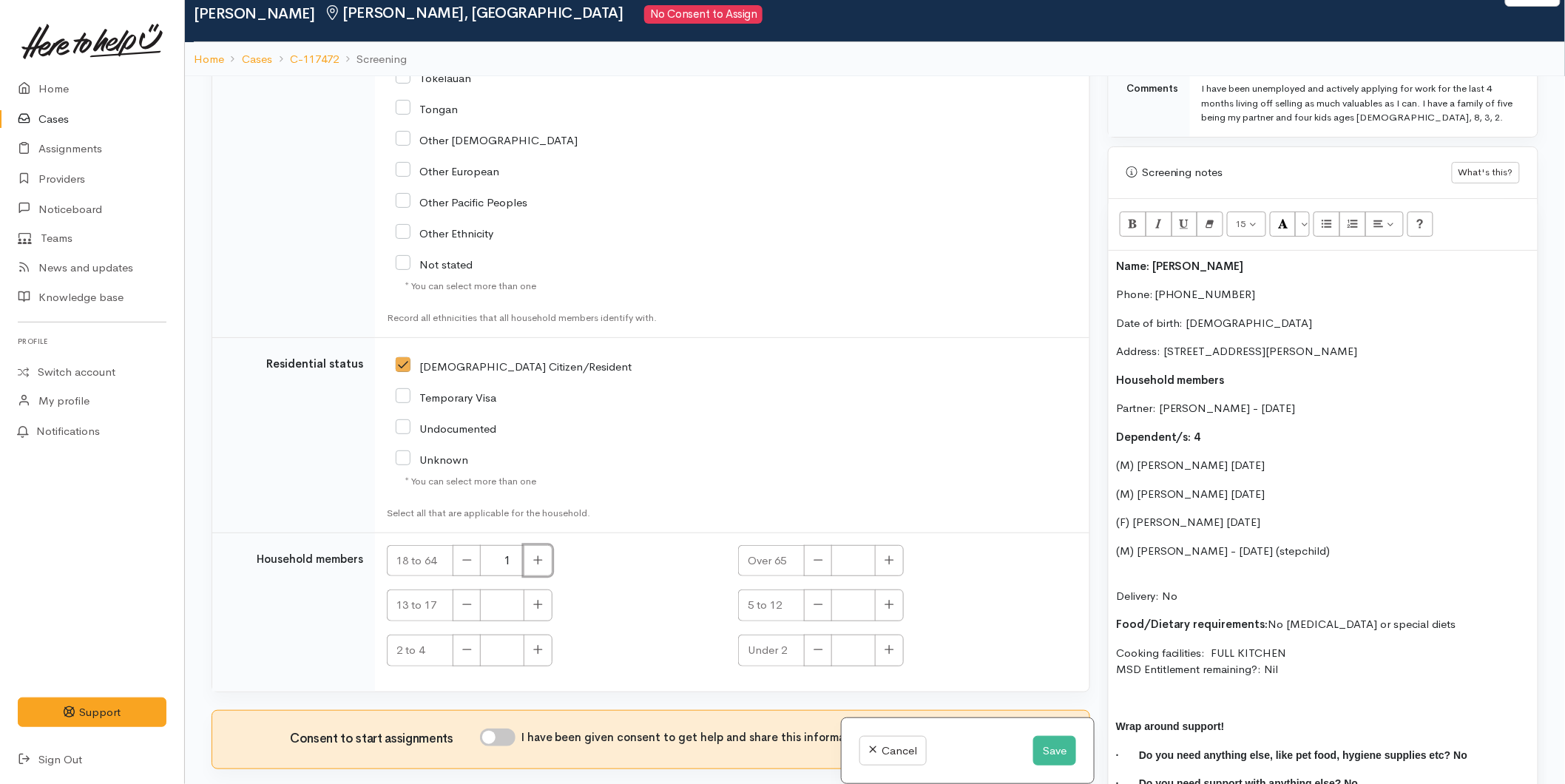
scroll to position [82, 0]
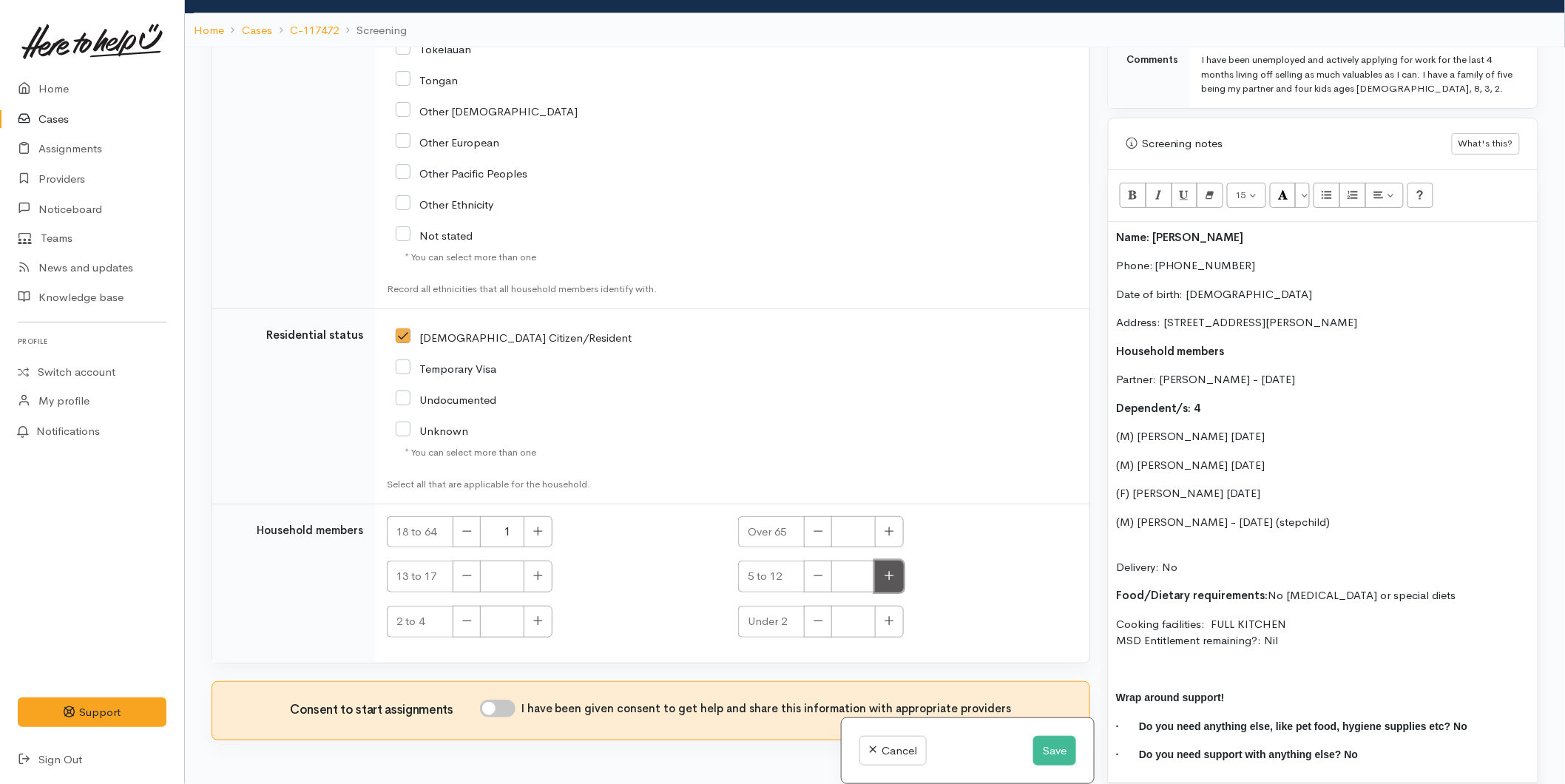
click at [884, 580] on icon "button" at bounding box center [889, 575] width 10 height 11
type input "2"
click at [537, 617] on icon "button" at bounding box center [539, 620] width 9 height 9
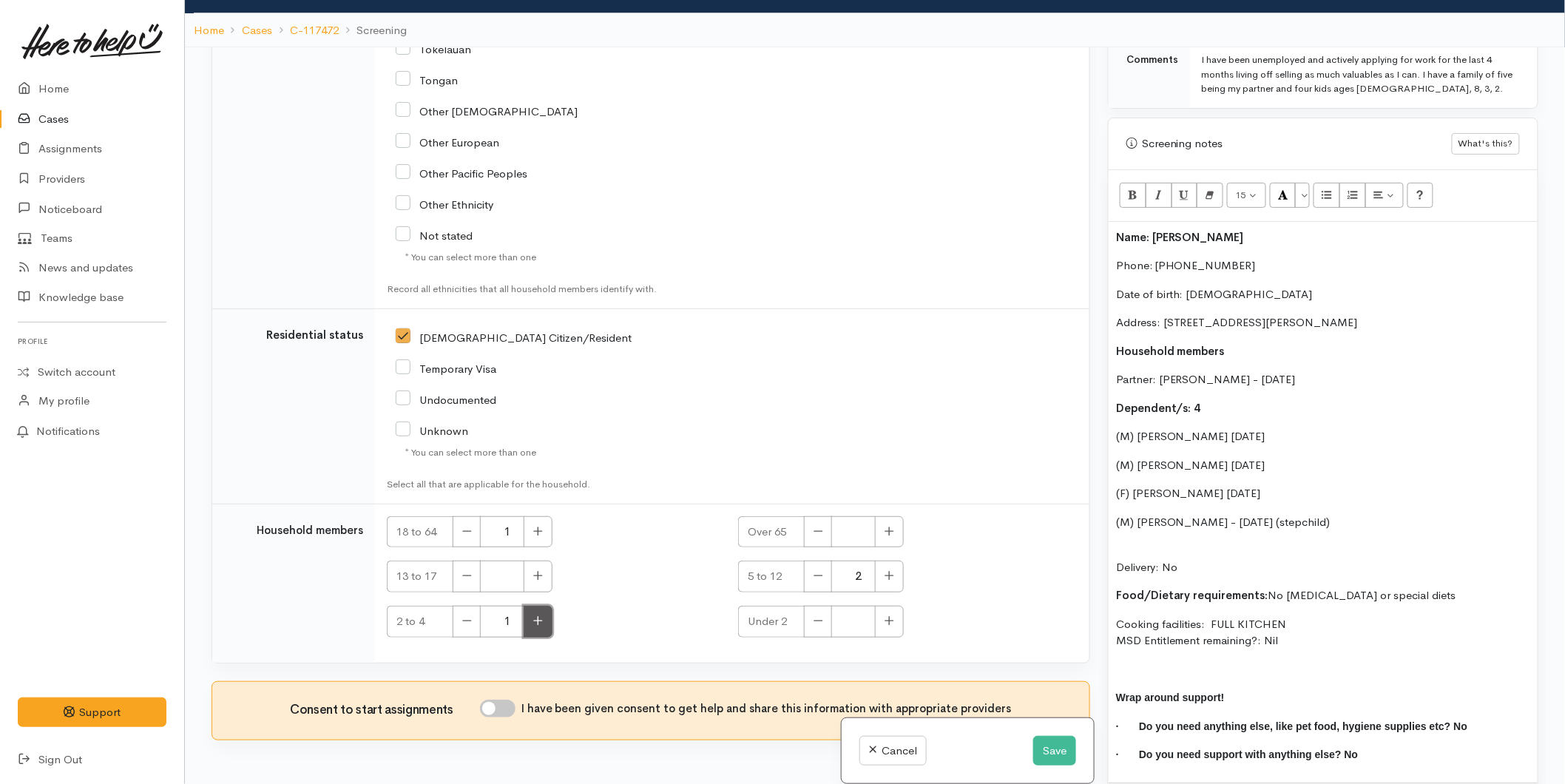
type input "2"
click at [506, 706] on input "I have been given consent to get help and share this information with appropria…" at bounding box center [498, 708] width 36 height 18
checkbox input "true"
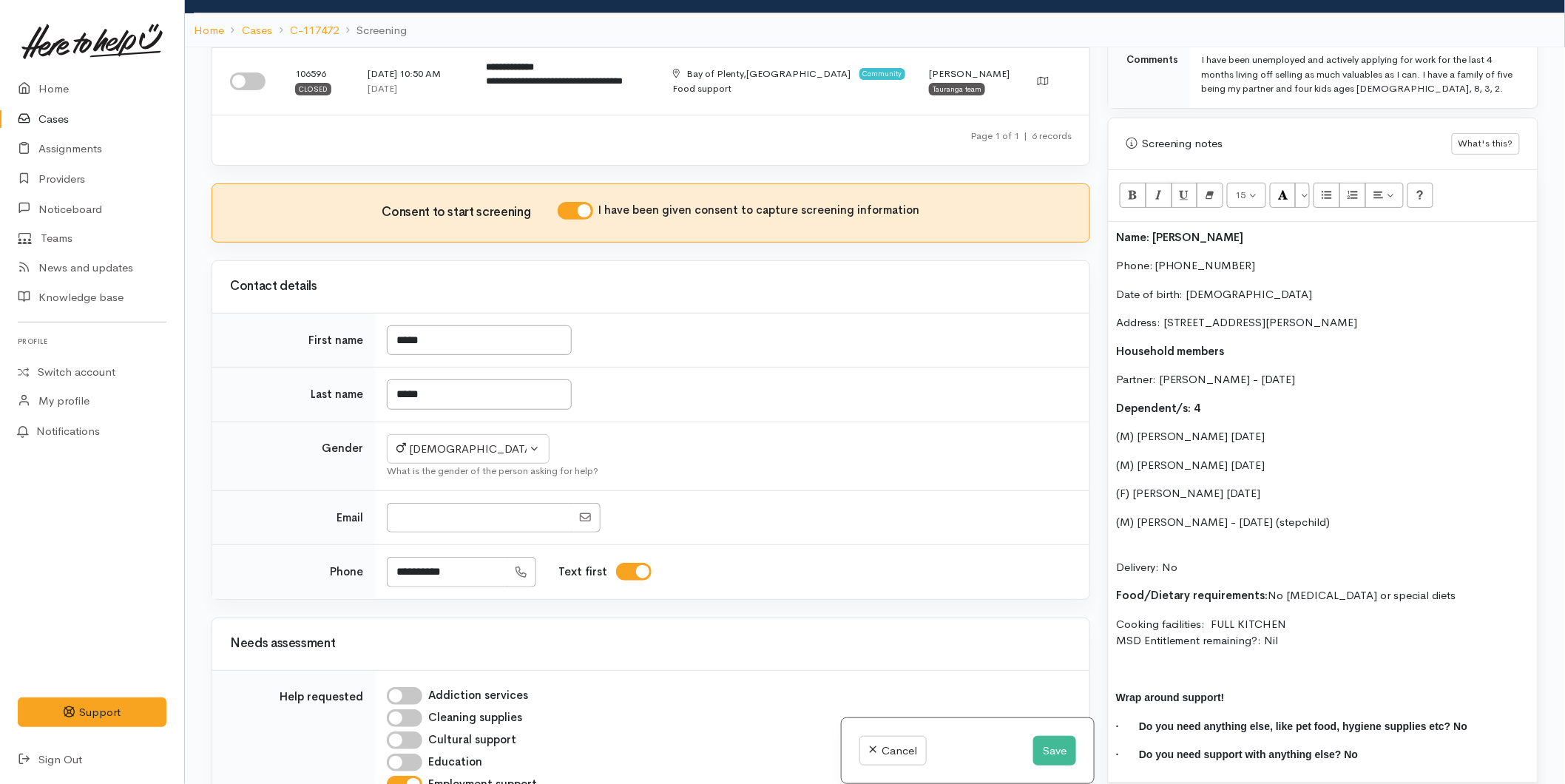
scroll to position [0, 0]
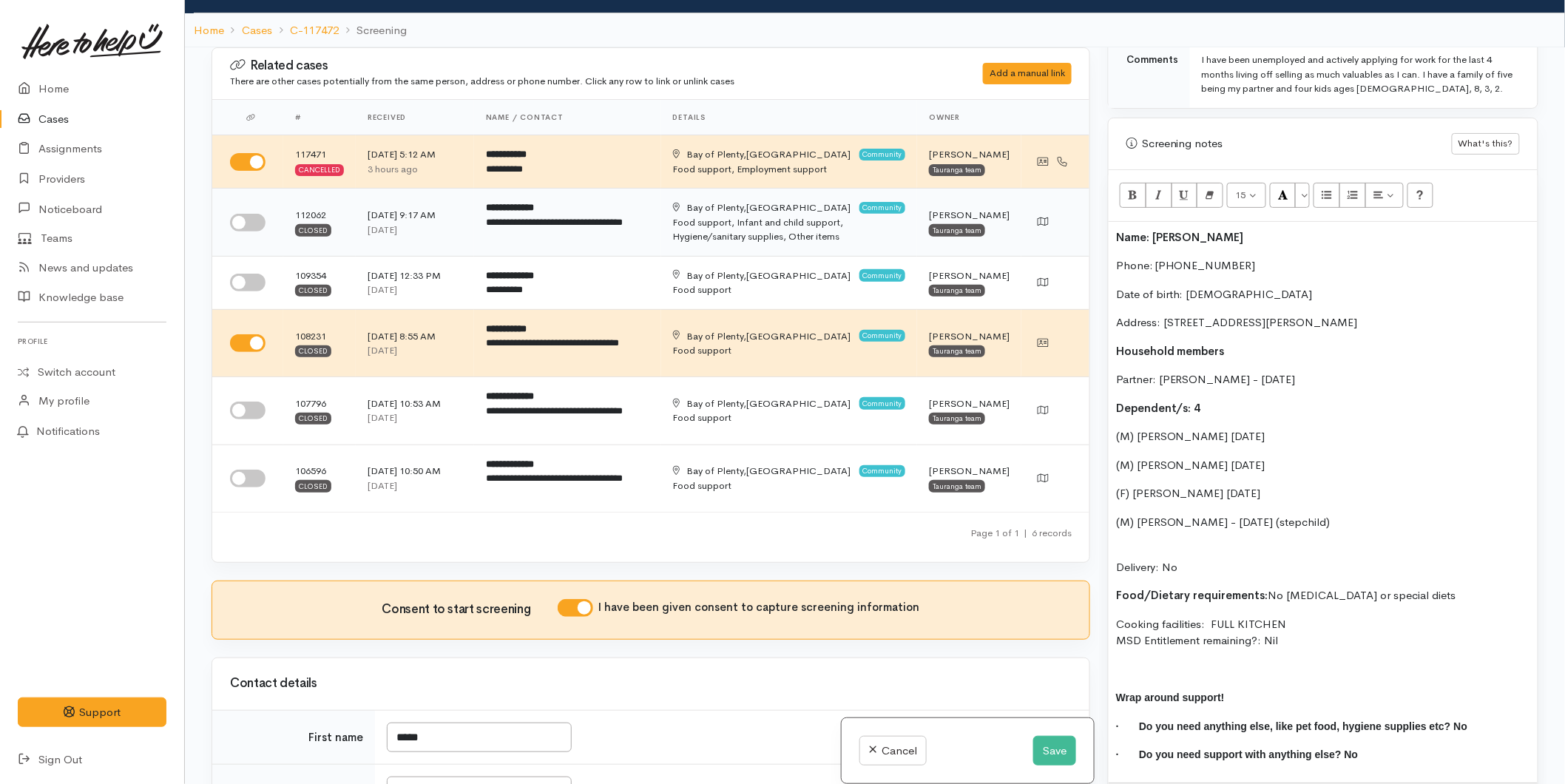
click at [251, 231] on input "checkbox" at bounding box center [247, 222] width 36 height 18
checkbox input "true"
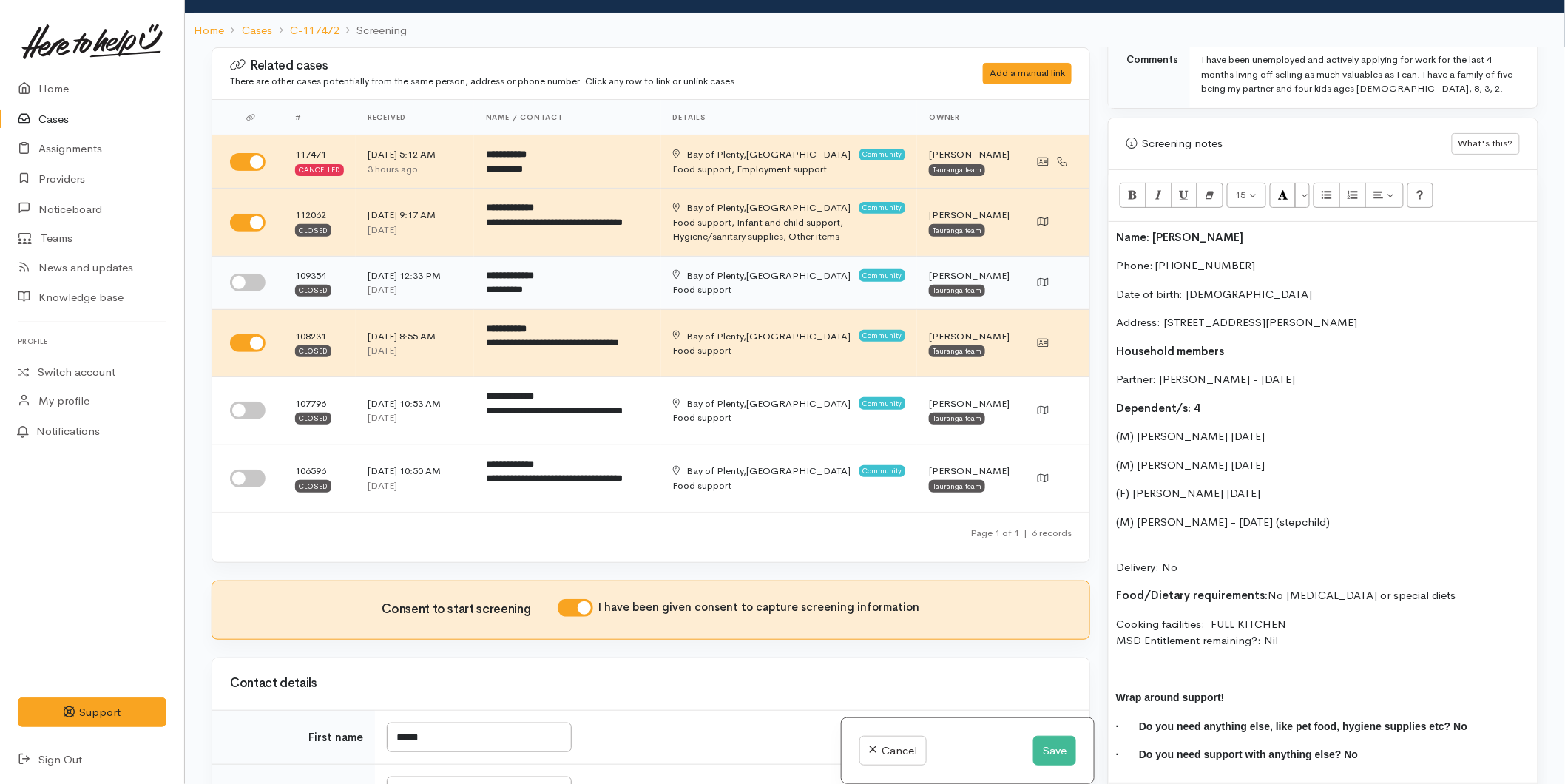
click at [255, 292] on input "checkbox" at bounding box center [247, 282] width 36 height 18
checkbox input "true"
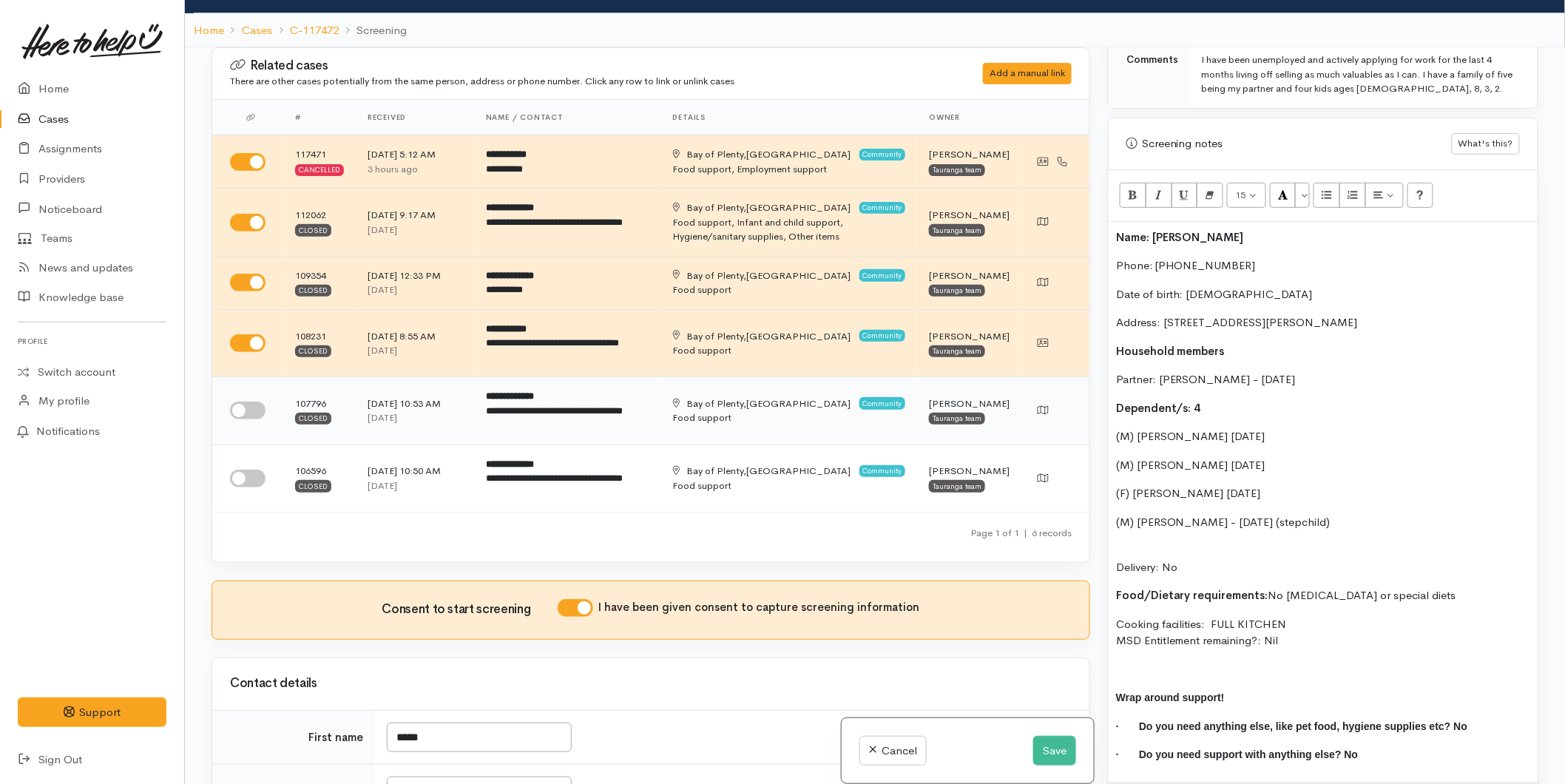
click at [252, 419] on input "checkbox" at bounding box center [247, 410] width 36 height 18
checkbox input "true"
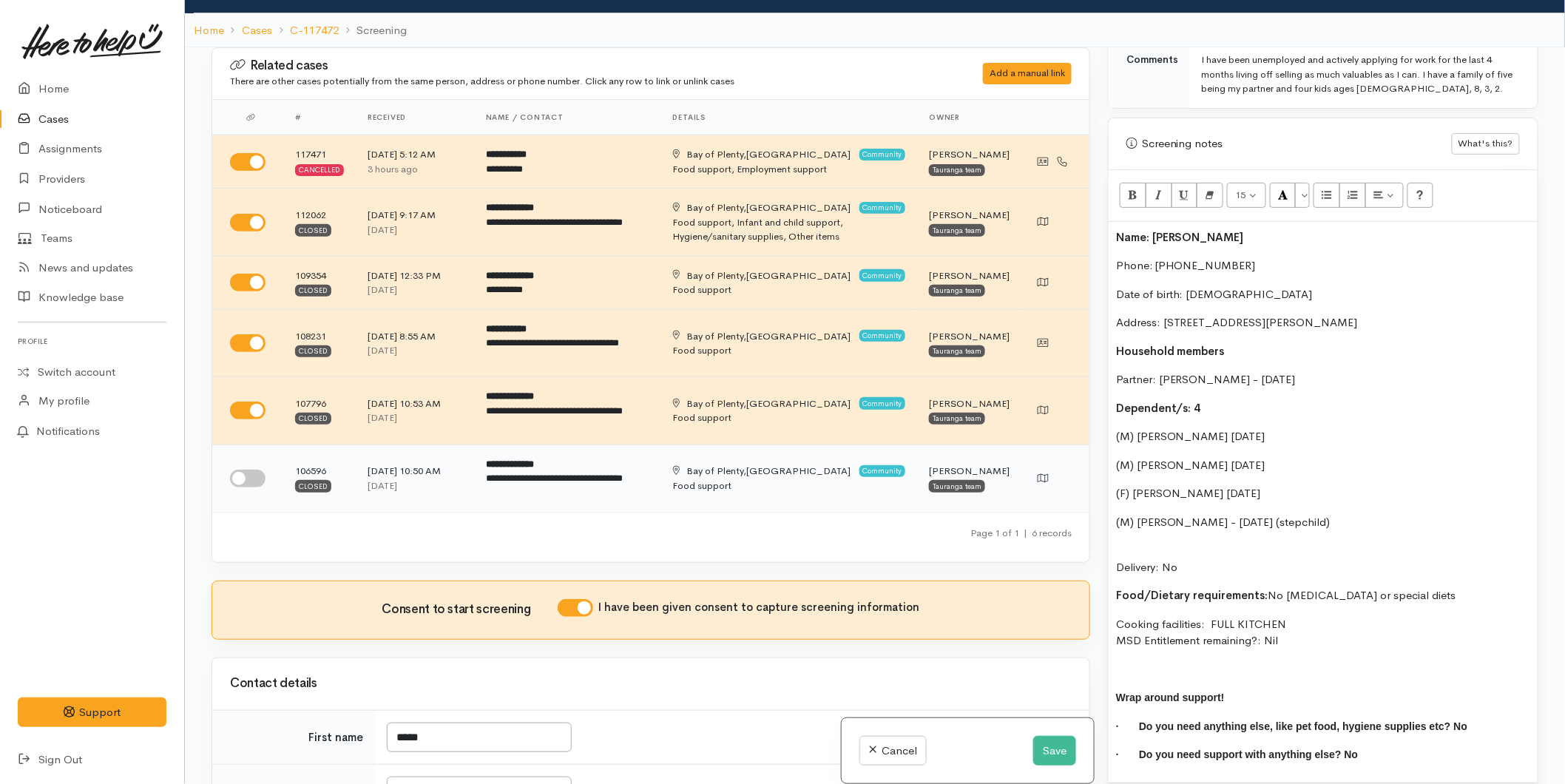
click at [254, 487] on input "checkbox" at bounding box center [247, 478] width 36 height 18
checkbox input "true"
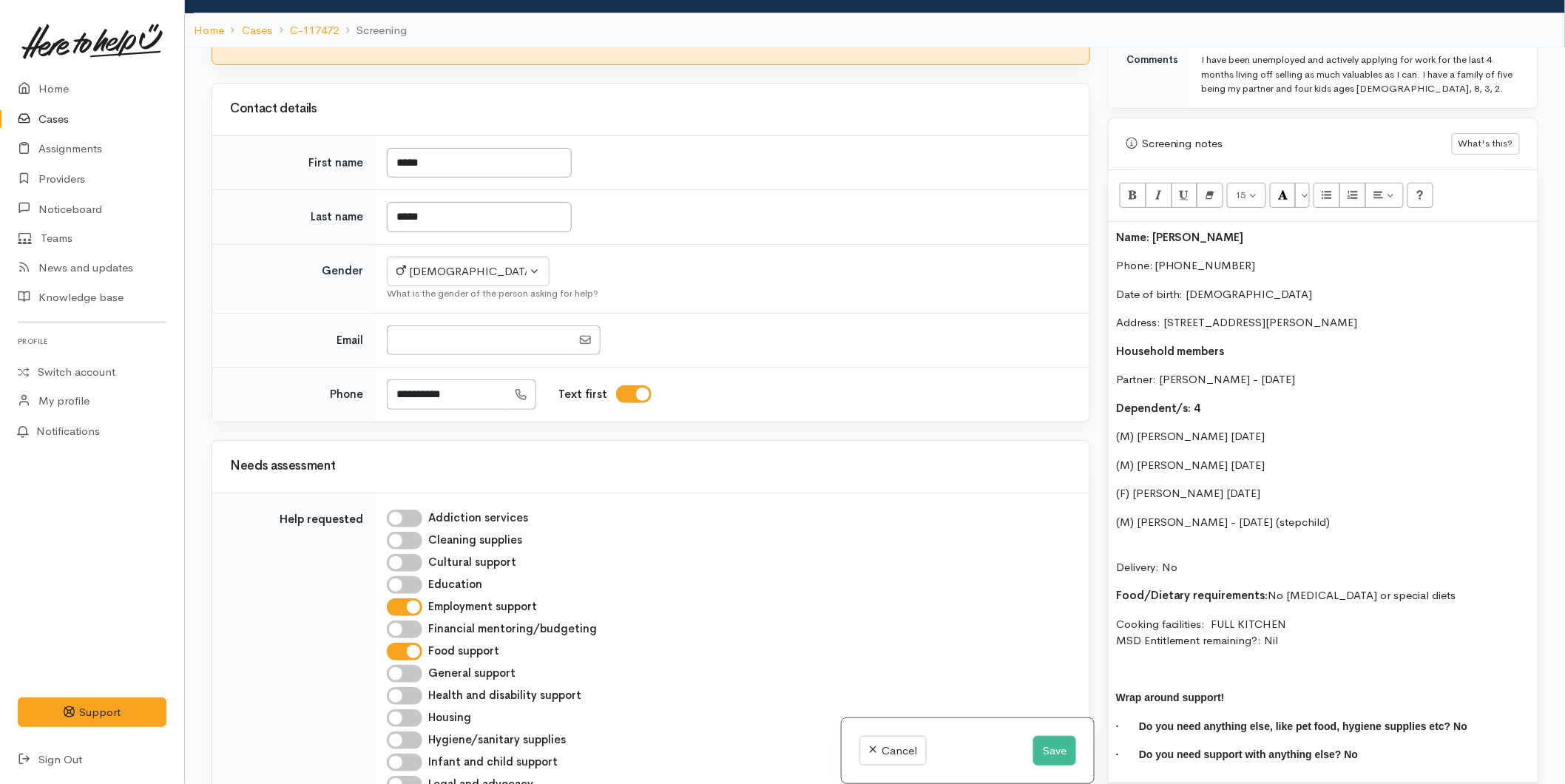
scroll to position [1232, 0]
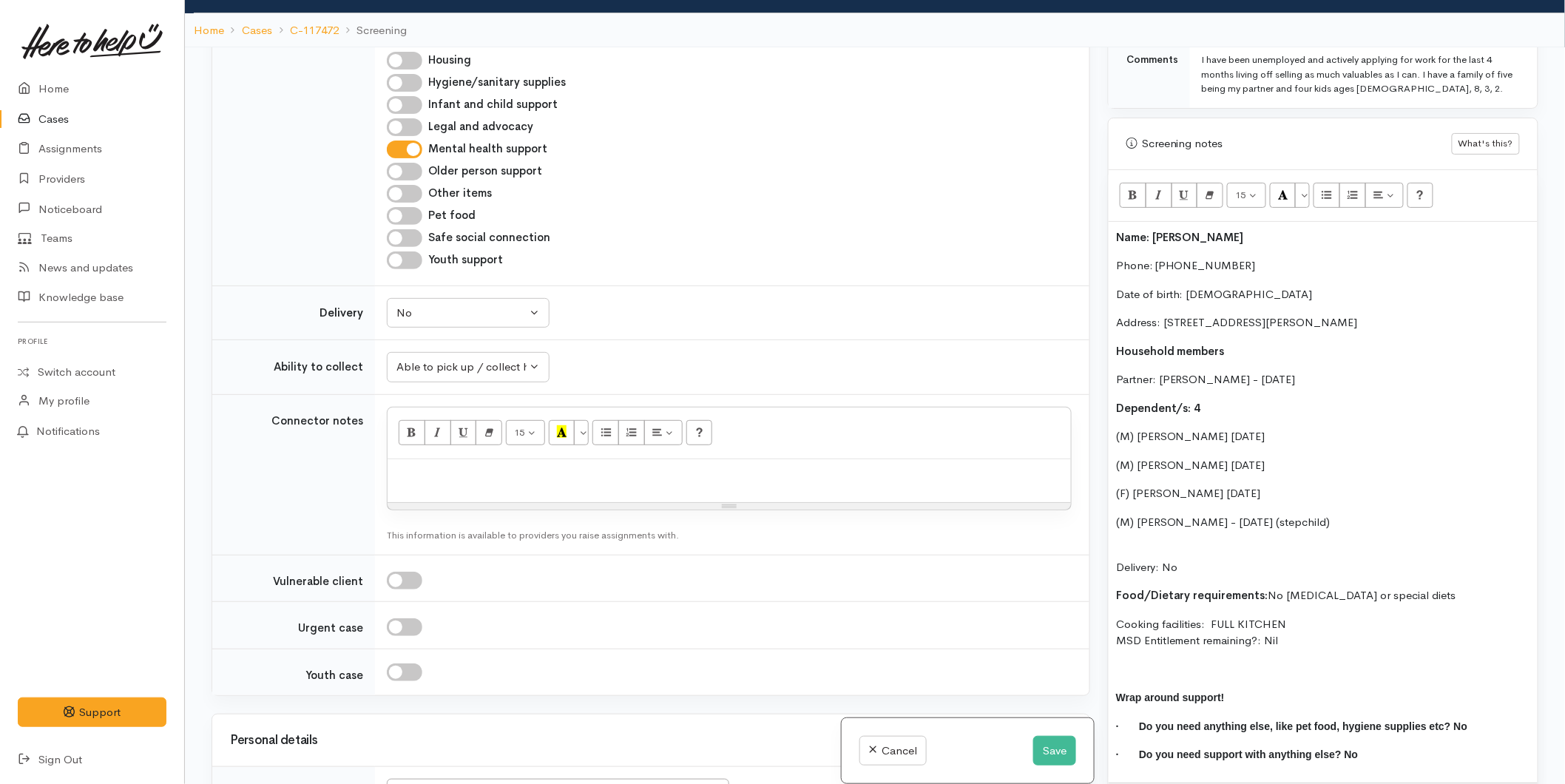
click at [1117, 526] on div "Name: Tyran Smith Phone: 0273797010 Date of birth: 24/02/1997 Address: 122 Mars…" at bounding box center [1323, 502] width 429 height 560
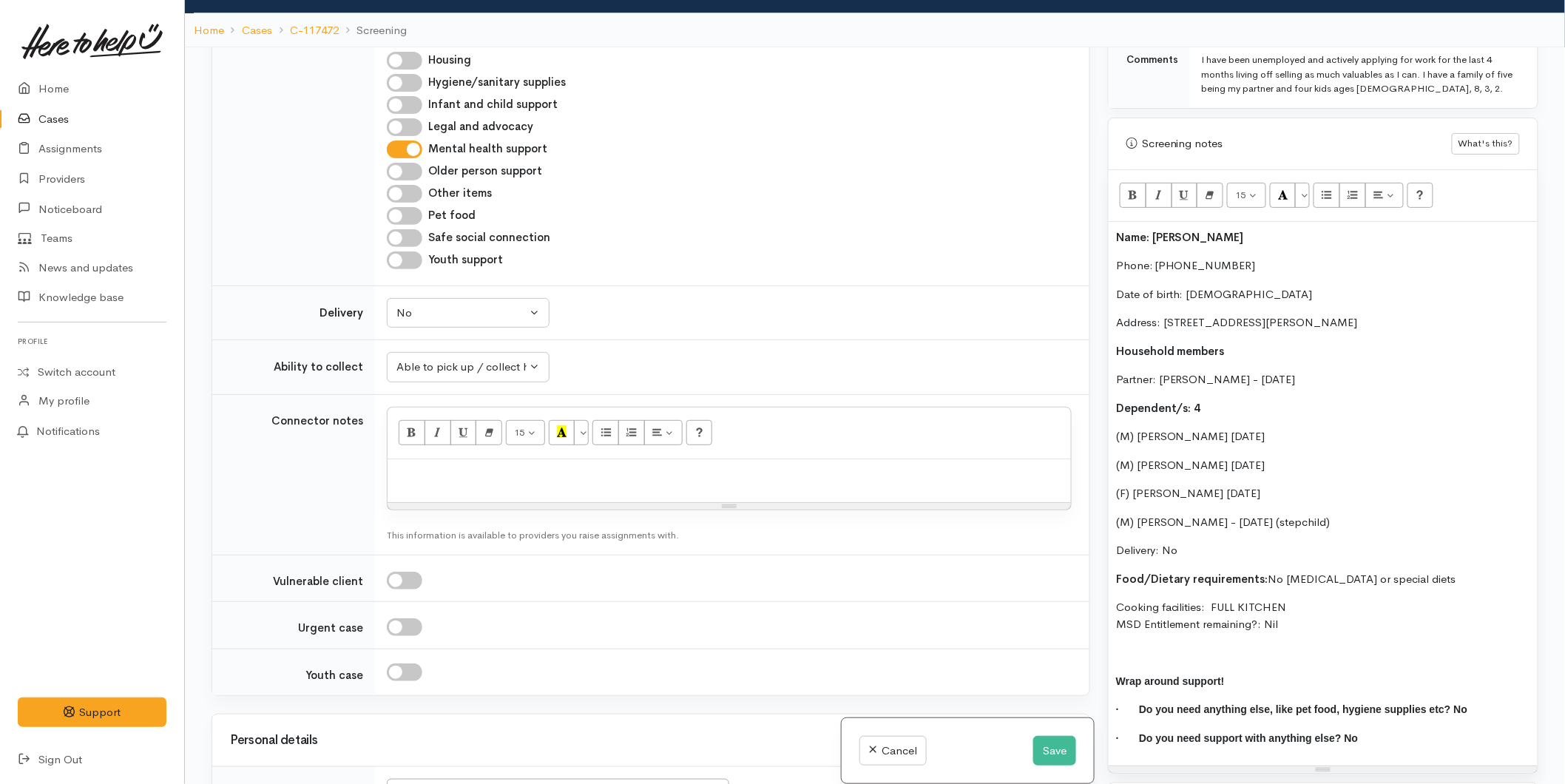
click at [1111, 221] on div "Name: Tyran Smith Phone: 0273797010 Date of birth: 24/02/1997 Address: 122 Mars…" at bounding box center [1323, 493] width 429 height 544
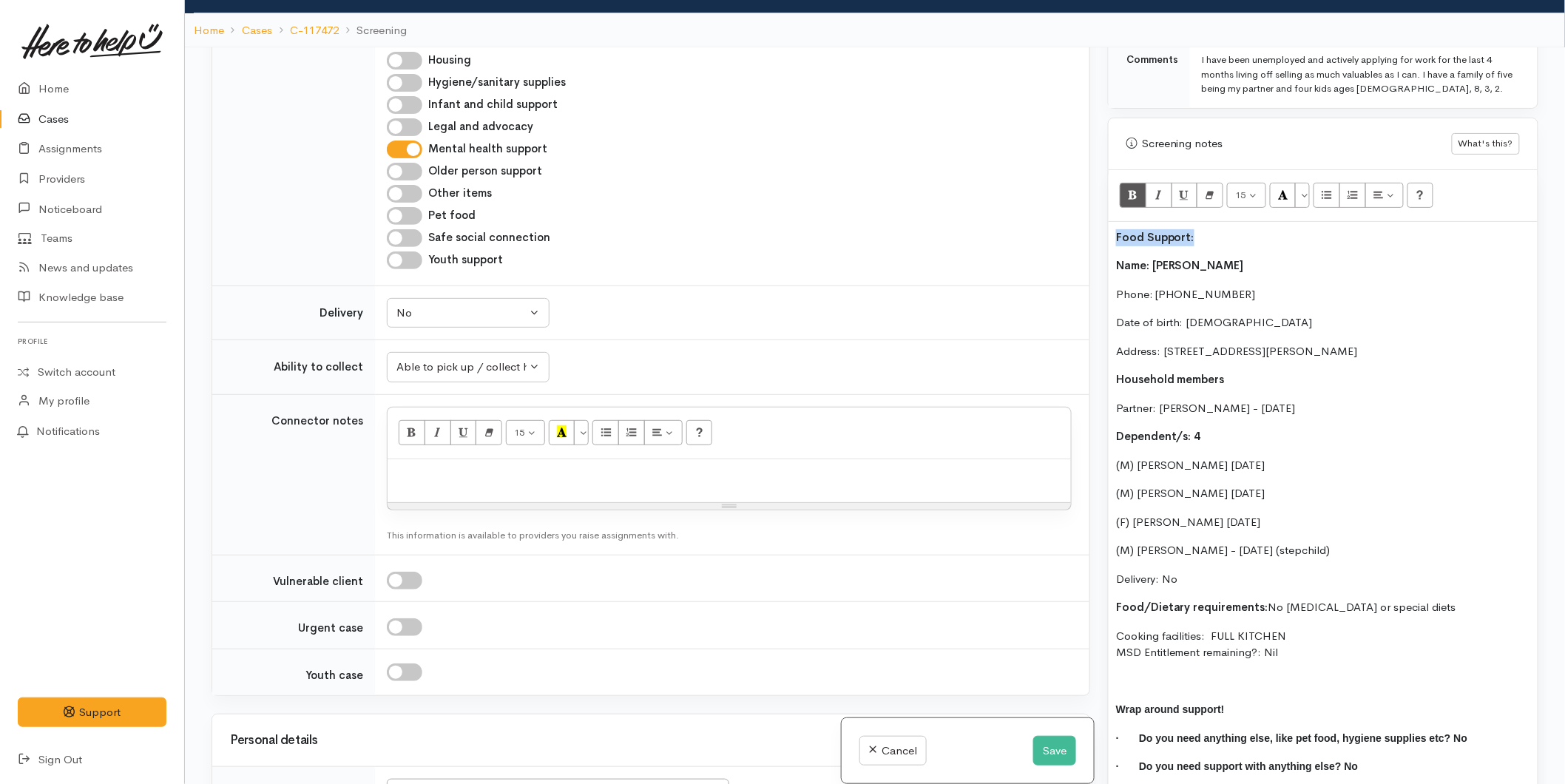
drag, startPoint x: 1210, startPoint y: 228, endPoint x: 1354, endPoint y: 190, distance: 148.9
click at [1085, 208] on div "Related cases There are other cases potentially from the same person, address o…" at bounding box center [875, 439] width 1344 height 784
click at [1305, 183] on button "More Color" at bounding box center [1302, 195] width 14 height 25
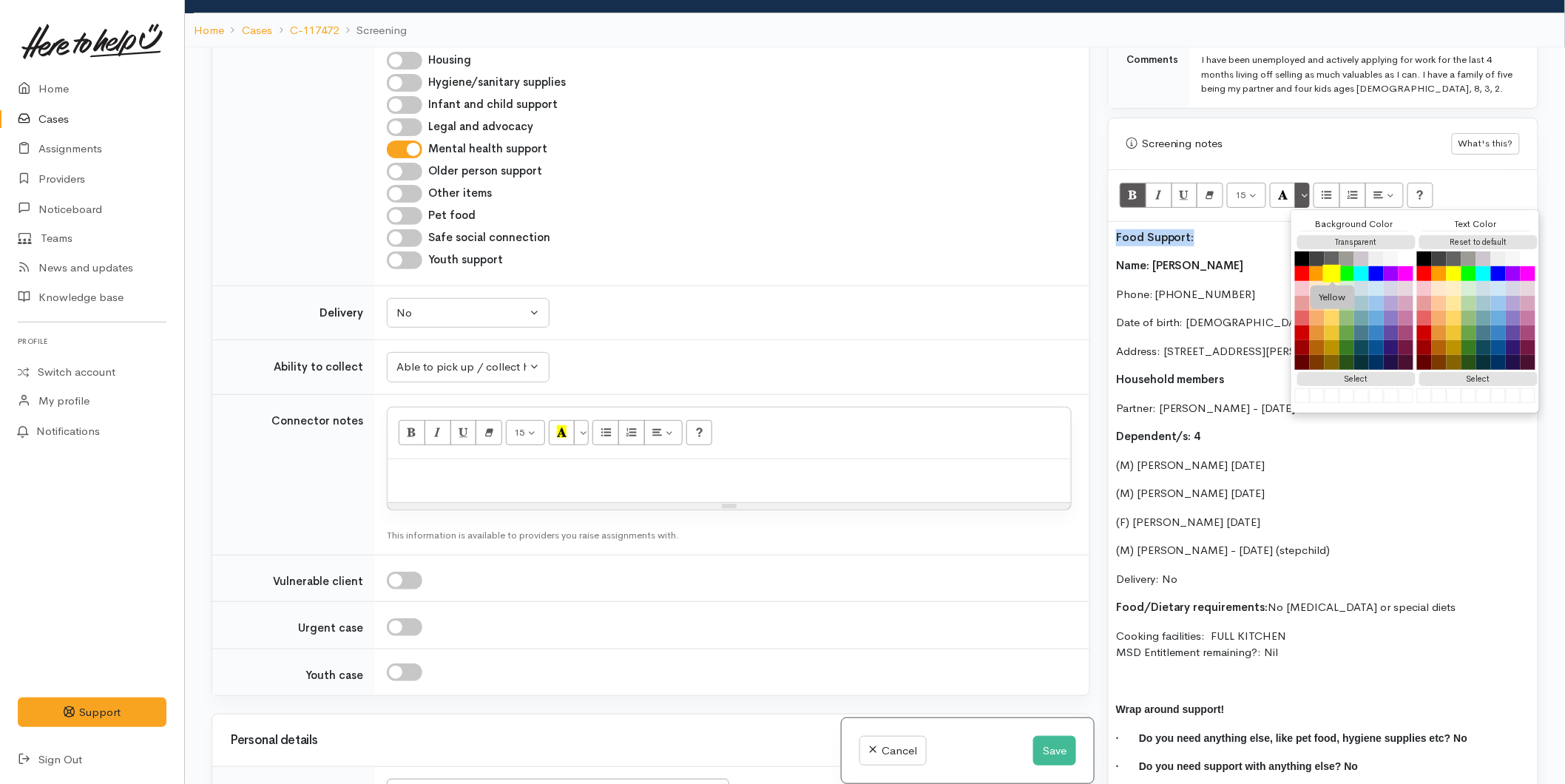
click at [1335, 265] on button "Yellow" at bounding box center [1331, 273] width 18 height 18
click at [1210, 230] on p "Food Support:" at bounding box center [1323, 237] width 414 height 17
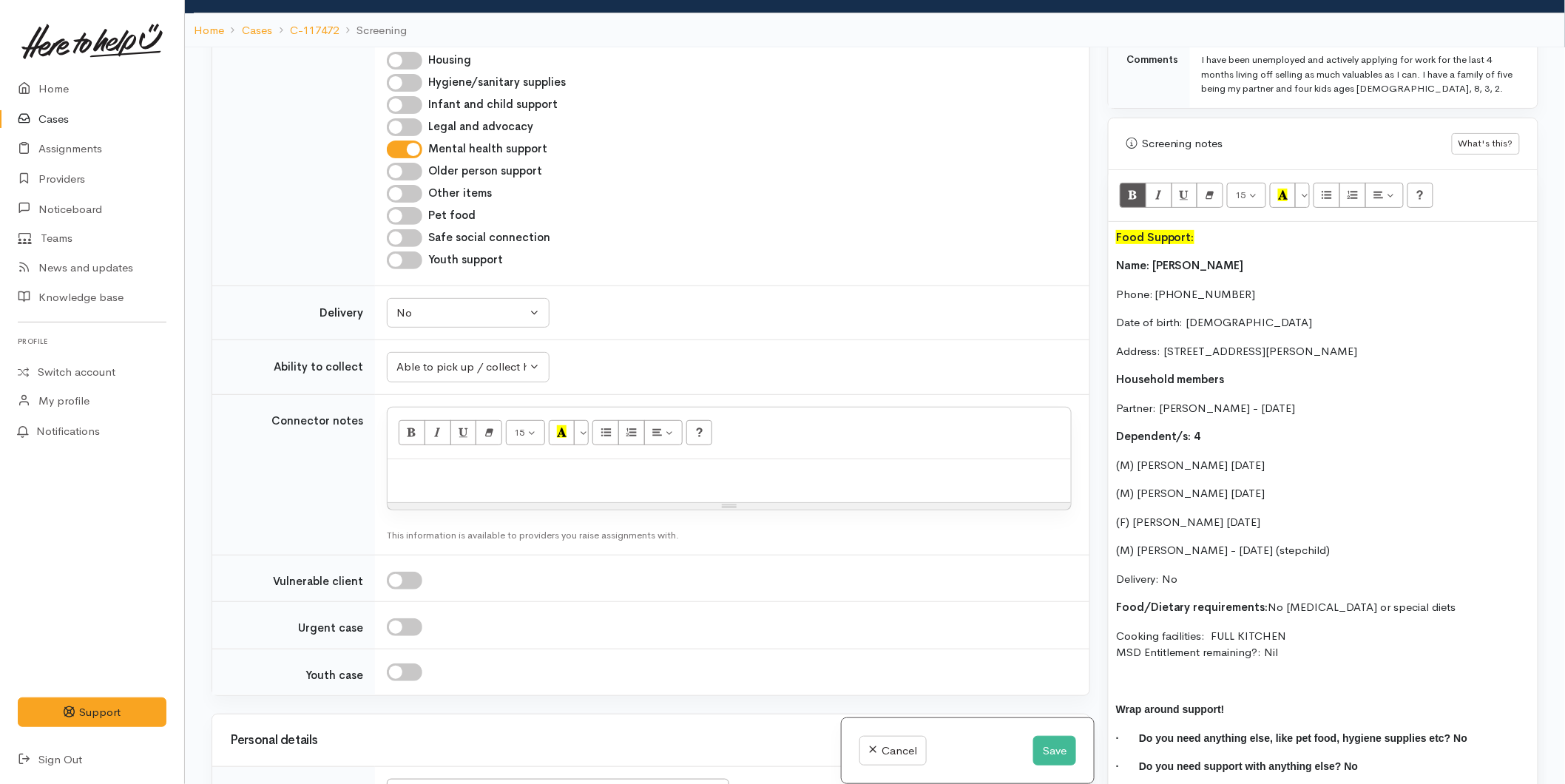
drag, startPoint x: 1298, startPoint y: 648, endPoint x: 1104, endPoint y: 241, distance: 450.9
click at [1104, 241] on div "Warnings Add No warnings have been raised against this case Add Warning Title ●…" at bounding box center [1323, 439] width 448 height 784
copy div "Name: Tyran Smith Phone: 0273797010 Date of birth: 24/02/1997 Address: 122 Mars…"
click at [1272, 677] on div "Food Support: Name: Tyran Smith Phone: 0273797010 Date of birth: 24/02/1997 Add…" at bounding box center [1323, 508] width 429 height 572
click at [1169, 658] on div "Food Support: Name: Tyran Smith Phone: 0273797010 Date of birth: 24/02/1997 Add…" at bounding box center [1323, 508] width 429 height 572
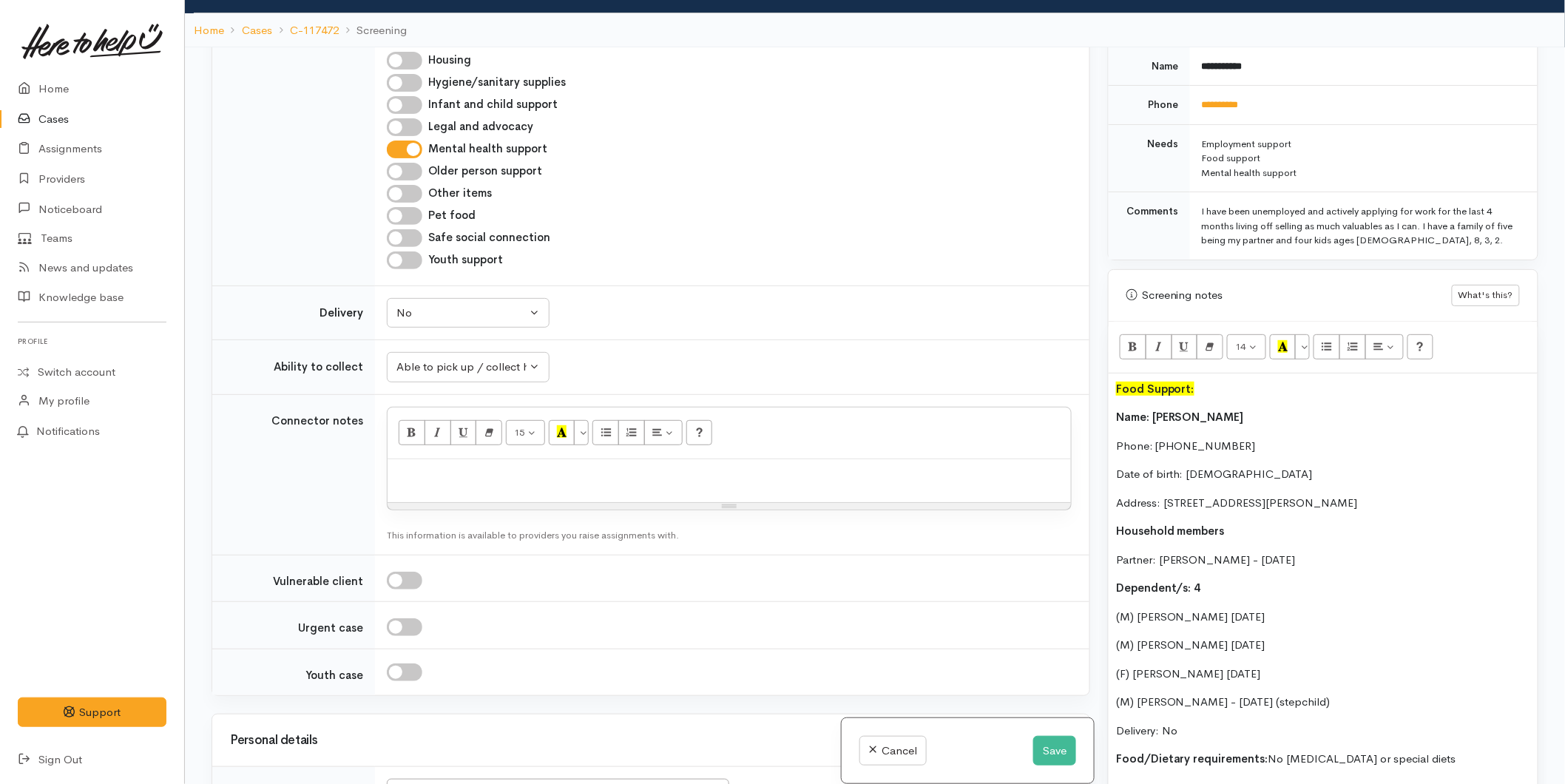
scroll to position [822, 0]
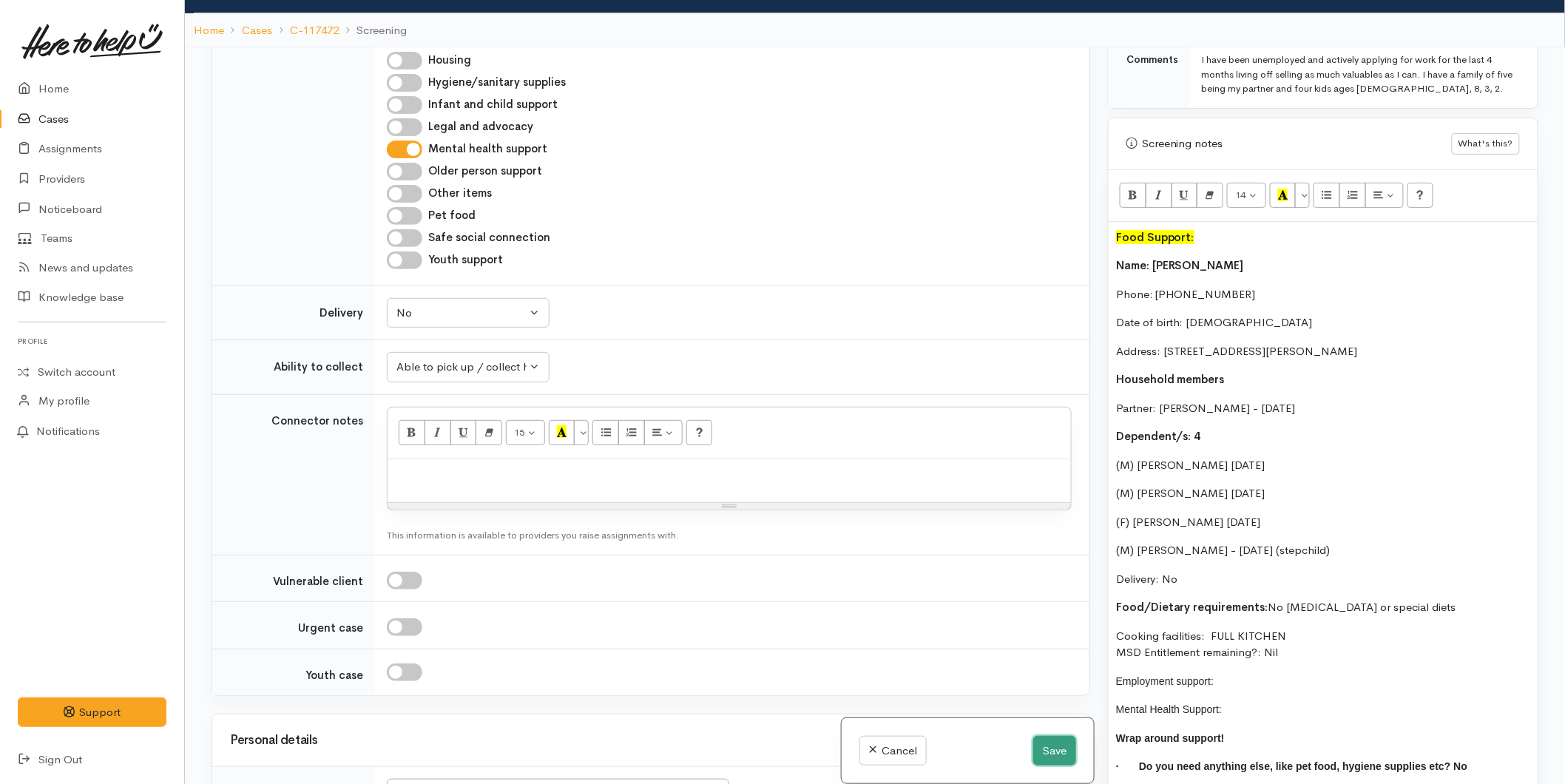
click at [1044, 749] on button "Save" at bounding box center [1054, 751] width 43 height 30
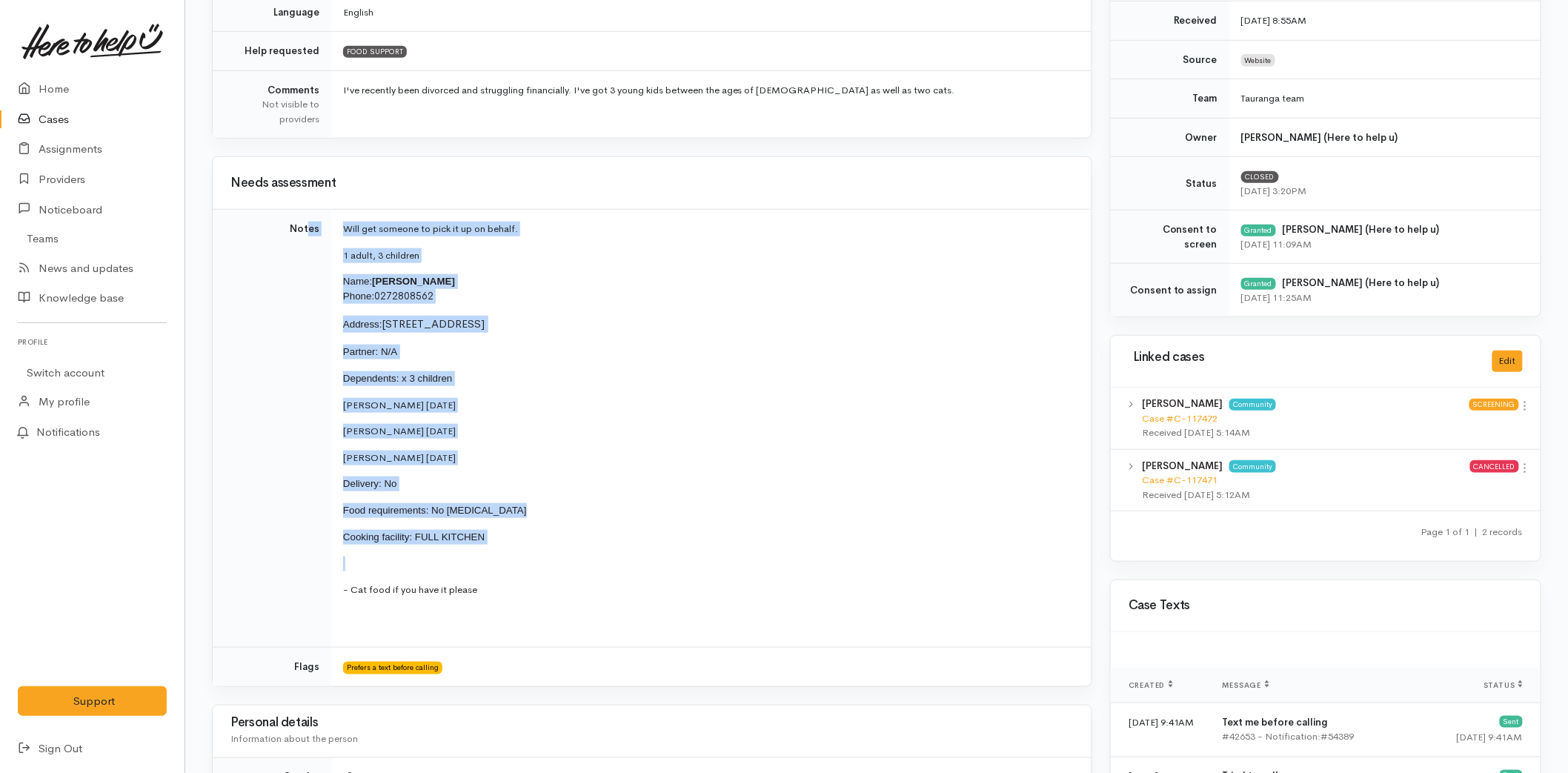
scroll to position [412, 0]
drag, startPoint x: 517, startPoint y: 561, endPoint x: 338, endPoint y: 258, distance: 351.9
click at [338, 258] on td "Will get someone to pick it up on behalf. 1 adult, 3 children Name: [PERSON_NAM…" at bounding box center [711, 428] width 760 height 438
copy td "1 adult, 3 children Name: [PERSON_NAME] Phone: 0272808562 Address: [STREET_ADDR…"
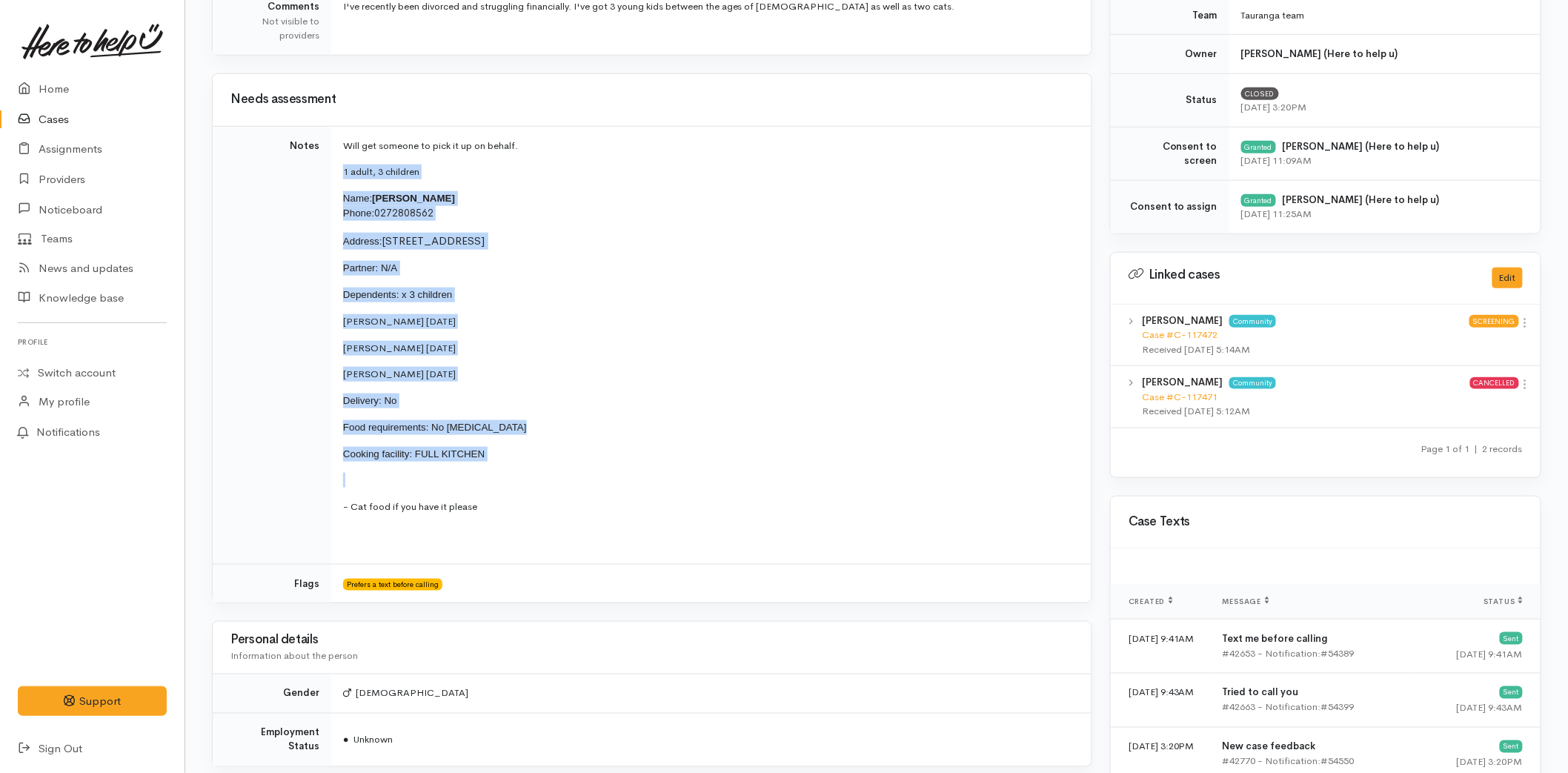
scroll to position [494, 0]
click at [513, 412] on td "Will get someone to pick it up on behalf. 1 adult, 3 children Name: [PERSON_NAM…" at bounding box center [711, 346] width 760 height 438
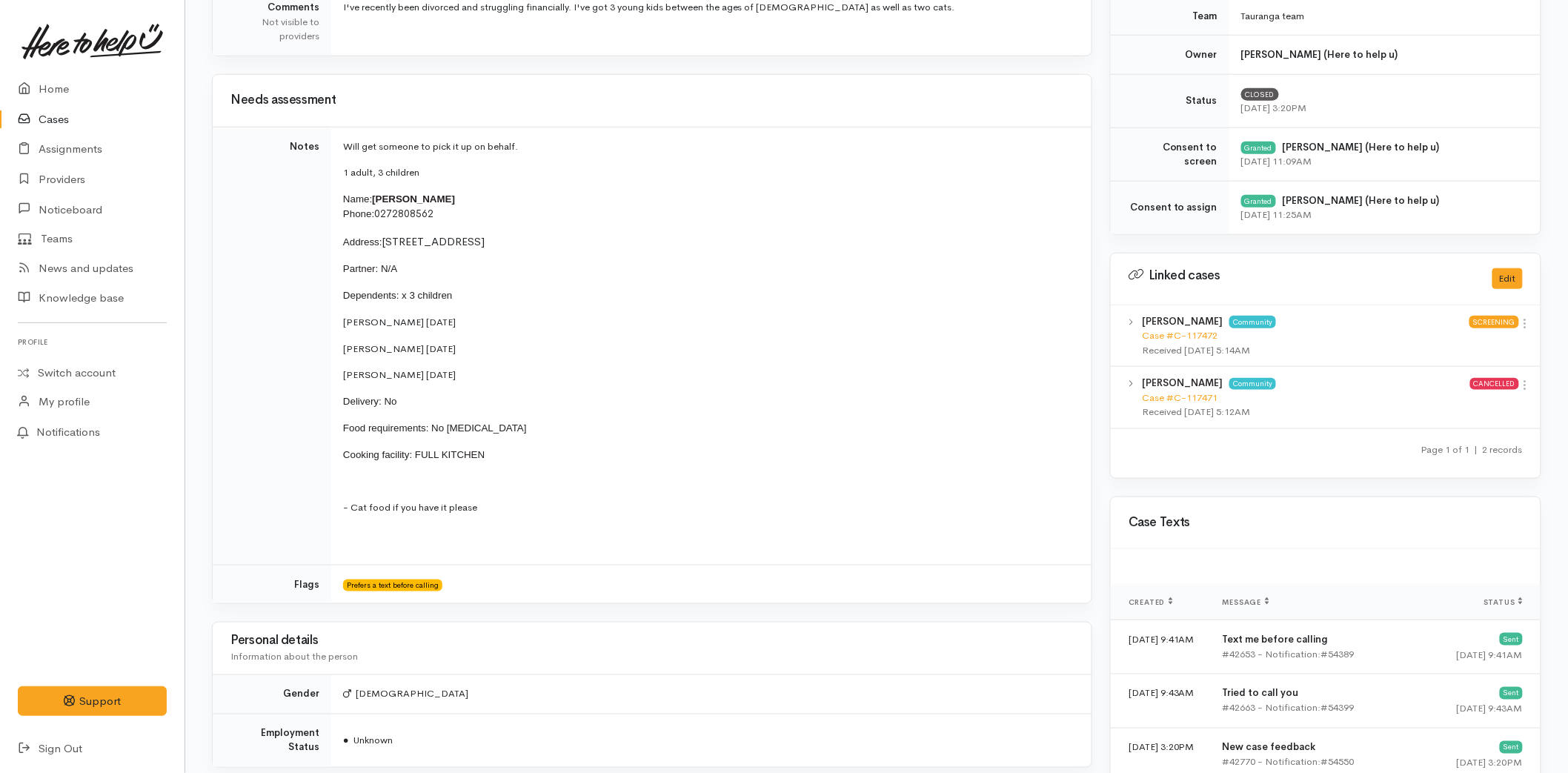
drag, startPoint x: 467, startPoint y: 375, endPoint x: 342, endPoint y: 324, distance: 135.0
click at [342, 324] on td "Will get someone to pick it up on behalf. 1 adult, 3 children Name: [PERSON_NAM…" at bounding box center [711, 346] width 760 height 438
copy td "[PERSON_NAME] [DATE] [PERSON_NAME] [DATE] [PERSON_NAME] [DATE]"
click at [76, 172] on link "Providers" at bounding box center [92, 180] width 185 height 31
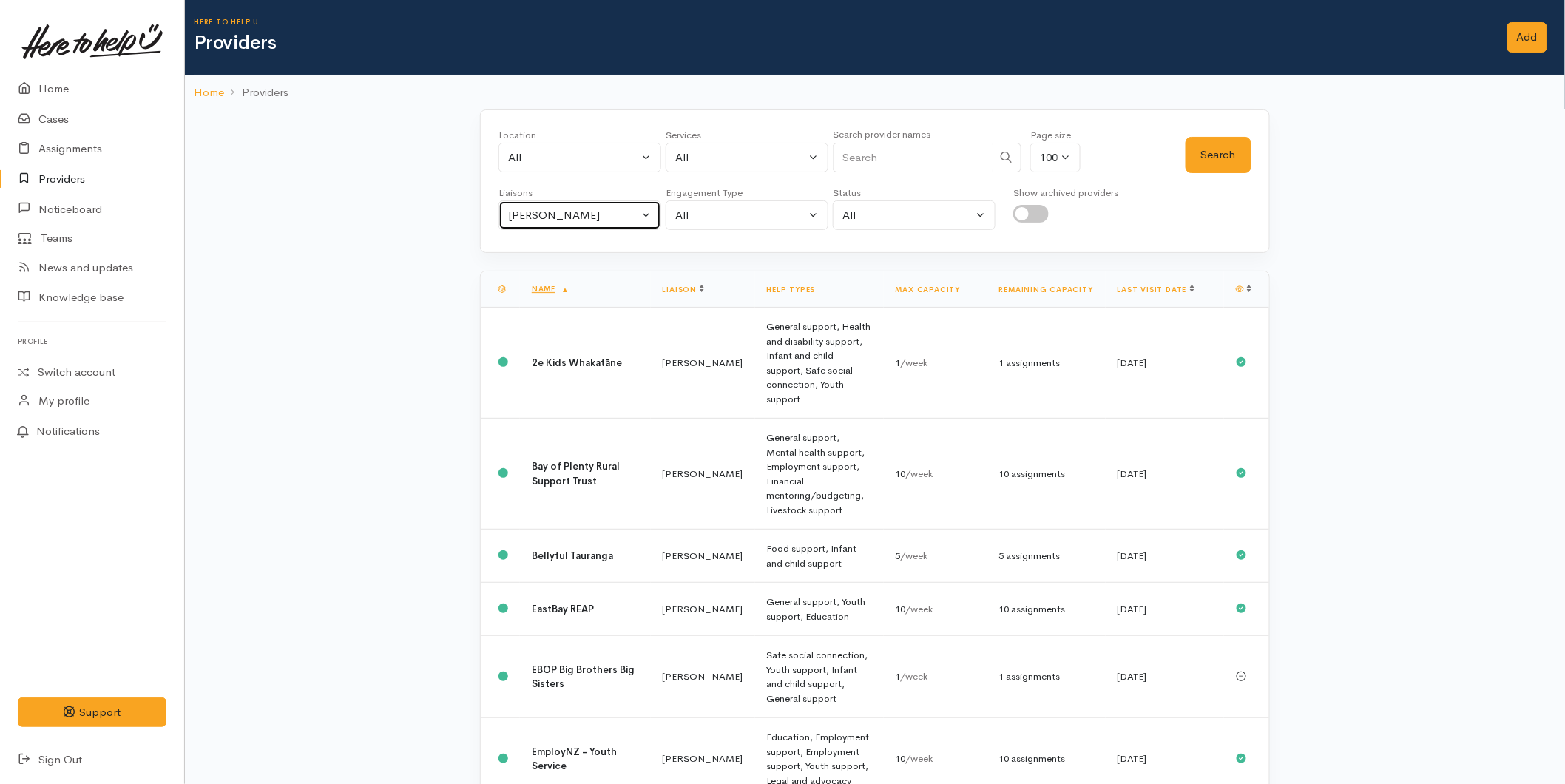
click at [608, 216] on div "Karli Morris" at bounding box center [573, 215] width 130 height 17
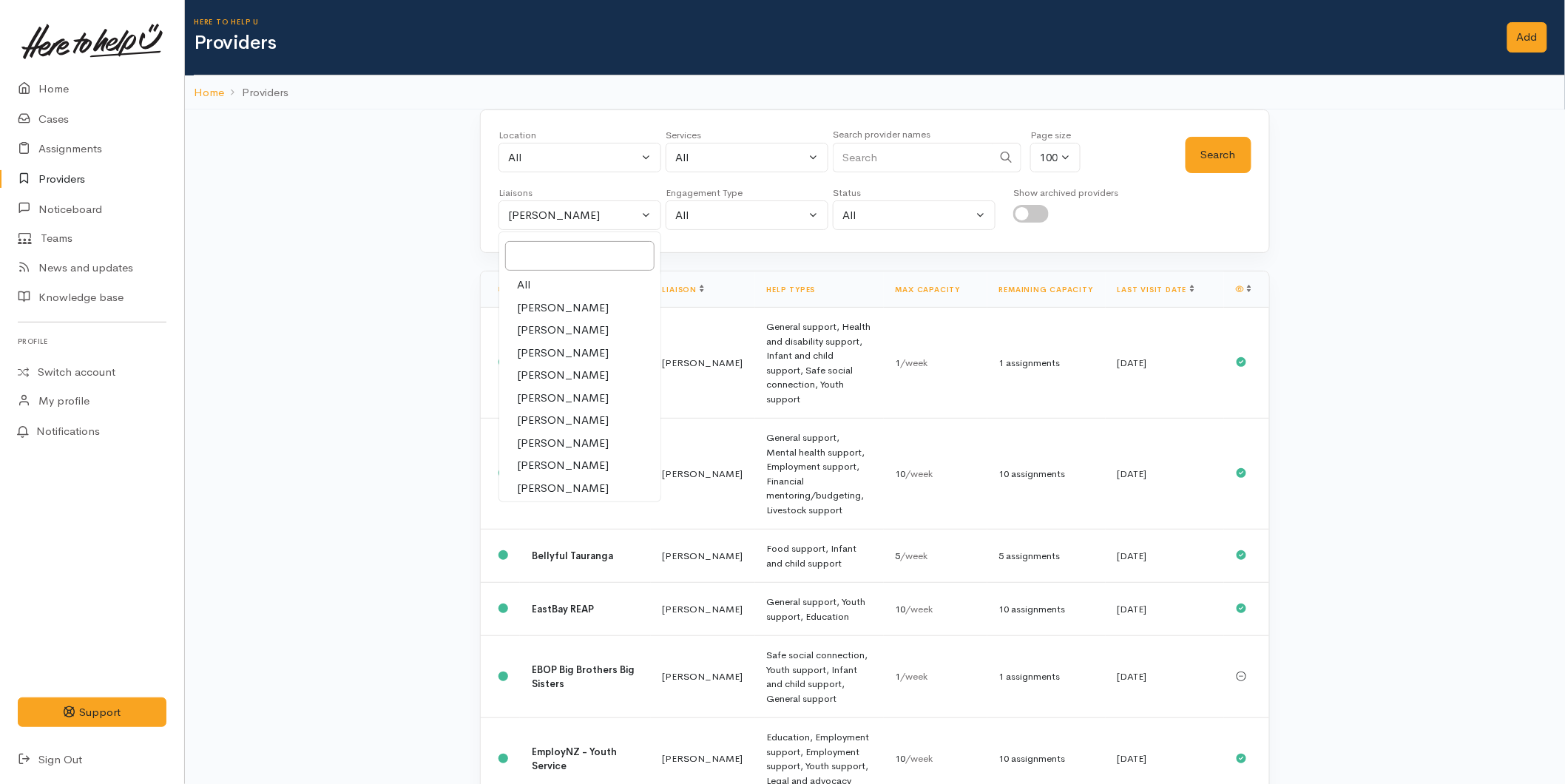
click at [571, 276] on link "All" at bounding box center [580, 285] width 161 height 23
select select "null"
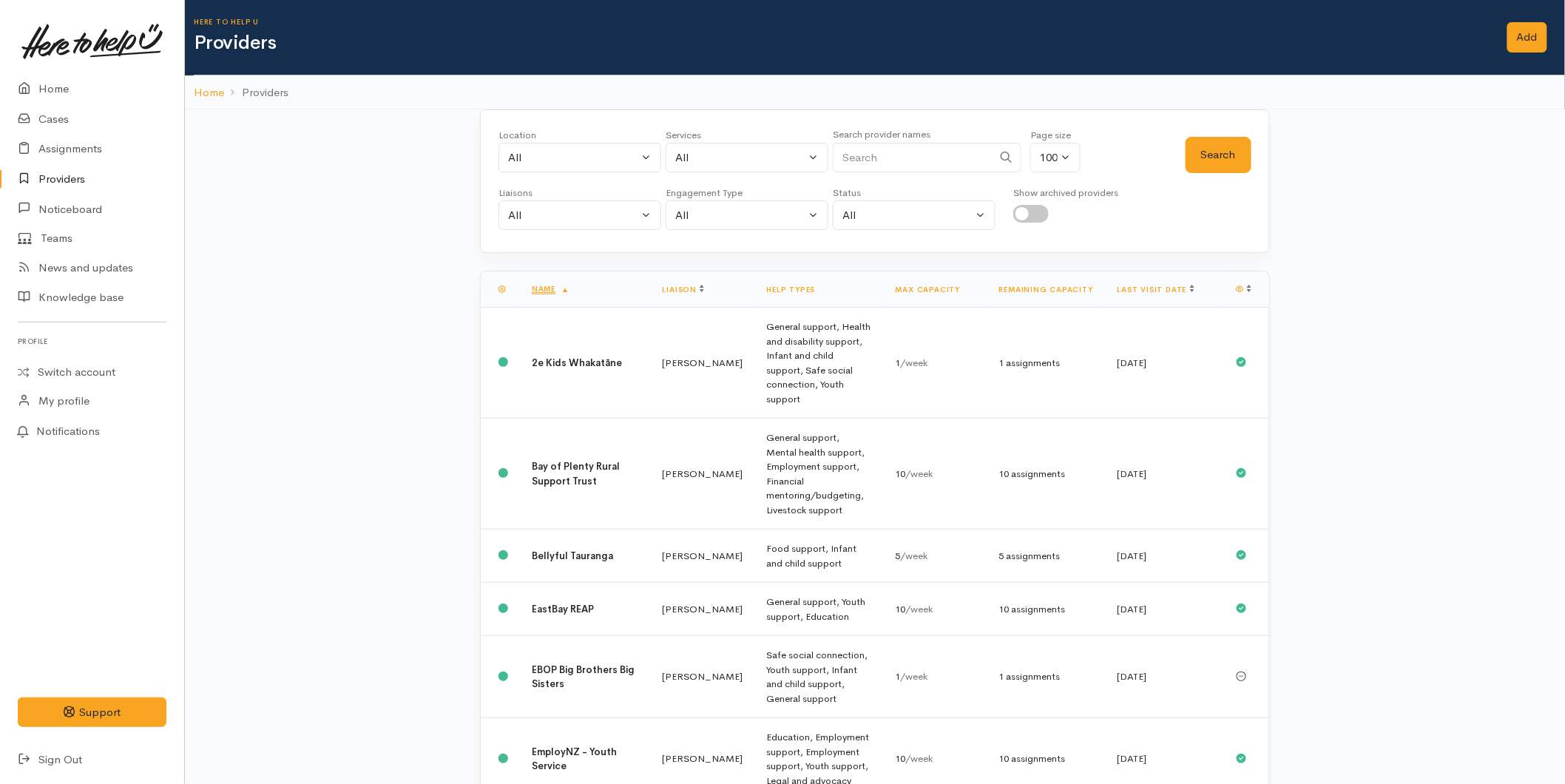
click at [890, 158] on input "Search" at bounding box center [913, 158] width 160 height 30
type input "the doctors"
click at [1213, 143] on button "Search" at bounding box center [1219, 155] width 65 height 37
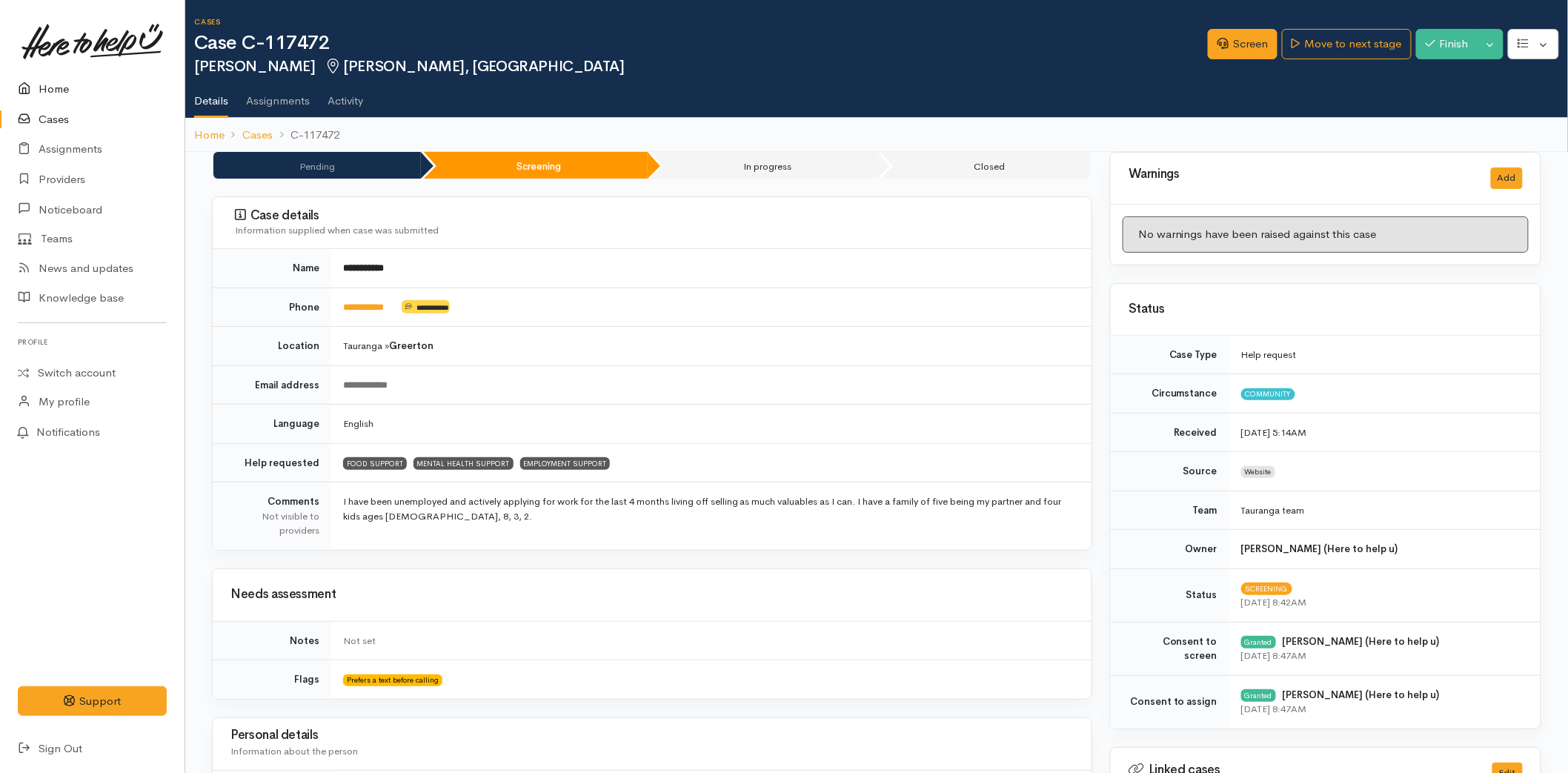
drag, startPoint x: 40, startPoint y: 91, endPoint x: 56, endPoint y: 101, distance: 18.9
click at [40, 91] on link "Home" at bounding box center [92, 89] width 185 height 31
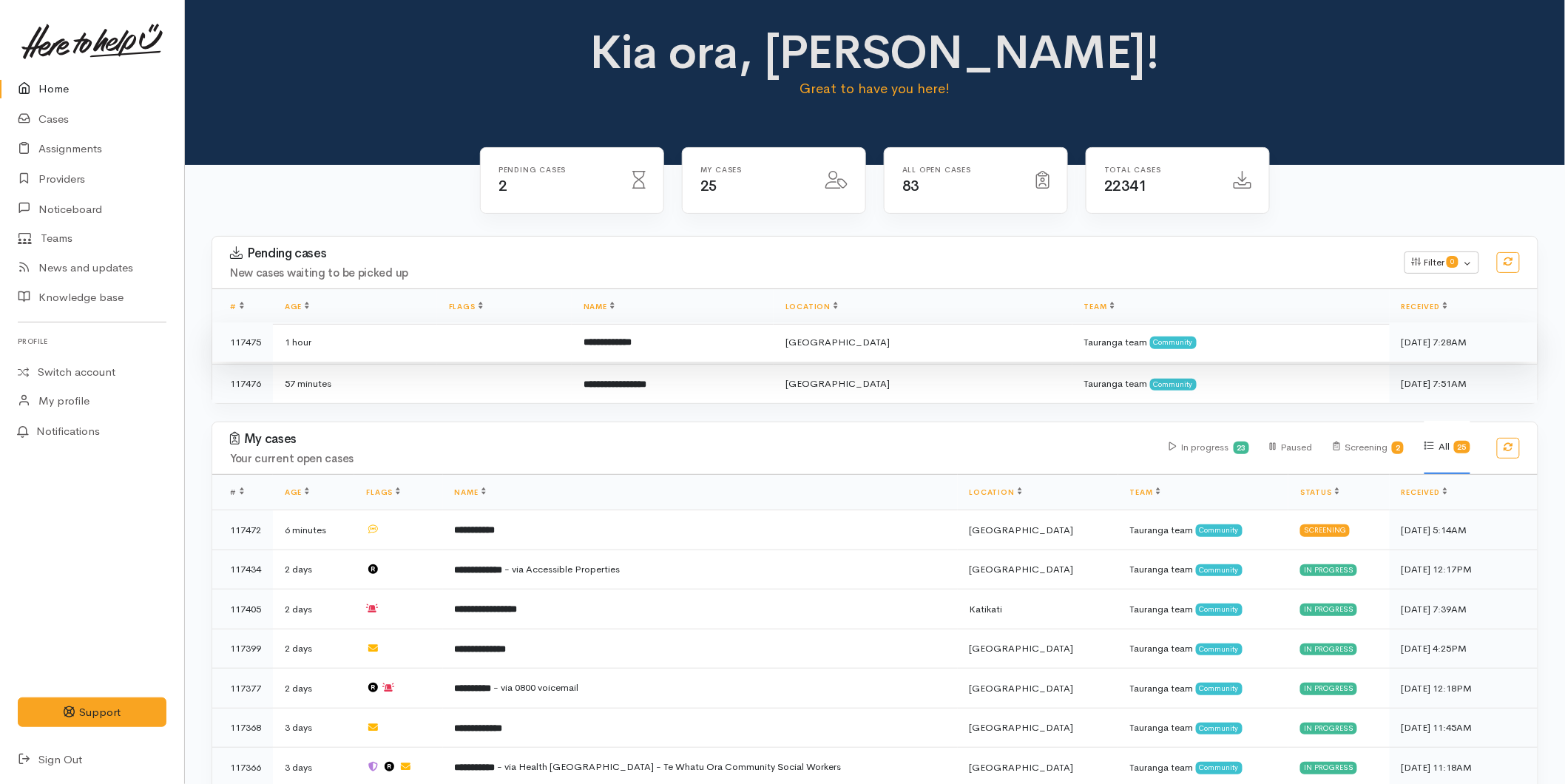
click at [531, 344] on td at bounding box center [504, 343] width 135 height 40
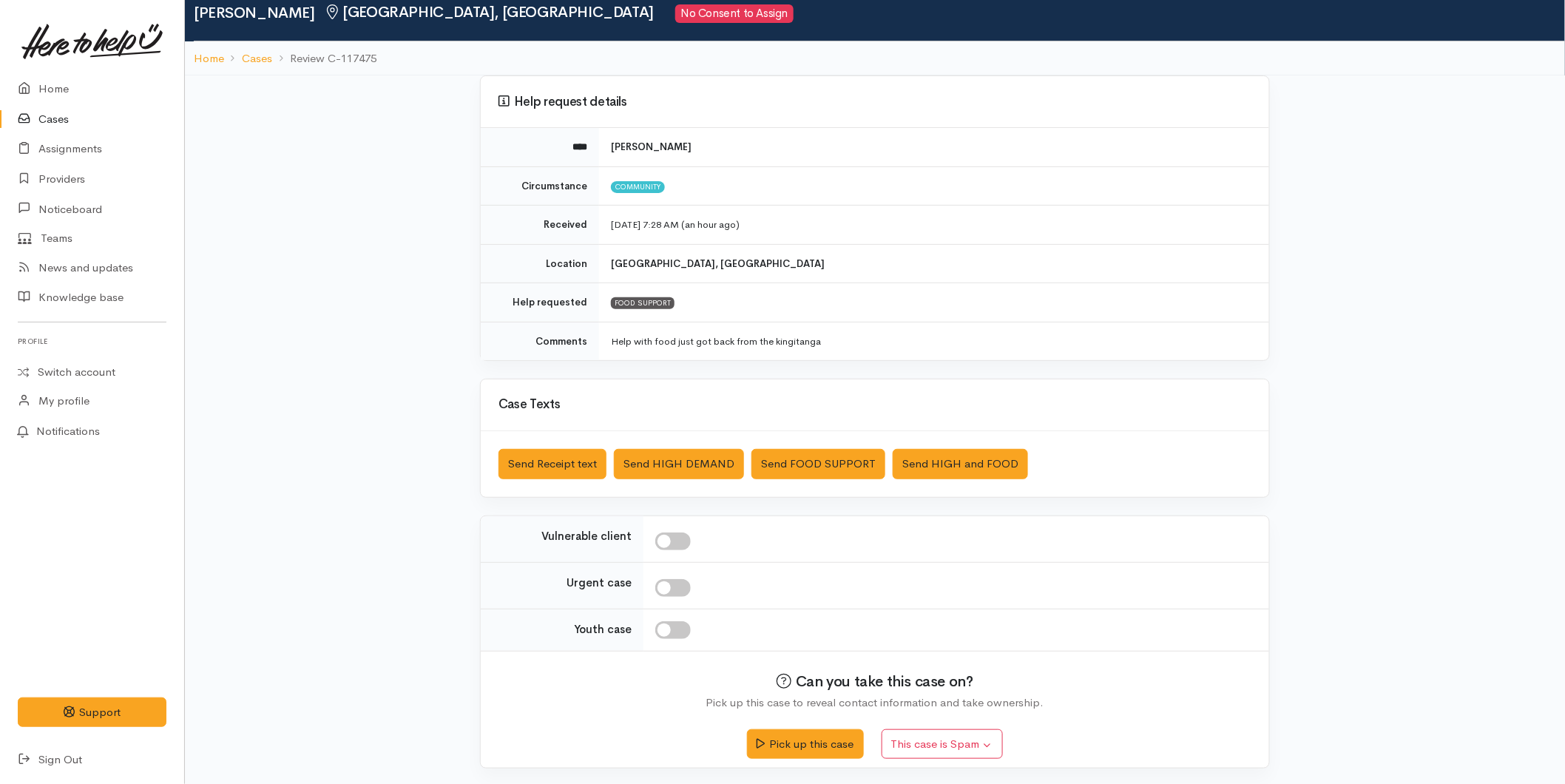
scroll to position [57, 0]
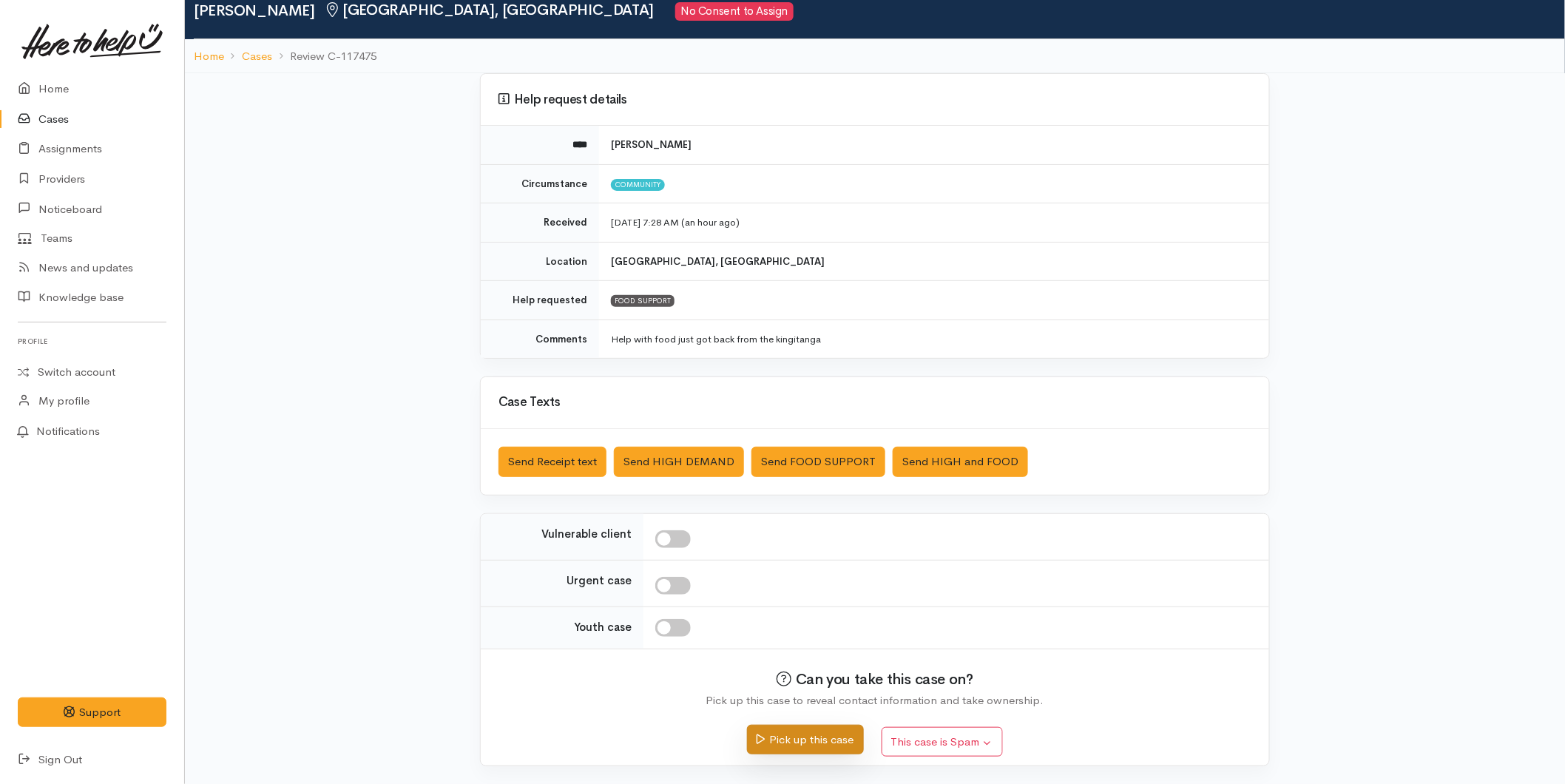
click at [789, 735] on button "Pick up this case" at bounding box center [805, 740] width 116 height 30
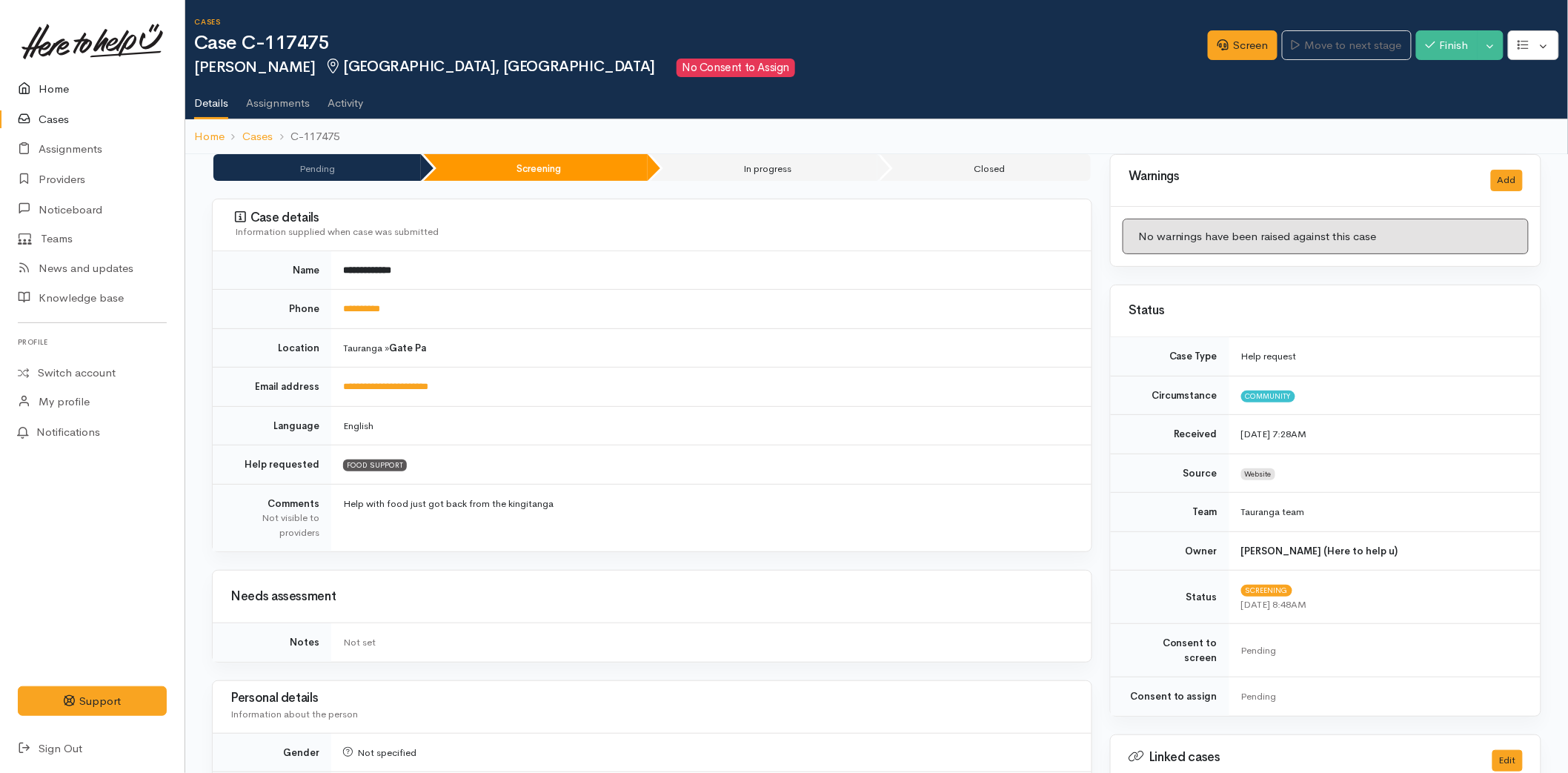
click at [69, 86] on link "Home" at bounding box center [92, 89] width 185 height 31
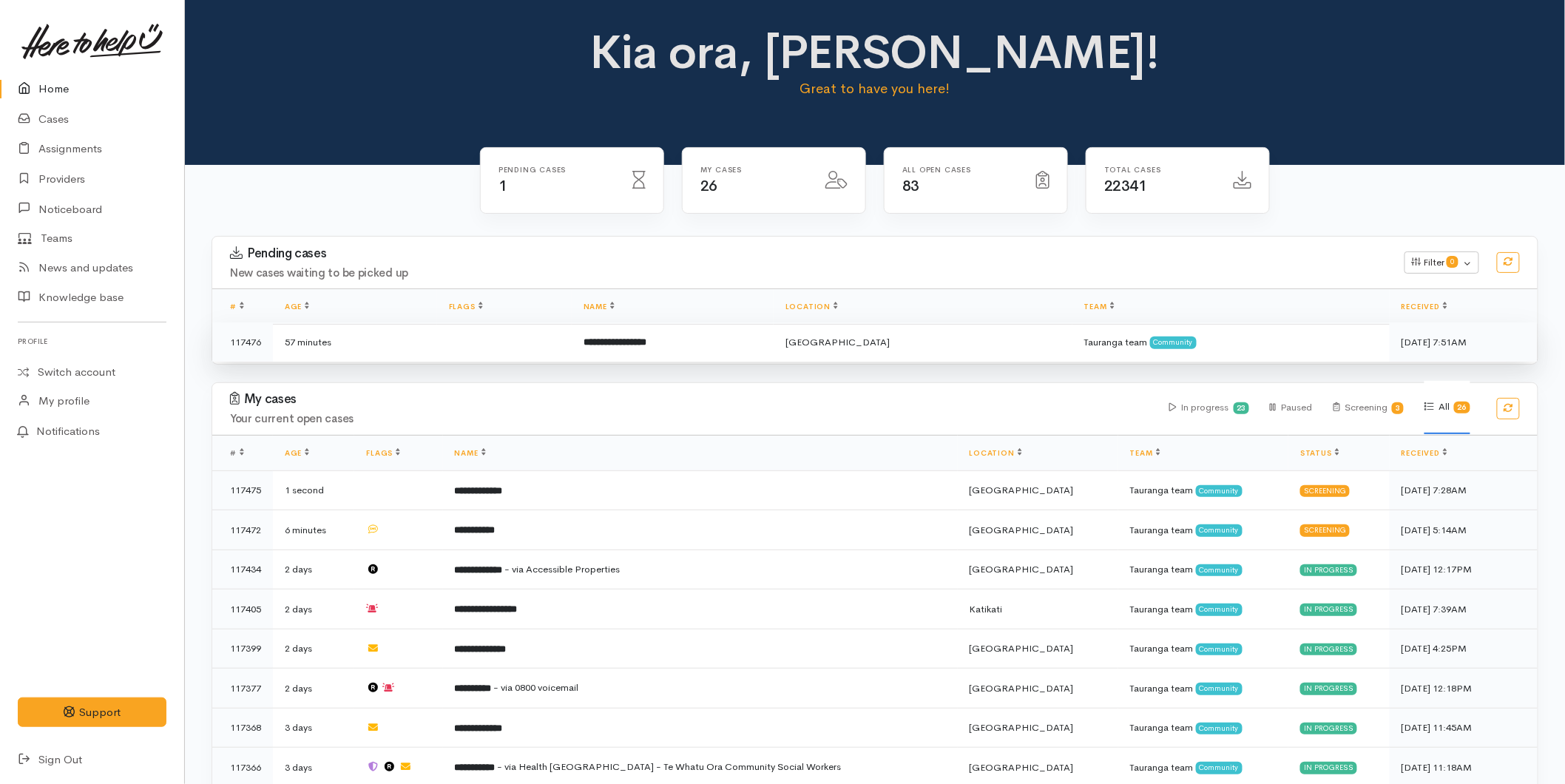
click at [480, 353] on td at bounding box center [504, 342] width 135 height 39
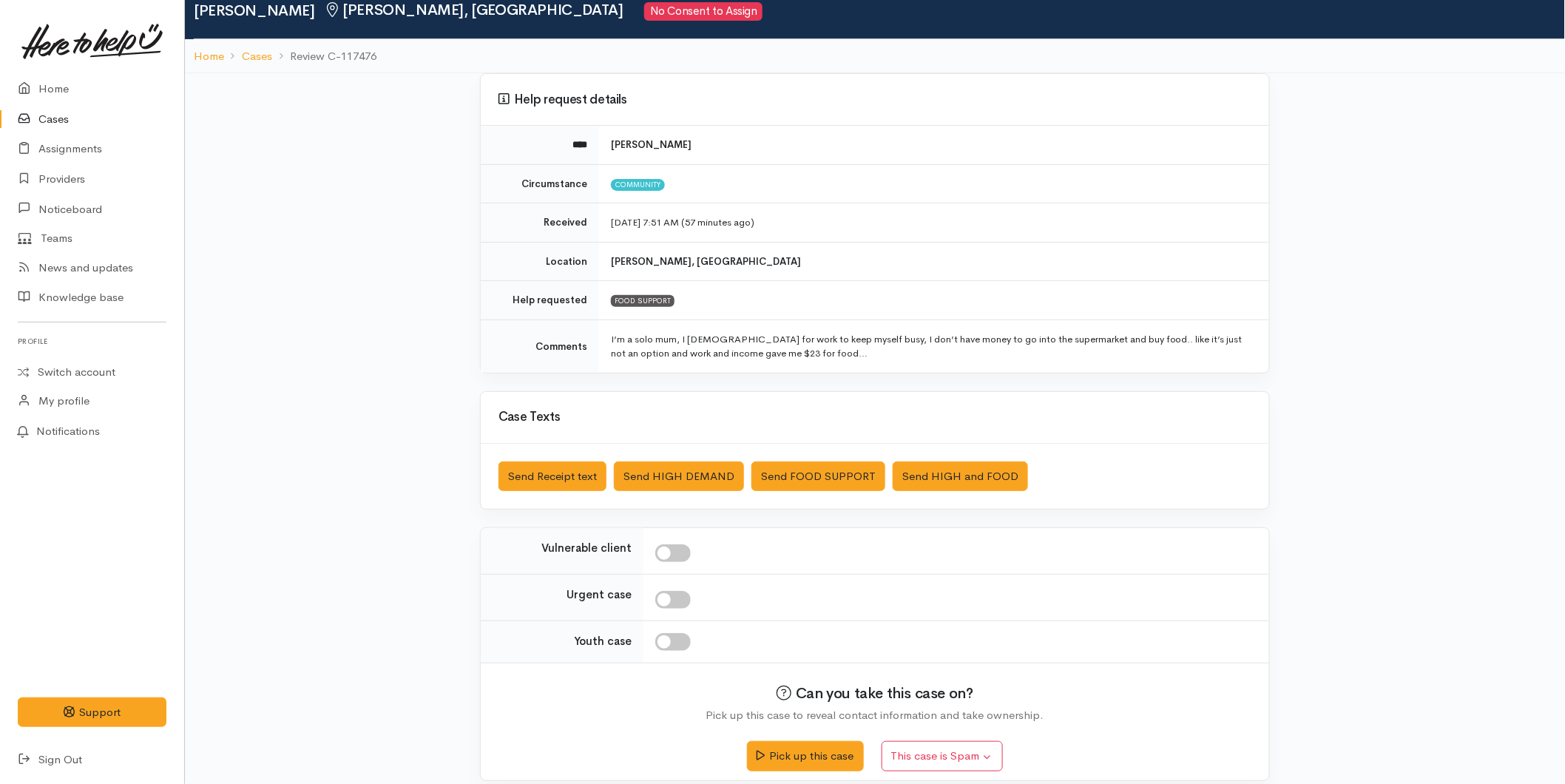
scroll to position [72, 0]
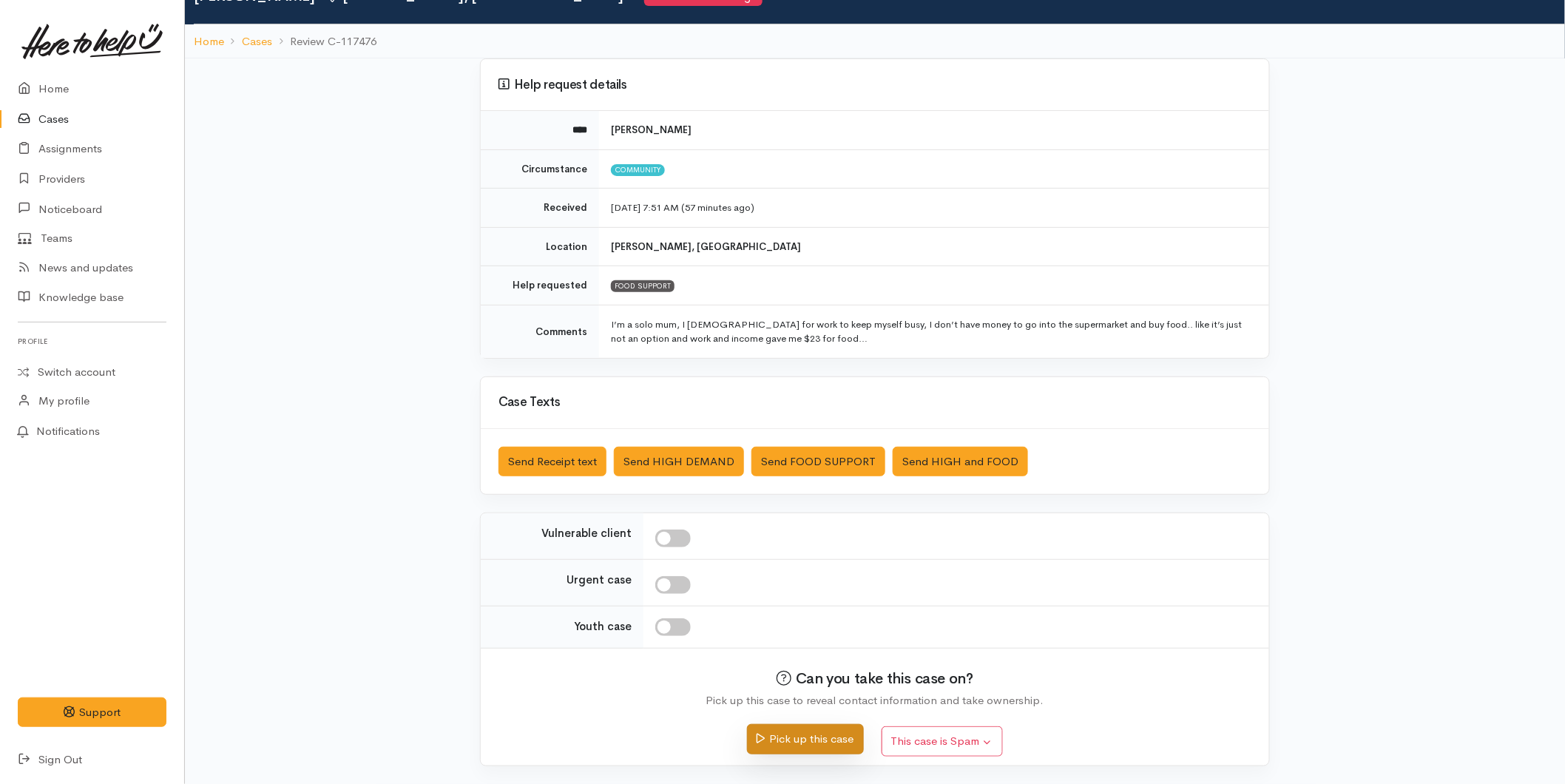
click at [794, 743] on button "Pick up this case" at bounding box center [805, 739] width 116 height 30
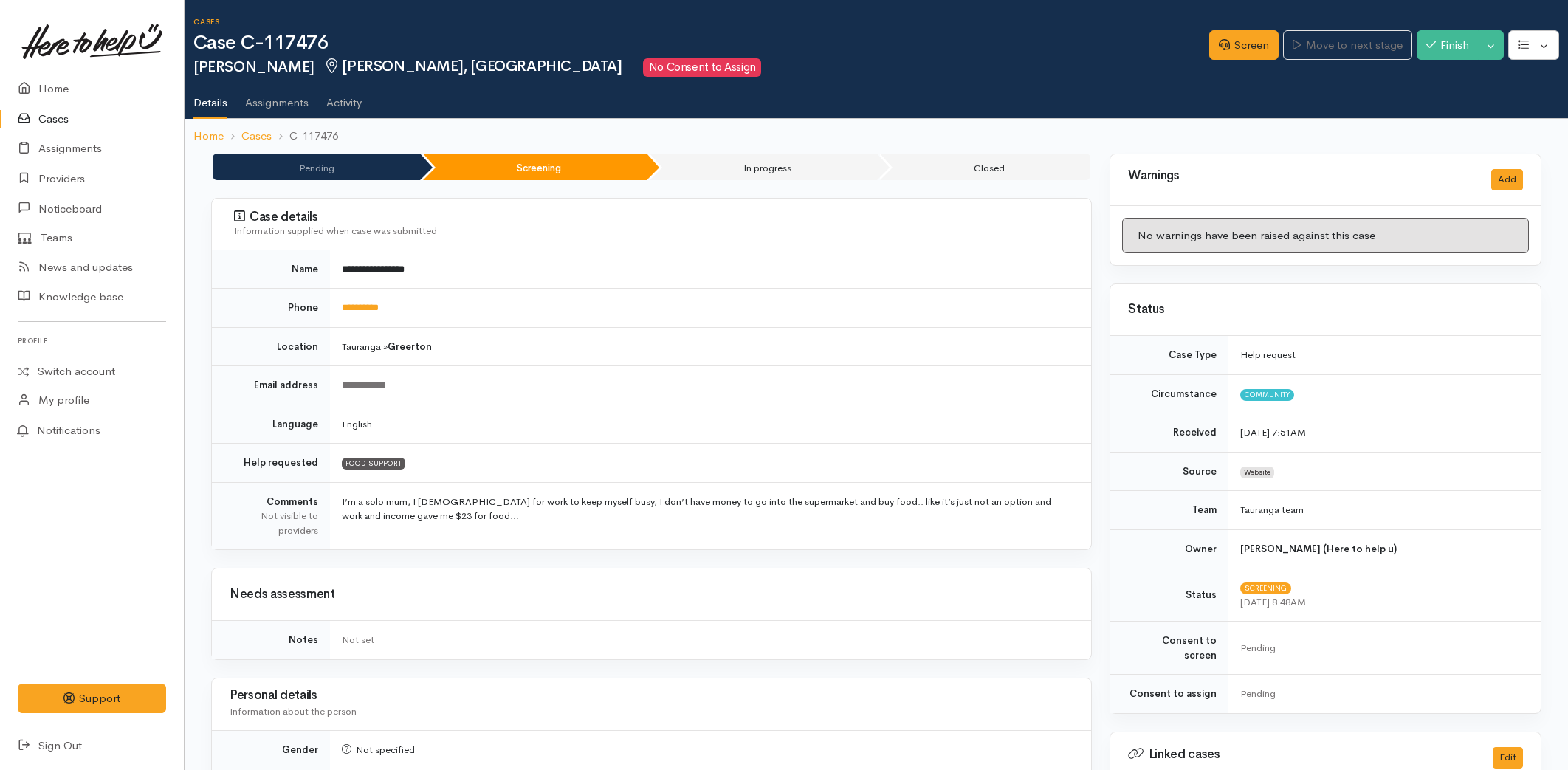
click at [71, 92] on link "Home" at bounding box center [92, 89] width 184 height 30
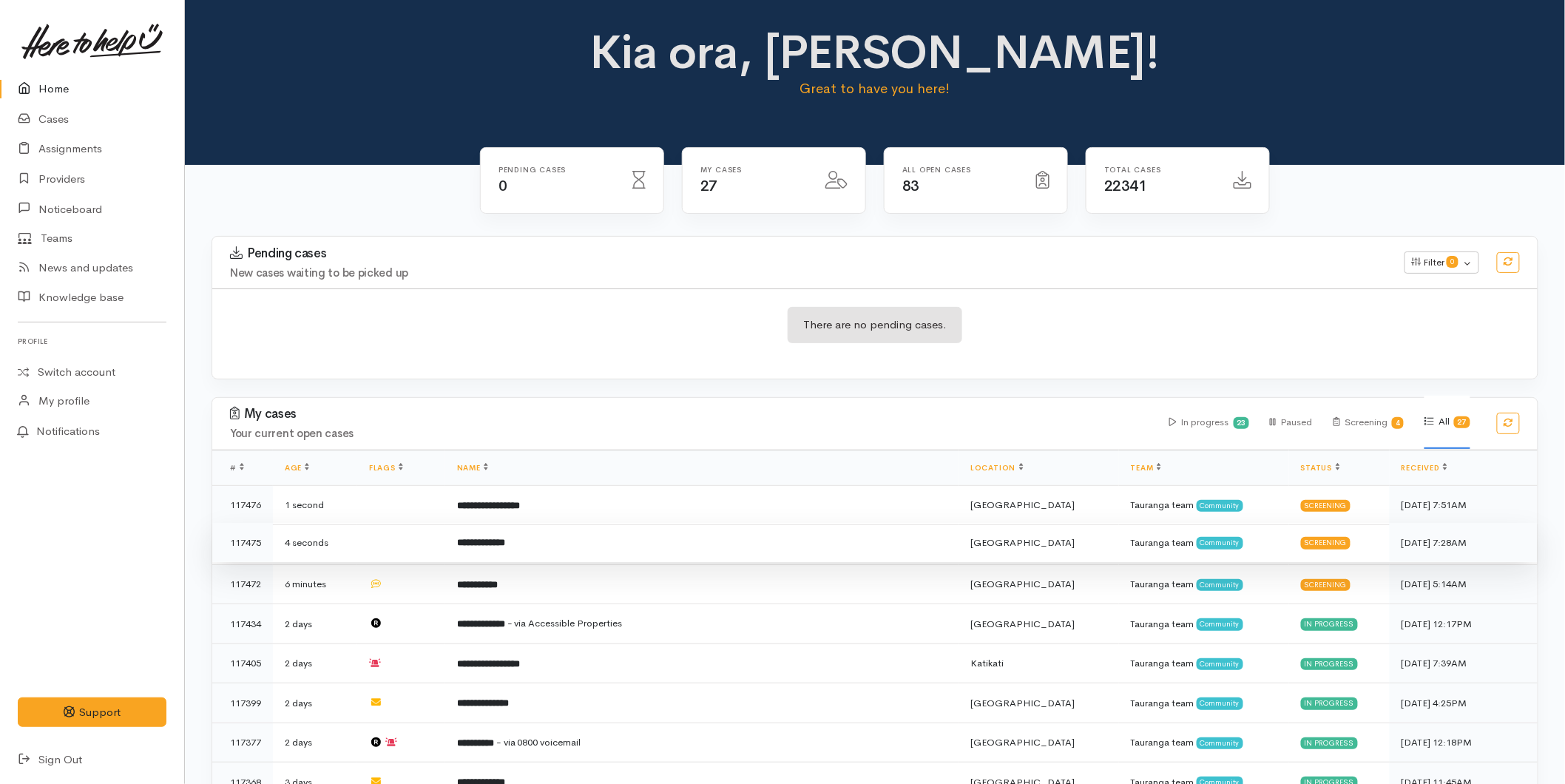
click at [844, 526] on td "**********" at bounding box center [702, 543] width 513 height 40
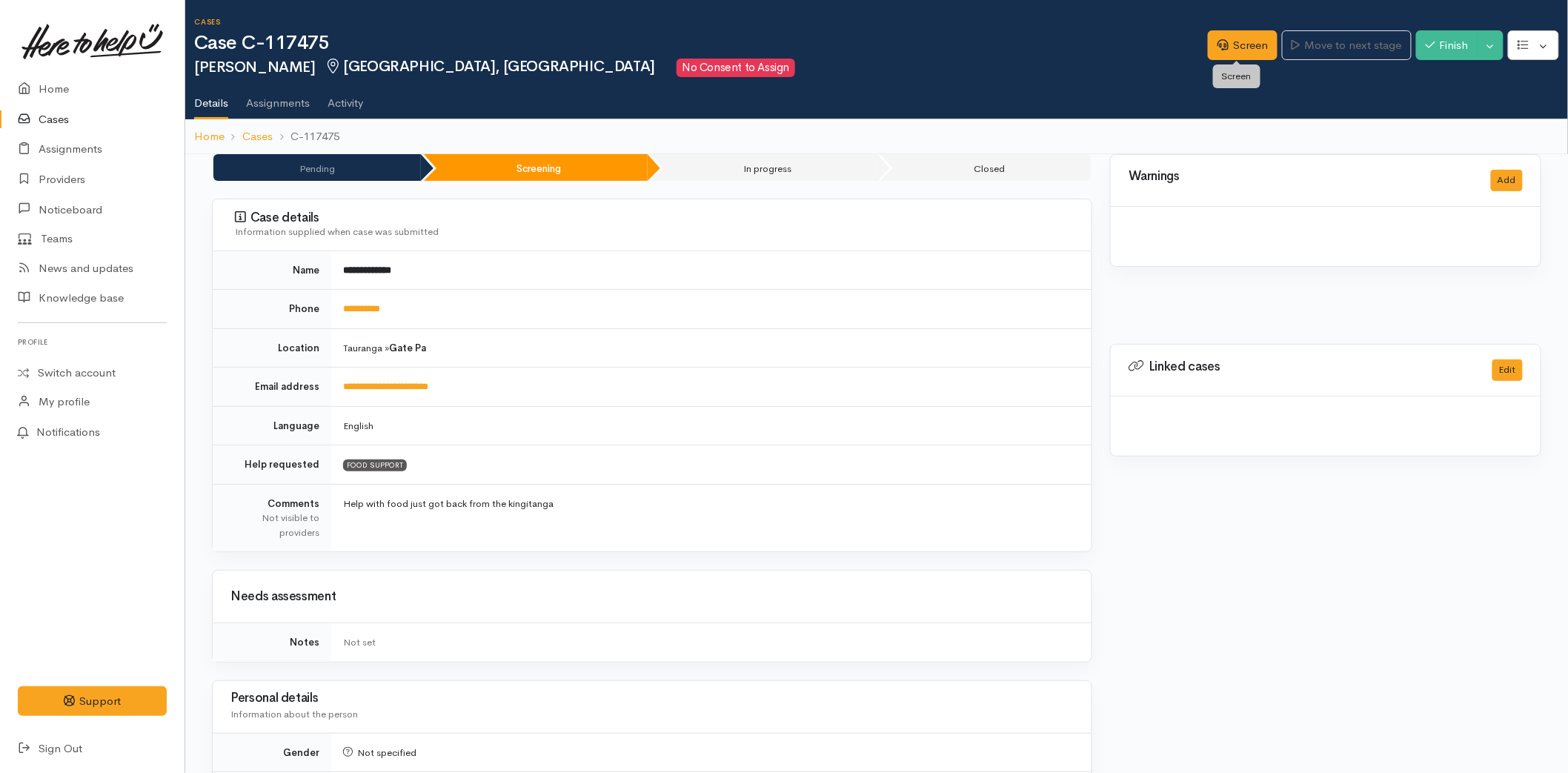
click at [1255, 60] on div "Screen" at bounding box center [1237, 76] width 47 height 33
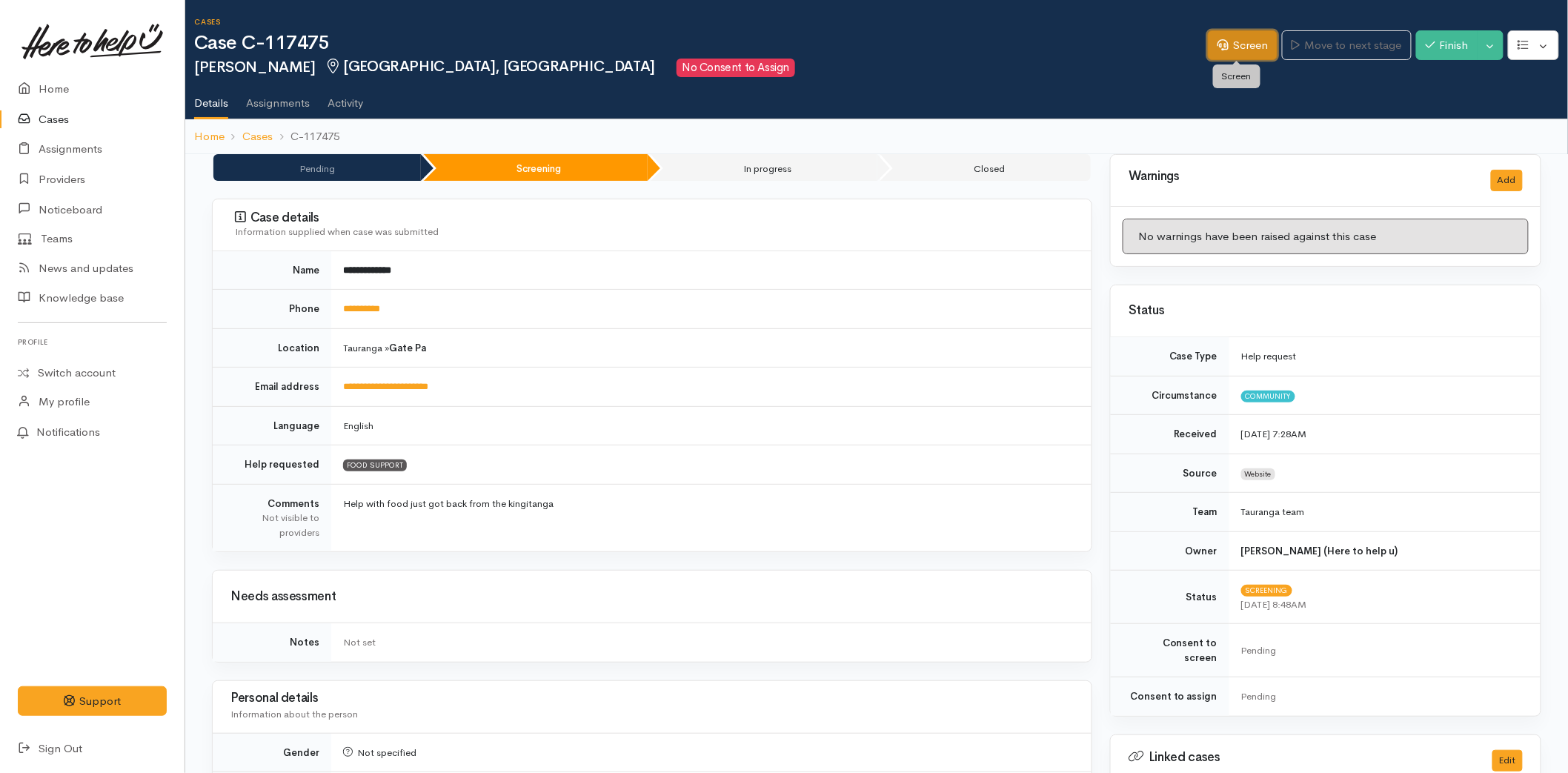
click at [1255, 45] on link "Screen" at bounding box center [1242, 46] width 69 height 31
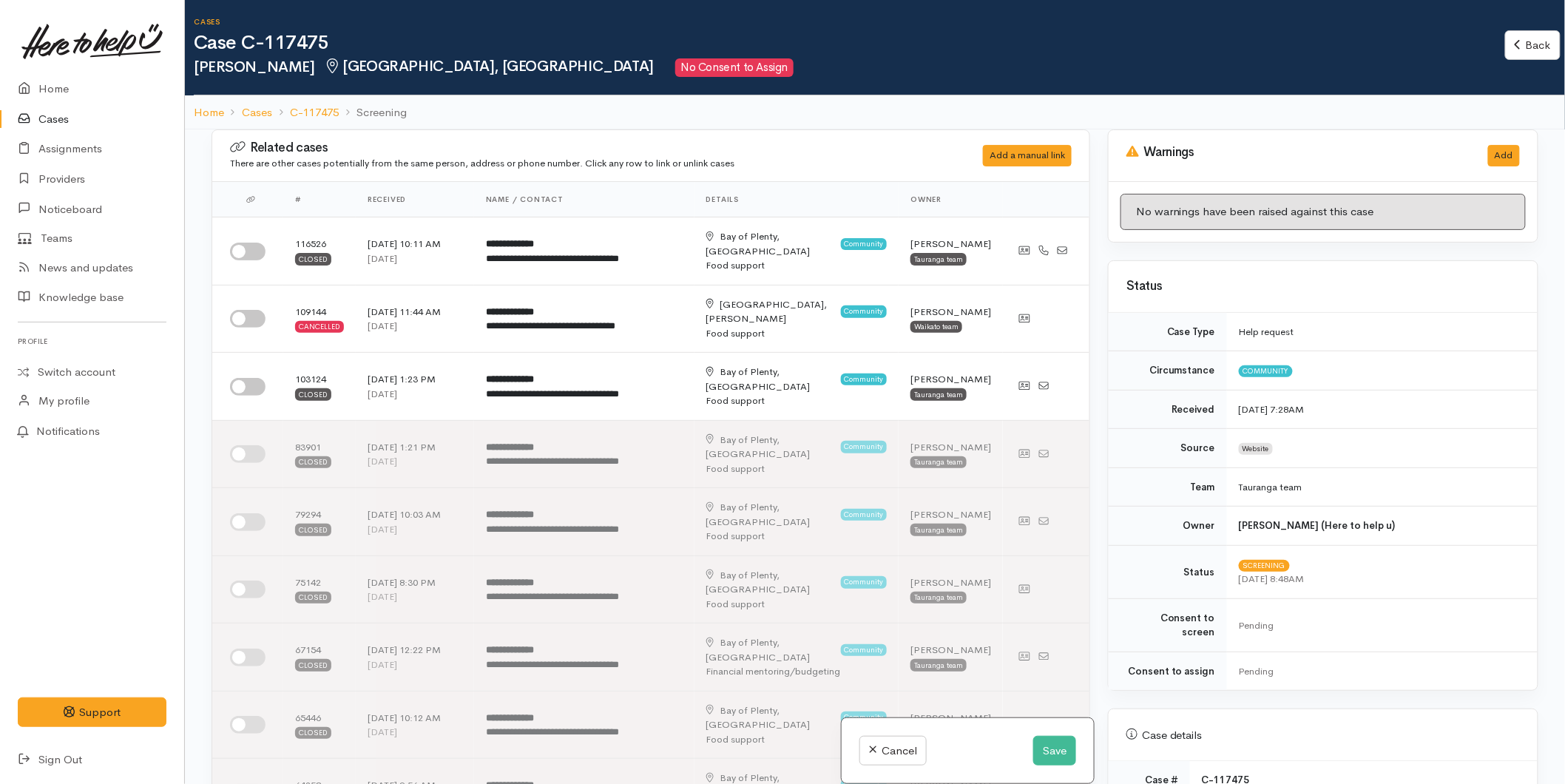
scroll to position [575, 0]
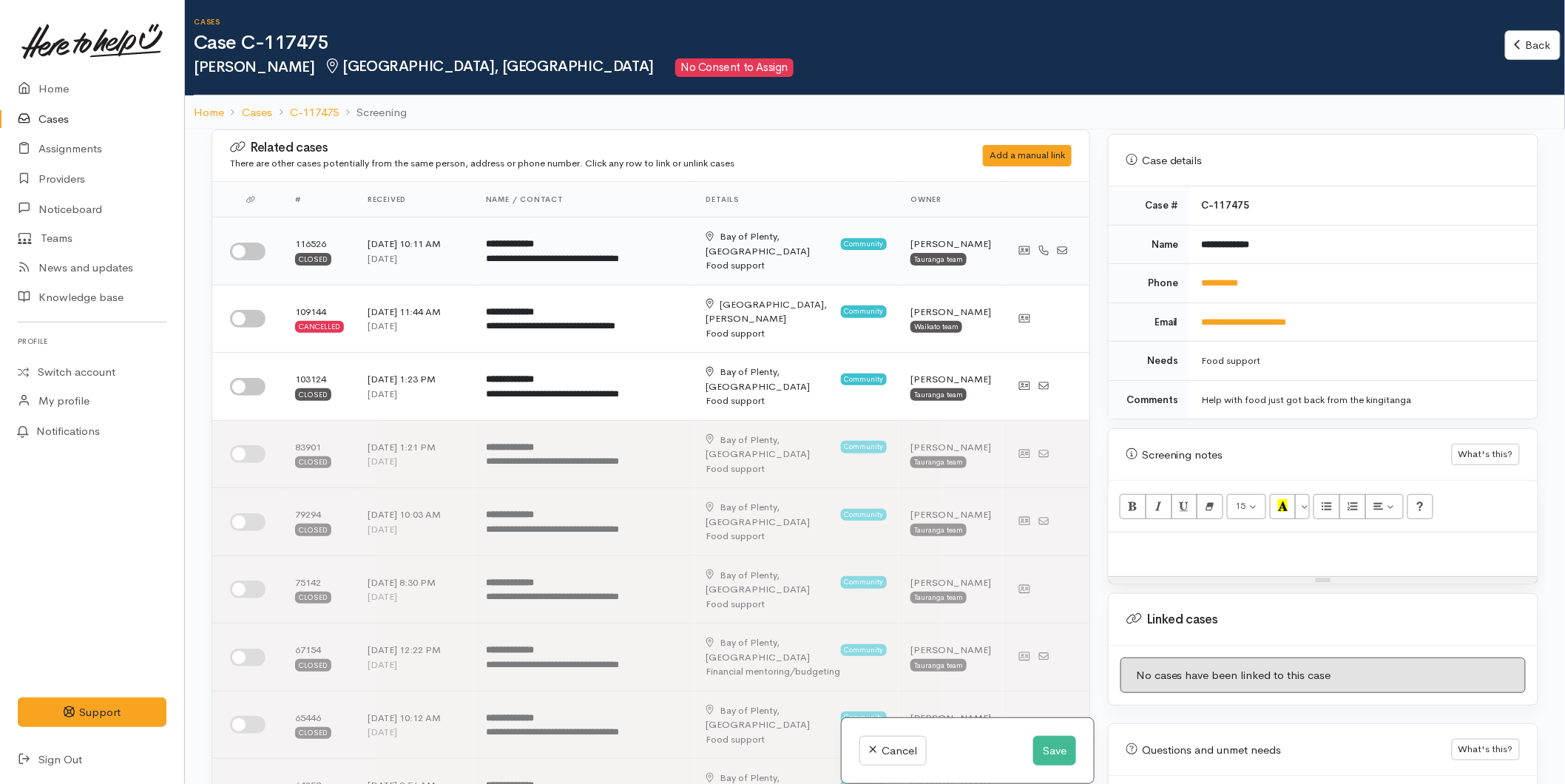
click at [242, 243] on input "checkbox" at bounding box center [247, 251] width 36 height 18
checkbox input "true"
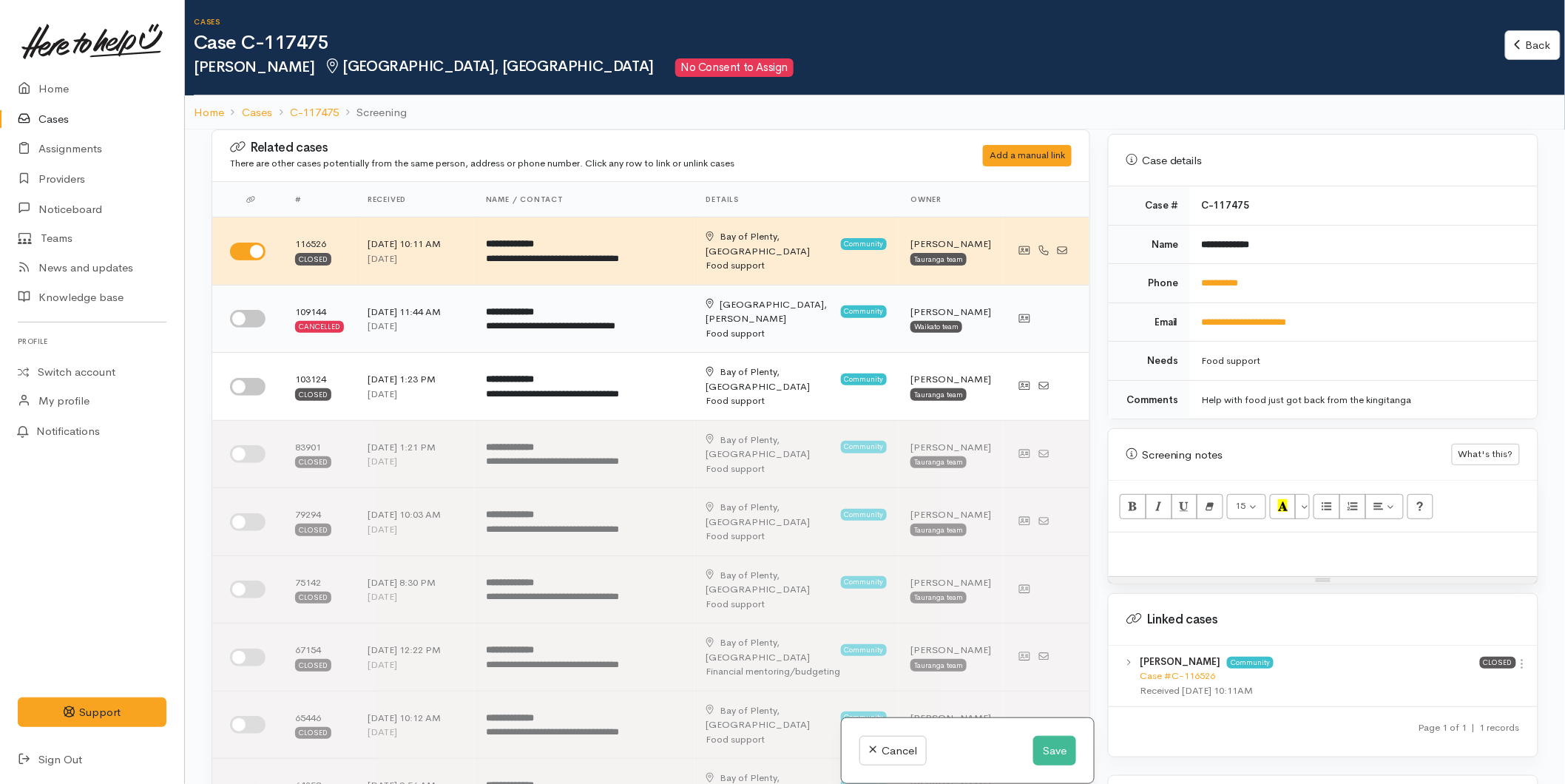
click at [249, 310] on input "checkbox" at bounding box center [247, 318] width 36 height 18
checkbox input "true"
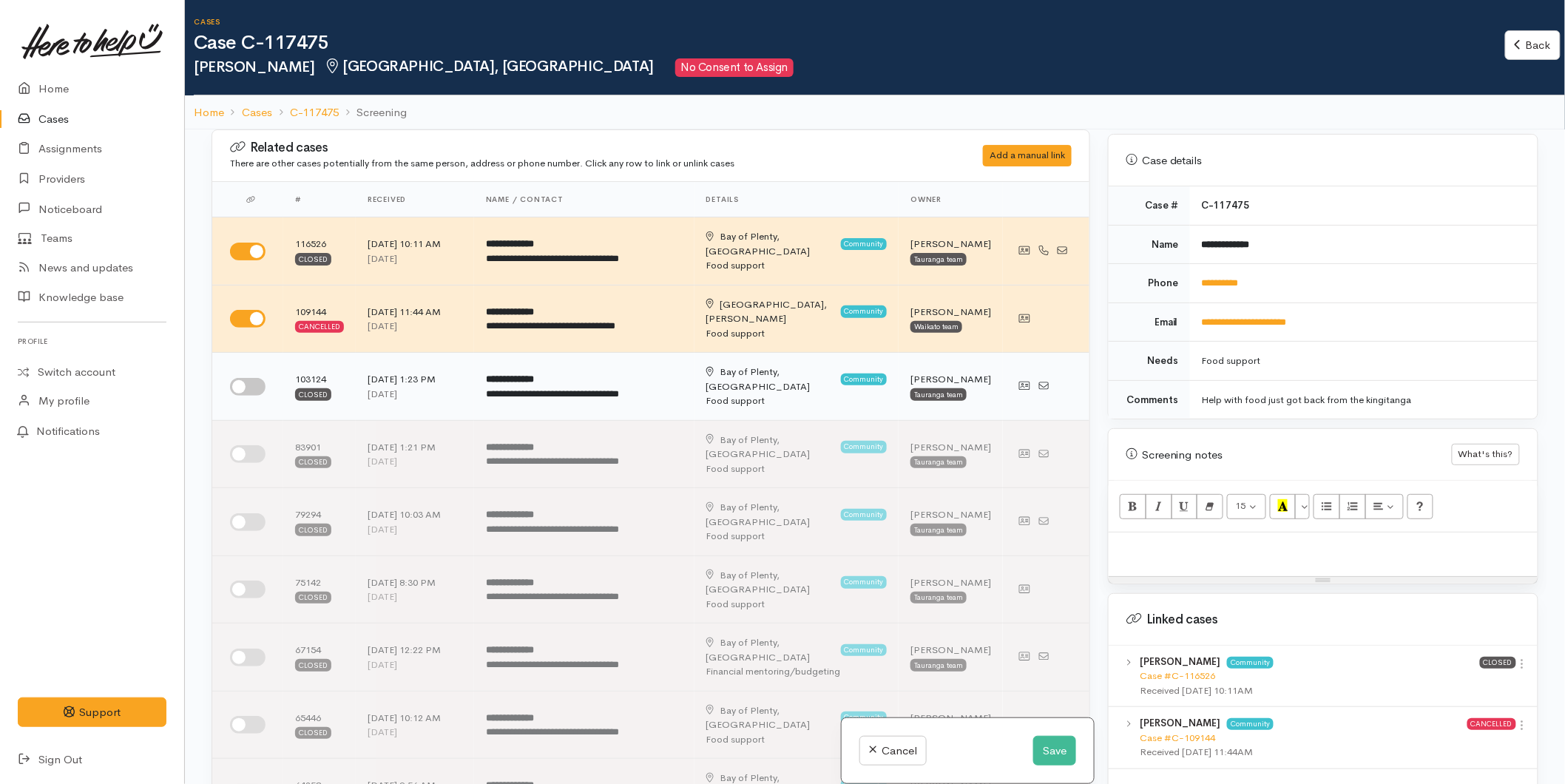
click at [247, 378] on input "checkbox" at bounding box center [247, 386] width 36 height 18
checkbox input "true"
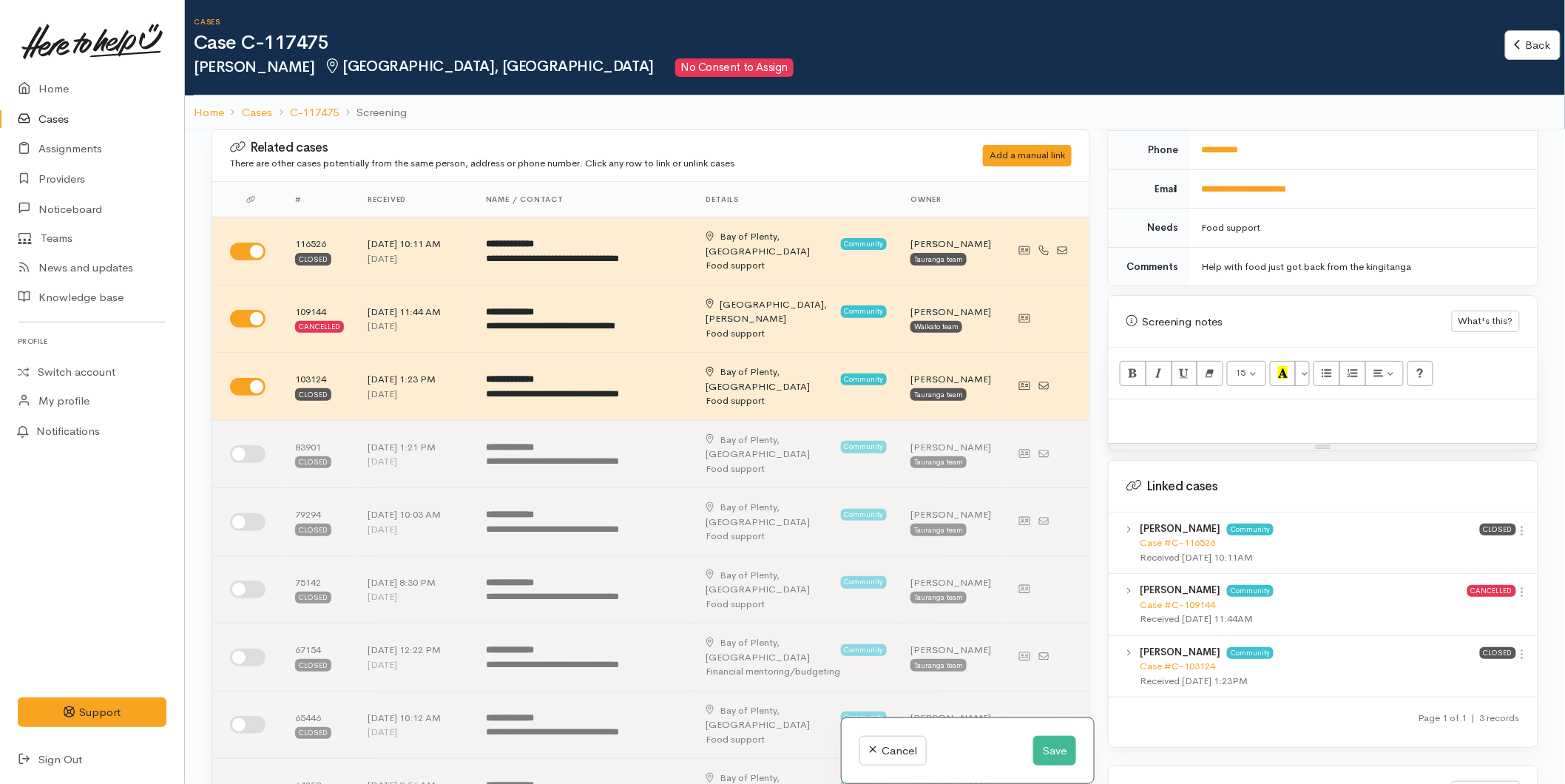
scroll to position [822, 0]
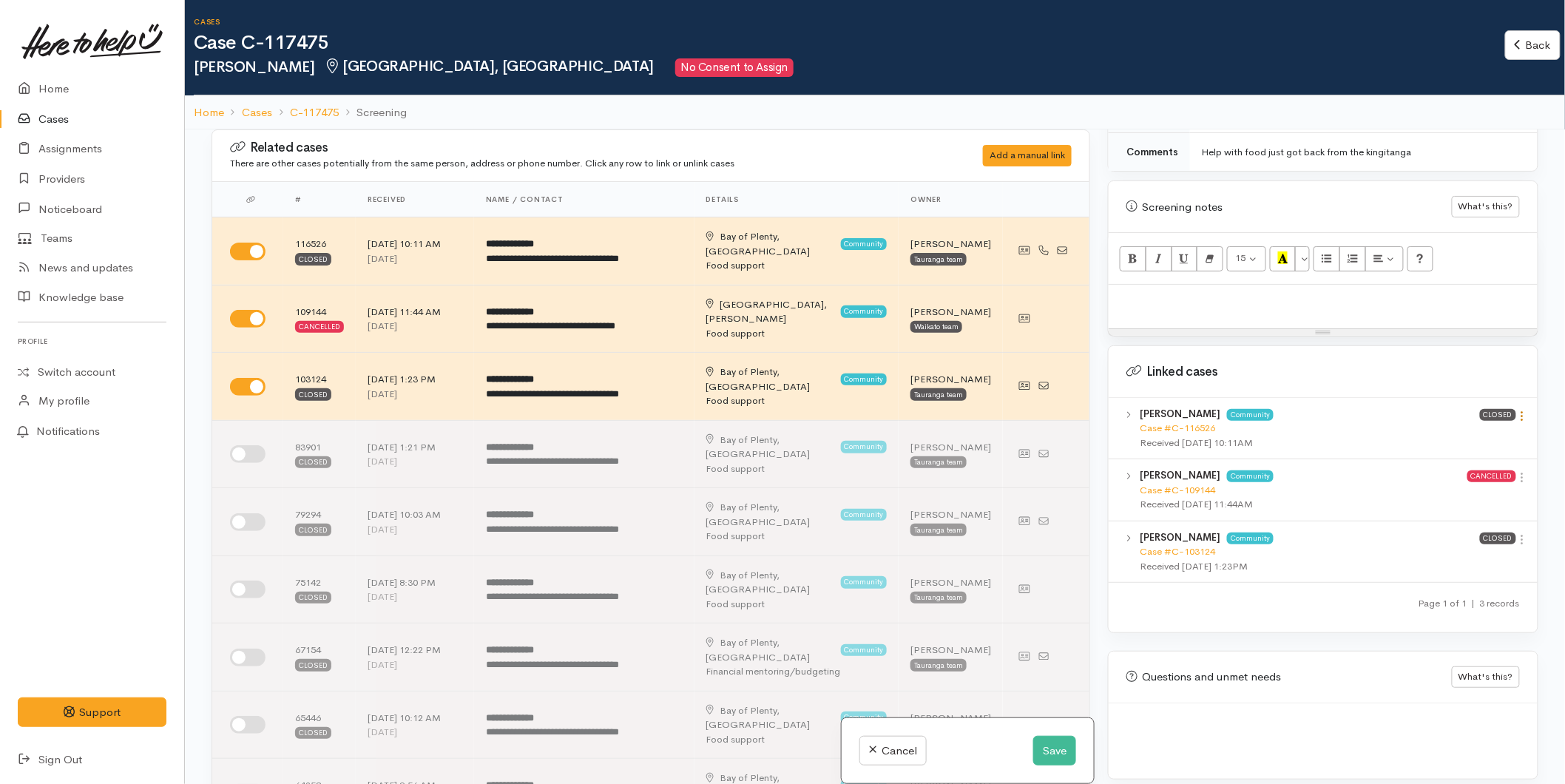
click at [1516, 410] on icon at bounding box center [1522, 416] width 13 height 13
click at [1470, 433] on link "View case" at bounding box center [1470, 445] width 117 height 23
click at [62, 81] on link "Home" at bounding box center [92, 89] width 184 height 30
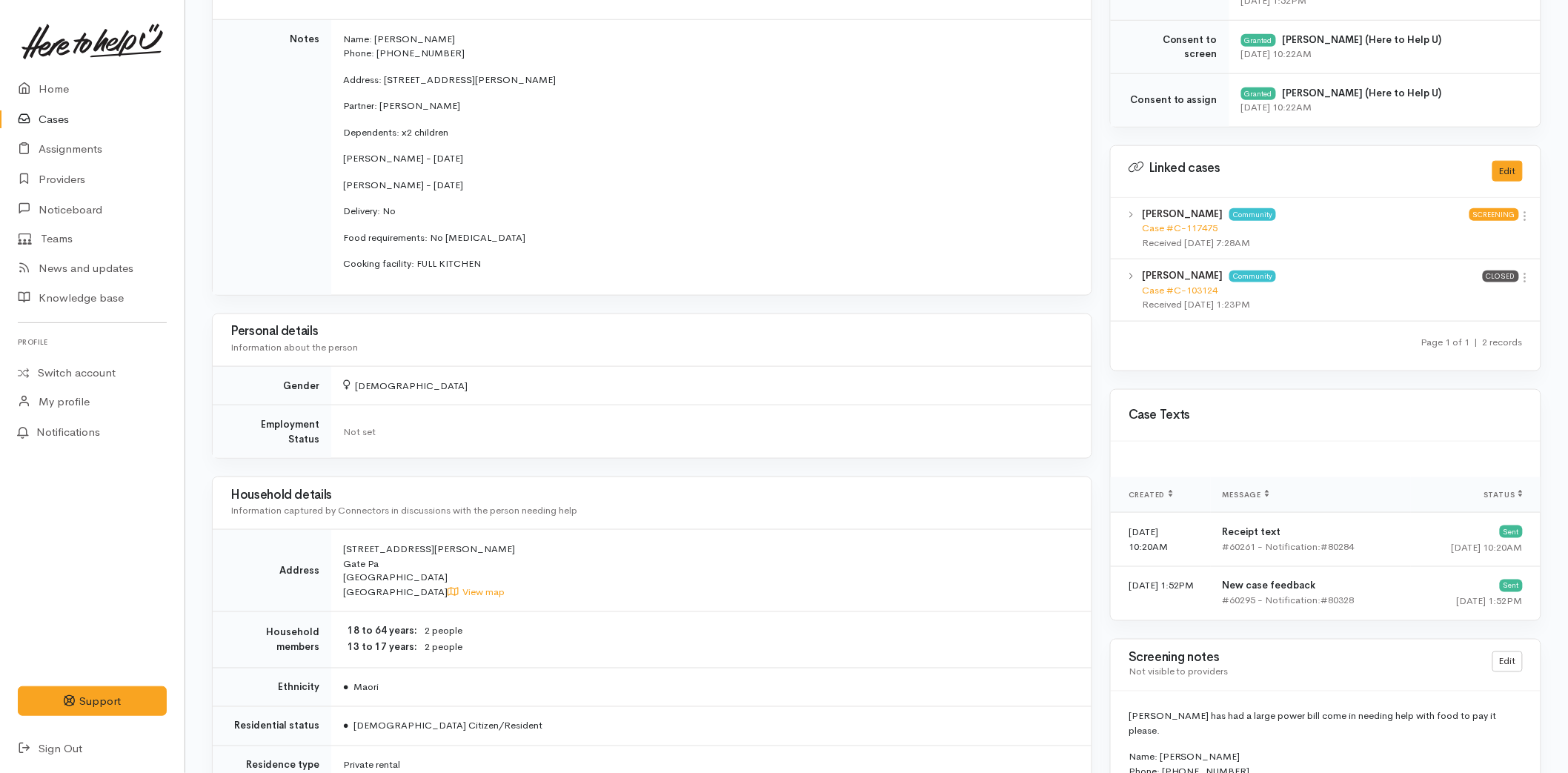
scroll to position [494, 0]
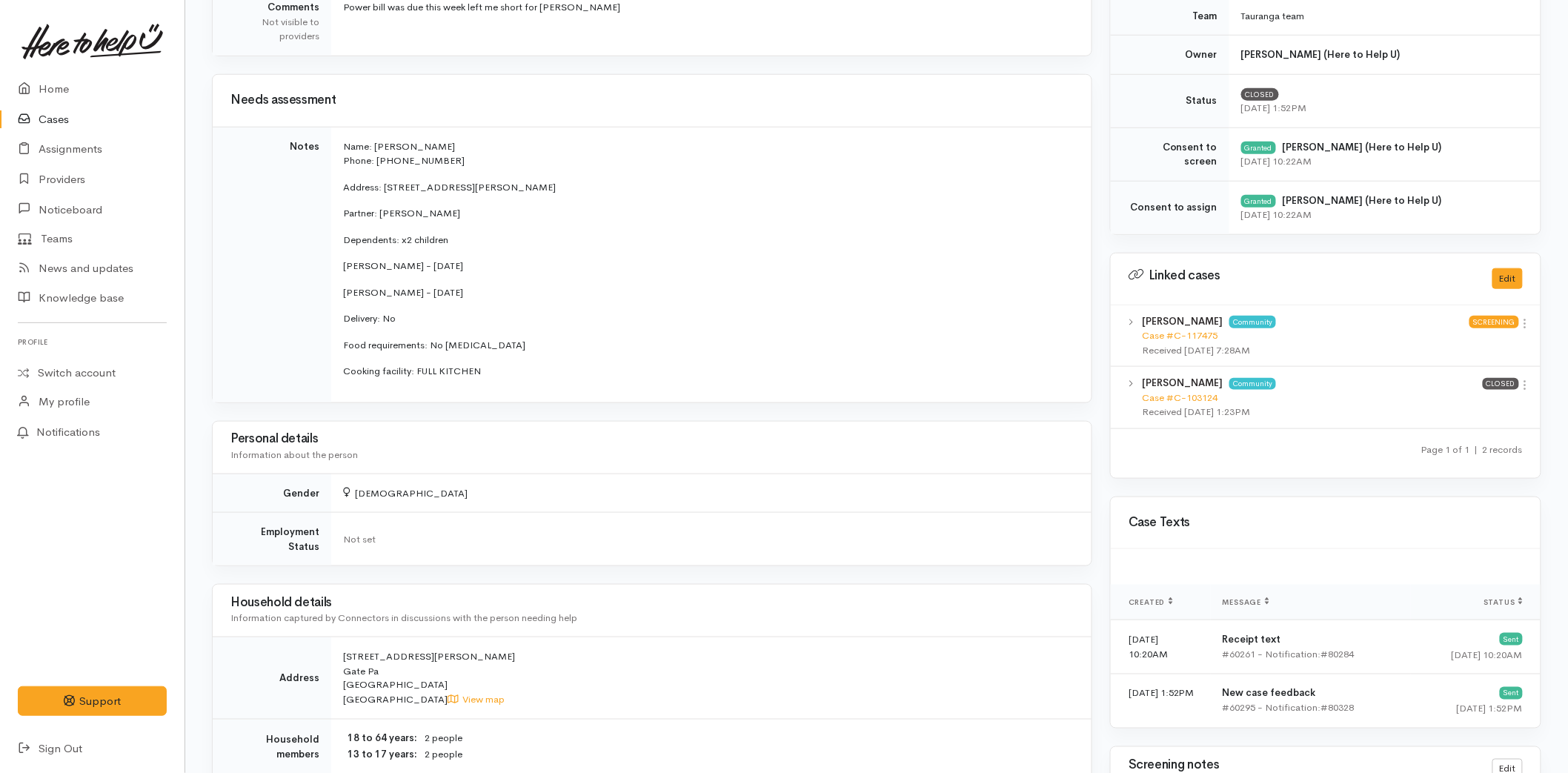
drag, startPoint x: 496, startPoint y: 372, endPoint x: 341, endPoint y: 138, distance: 280.7
click at [341, 138] on td "Name: [PERSON_NAME] Phone: 0224083960 Address: [STREET_ADDRESS][PERSON_NAME] Pa…" at bounding box center [711, 264] width 760 height 275
copy td "Name: [PERSON_NAME] Phone: 0224083960 Address: [STREET_ADDRESS][PERSON_NAME] Pa…"
drag, startPoint x: 62, startPoint y: 76, endPoint x: 89, endPoint y: 93, distance: 31.9
click at [62, 76] on link "Home" at bounding box center [92, 89] width 185 height 31
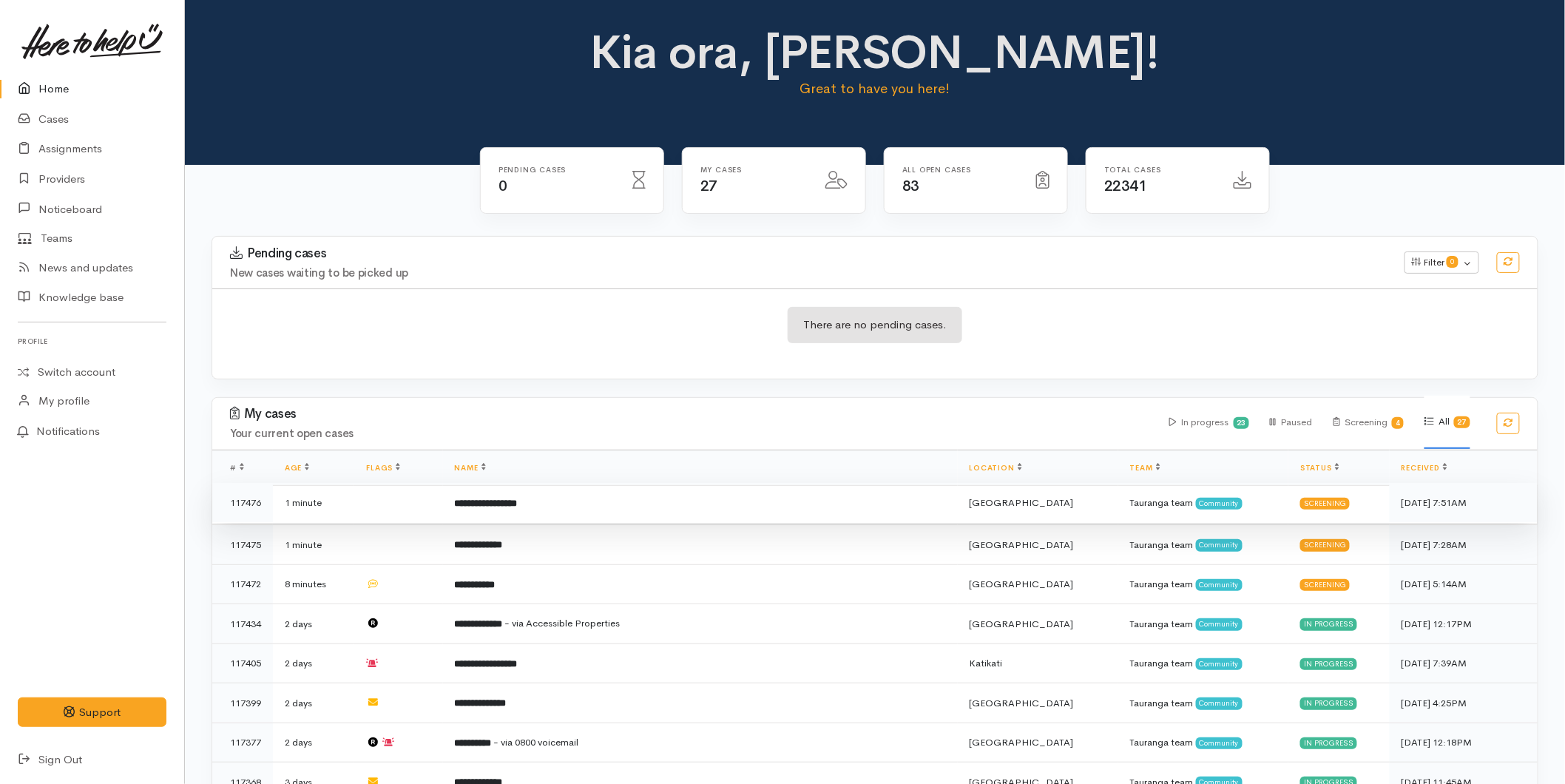
click at [593, 504] on td "**********" at bounding box center [700, 502] width 515 height 40
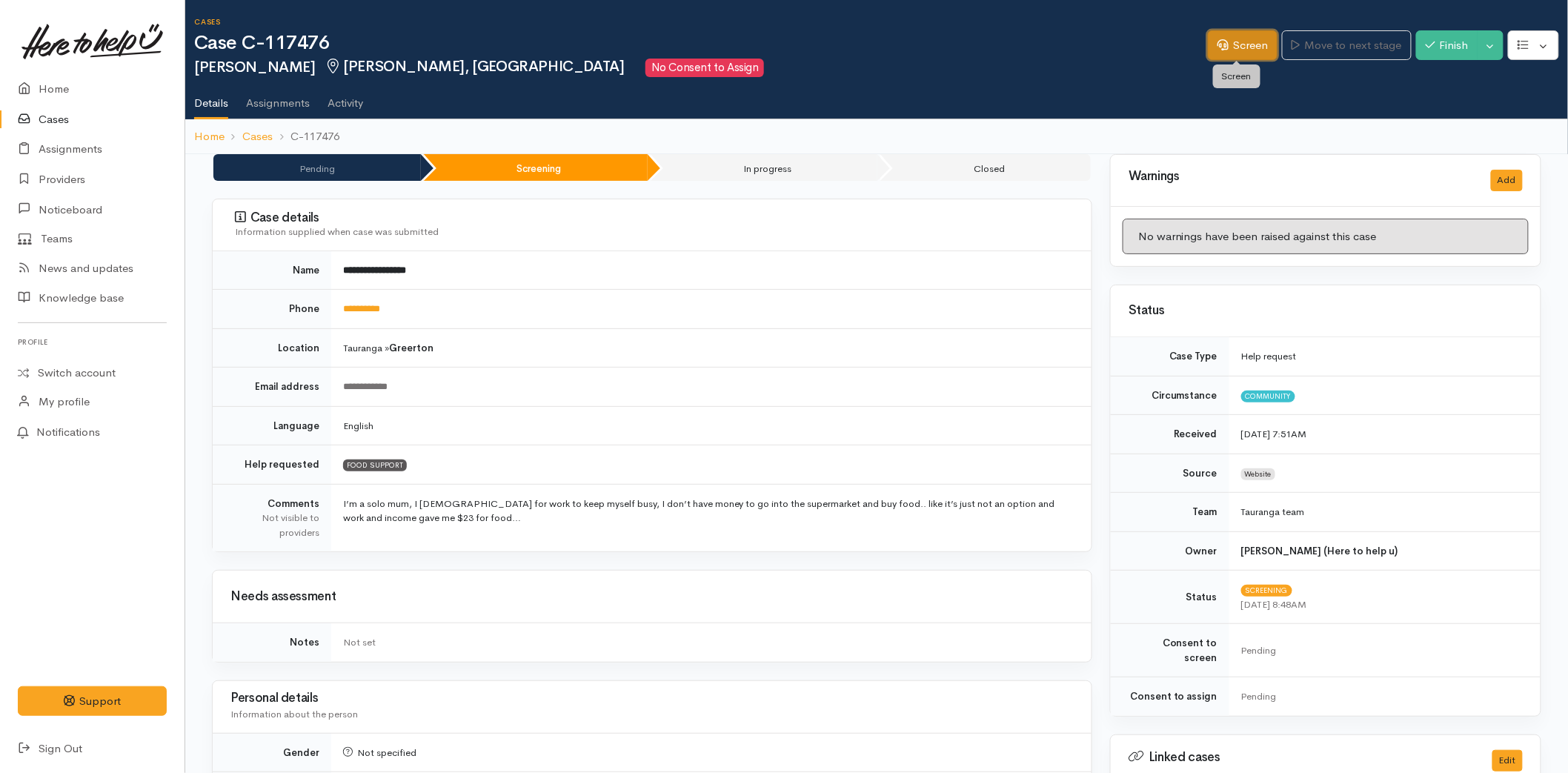
click at [1257, 33] on link "Screen" at bounding box center [1242, 46] width 69 height 31
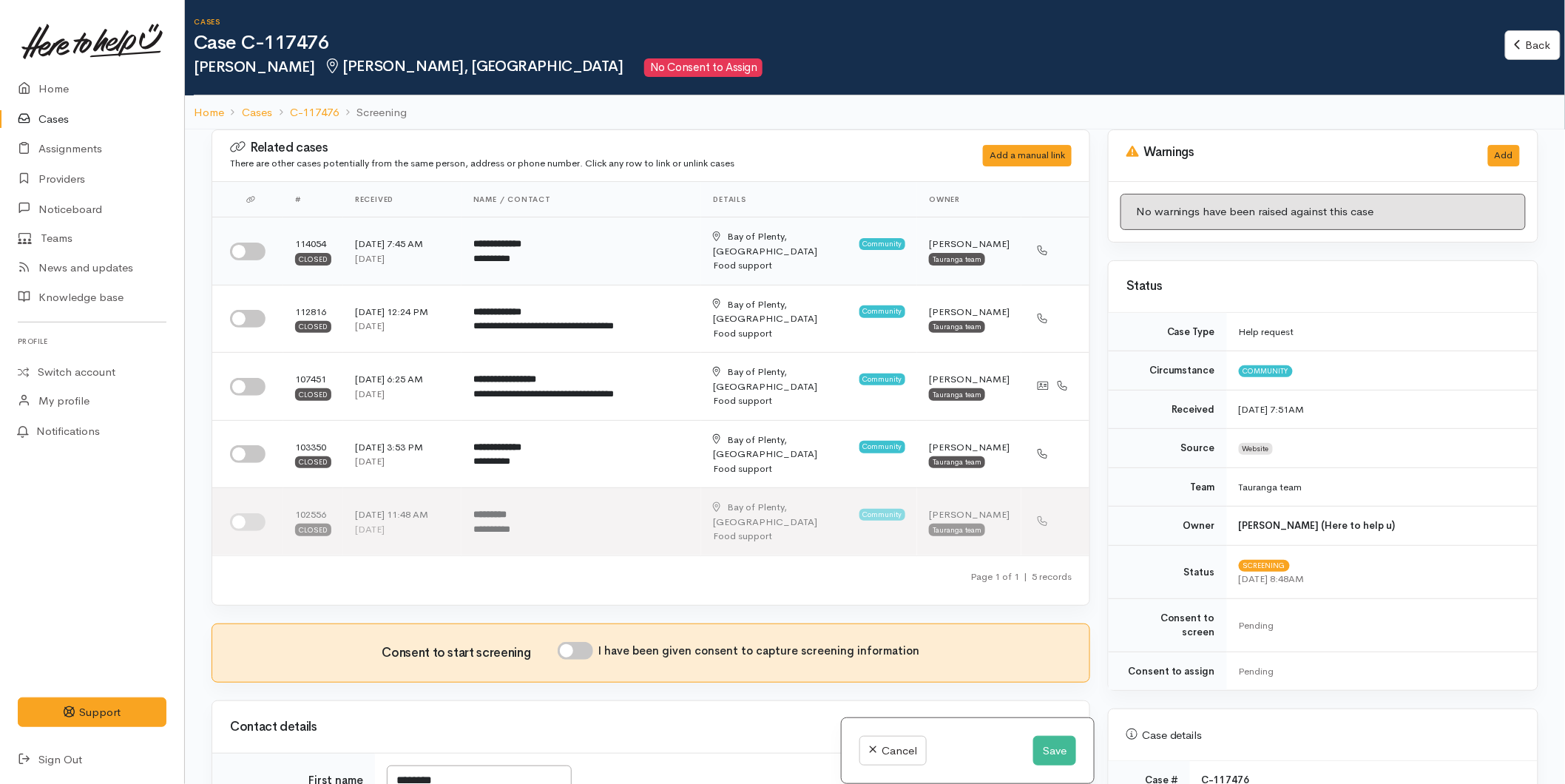
click at [241, 243] on input "checkbox" at bounding box center [247, 251] width 36 height 18
checkbox input "true"
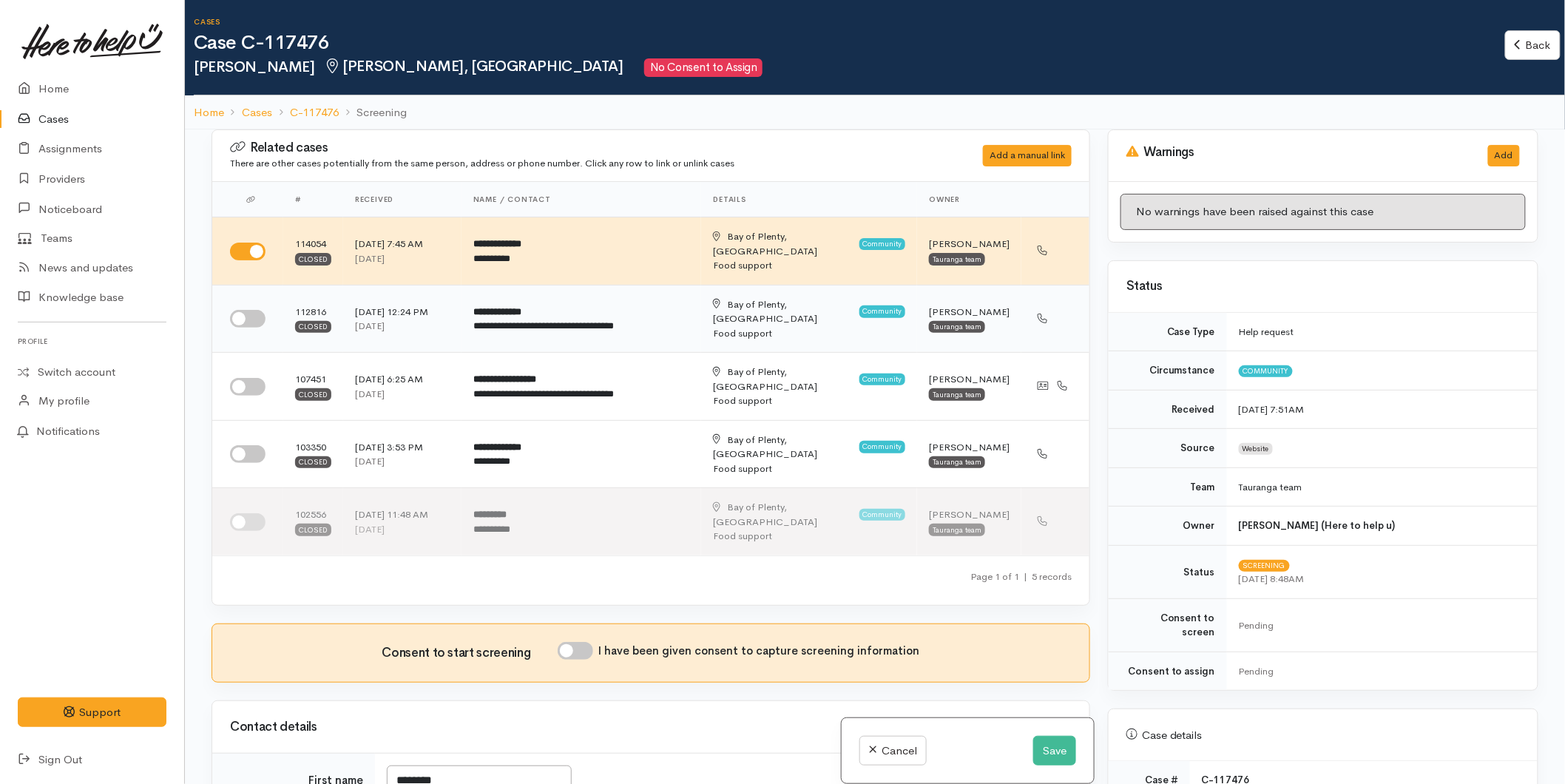
click at [255, 310] on input "checkbox" at bounding box center [247, 318] width 36 height 18
checkbox input "true"
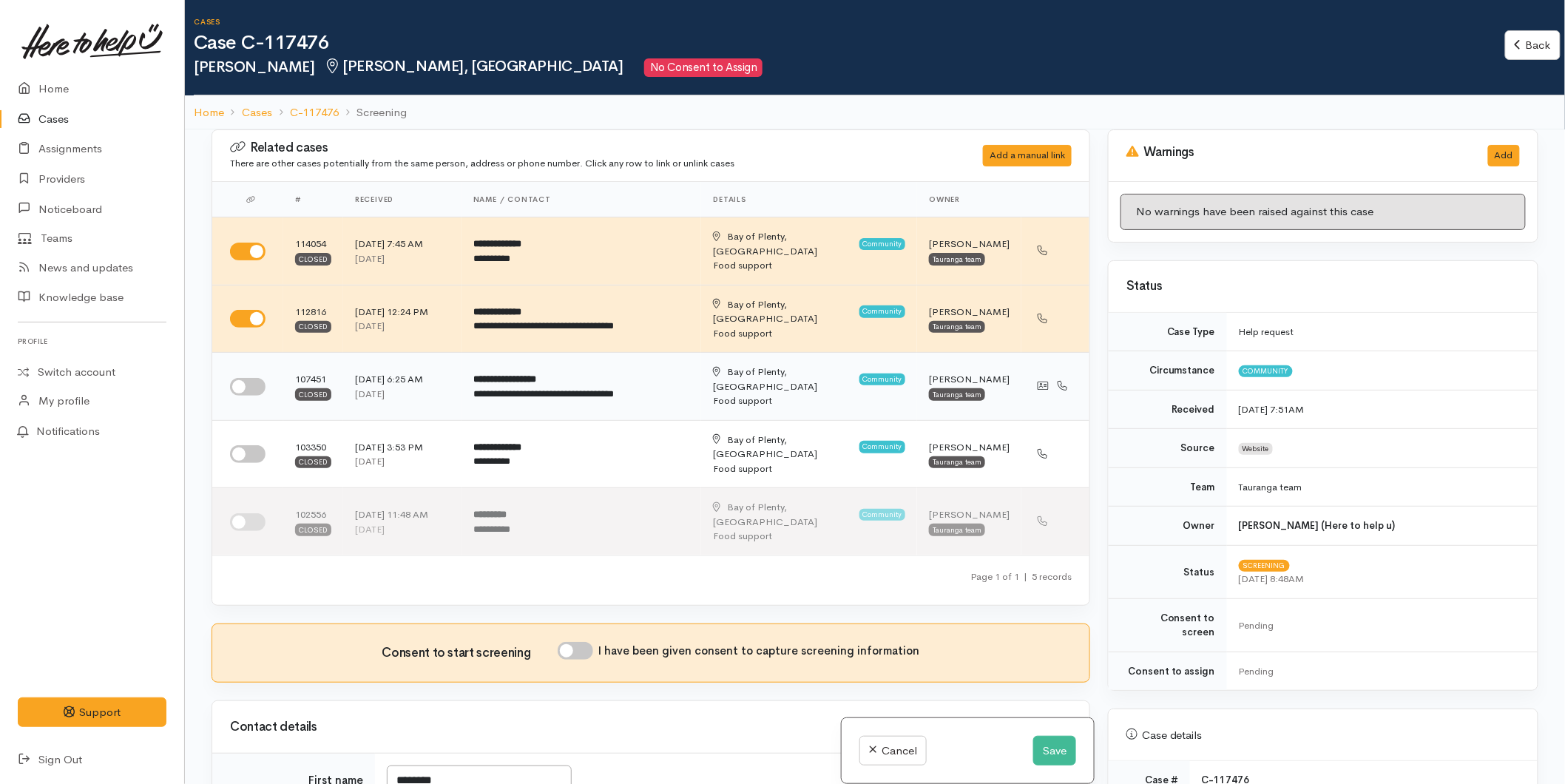
click at [254, 378] on input "checkbox" at bounding box center [247, 386] width 36 height 18
checkbox input "true"
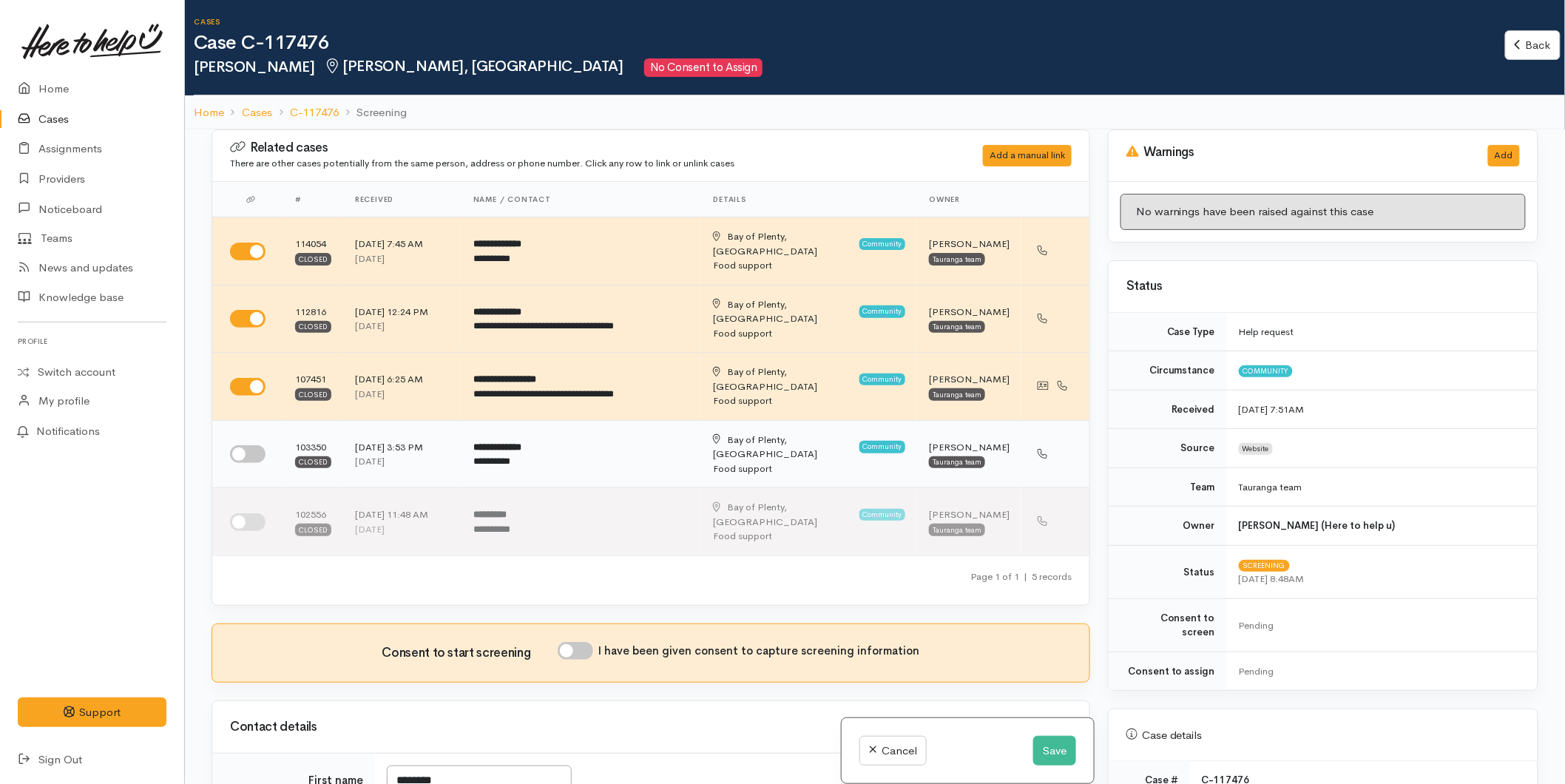
drag, startPoint x: 253, startPoint y: 406, endPoint x: 295, endPoint y: 398, distance: 42.8
click at [253, 445] on input "checkbox" at bounding box center [247, 454] width 36 height 18
checkbox input "true"
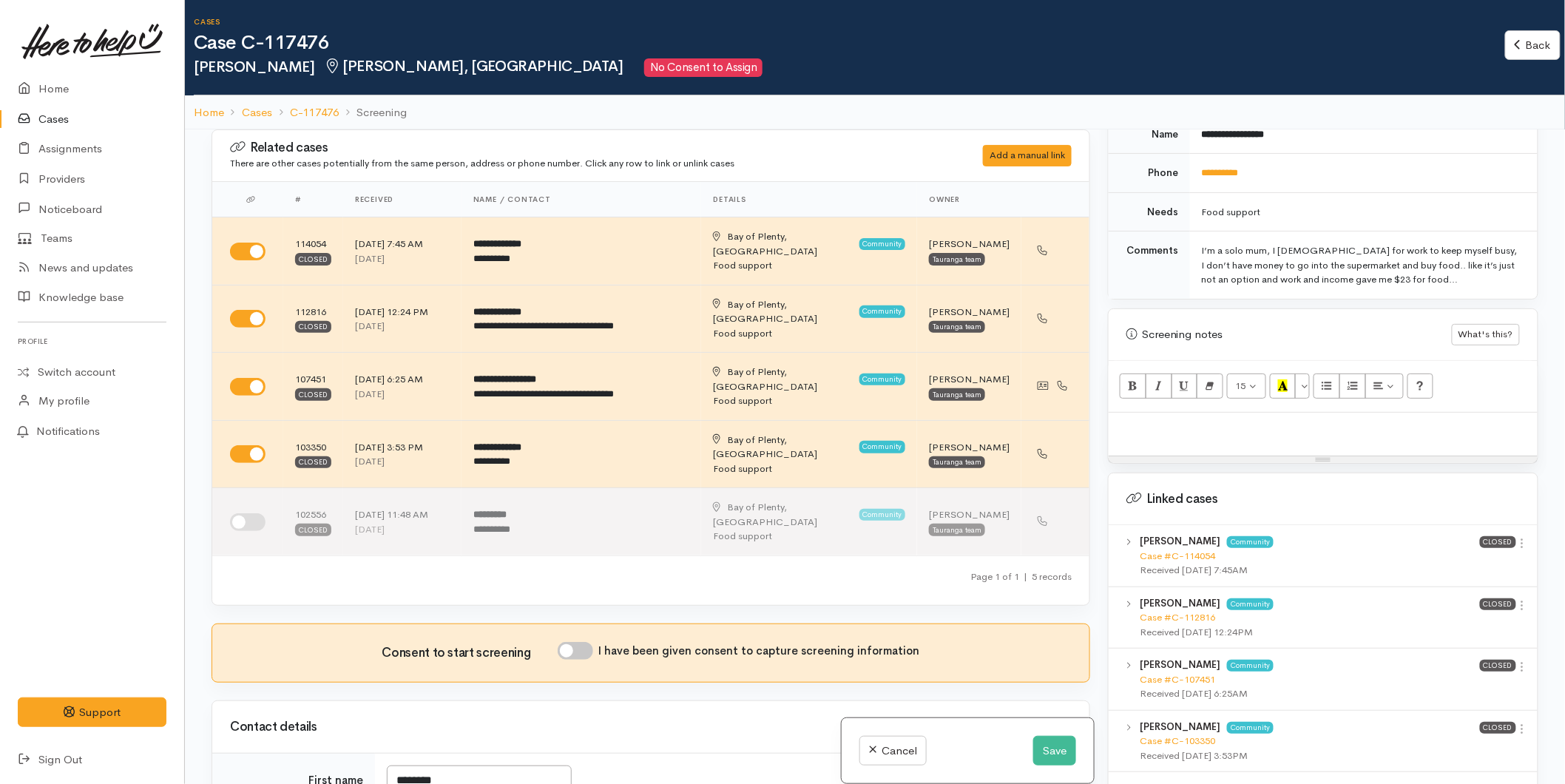
scroll to position [740, 0]
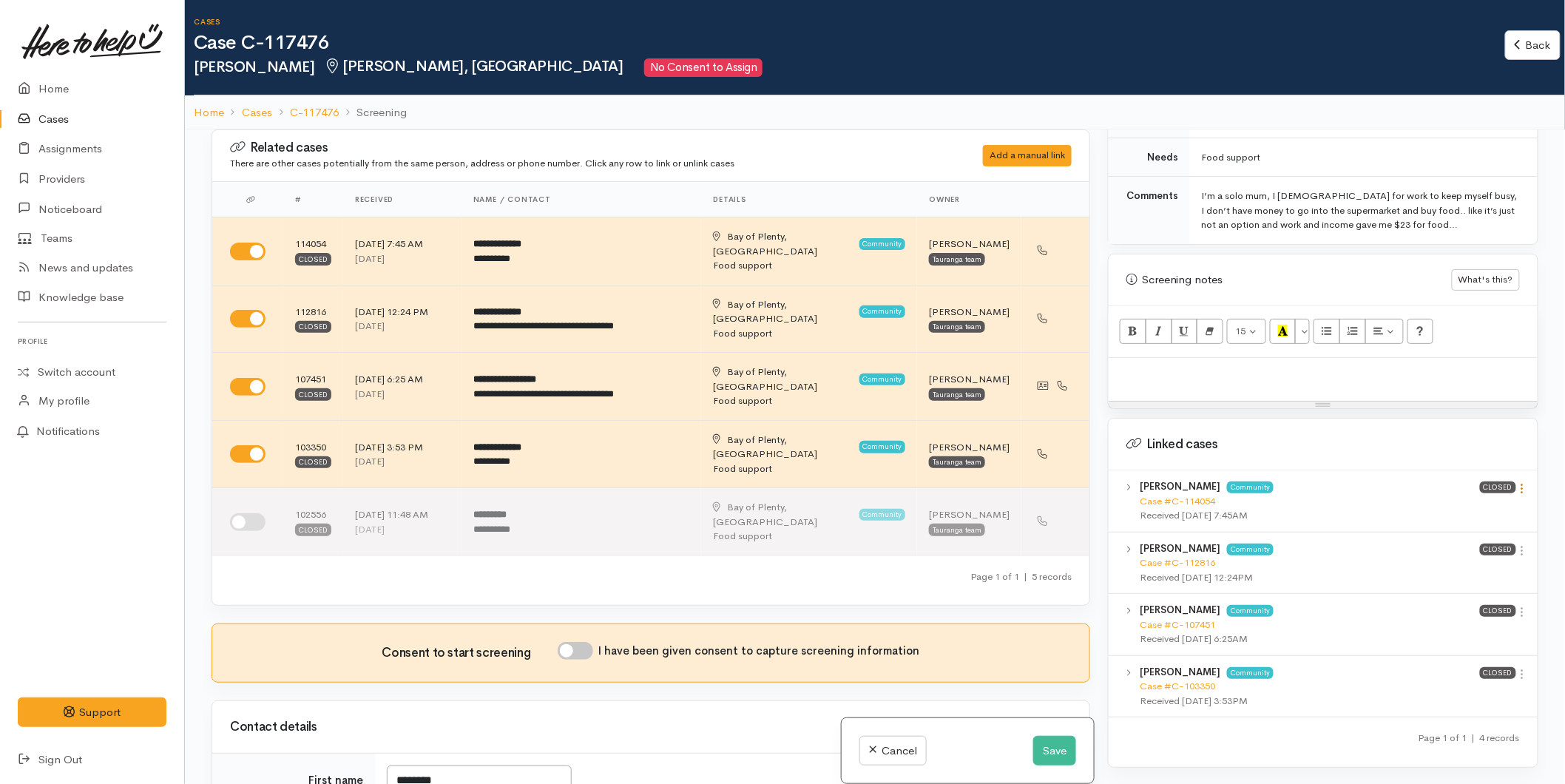
click at [1520, 482] on icon at bounding box center [1522, 488] width 13 height 13
click at [1470, 512] on link "View case" at bounding box center [1470, 518] width 117 height 23
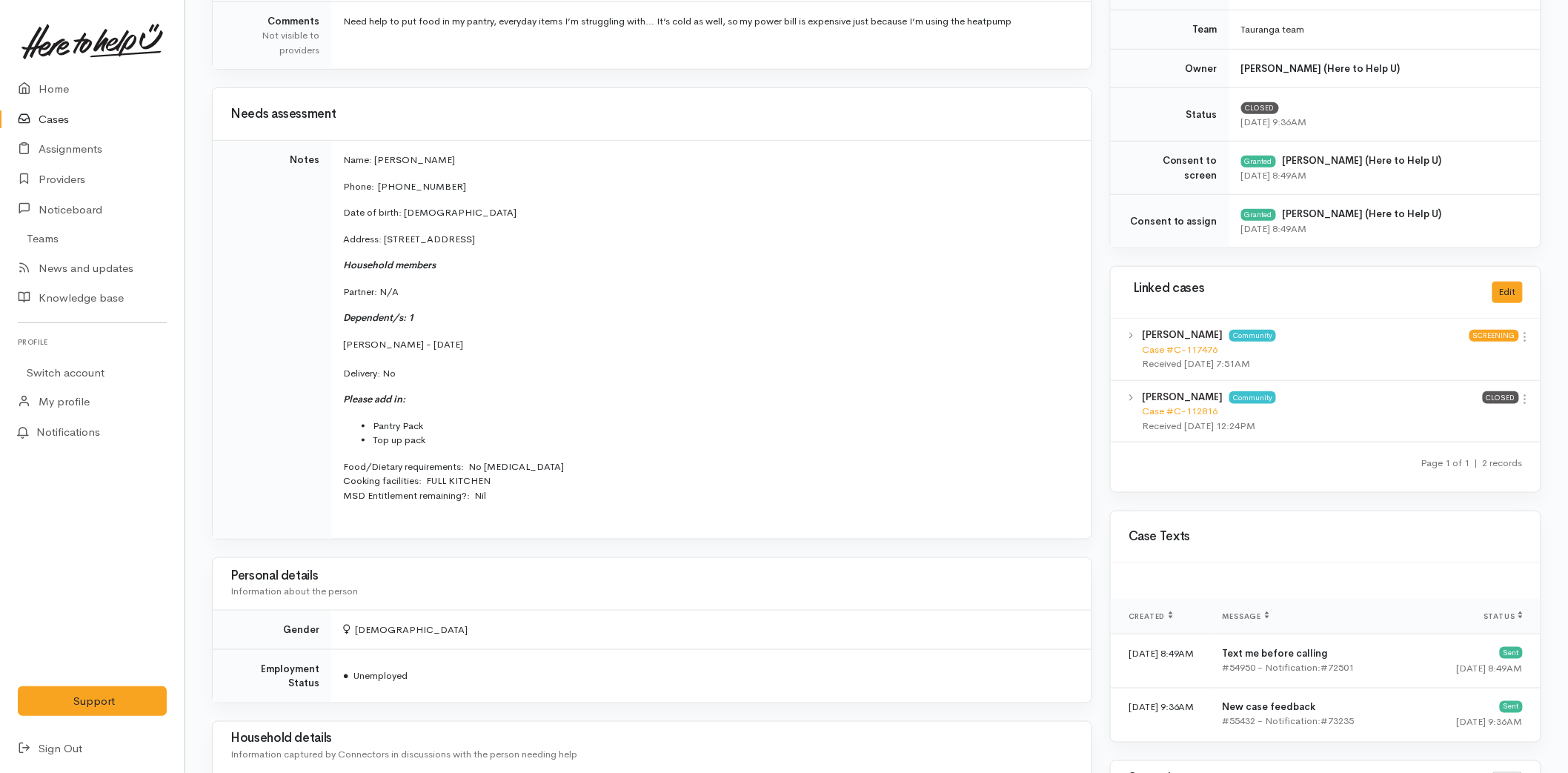
scroll to position [494, 0]
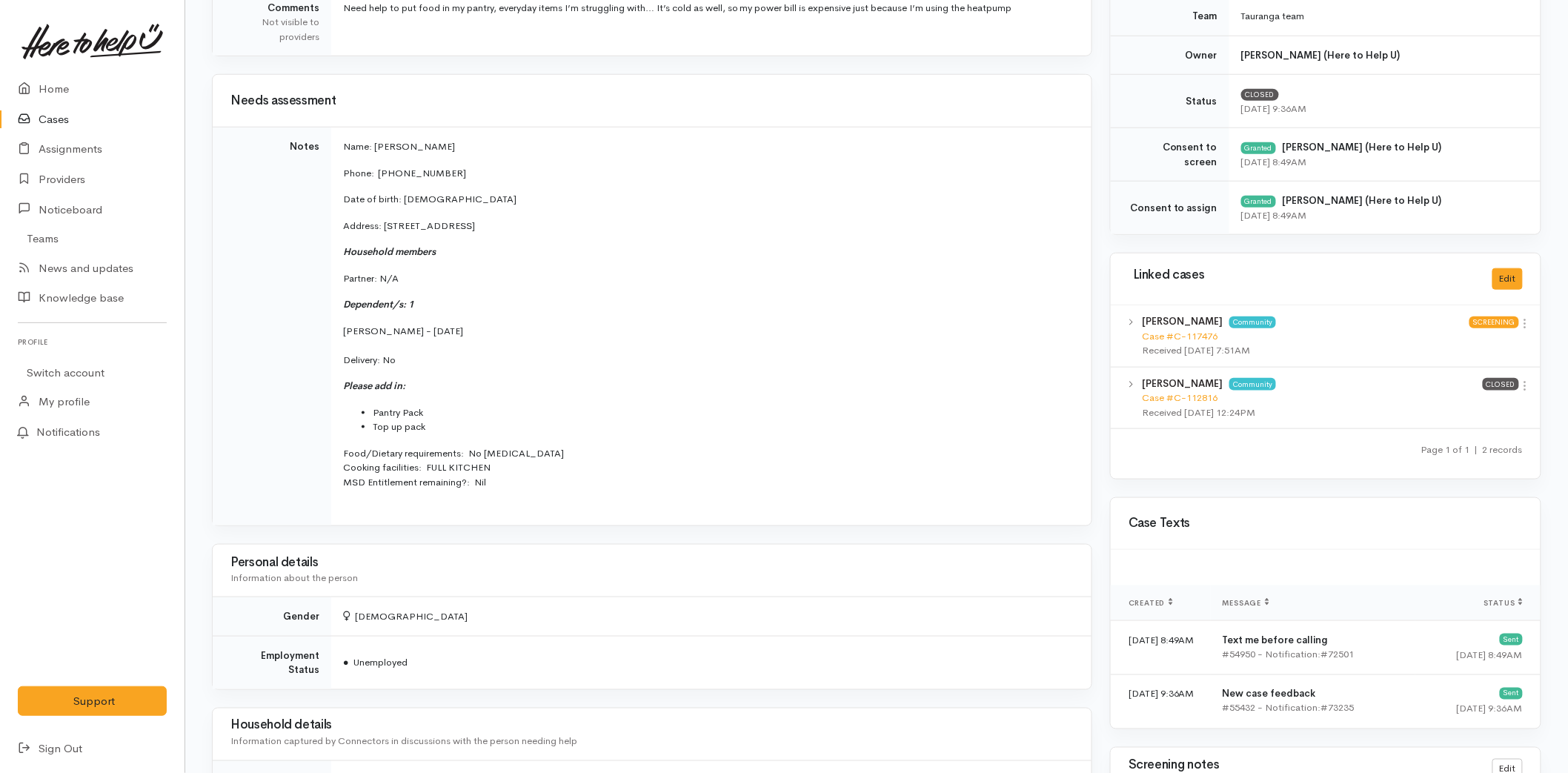
click at [542, 478] on p "Food/Dietary requirements: No [MEDICAL_DATA] Cooking facilities: FULL KITCHEN M…" at bounding box center [708, 468] width 731 height 43
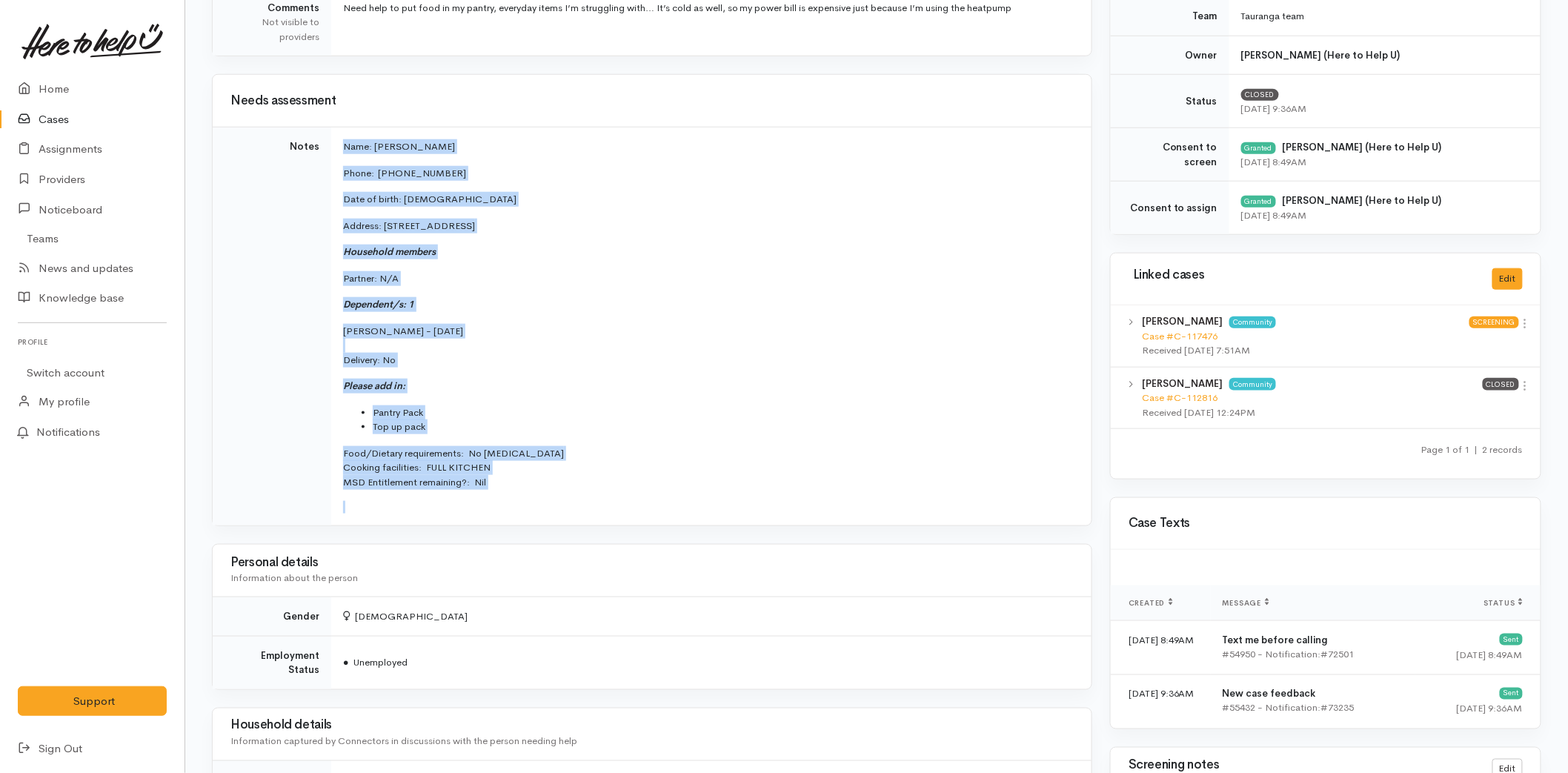
drag, startPoint x: 471, startPoint y: 484, endPoint x: 324, endPoint y: 156, distance: 359.4
click at [324, 156] on tr "Notes Name: [PERSON_NAME] Phone:  [PHONE_NUMBER] Date of birth: [DEMOGRAPHIC_DA…" at bounding box center [652, 327] width 879 height 399
copy tr "Name: [PERSON_NAME] Phone:  [PHONE_NUMBER] Date of birth: [DEMOGRAPHIC_DATA] Ad…"
click at [48, 112] on link "Cases" at bounding box center [92, 120] width 185 height 31
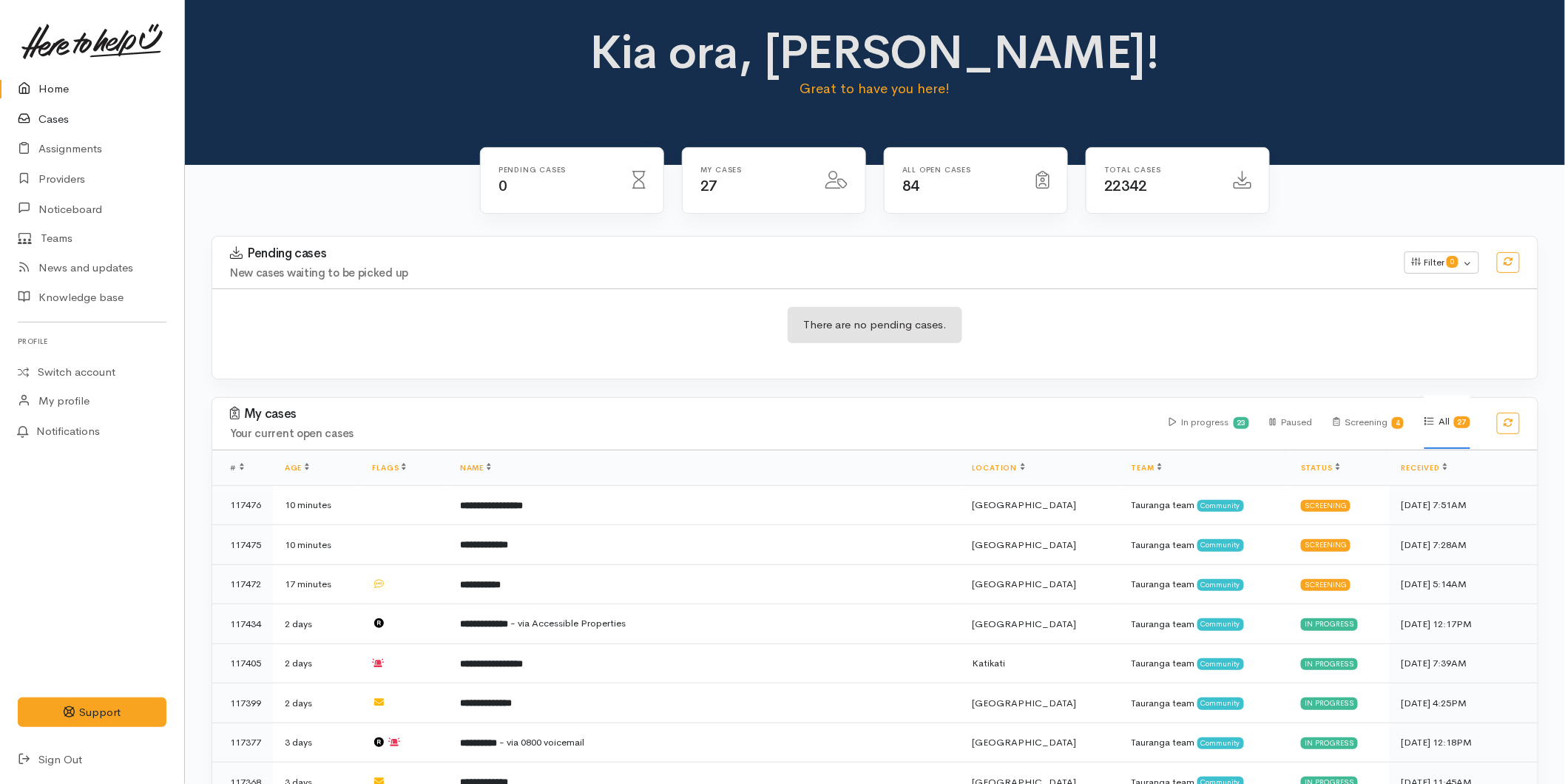
click at [66, 120] on link "Cases" at bounding box center [92, 120] width 184 height 30
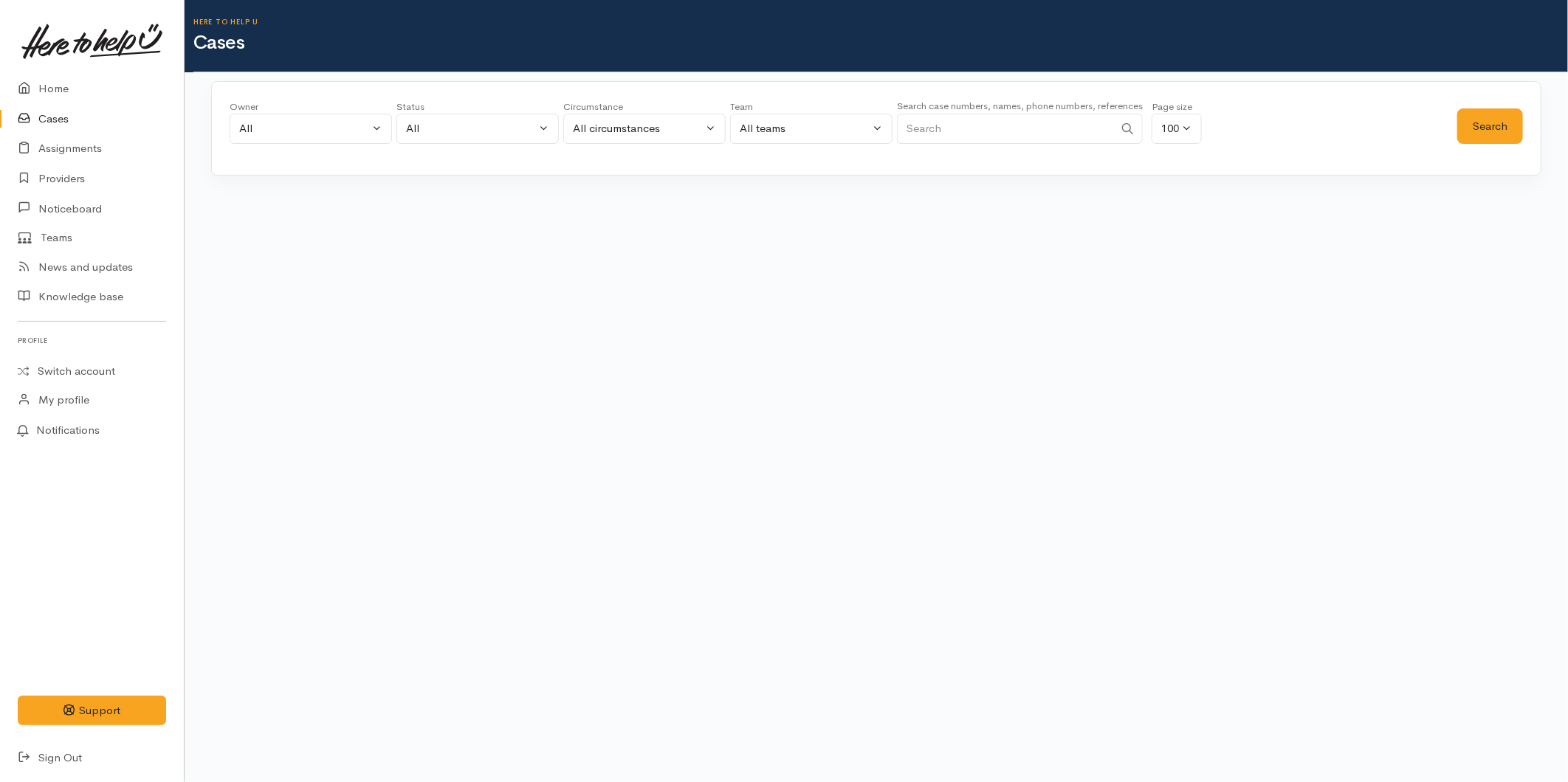
click at [942, 120] on input "Search" at bounding box center [1006, 129] width 217 height 30
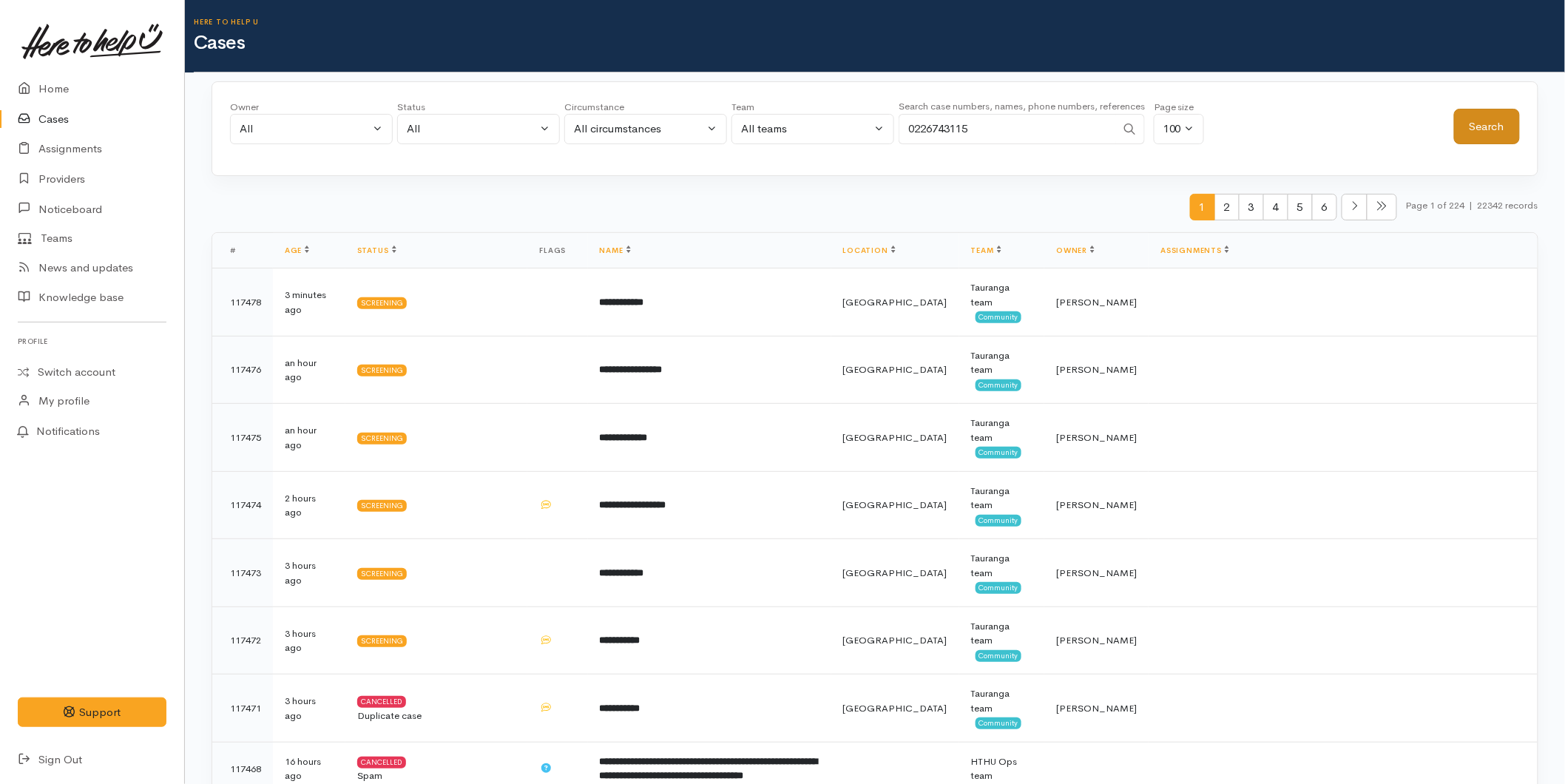
type input "0226743115"
click at [1479, 123] on button "Search" at bounding box center [1487, 127] width 65 height 37
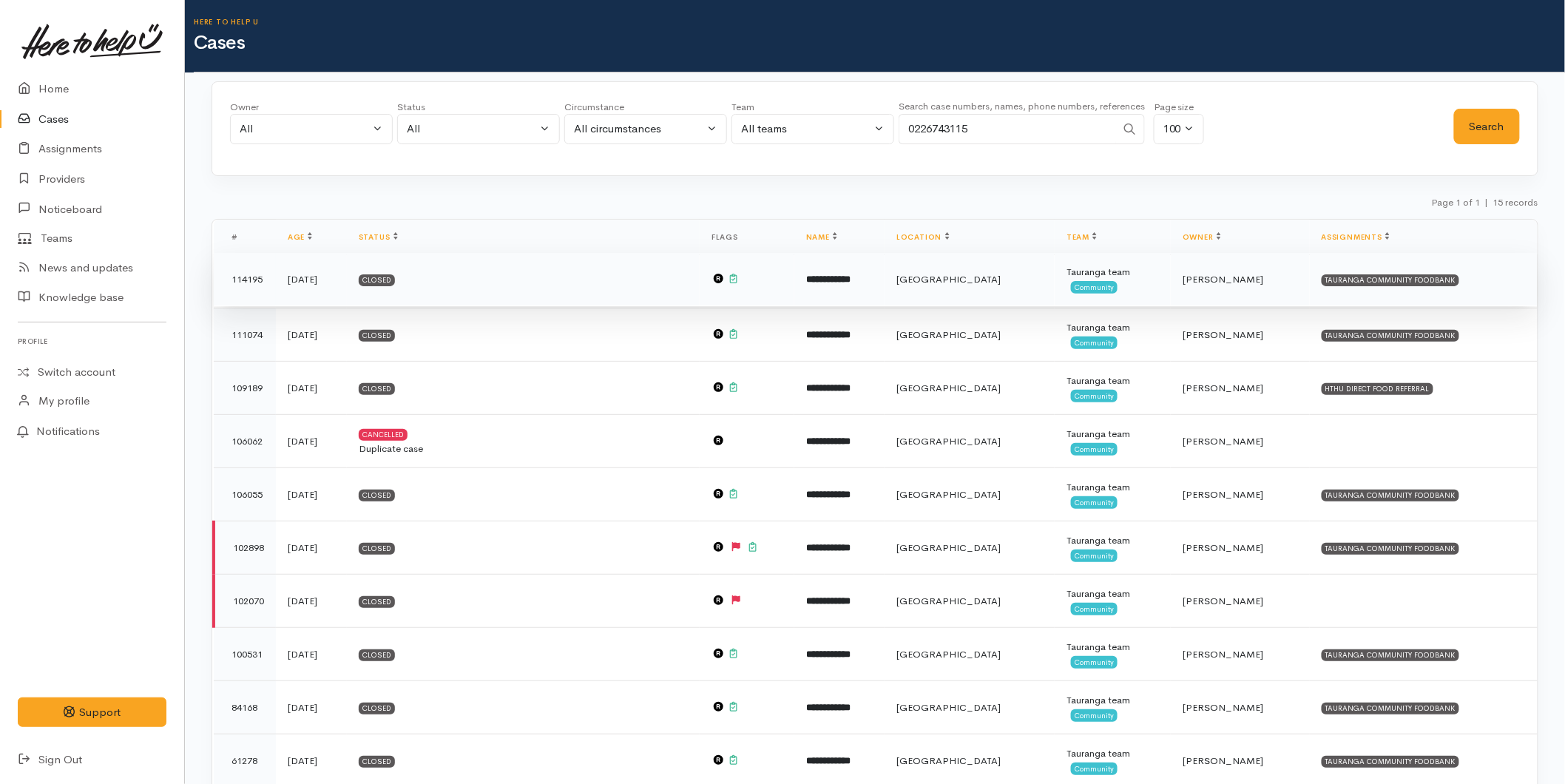
click at [795, 268] on td at bounding box center [747, 279] width 94 height 53
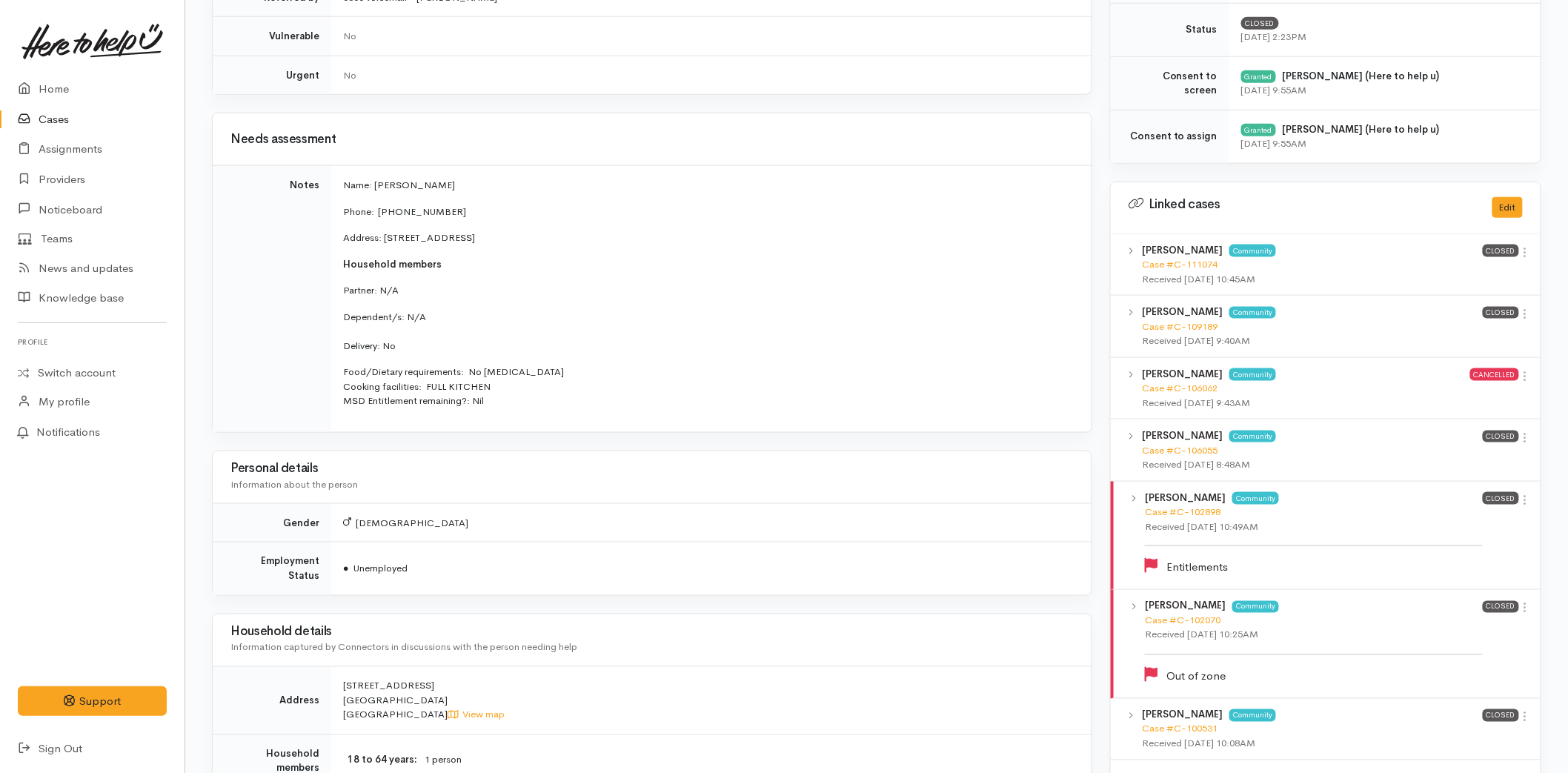
scroll to position [436, 0]
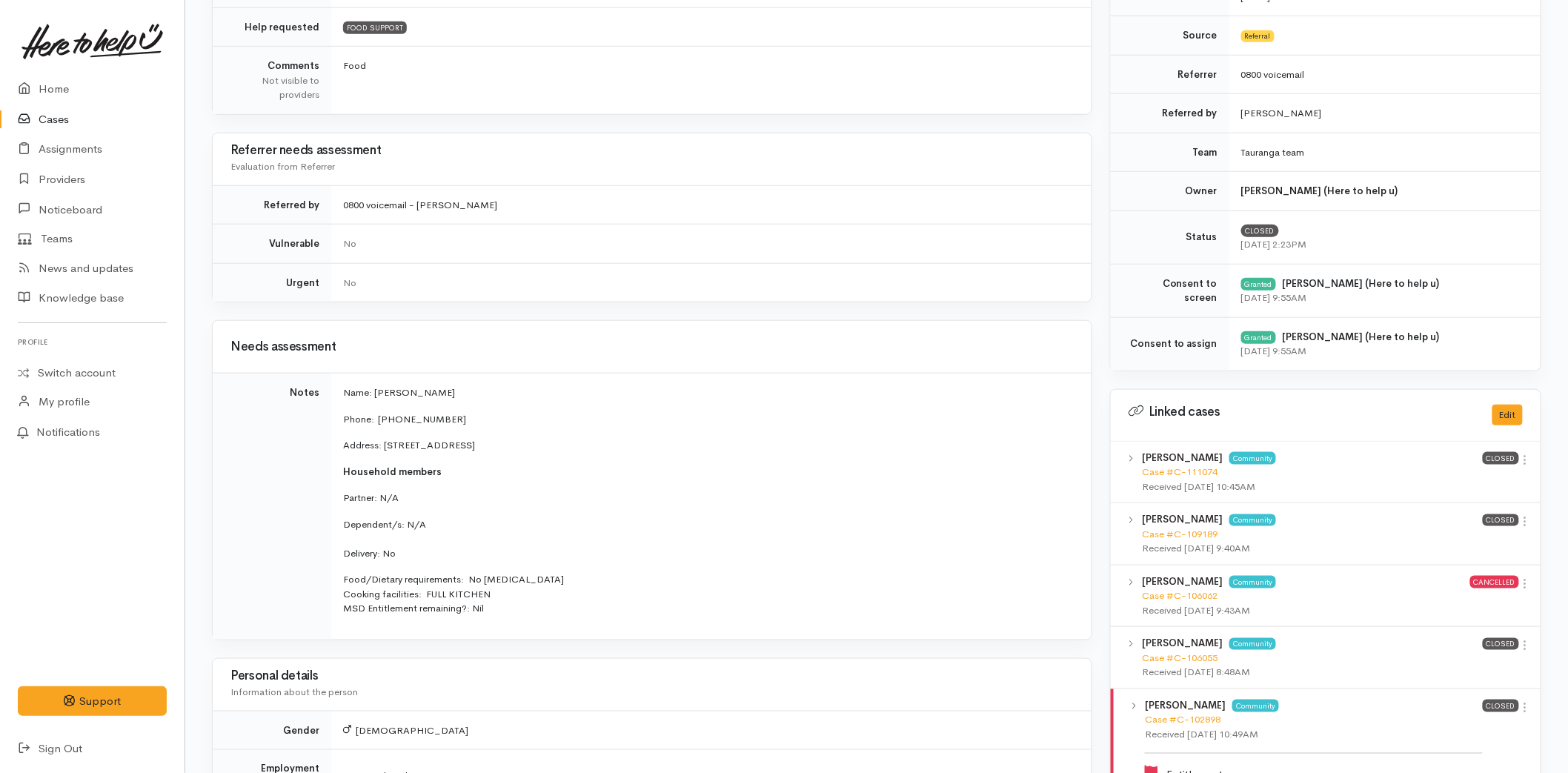
click at [39, 70] on link at bounding box center [92, 42] width 149 height 66
